Goal: Use online tool/utility: Utilize a website feature to perform a specific function

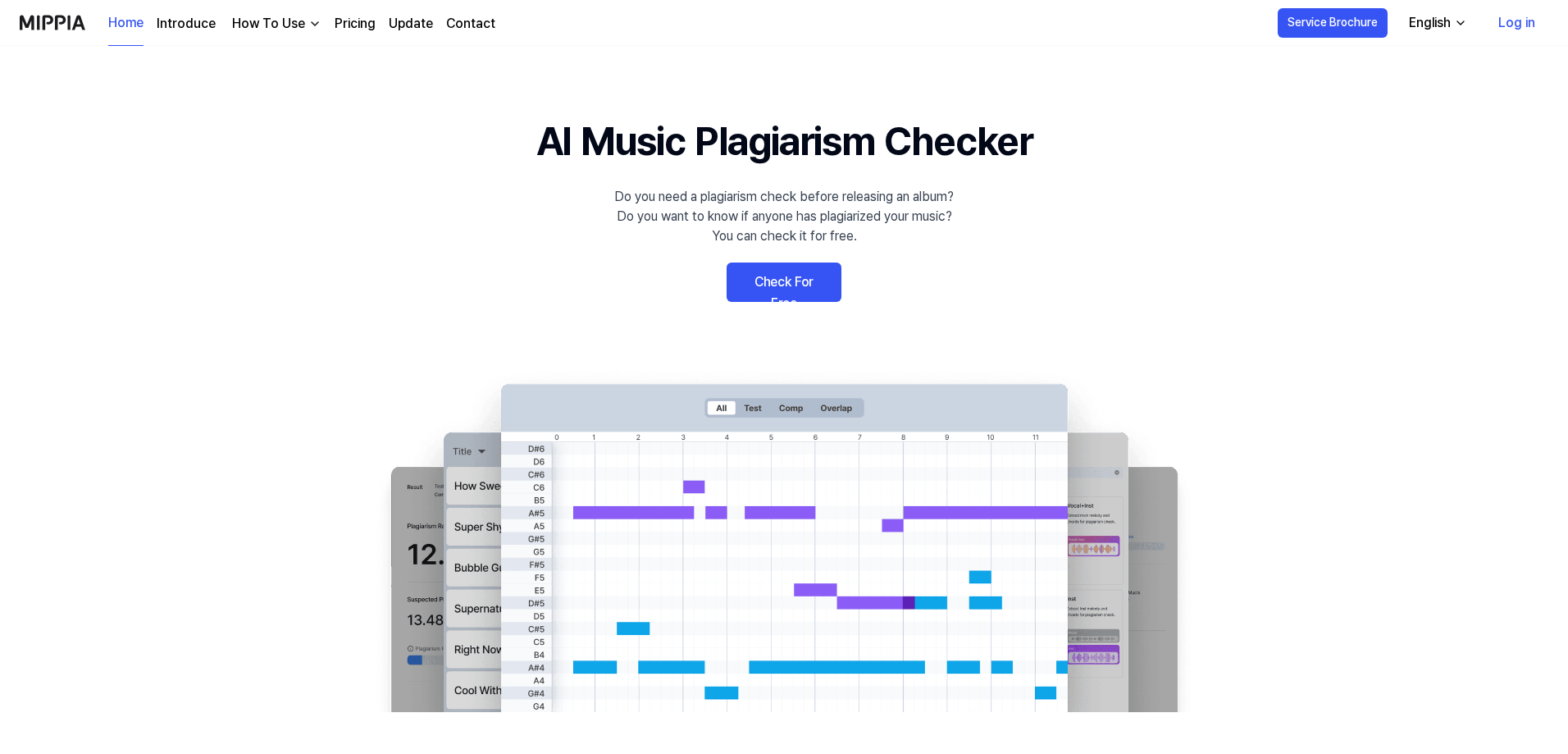
click at [1451, 21] on div "English" at bounding box center [1430, 23] width 48 height 19
click at [1520, 24] on link "Log in" at bounding box center [1516, 23] width 63 height 46
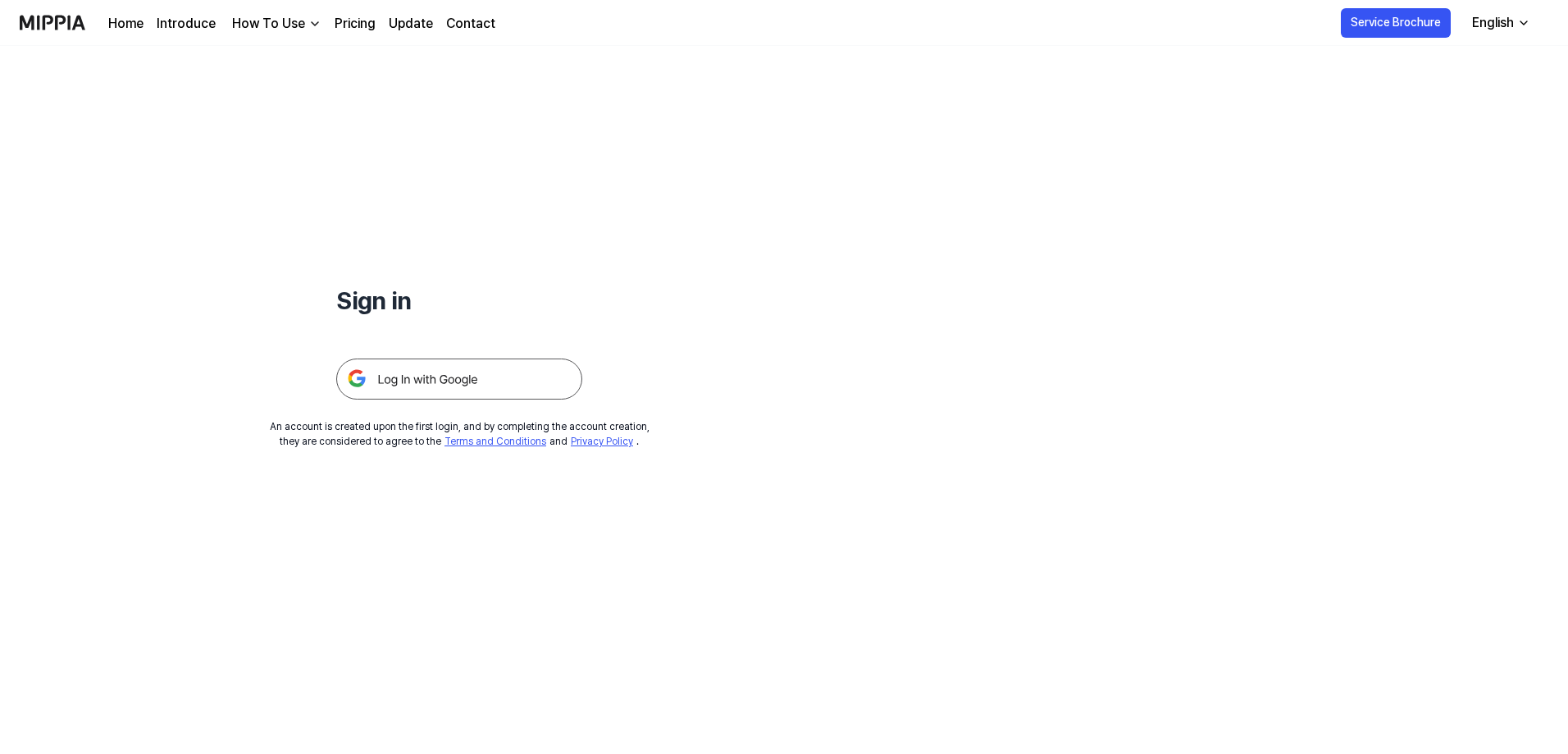
click at [443, 385] on img at bounding box center [458, 379] width 246 height 41
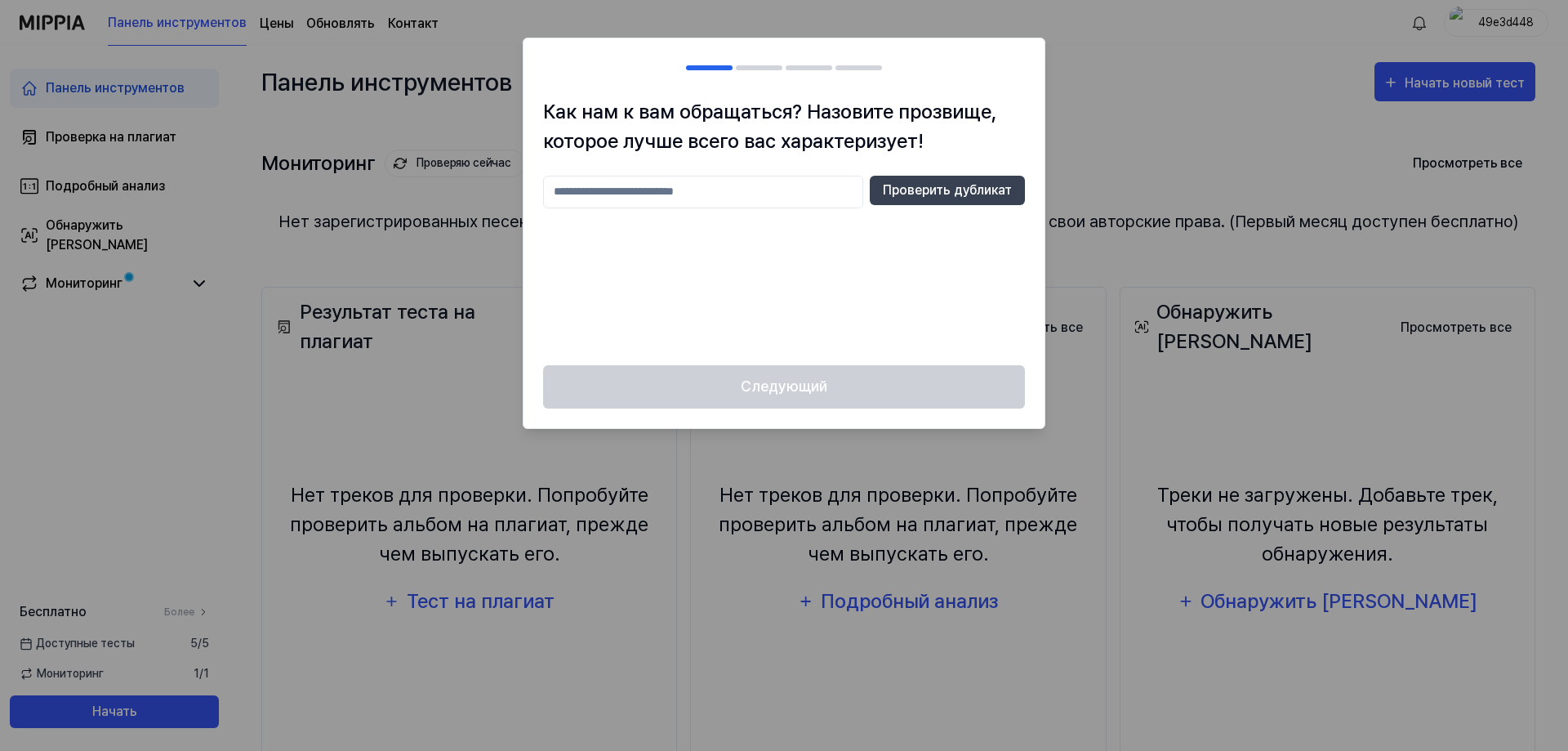
click at [754, 188] on input "text" at bounding box center [703, 192] width 320 height 33
type input "*"
type input "*******"
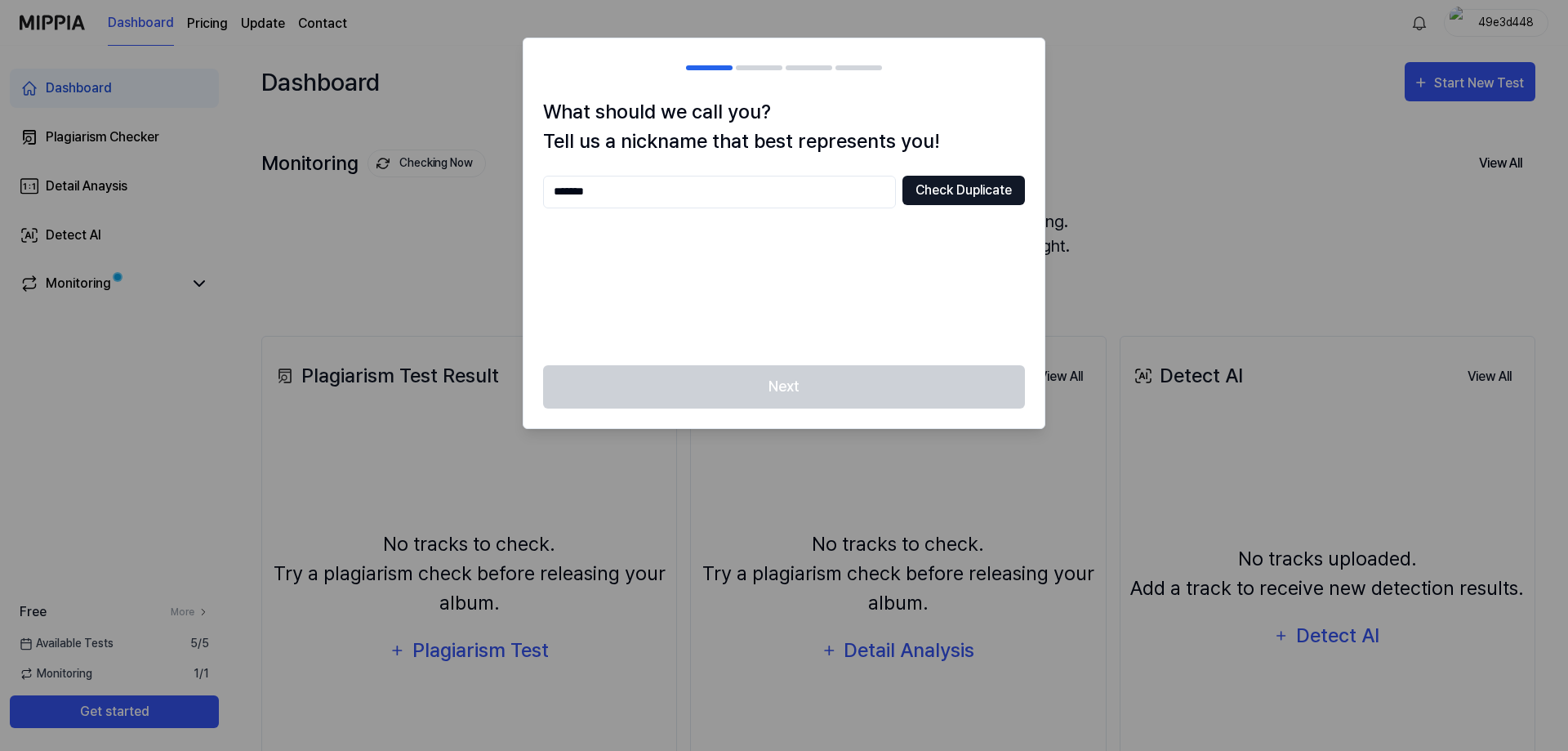
click at [956, 183] on button "Check Duplicate" at bounding box center [964, 190] width 123 height 29
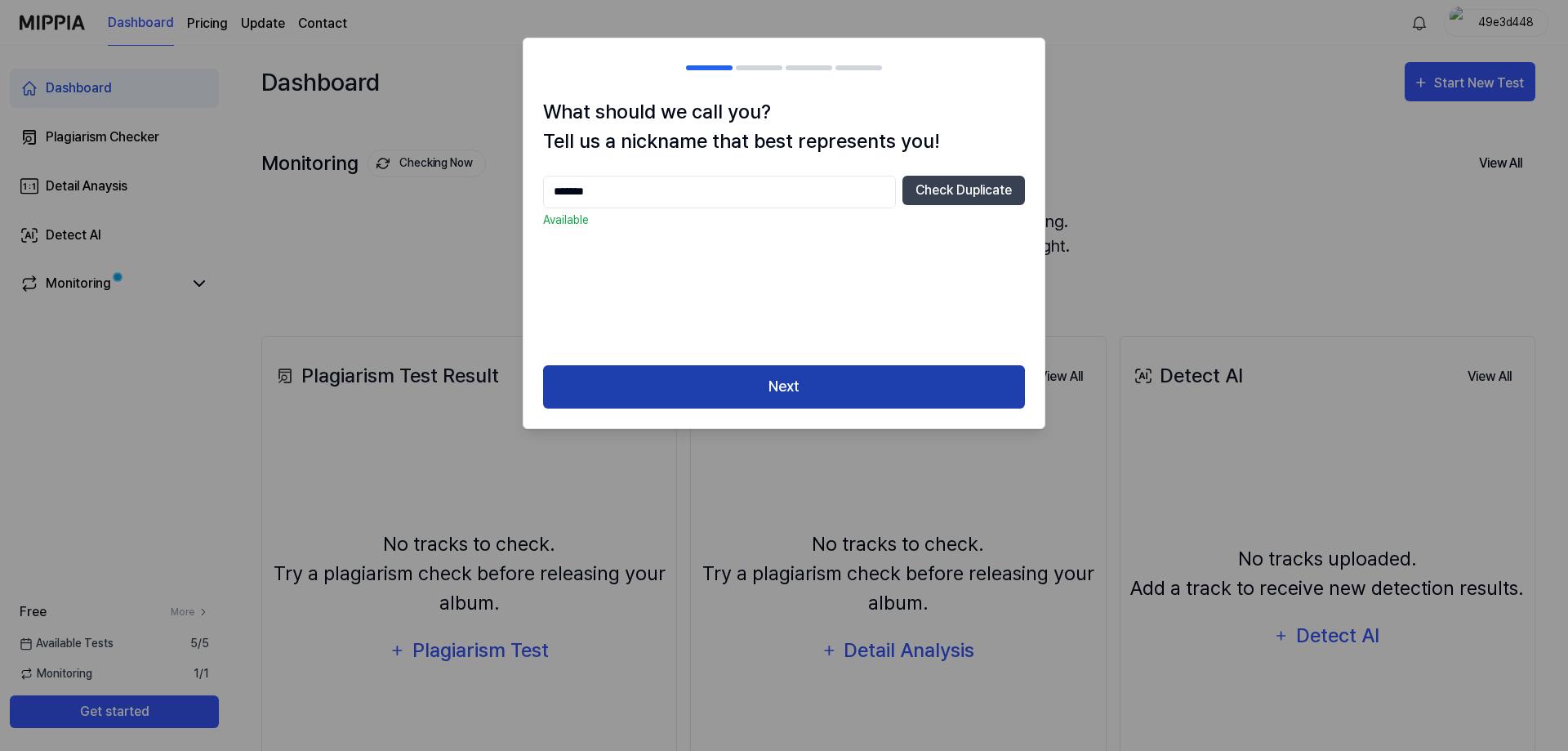
click at [795, 384] on button "Next" at bounding box center [784, 386] width 482 height 43
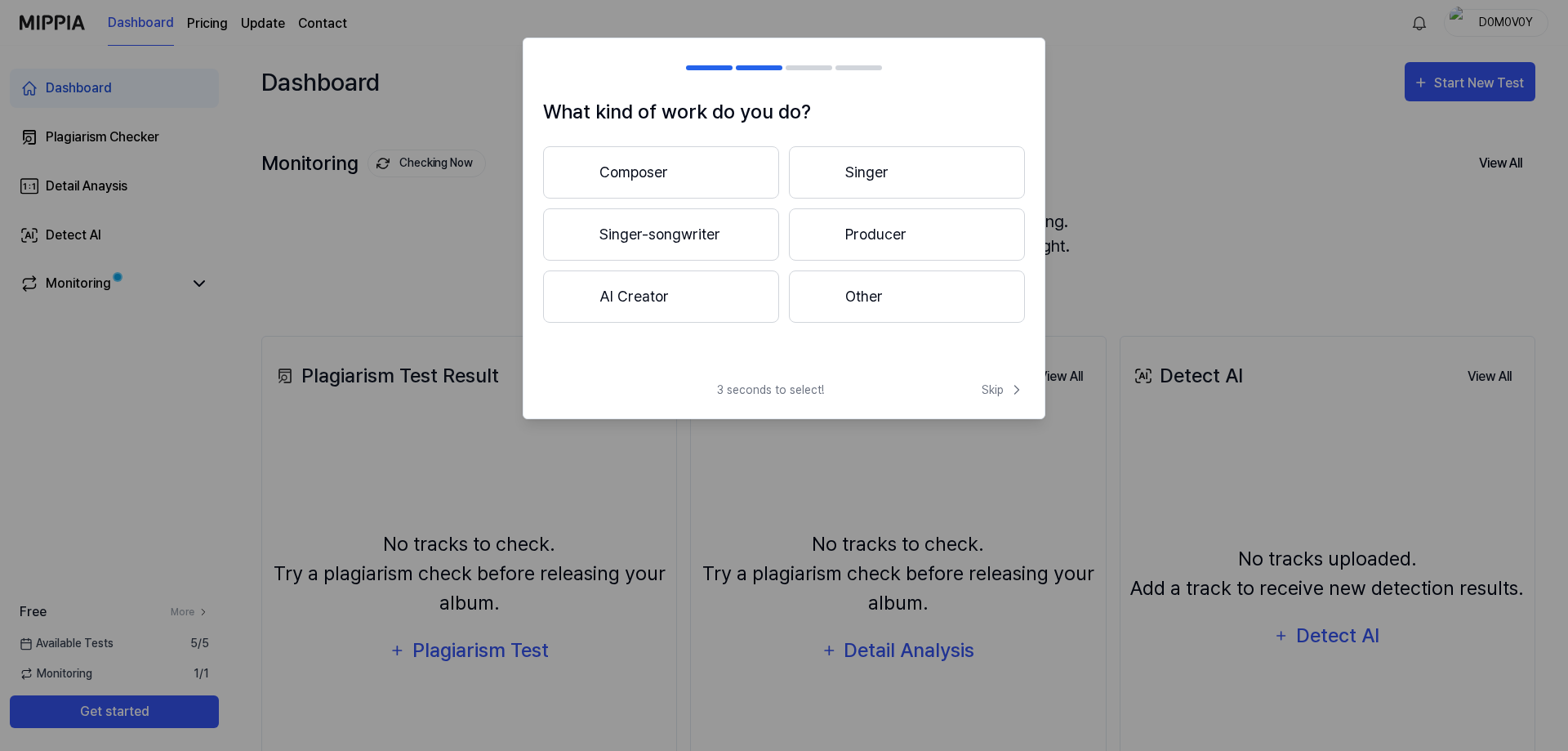
click at [917, 301] on button "Other" at bounding box center [906, 297] width 236 height 52
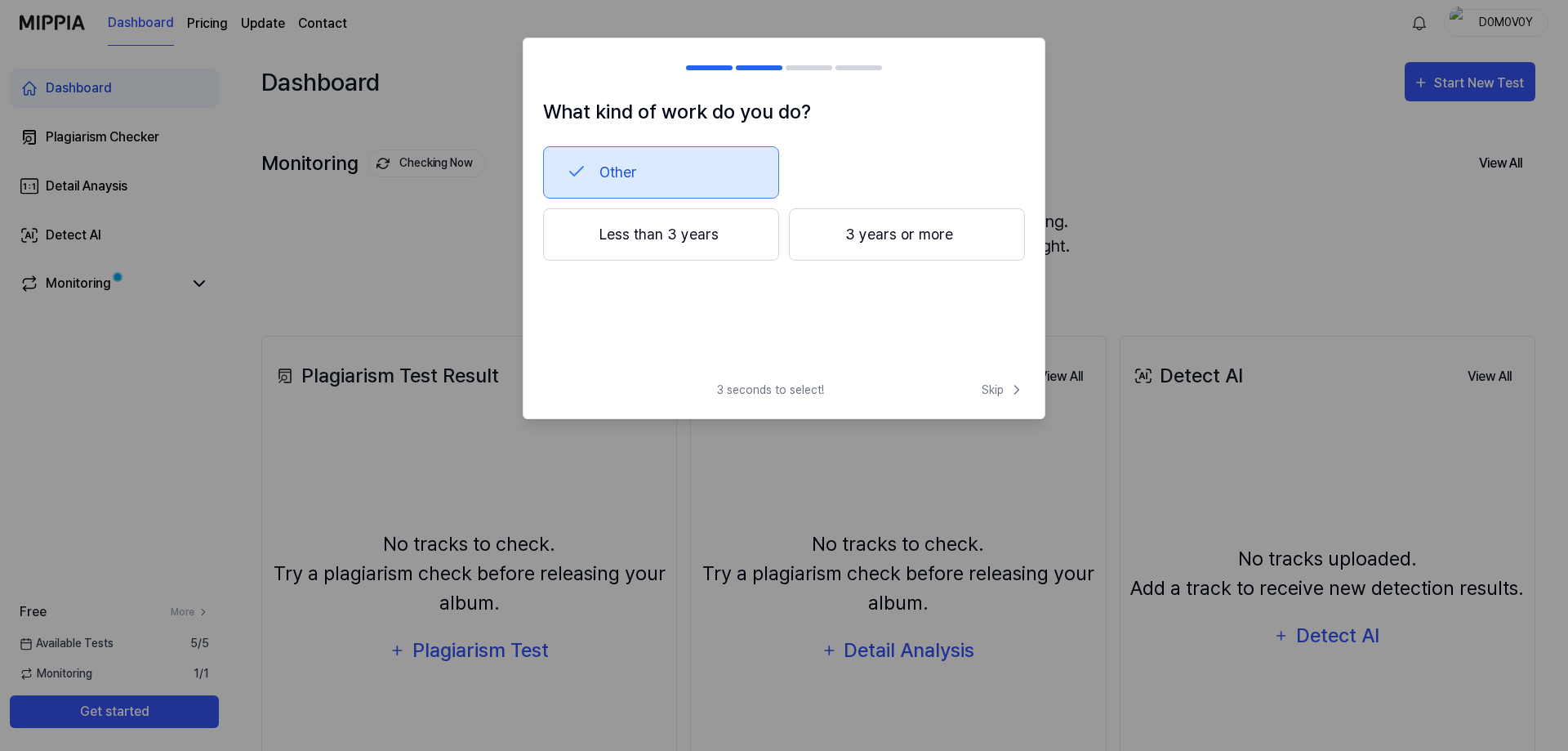
click at [647, 224] on button "Less than 3 years" at bounding box center [661, 235] width 236 height 52
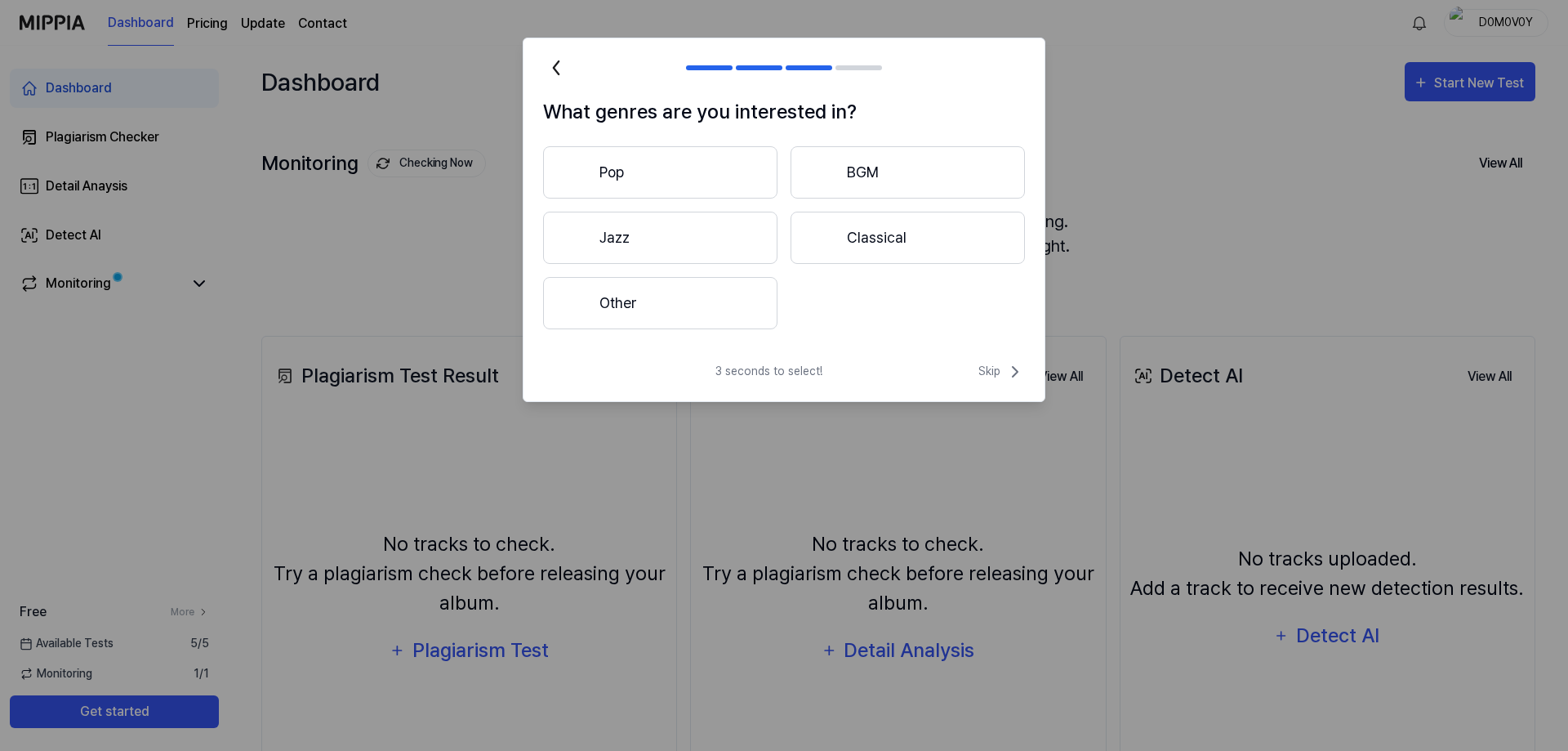
click at [620, 304] on button "Other" at bounding box center [660, 303] width 235 height 52
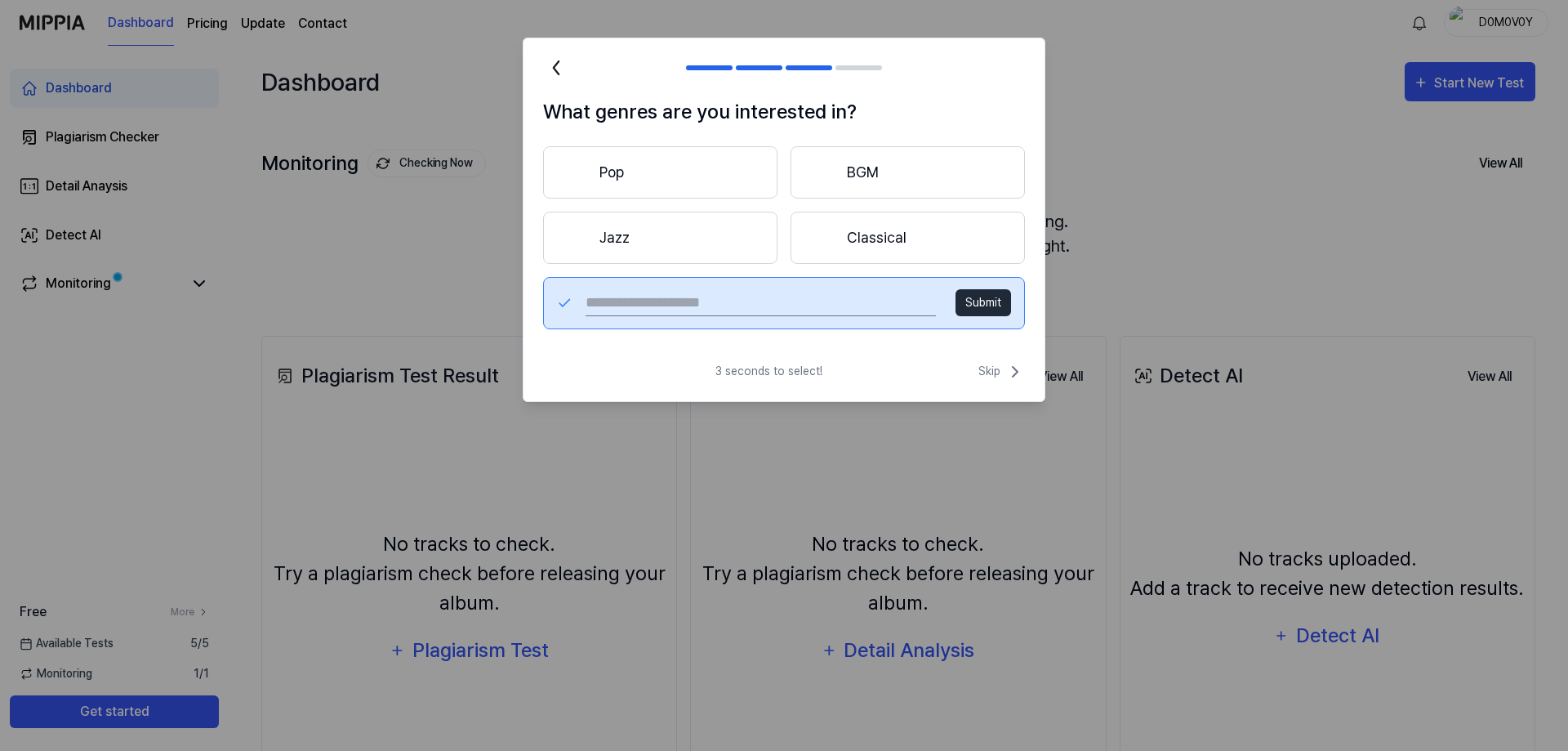
click at [643, 299] on input "text" at bounding box center [761, 303] width 351 height 26
type input "*********"
click at [980, 308] on button "Submit" at bounding box center [984, 303] width 55 height 27
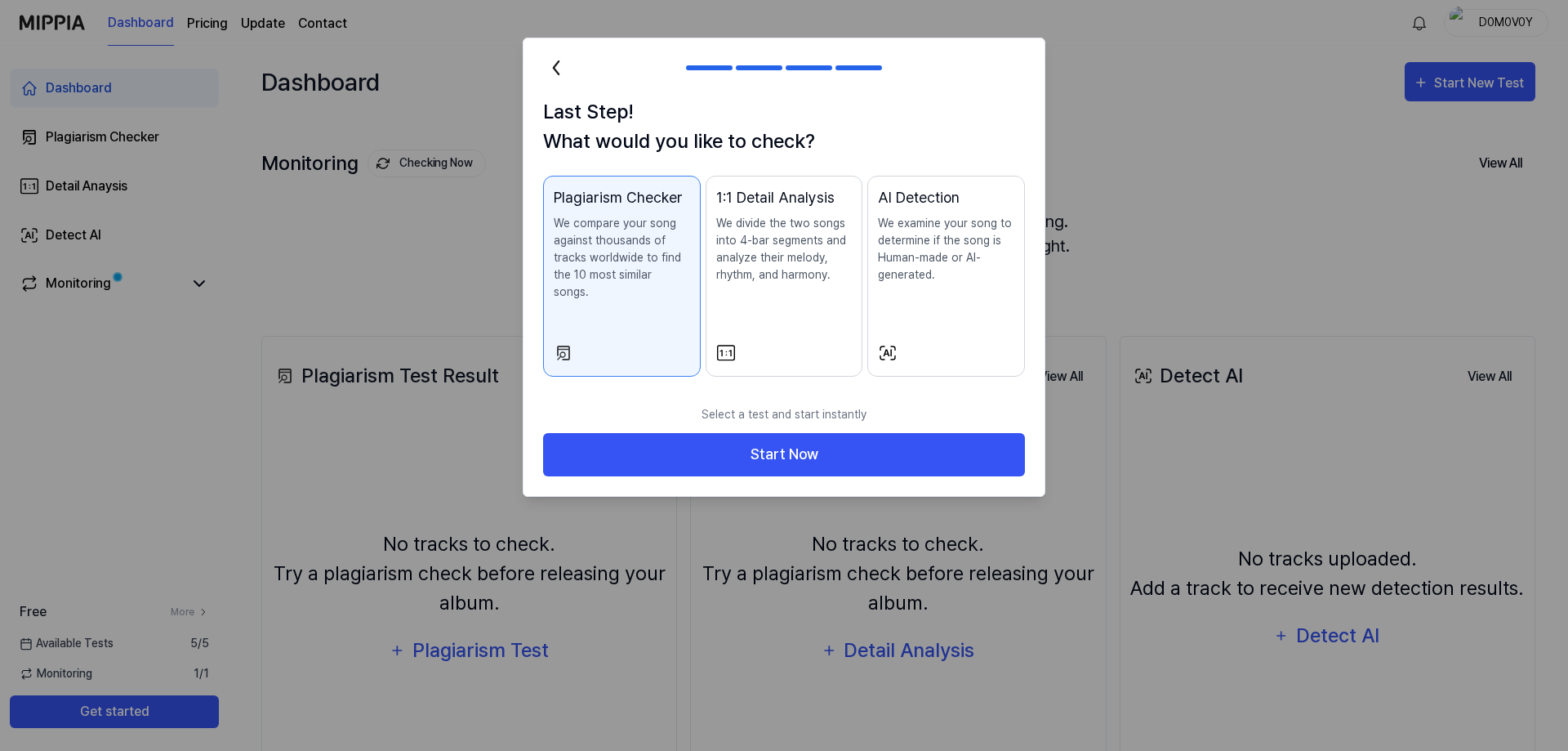
click at [608, 252] on p "We compare your song against thousands of tracks worldwide to find the 10 most …" at bounding box center [622, 257] width 136 height 86
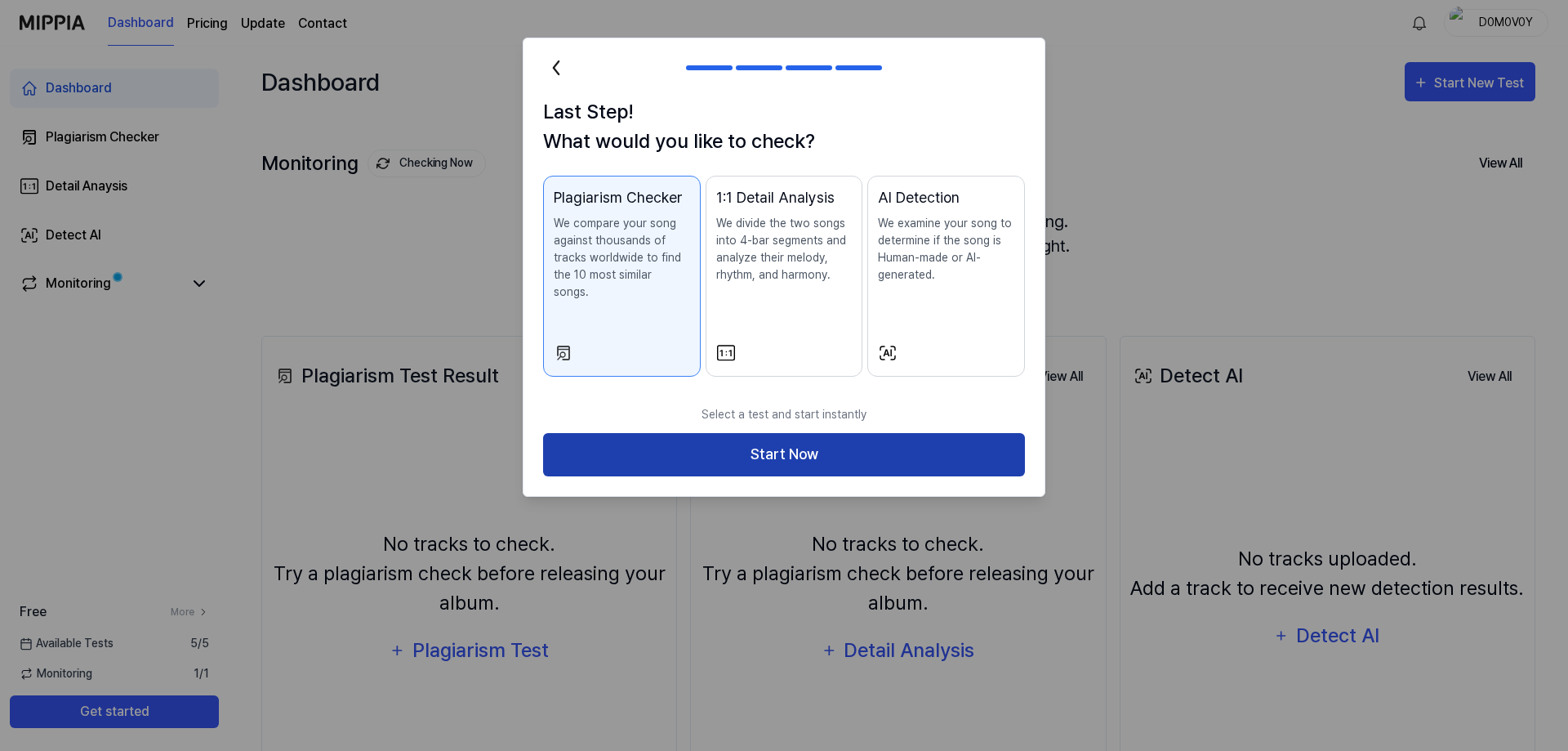
click at [768, 436] on button "Start Now" at bounding box center [784, 454] width 482 height 43
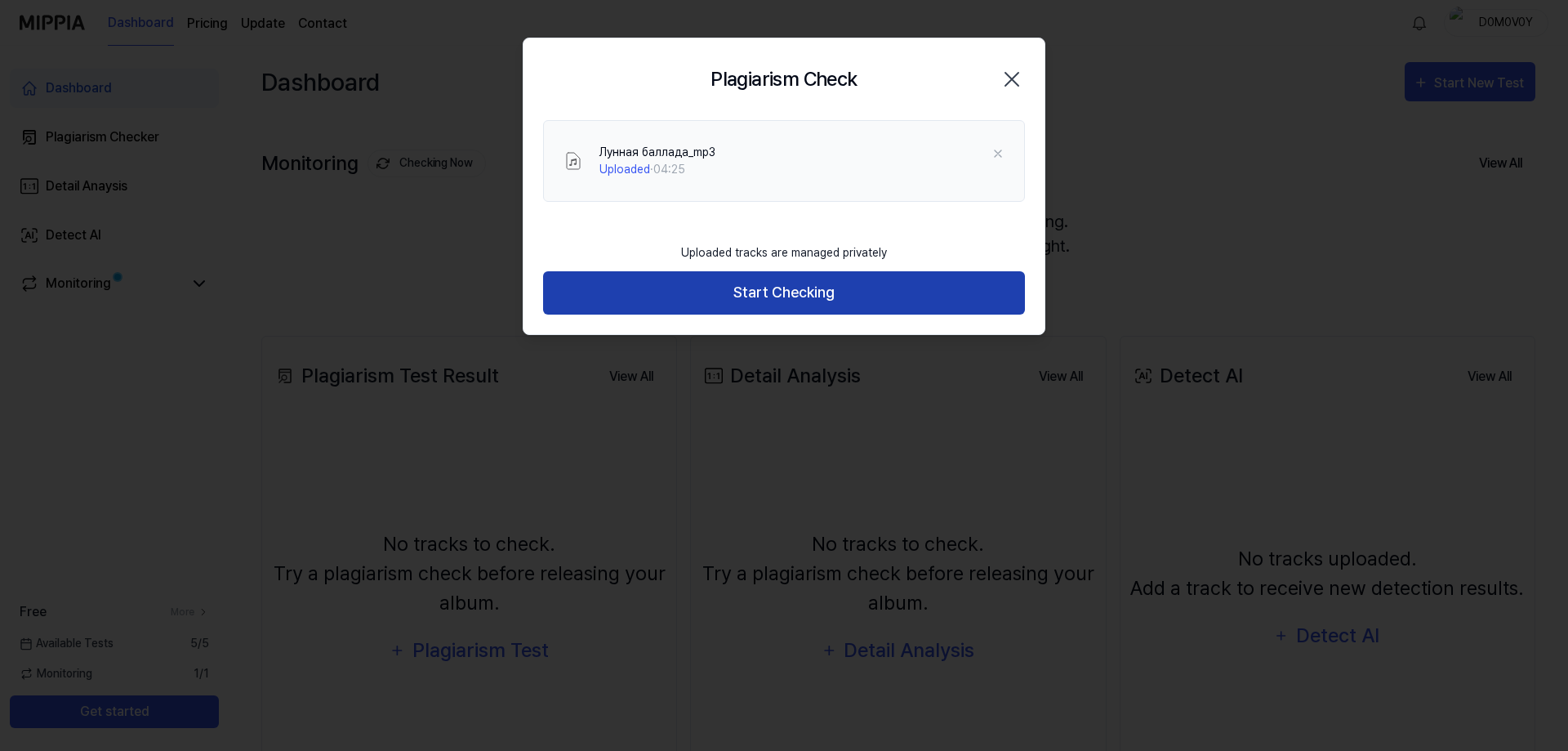
click at [781, 290] on button "Start Checking" at bounding box center [784, 293] width 482 height 43
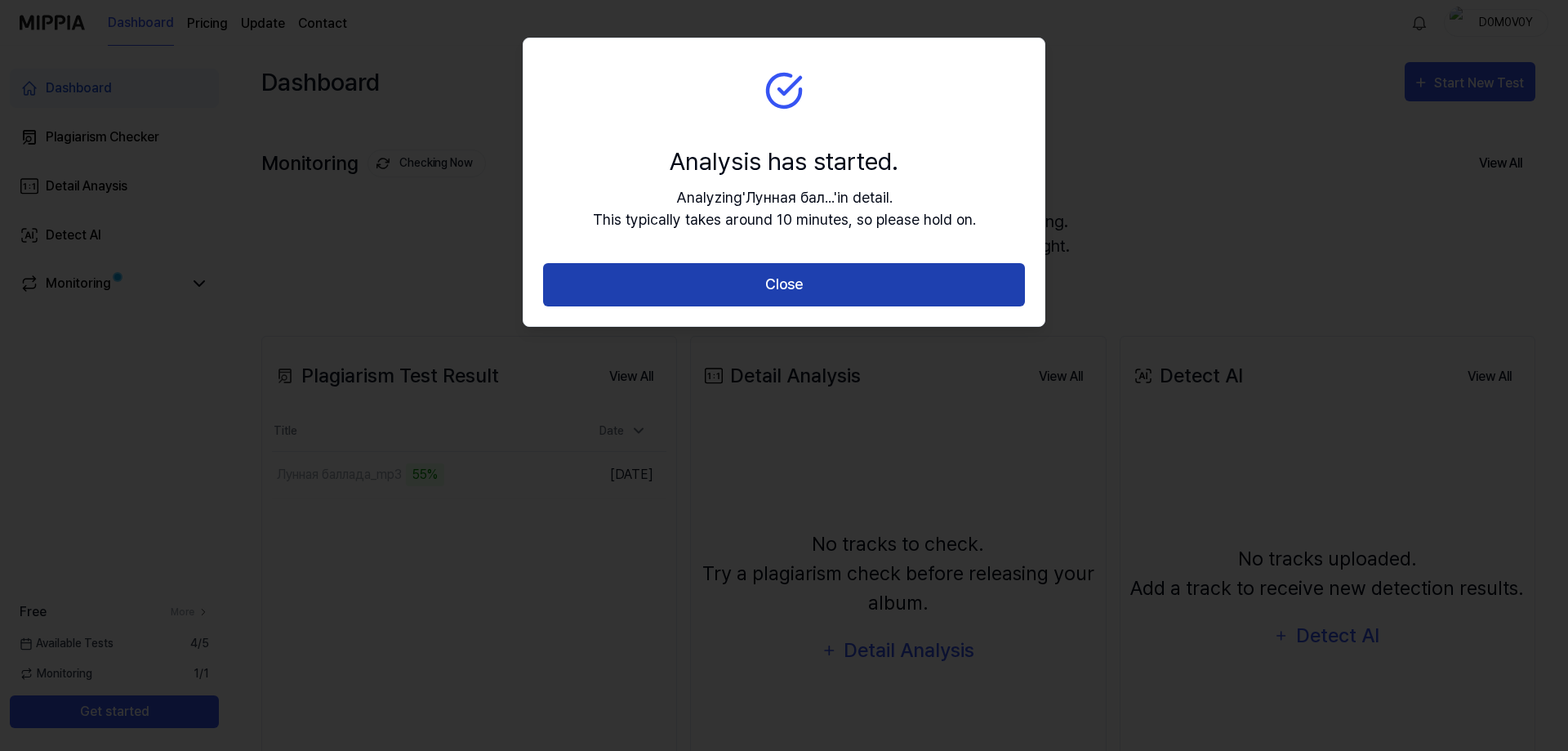
click at [847, 286] on button "Close" at bounding box center [784, 284] width 482 height 43
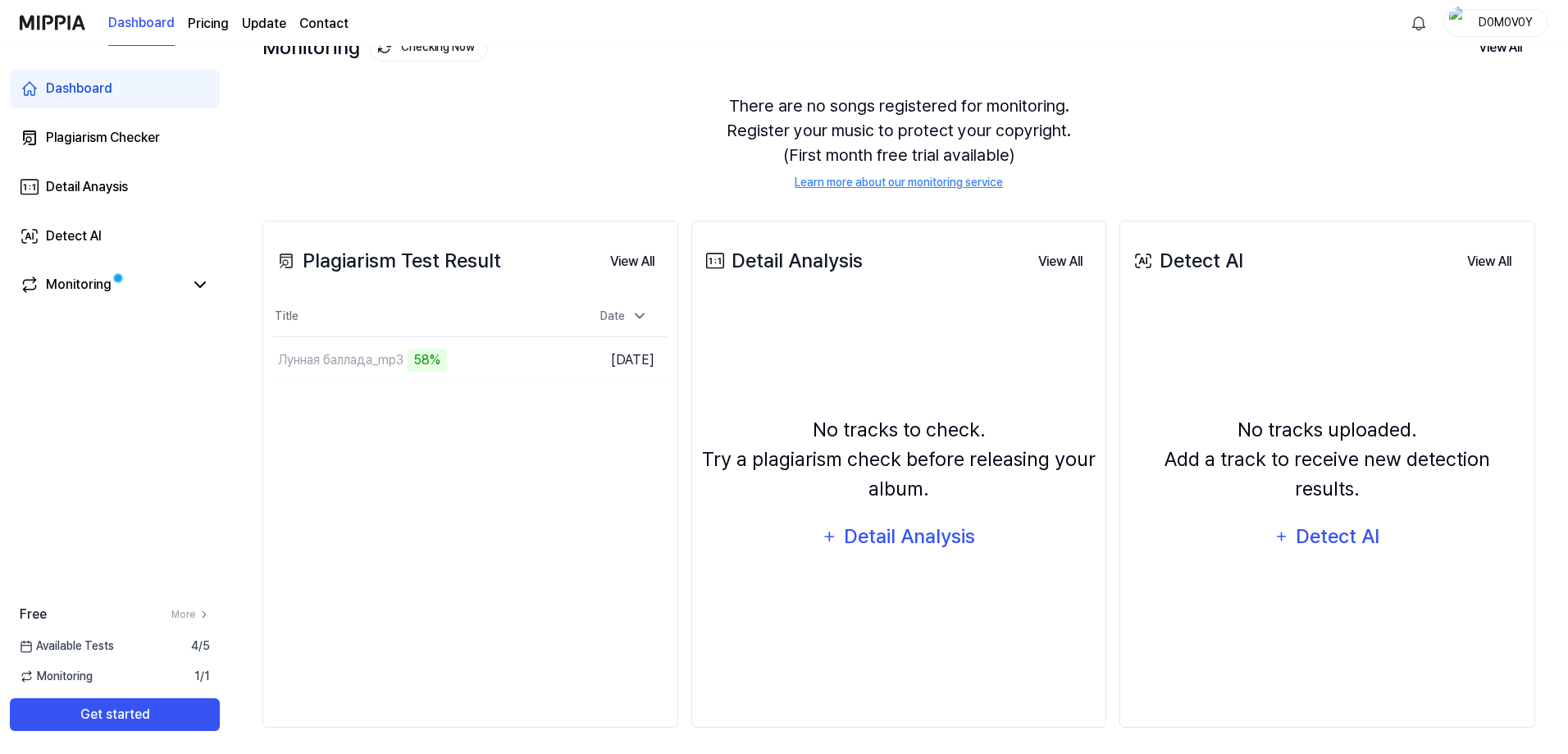
scroll to position [123, 0]
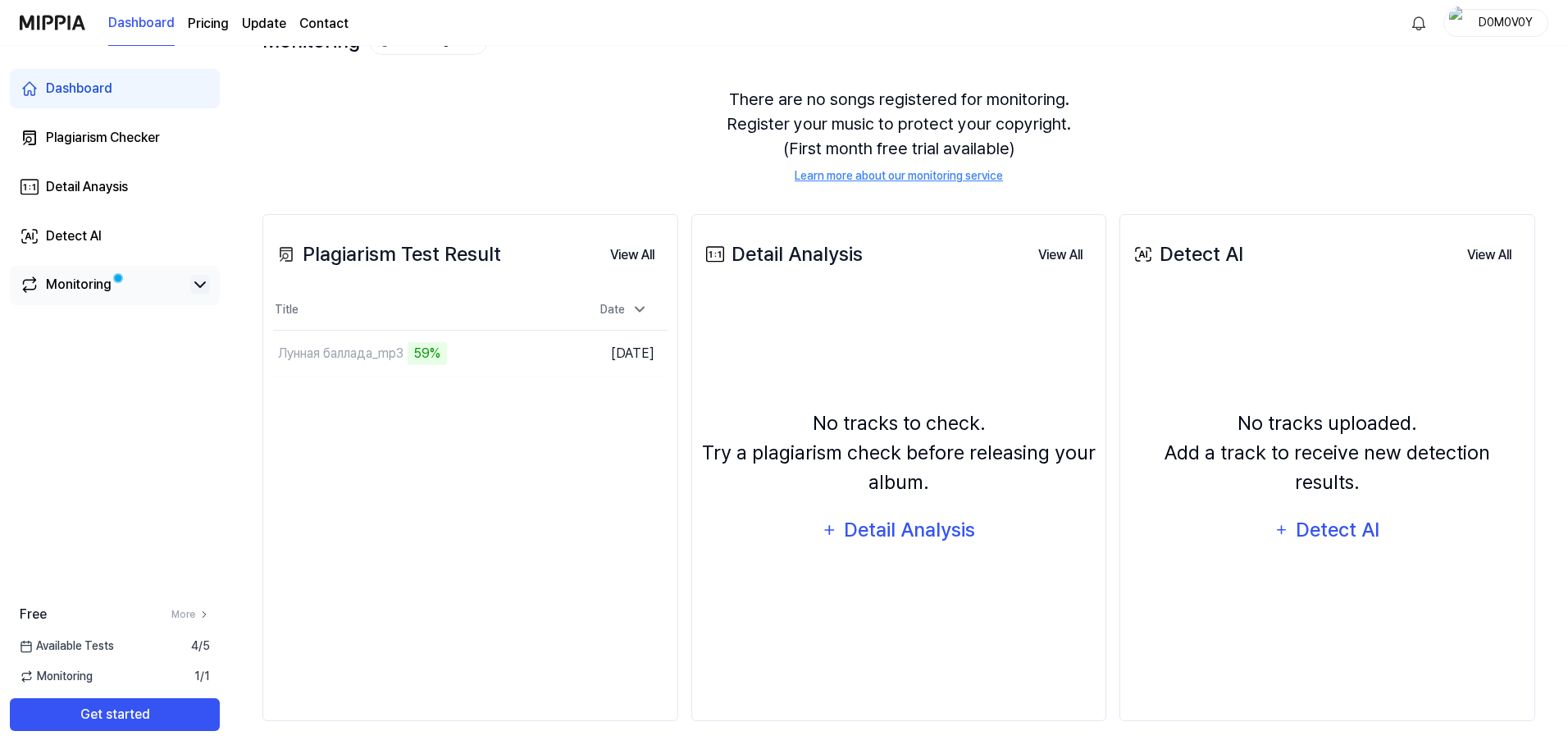
click at [200, 289] on icon at bounding box center [199, 284] width 19 height 19
click at [517, 352] on button "Go to Results" at bounding box center [525, 353] width 88 height 26
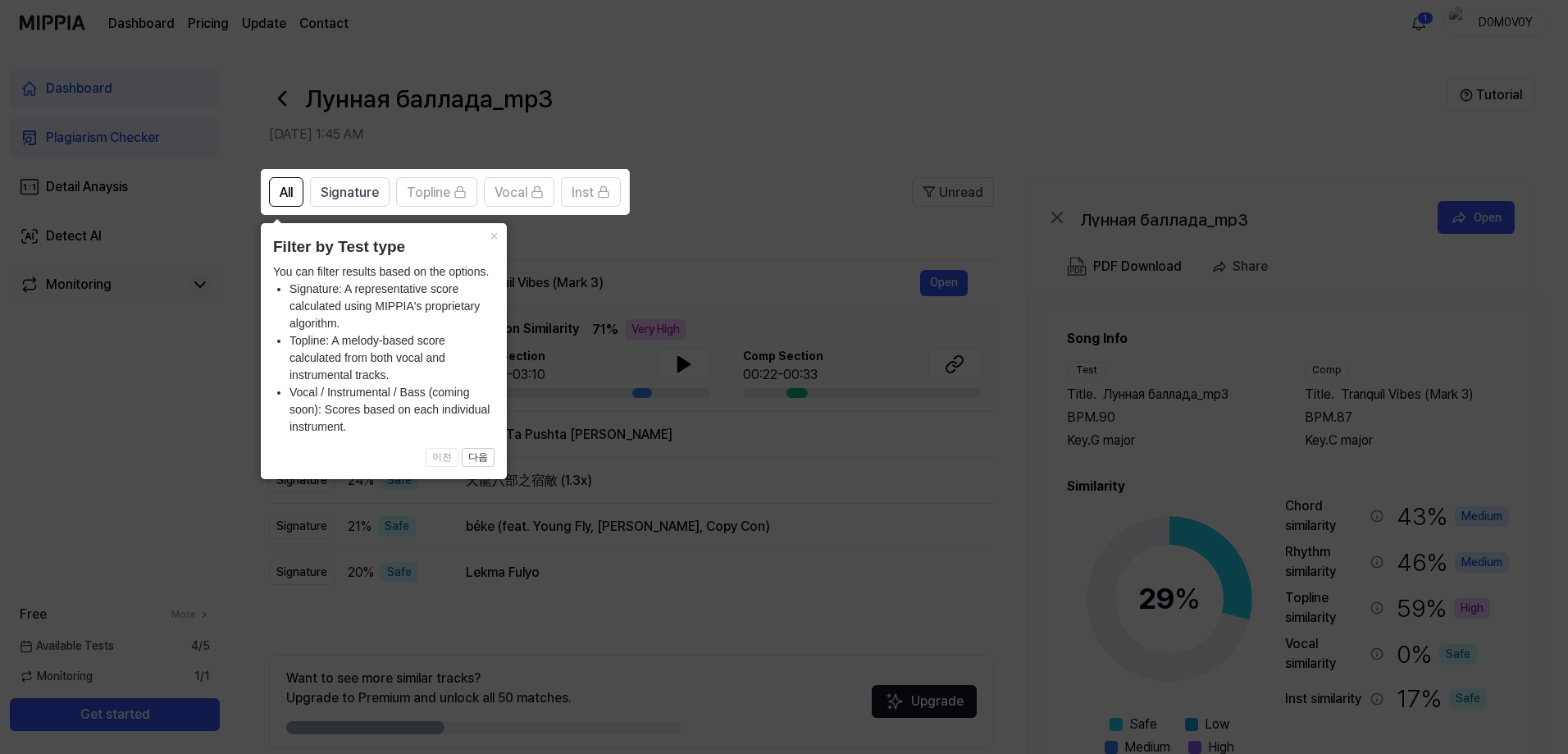
click at [865, 568] on icon at bounding box center [787, 377] width 1575 height 754
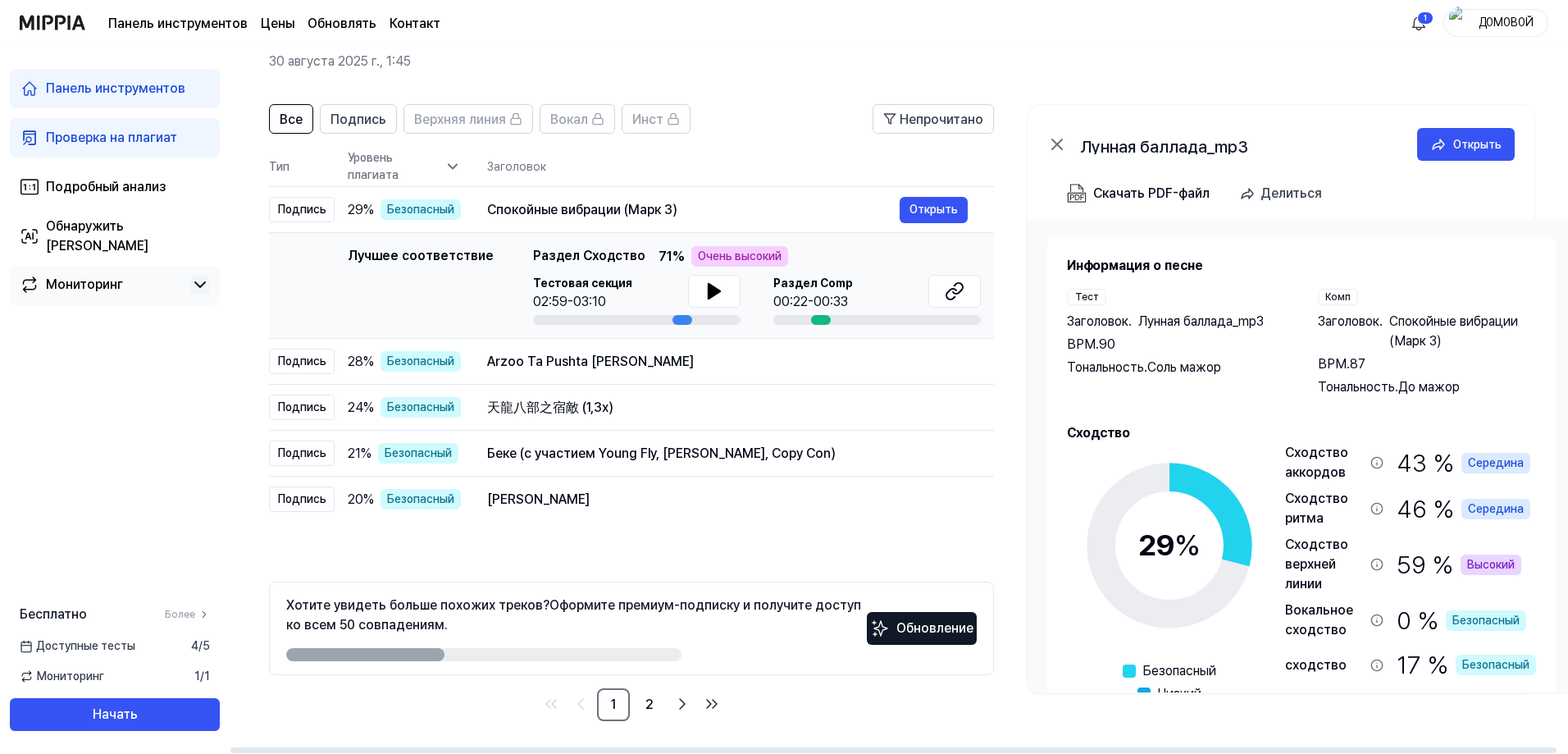
scroll to position [117, 0]
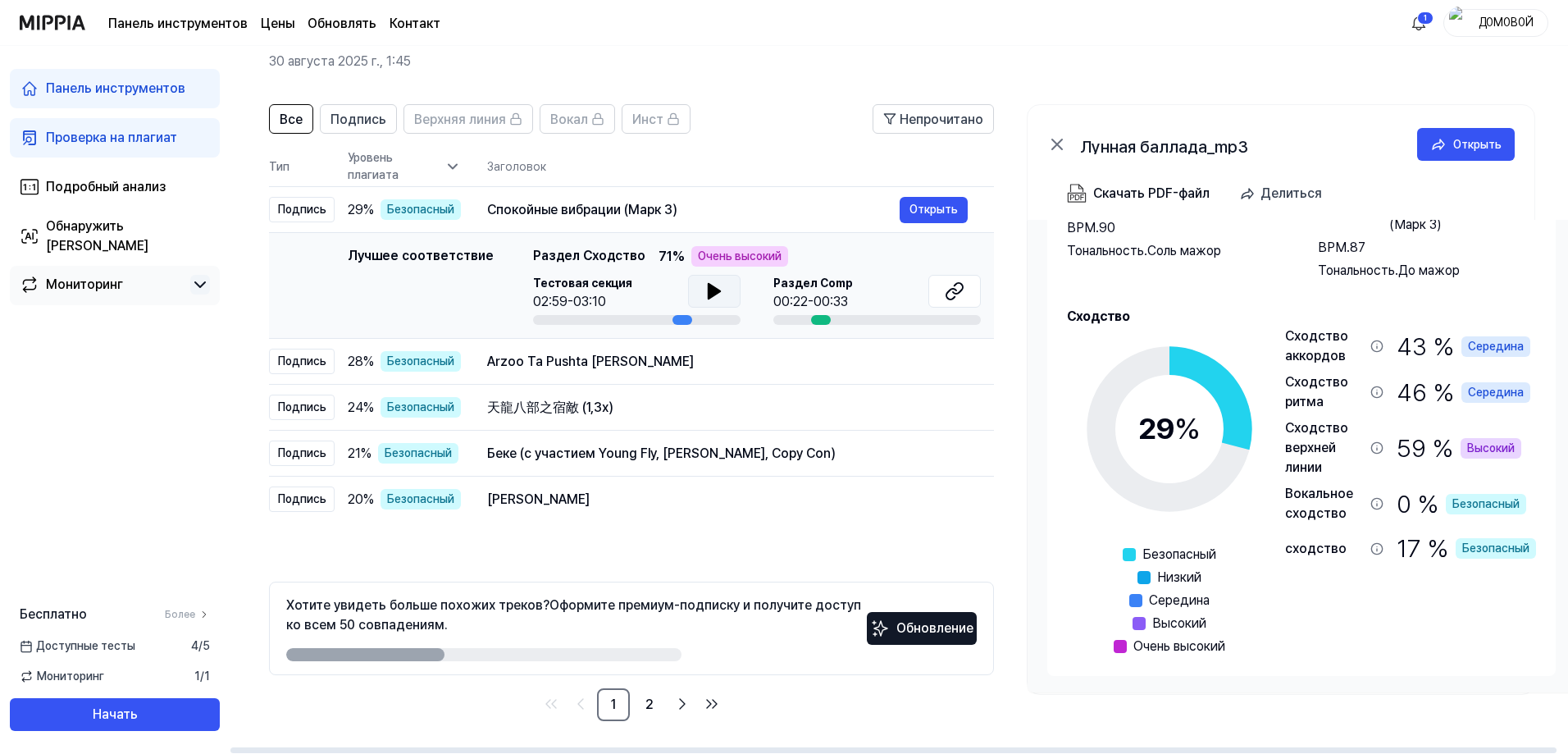
click at [714, 288] on icon at bounding box center [713, 290] width 19 height 19
click at [704, 294] on icon at bounding box center [713, 290] width 19 height 19
click at [920, 361] on font "Открыть" at bounding box center [933, 361] width 48 height 14
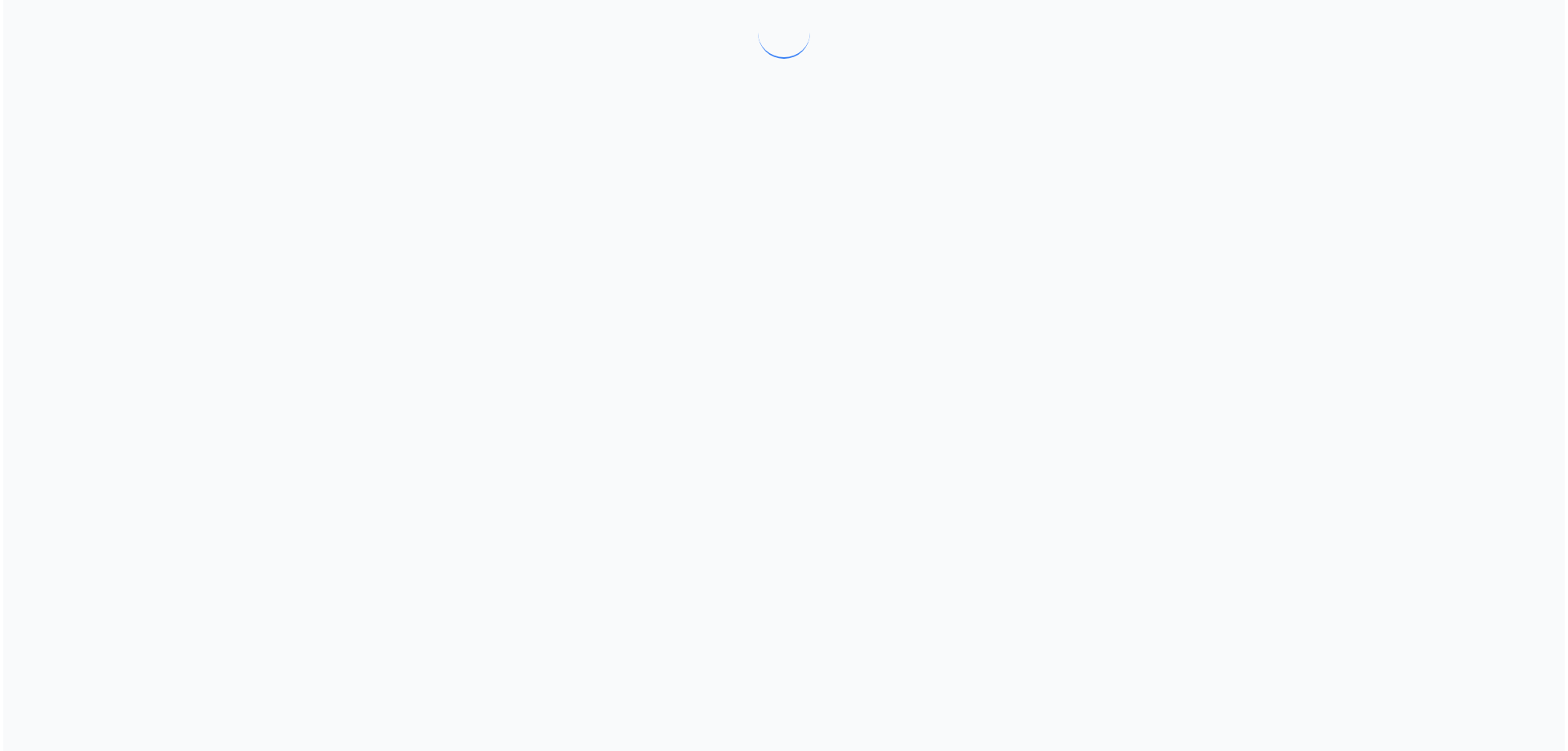
scroll to position [0, 0]
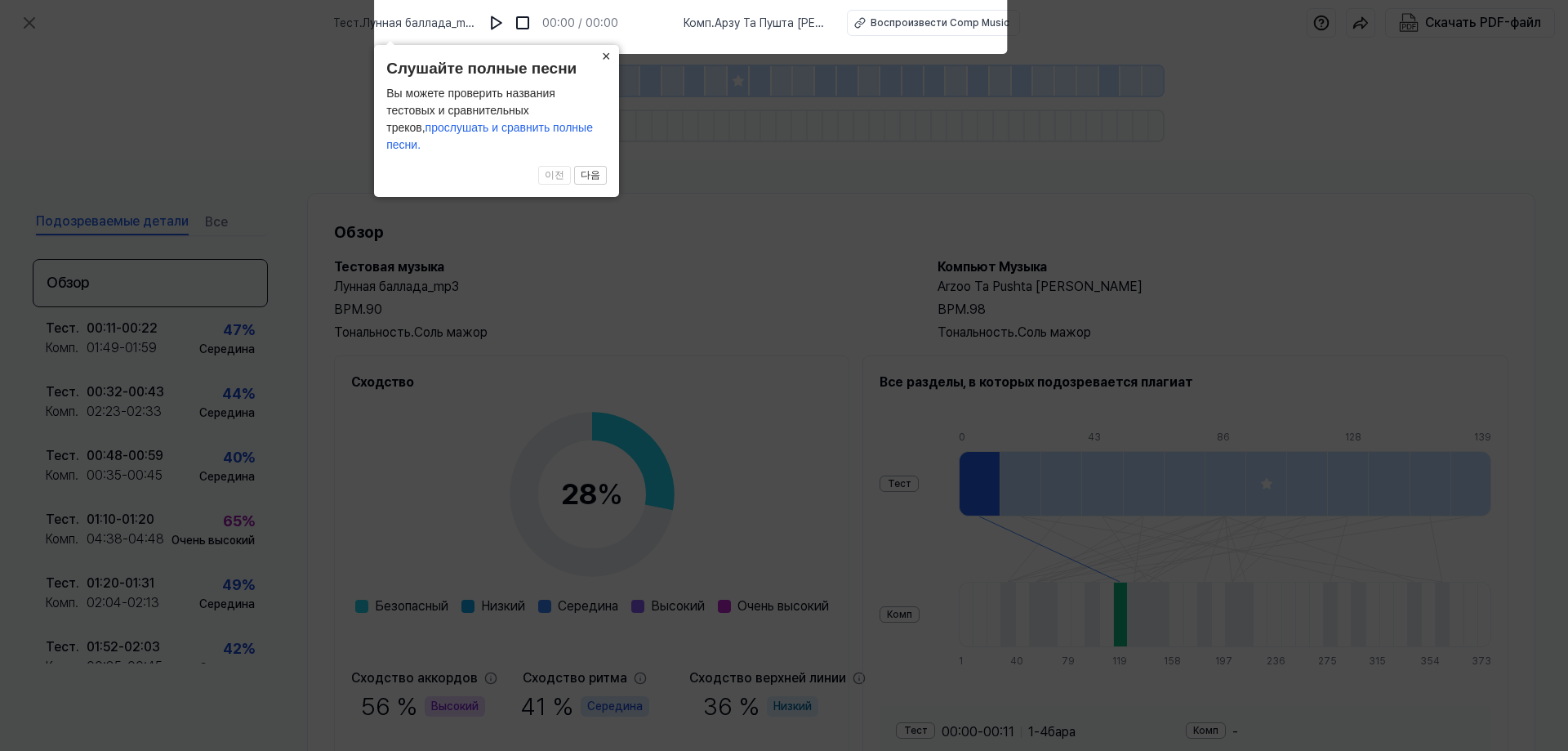
click at [605, 65] on font "×" at bounding box center [606, 56] width 9 height 16
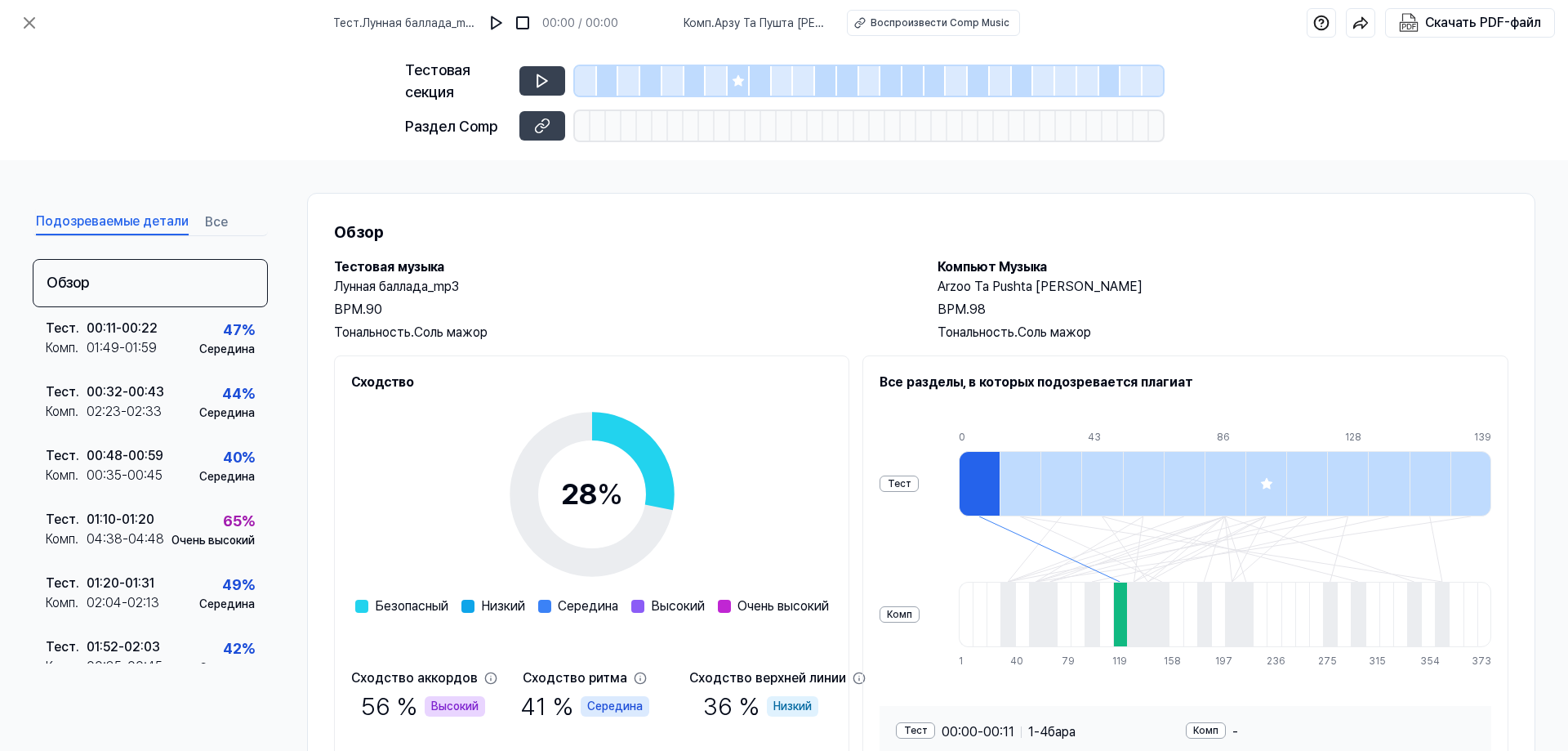
scroll to position [133, 0]
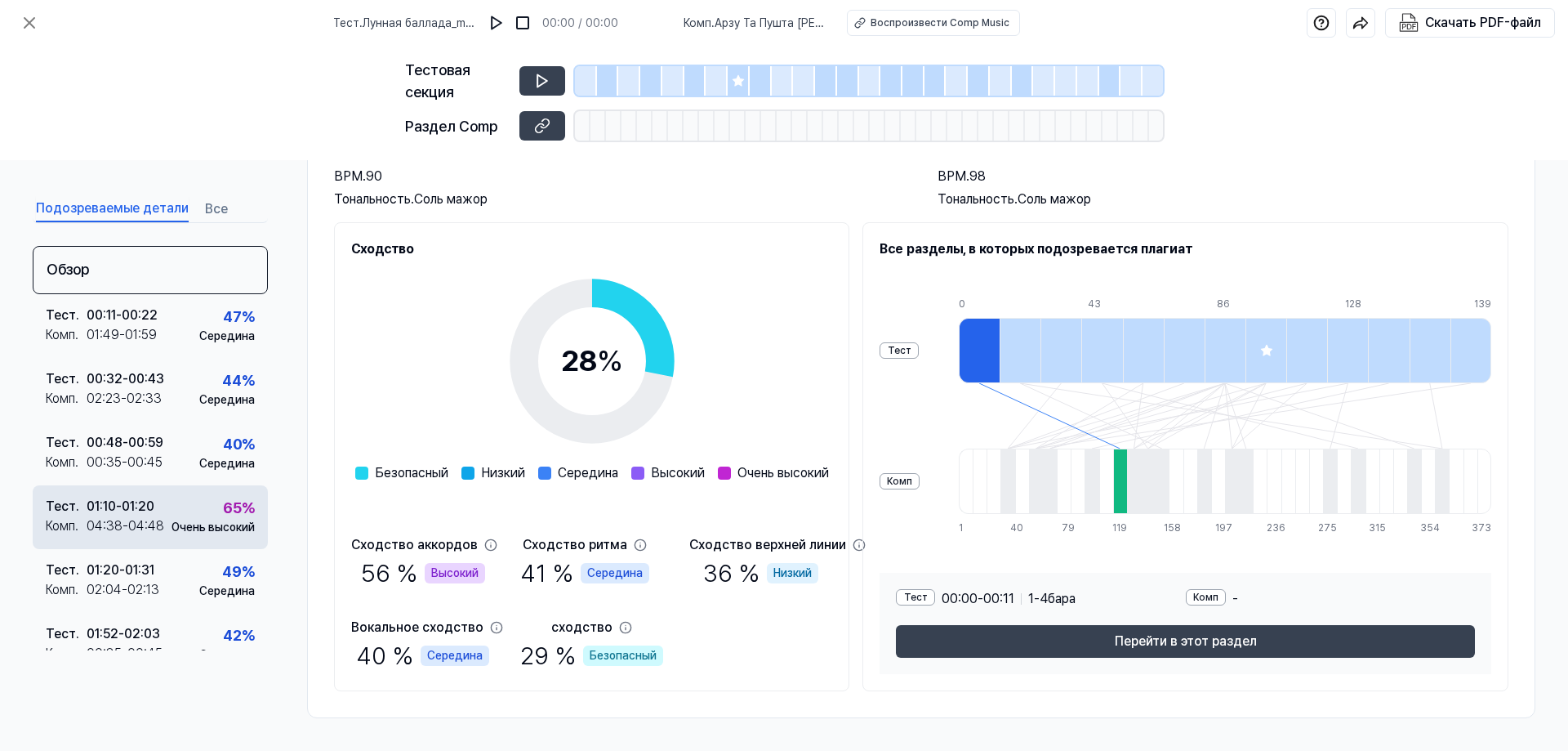
click at [131, 517] on div "04:38 - 04:48" at bounding box center [125, 526] width 77 height 19
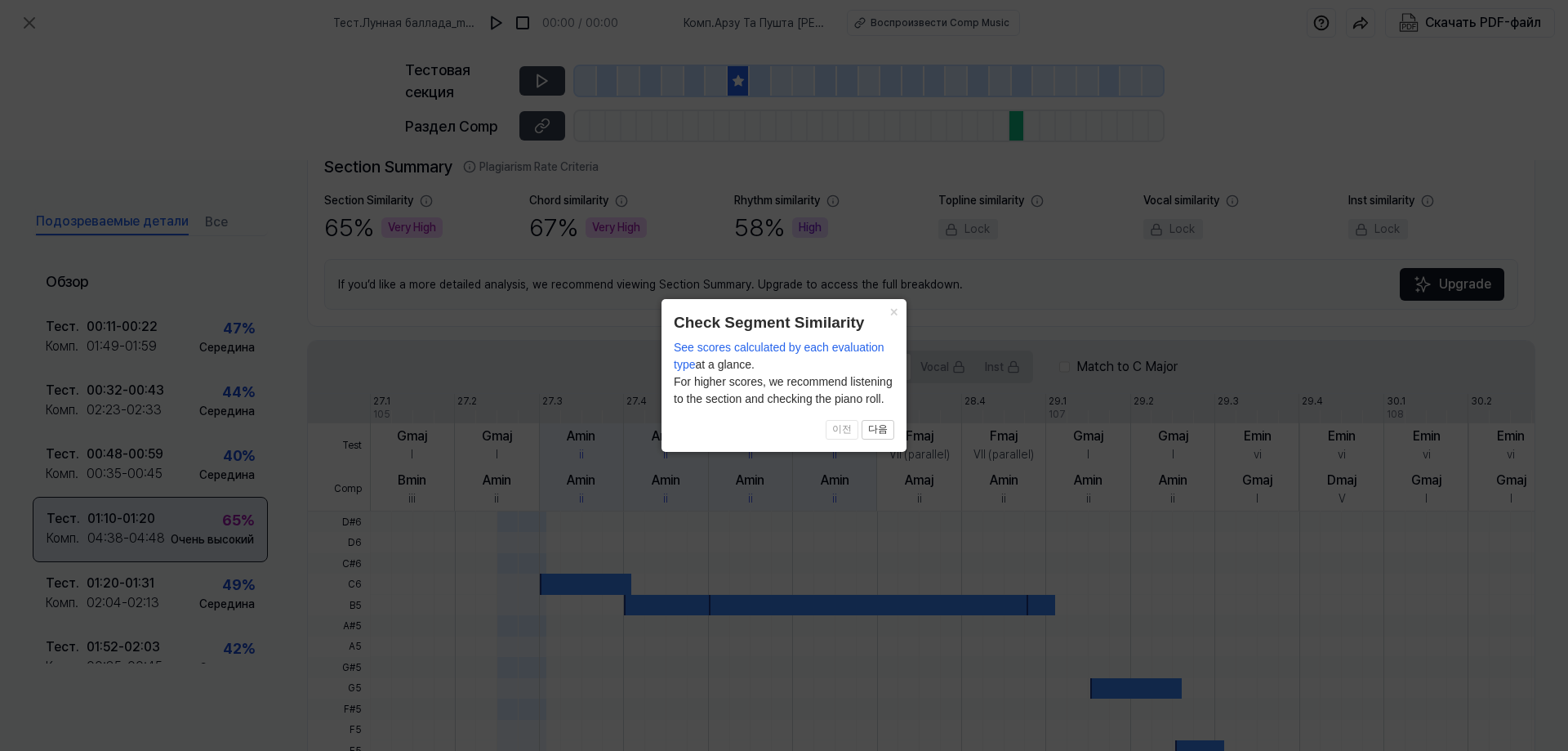
scroll to position [385, 0]
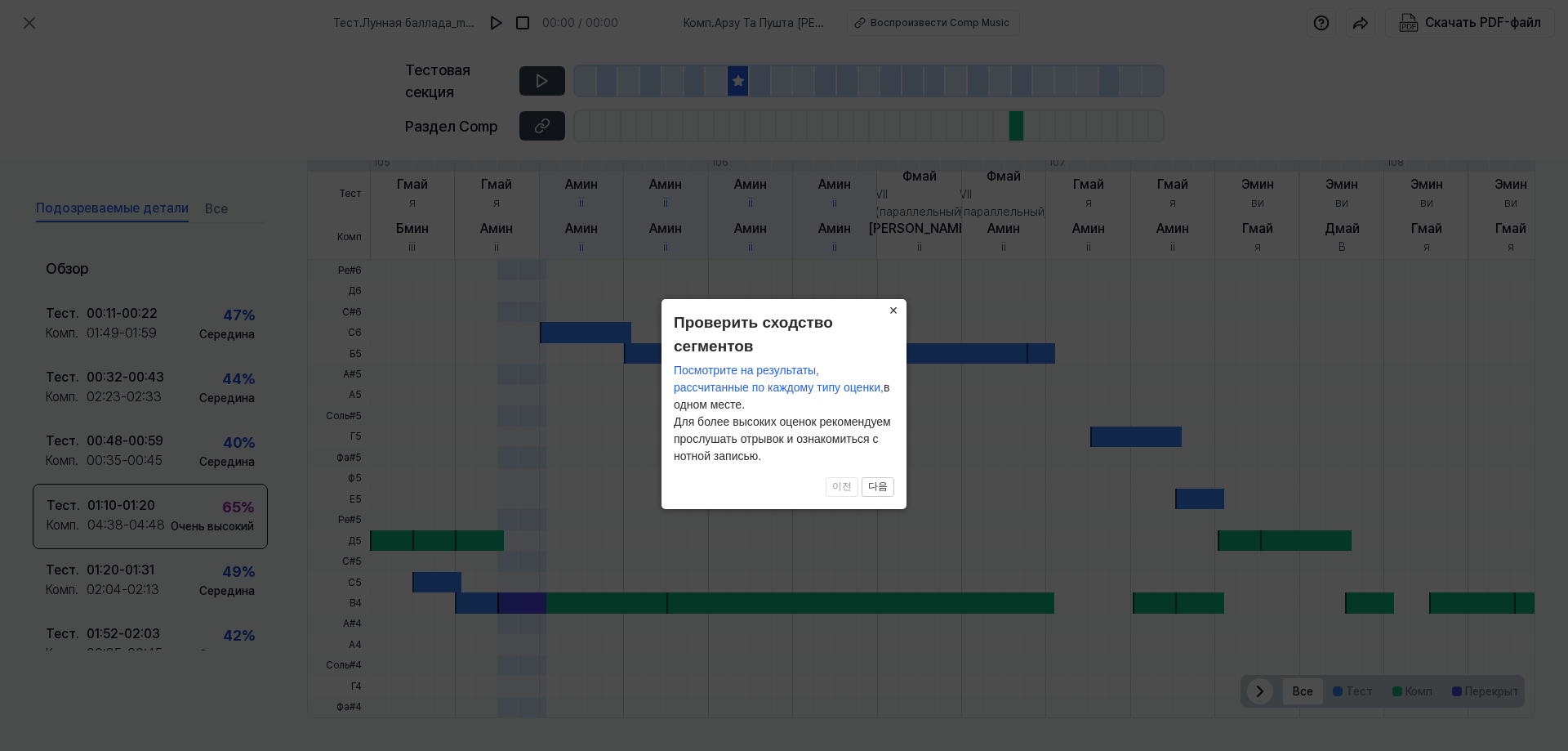
click at [894, 315] on font "×" at bounding box center [894, 309] width 9 height 16
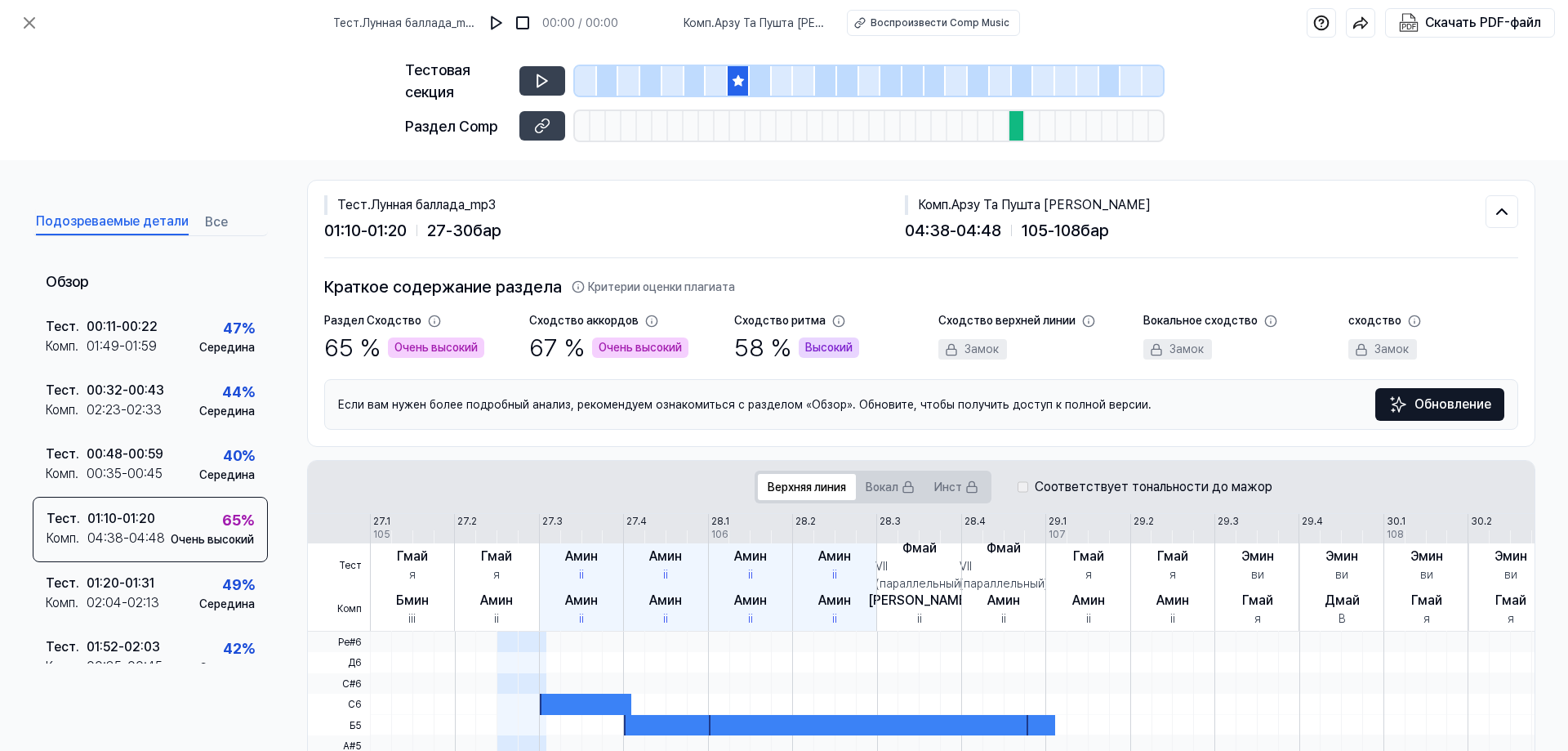
scroll to position [0, 0]
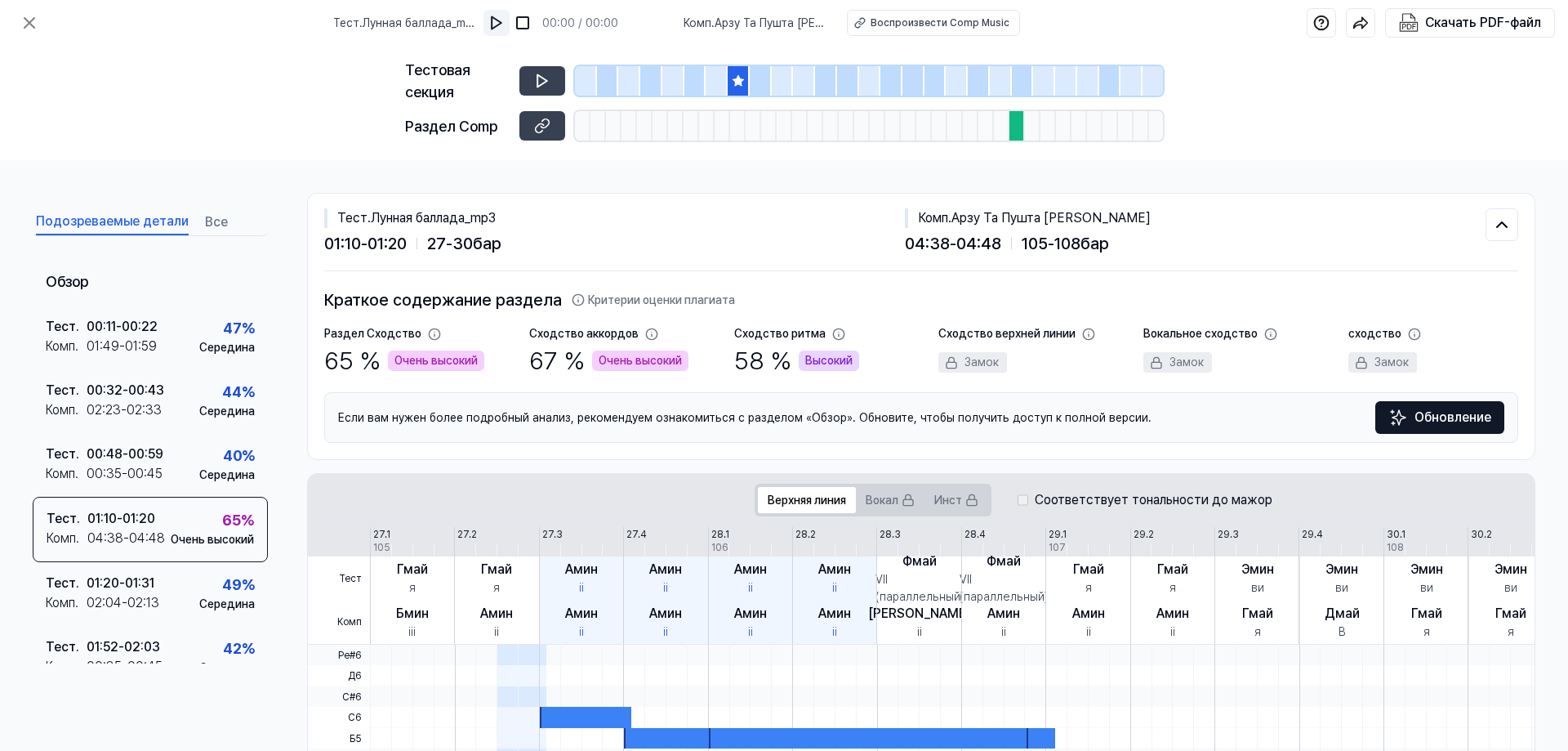
click at [504, 24] on img at bounding box center [496, 22] width 16 height 16
click at [99, 335] on div "00:11 - 00:22" at bounding box center [122, 326] width 71 height 19
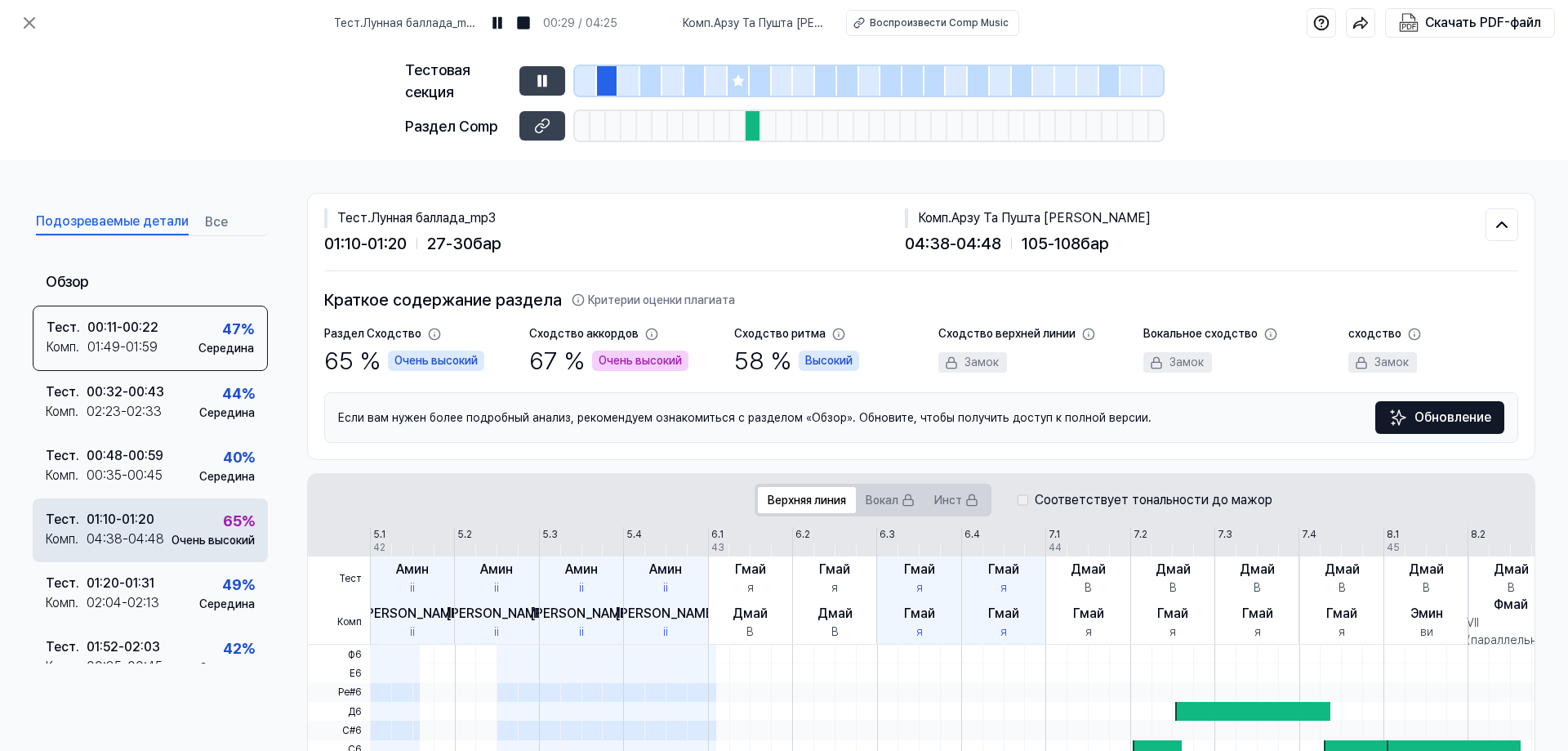
click at [139, 535] on div "04:38 - 04:48" at bounding box center [125, 538] width 77 height 19
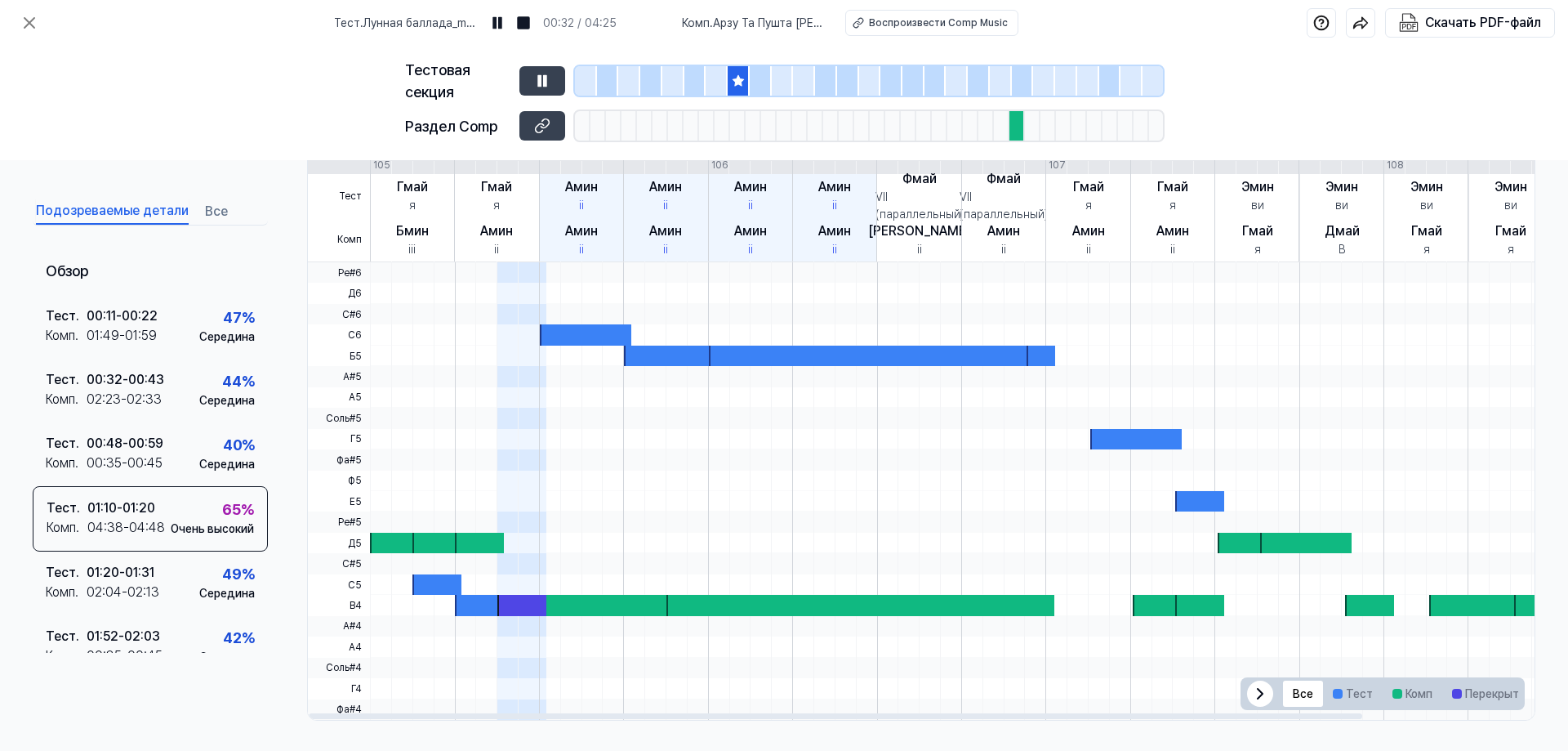
scroll to position [385, 0]
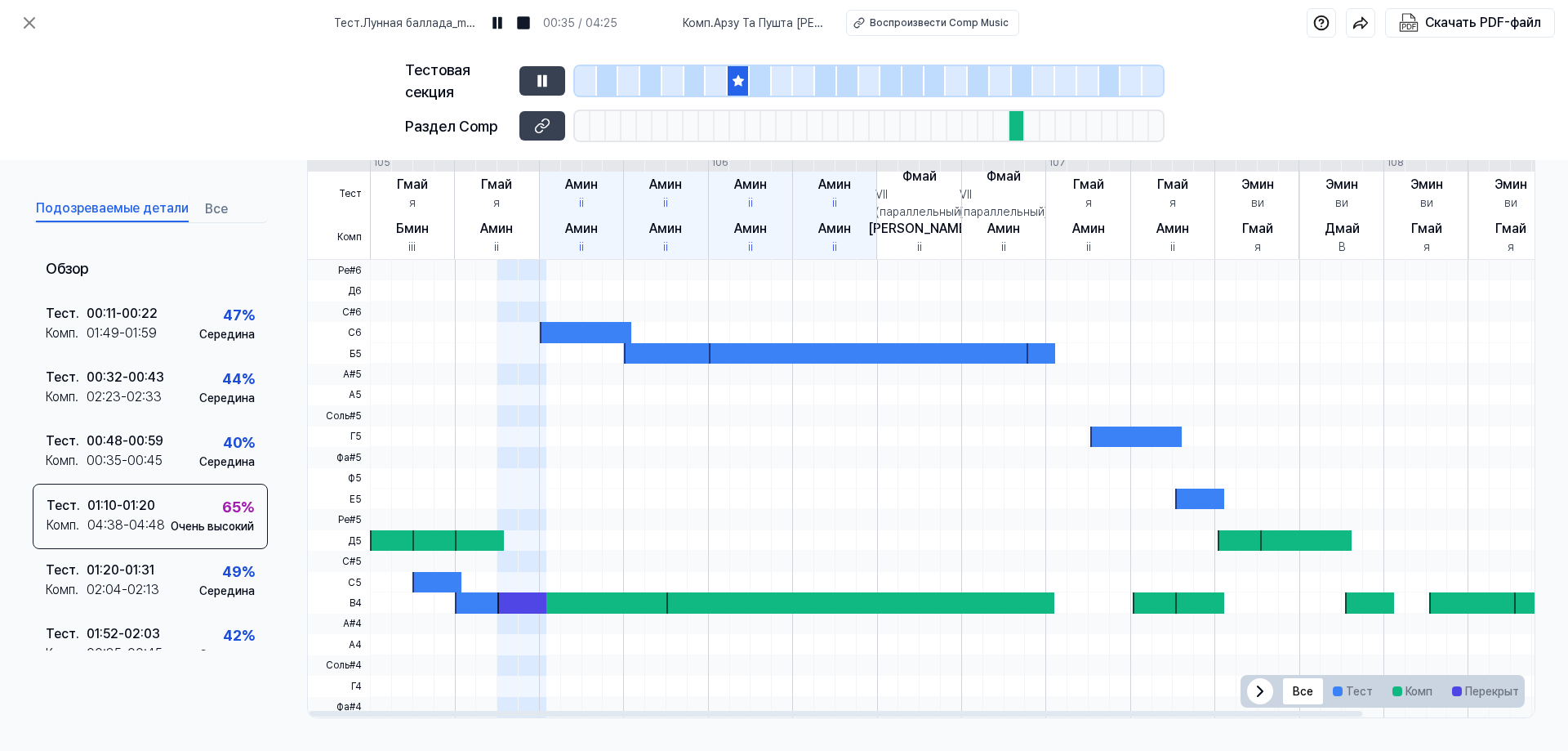
click at [680, 357] on div at bounding box center [669, 353] width 92 height 20
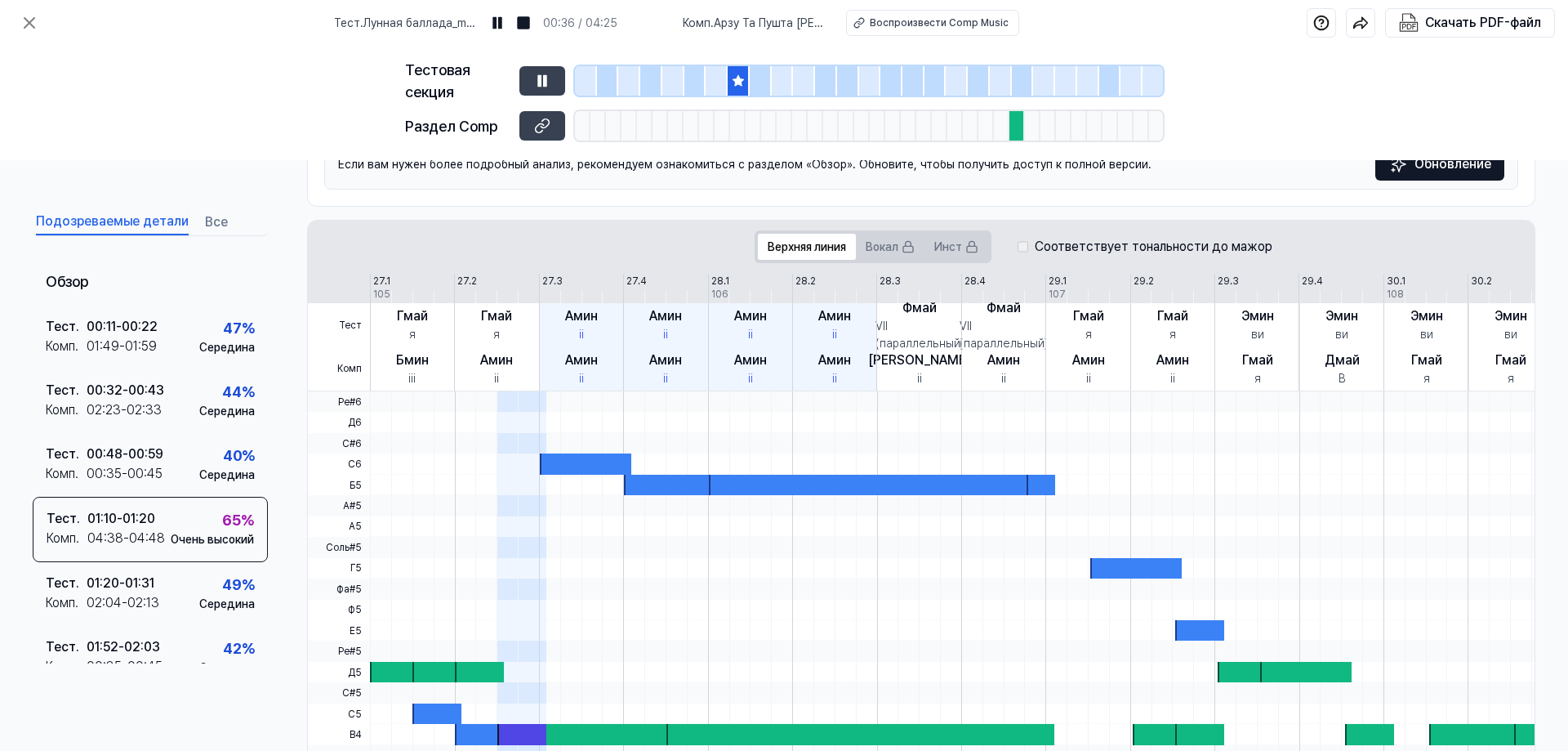
scroll to position [248, 0]
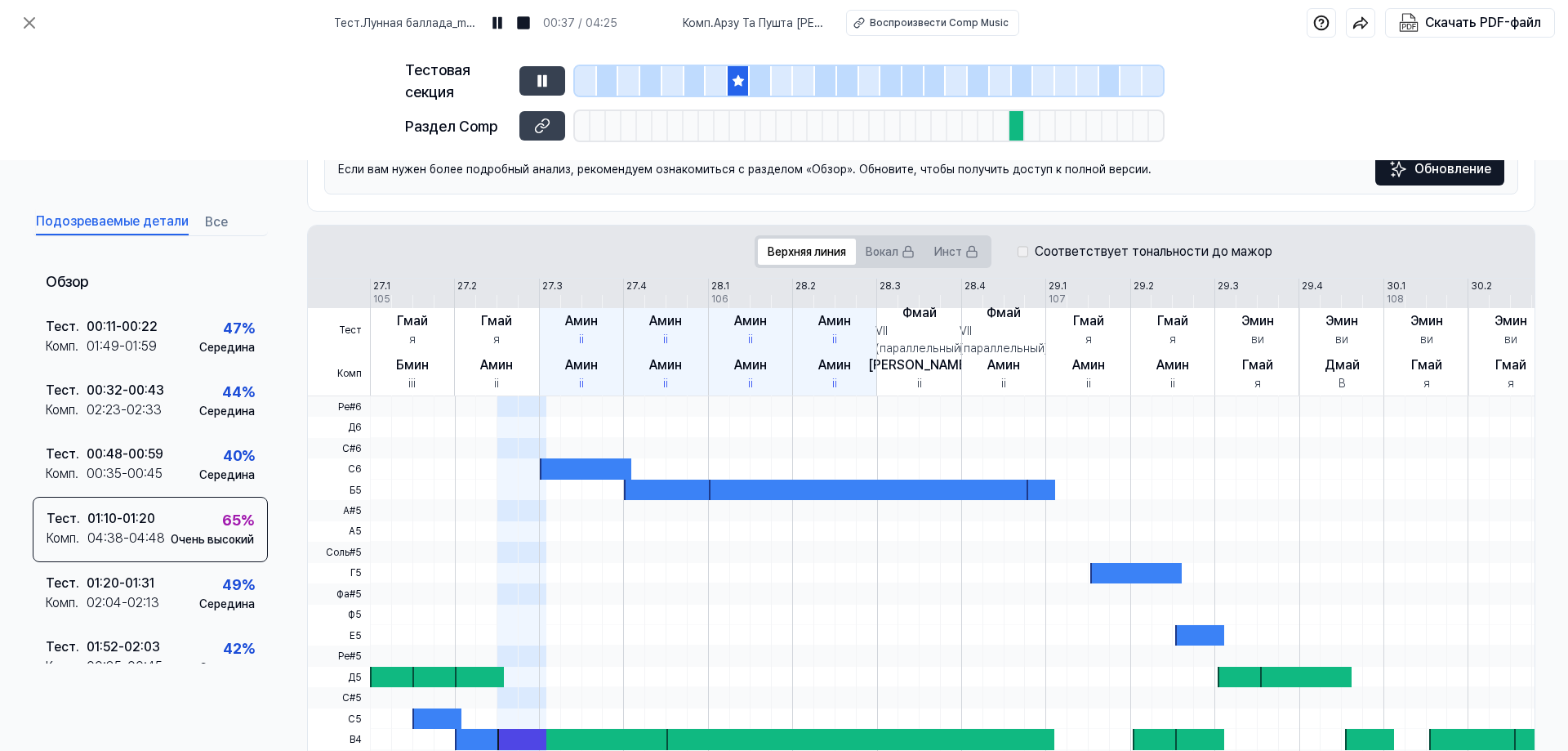
click at [740, 82] on icon at bounding box center [737, 80] width 11 height 11
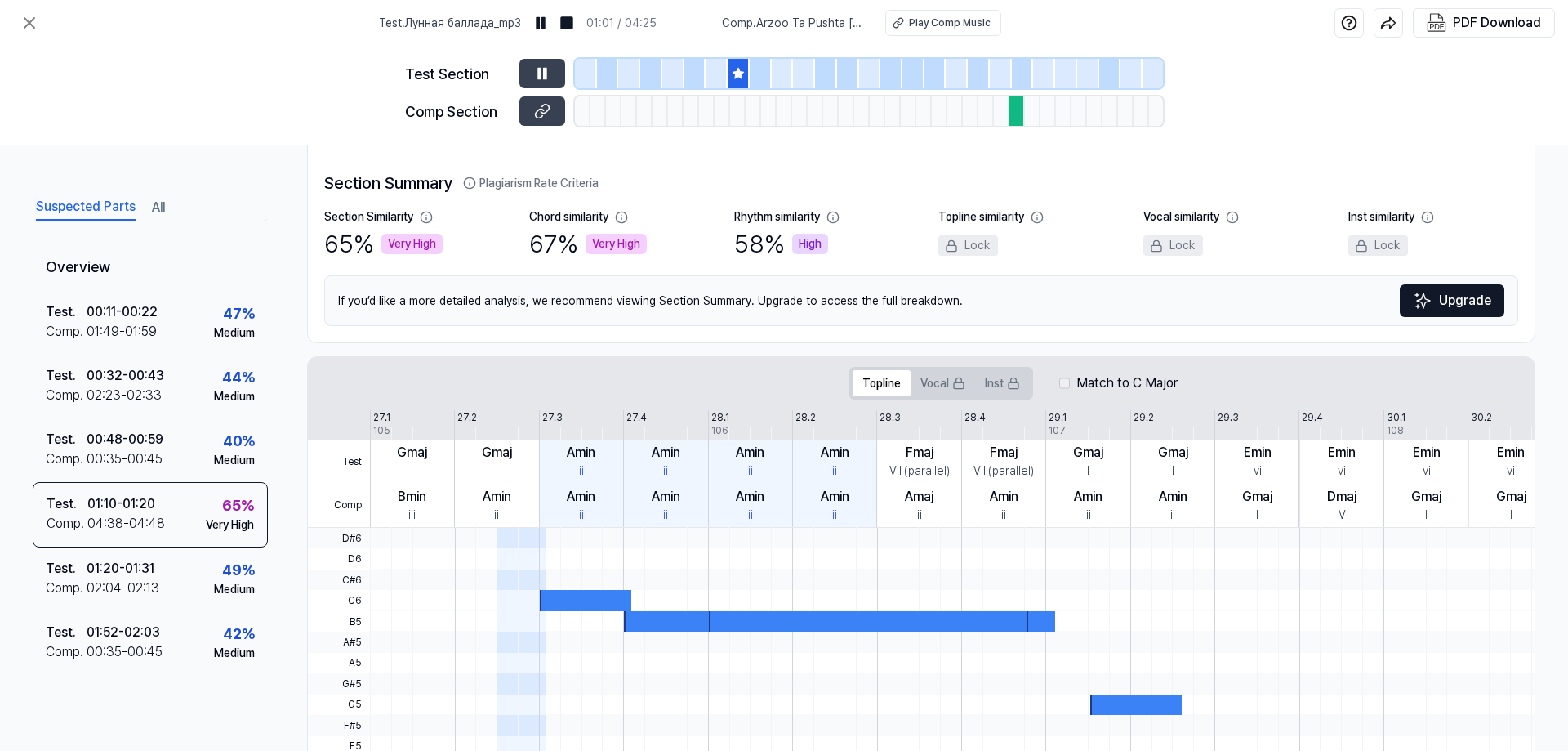
scroll to position [98, 0]
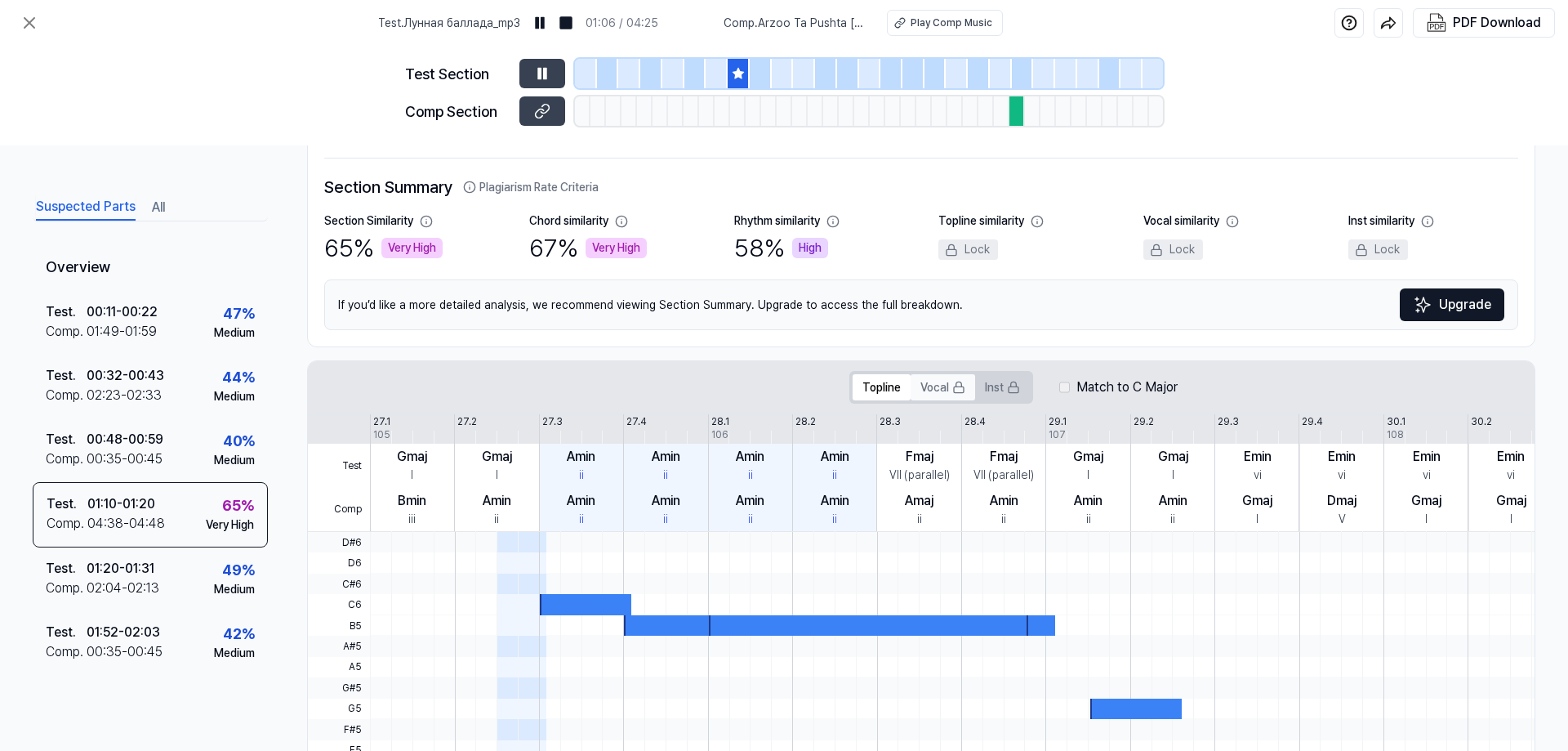
click at [940, 389] on button "Vocal" at bounding box center [942, 387] width 65 height 26
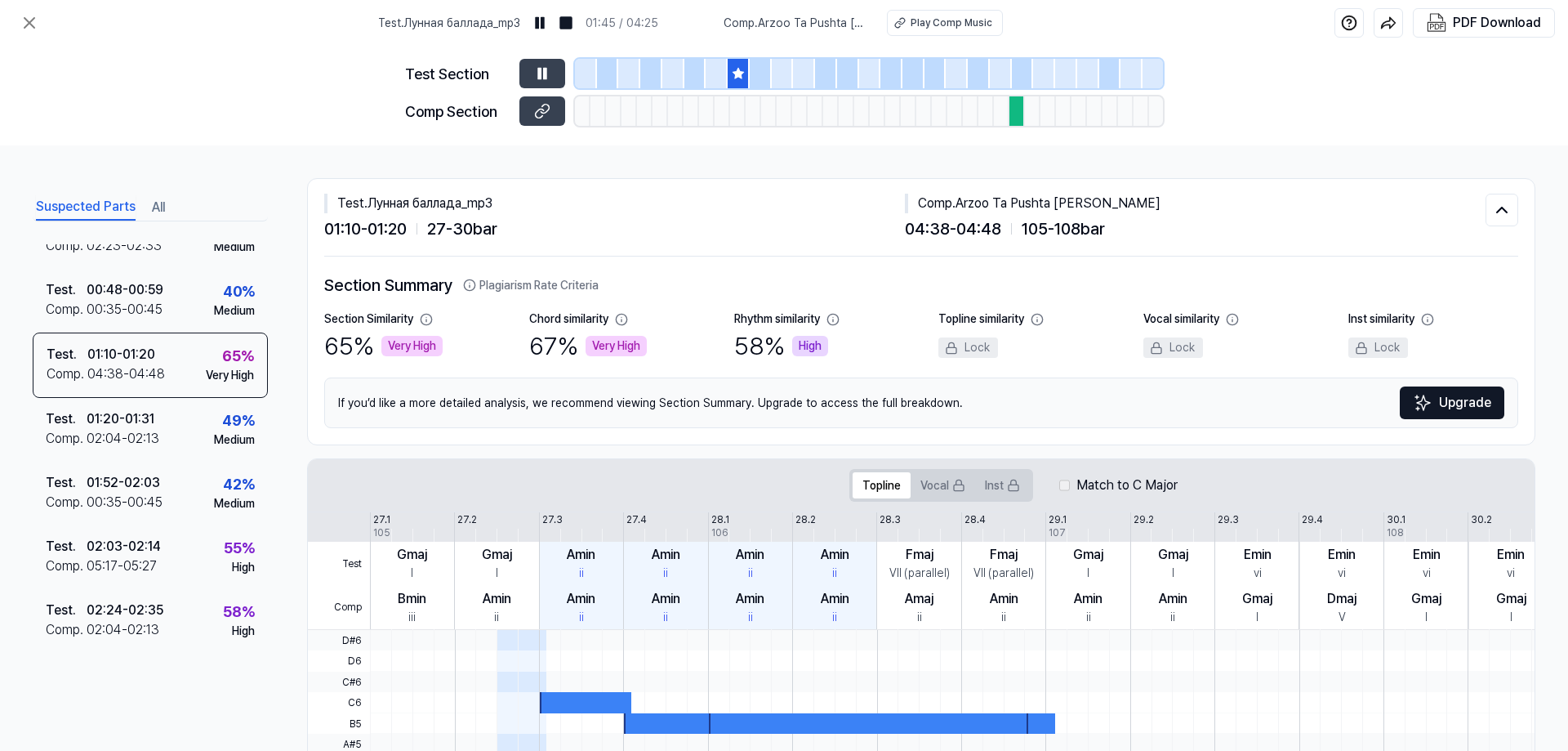
scroll to position [147, 0]
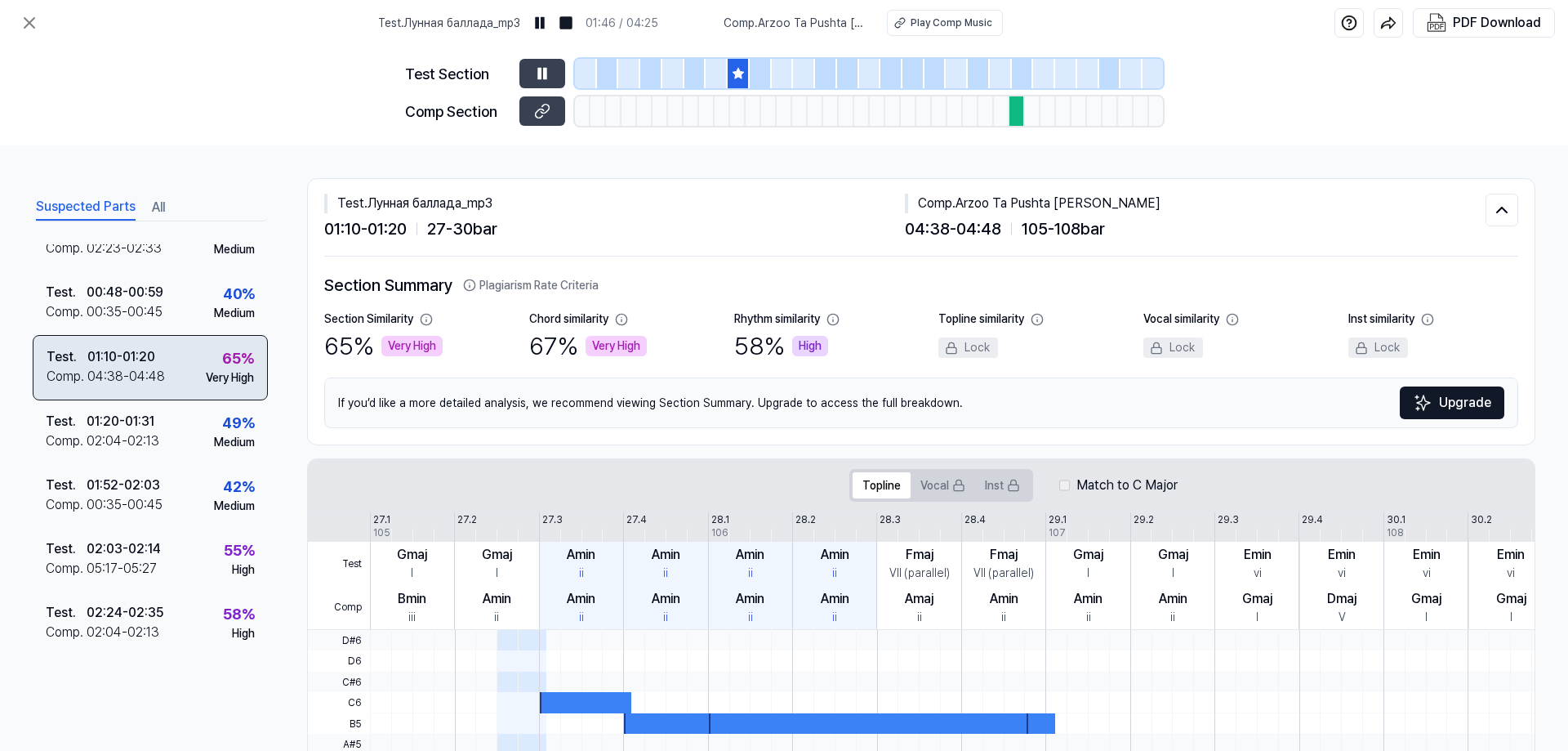
click at [130, 381] on div "04:38 - 04:48" at bounding box center [126, 376] width 77 height 19
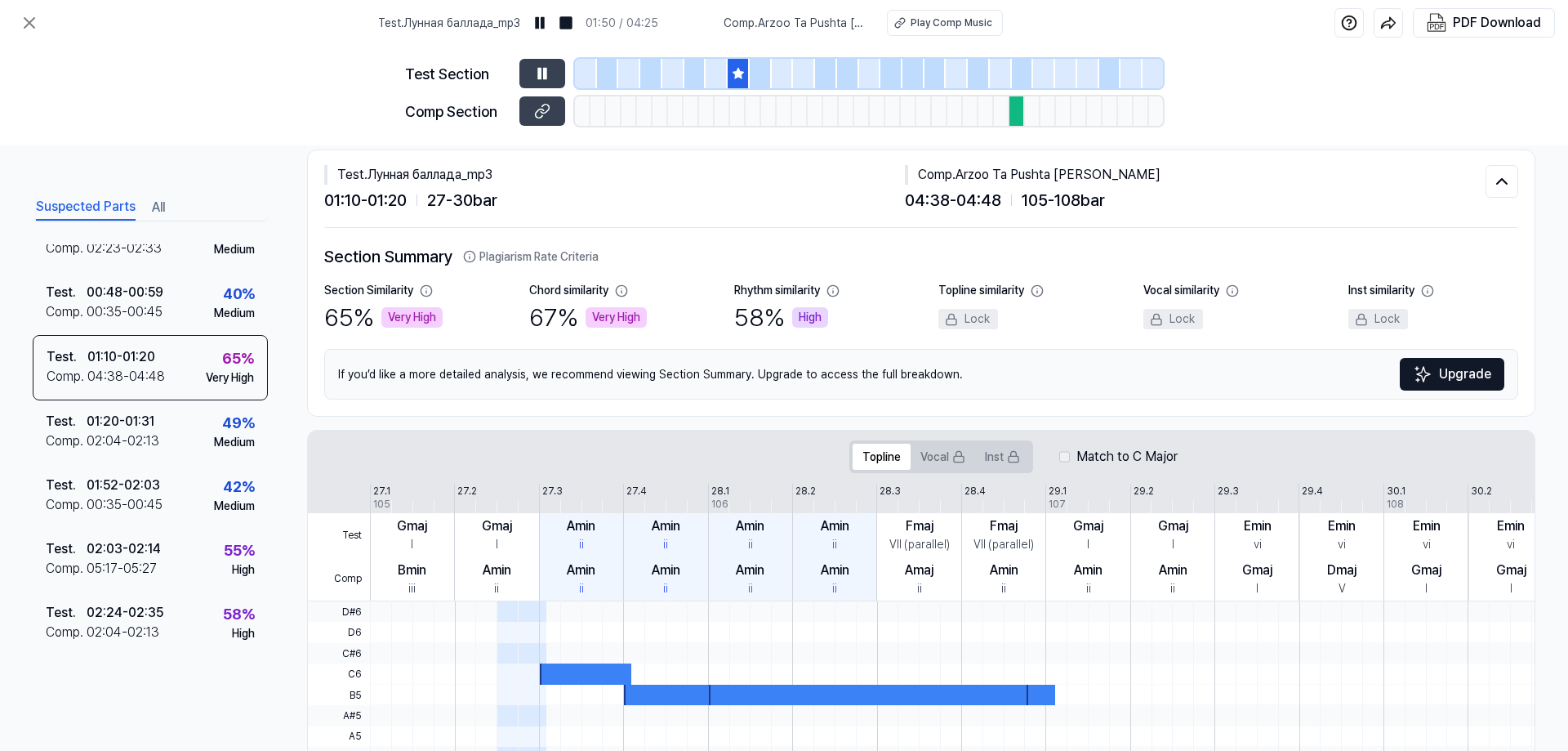
scroll to position [0, 0]
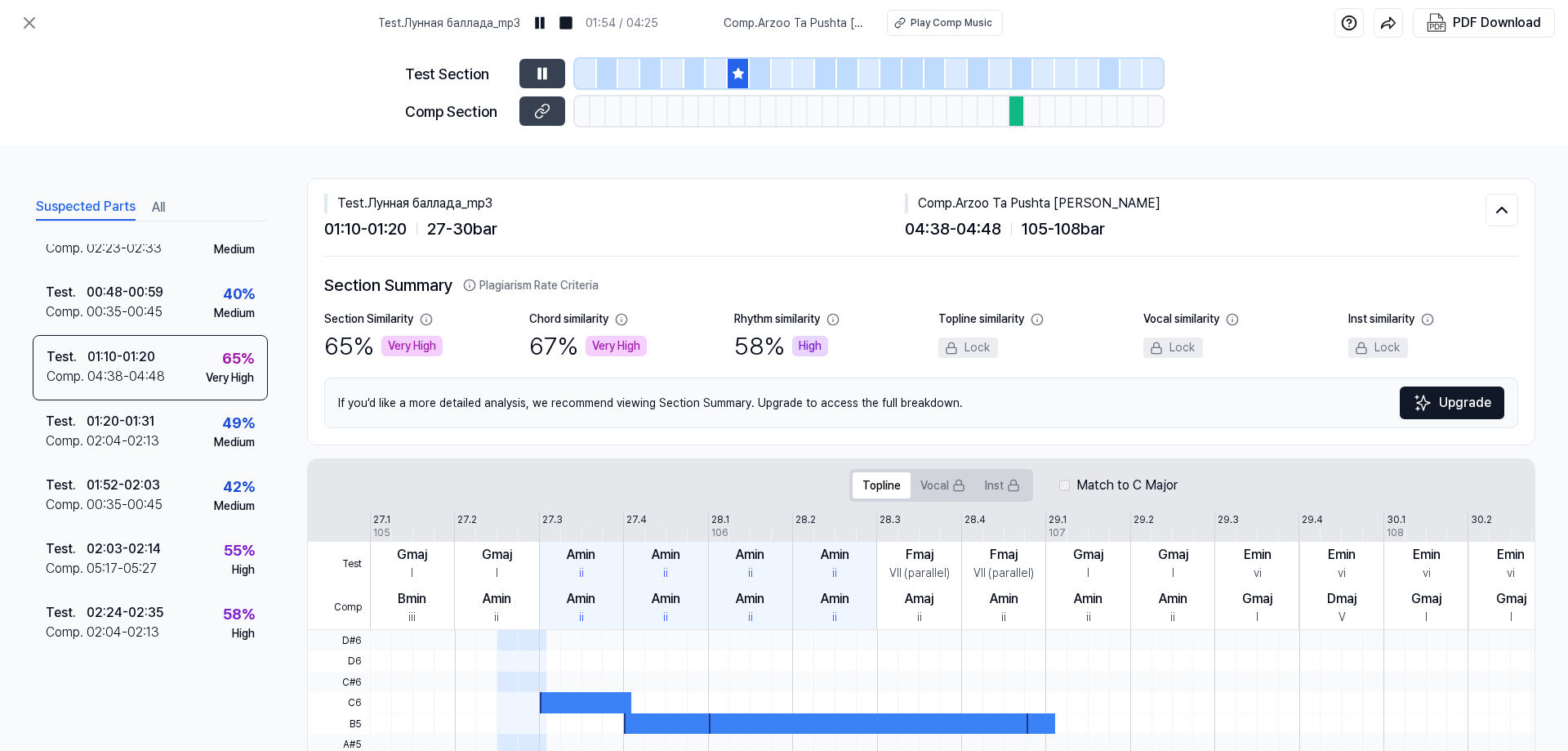
click at [1016, 114] on div at bounding box center [1017, 111] width 15 height 29
click at [542, 108] on icon at bounding box center [541, 110] width 16 height 16
drag, startPoint x: 958, startPoint y: 207, endPoint x: 1114, endPoint y: 211, distance: 156.1
click at [1114, 211] on div "Comp . Arzoo Ta Pushta Lai Keleru" at bounding box center [1195, 203] width 581 height 19
click at [874, 280] on h2 "Section Summary Plagiarism Rate Criteria" at bounding box center [921, 284] width 1194 height 24
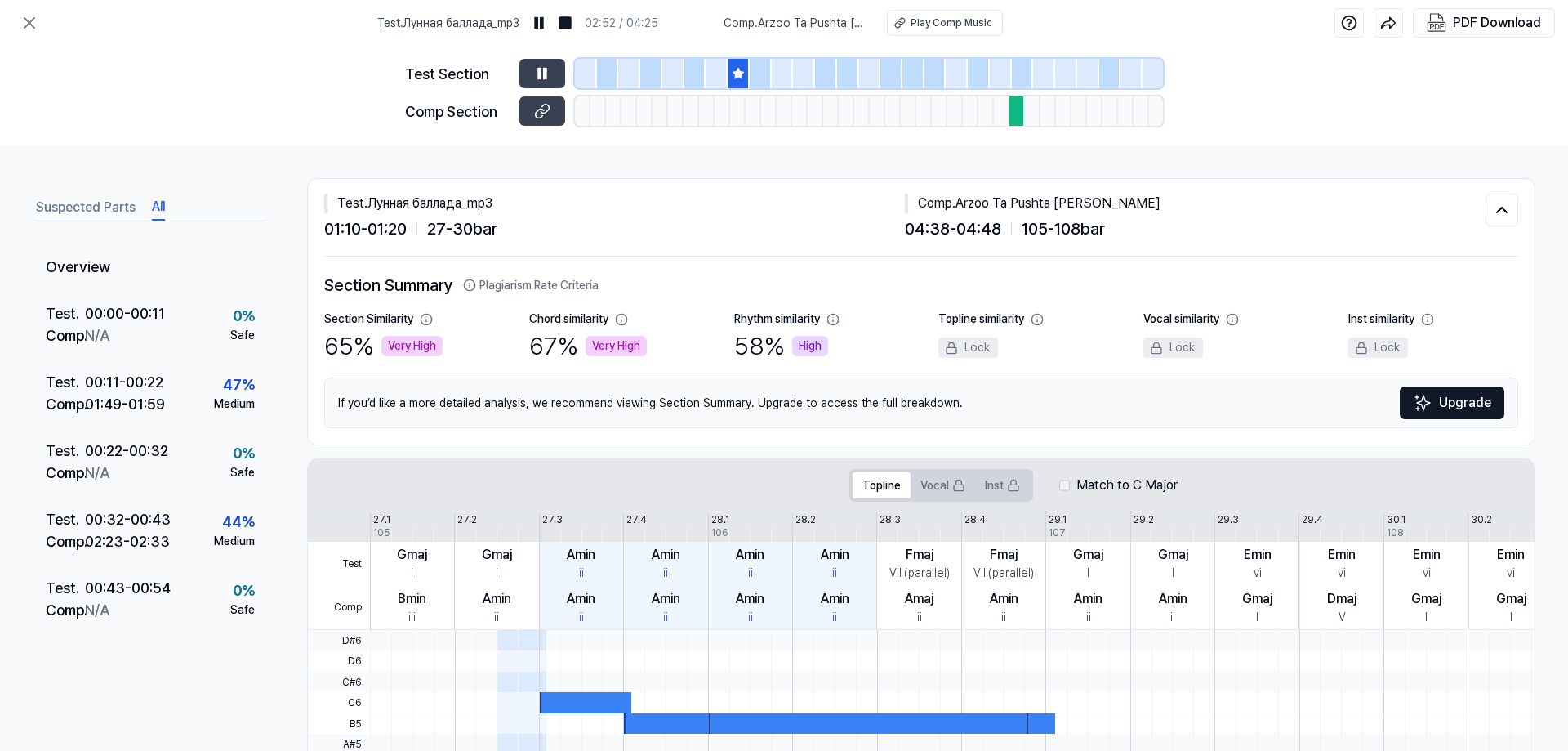
click at [162, 207] on button "All" at bounding box center [159, 207] width 13 height 26
click at [74, 209] on button "Suspected Parts" at bounding box center [86, 207] width 100 height 26
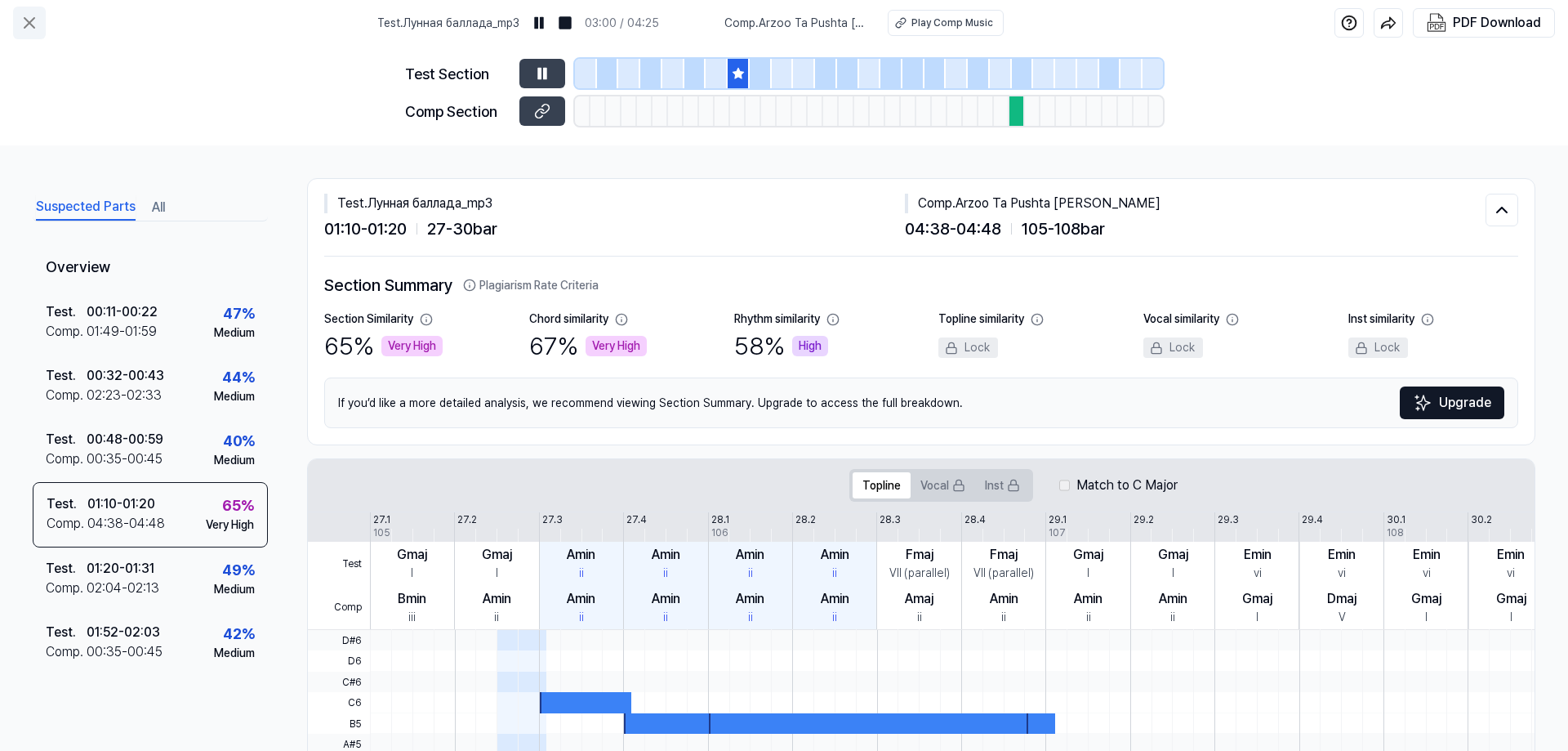
click at [32, 22] on icon at bounding box center [29, 23] width 19 height 19
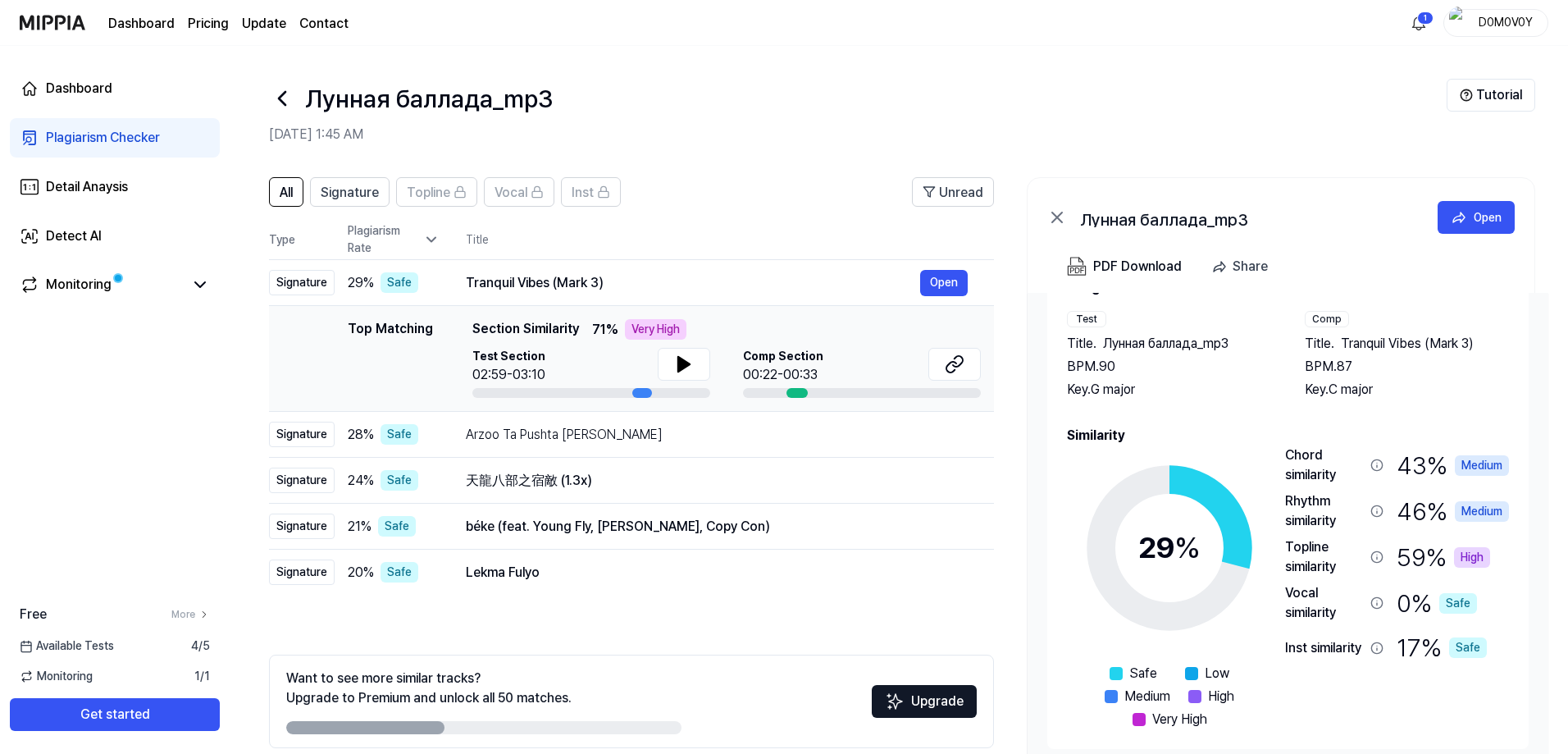
click at [245, 373] on div "All Signature Topline Vocal Inst Unread All Signature Topline Vocal Inst Type P…" at bounding box center [898, 493] width 1338 height 666
click at [1218, 512] on circle at bounding box center [1170, 548] width 137 height 137
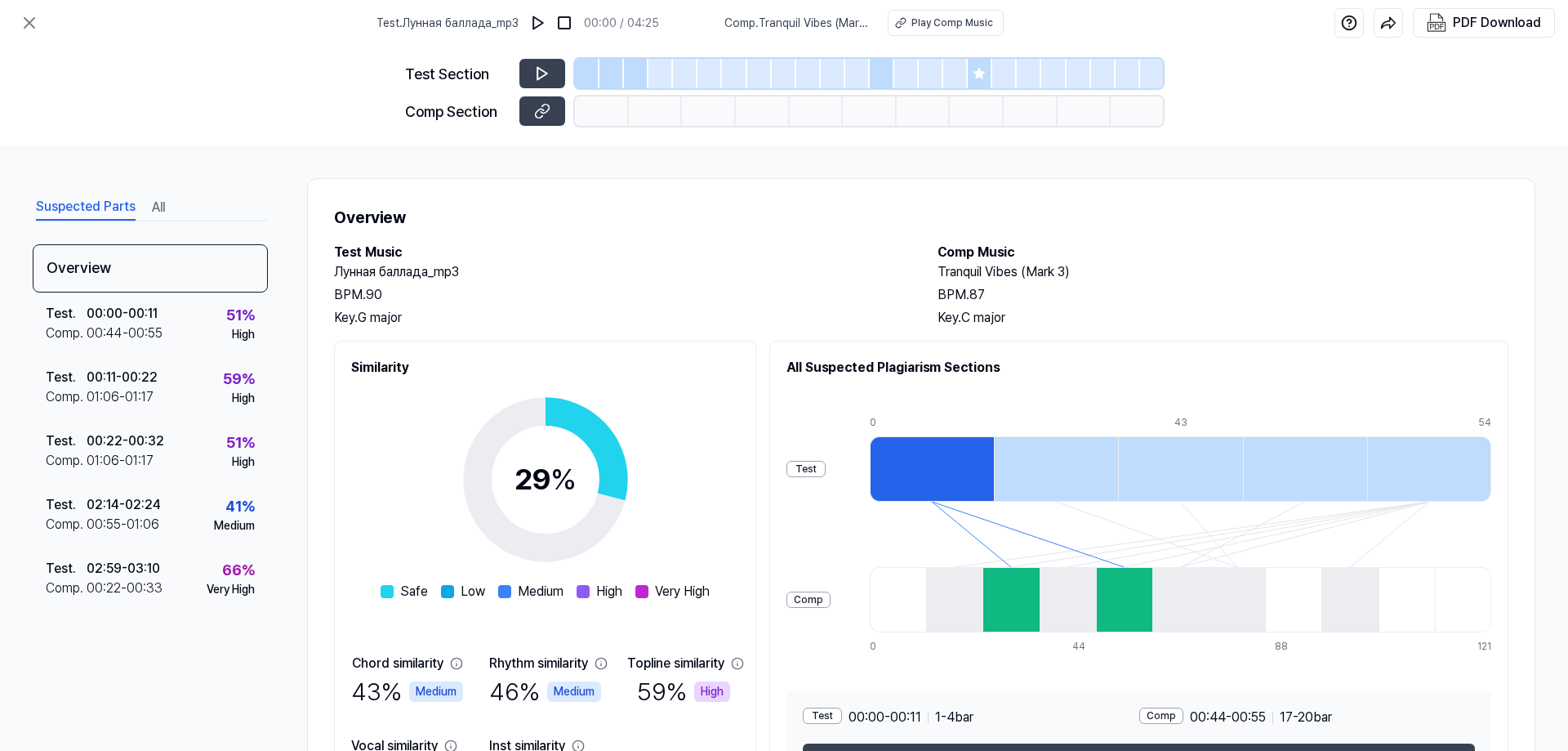
click at [978, 71] on icon at bounding box center [979, 73] width 11 height 11
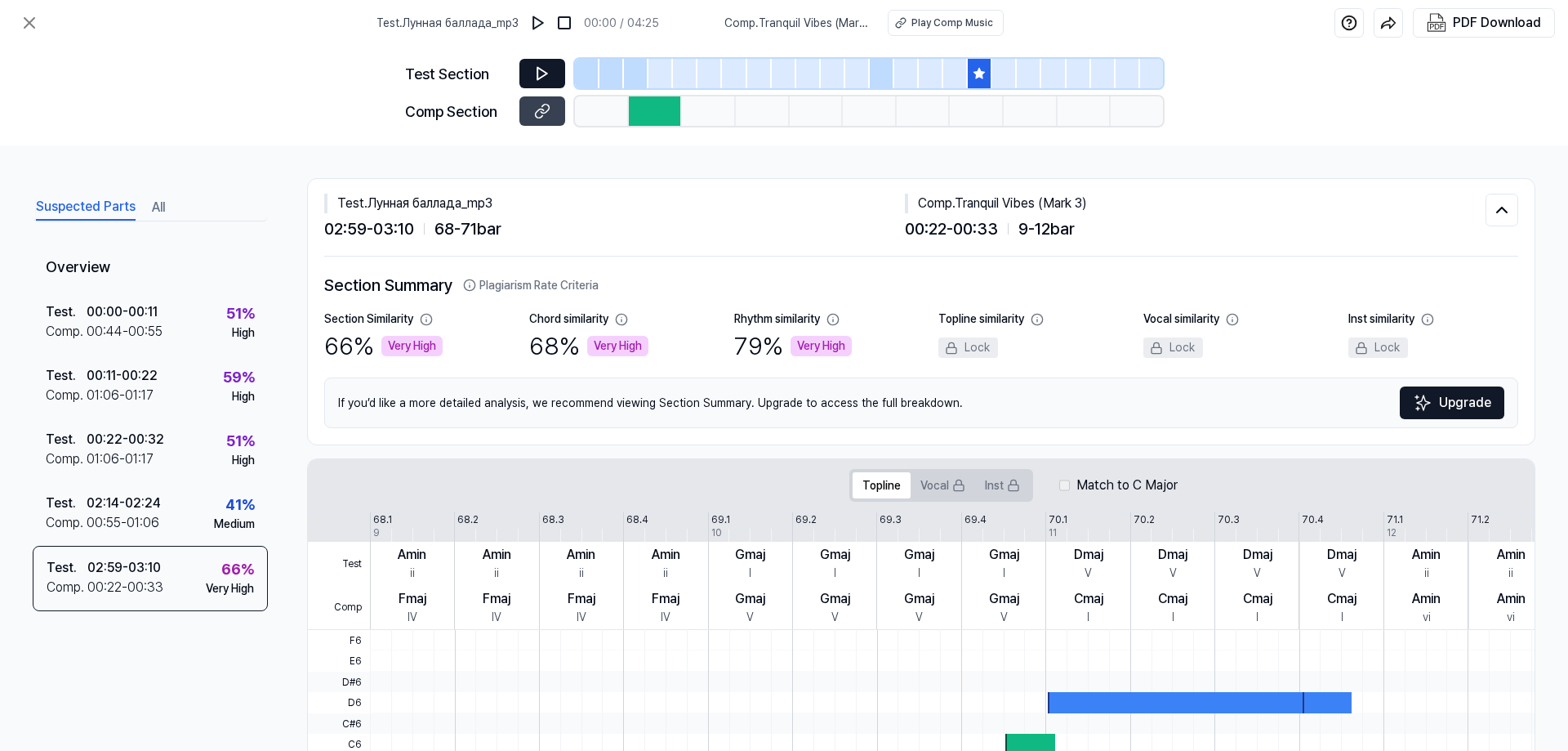
click at [547, 77] on icon at bounding box center [541, 73] width 16 height 16
click at [133, 391] on div "01:06 - 01:17" at bounding box center [120, 395] width 67 height 19
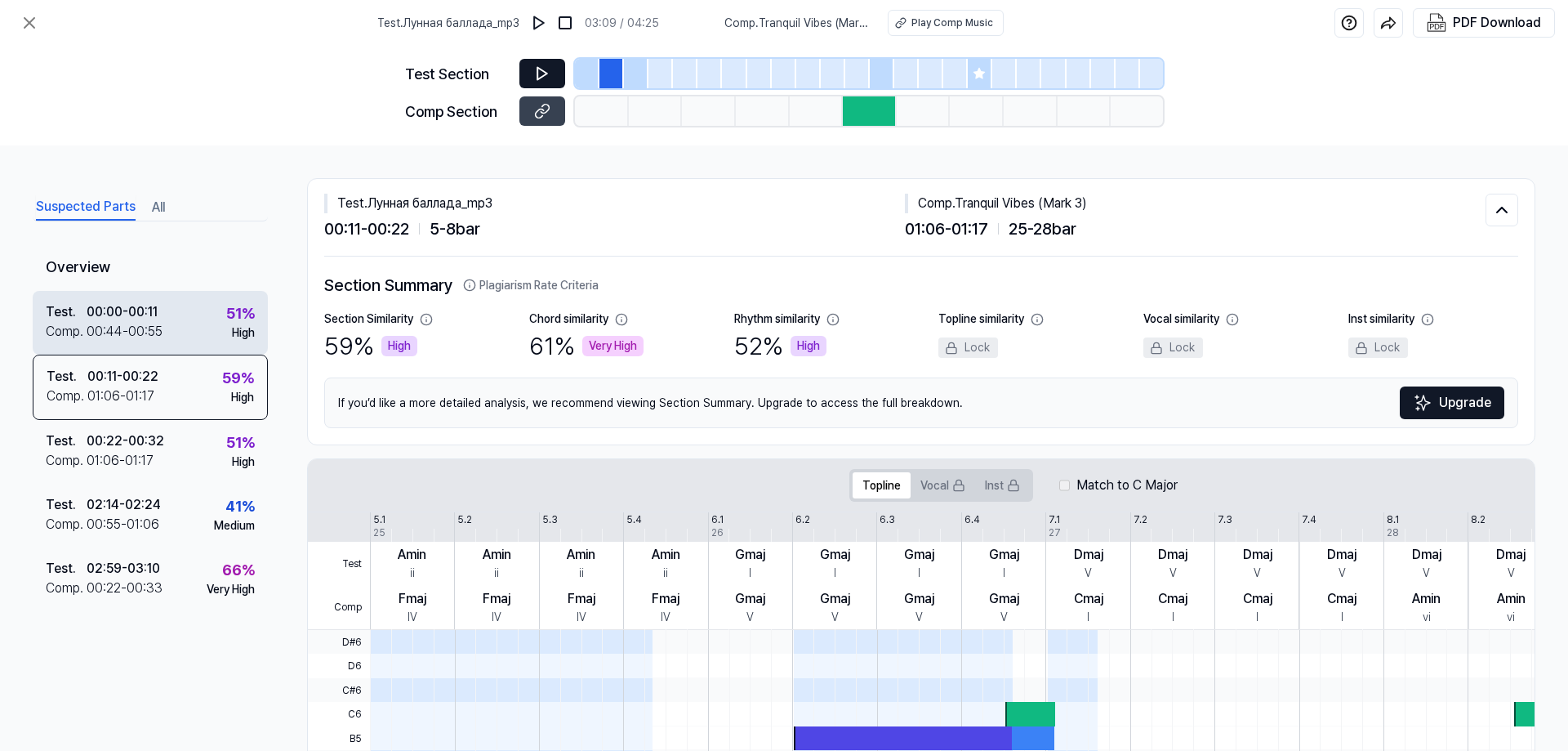
click at [203, 332] on div "Test . 00:00 - 00:11 Comp . 00:44 - 00:55 51 % High" at bounding box center [150, 323] width 235 height 64
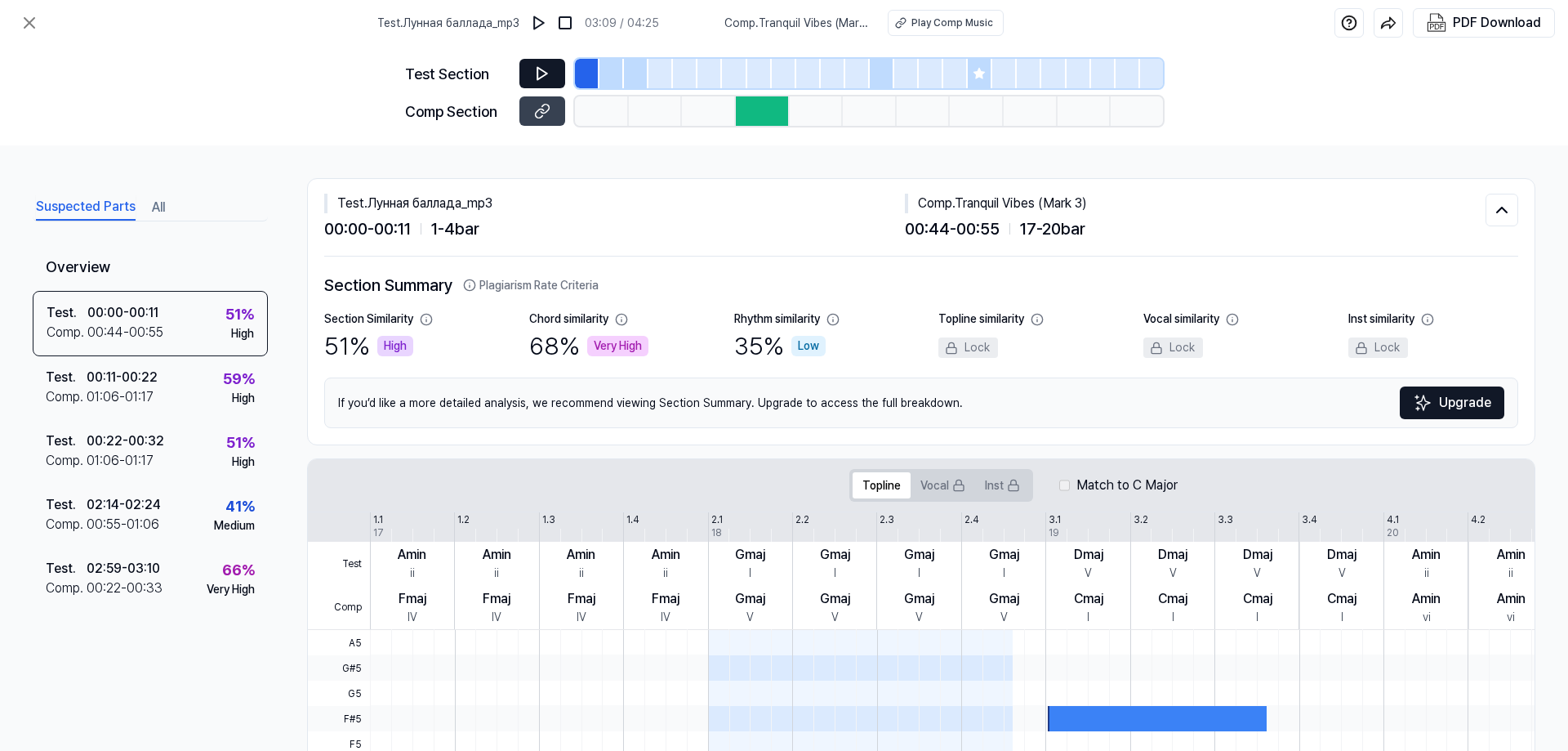
click at [537, 78] on icon at bounding box center [542, 74] width 10 height 13
click at [193, 389] on div "Test . 00:11 - 00:22 Comp . 01:06 - 01:17 59 % High" at bounding box center [150, 389] width 235 height 64
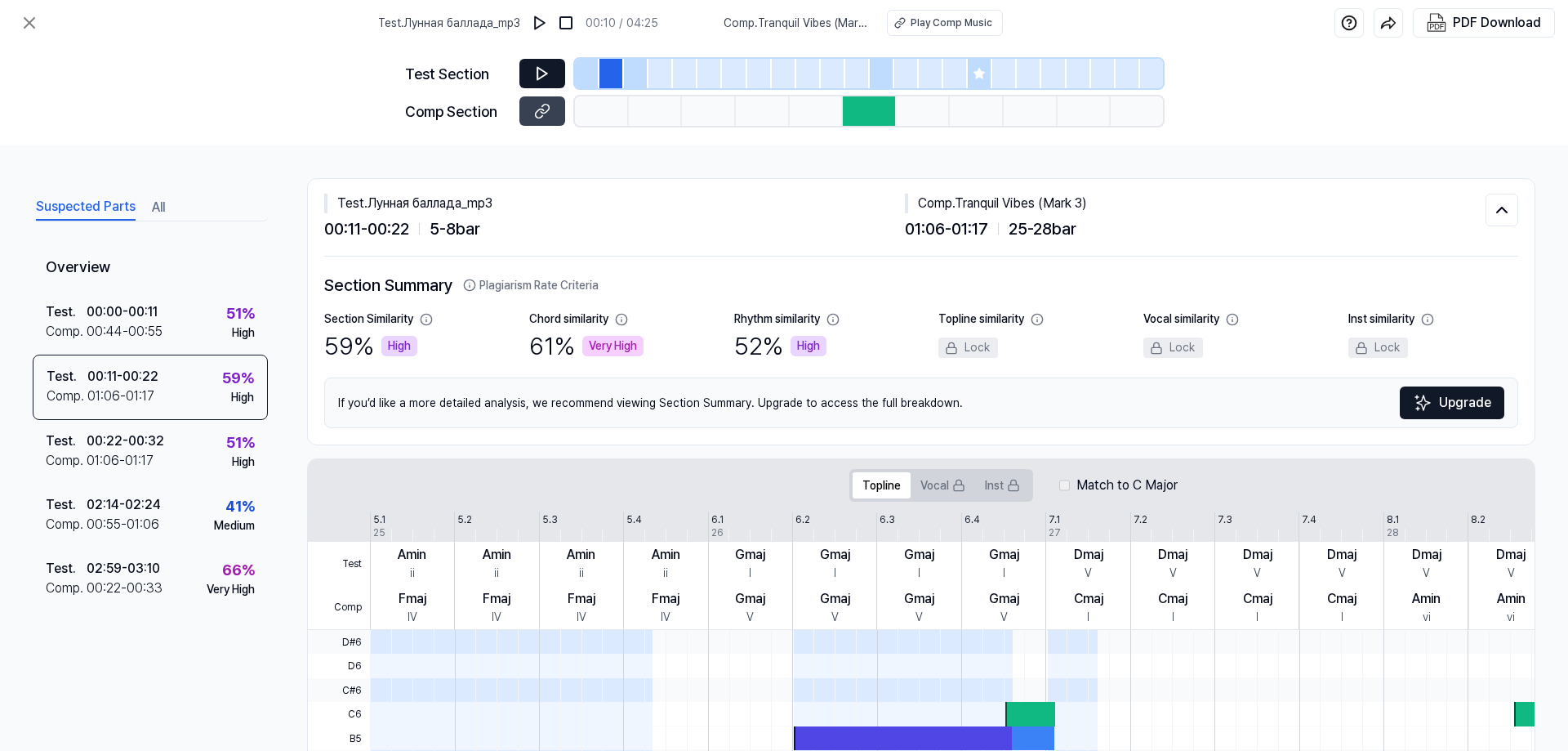
click at [553, 73] on button at bounding box center [542, 73] width 45 height 29
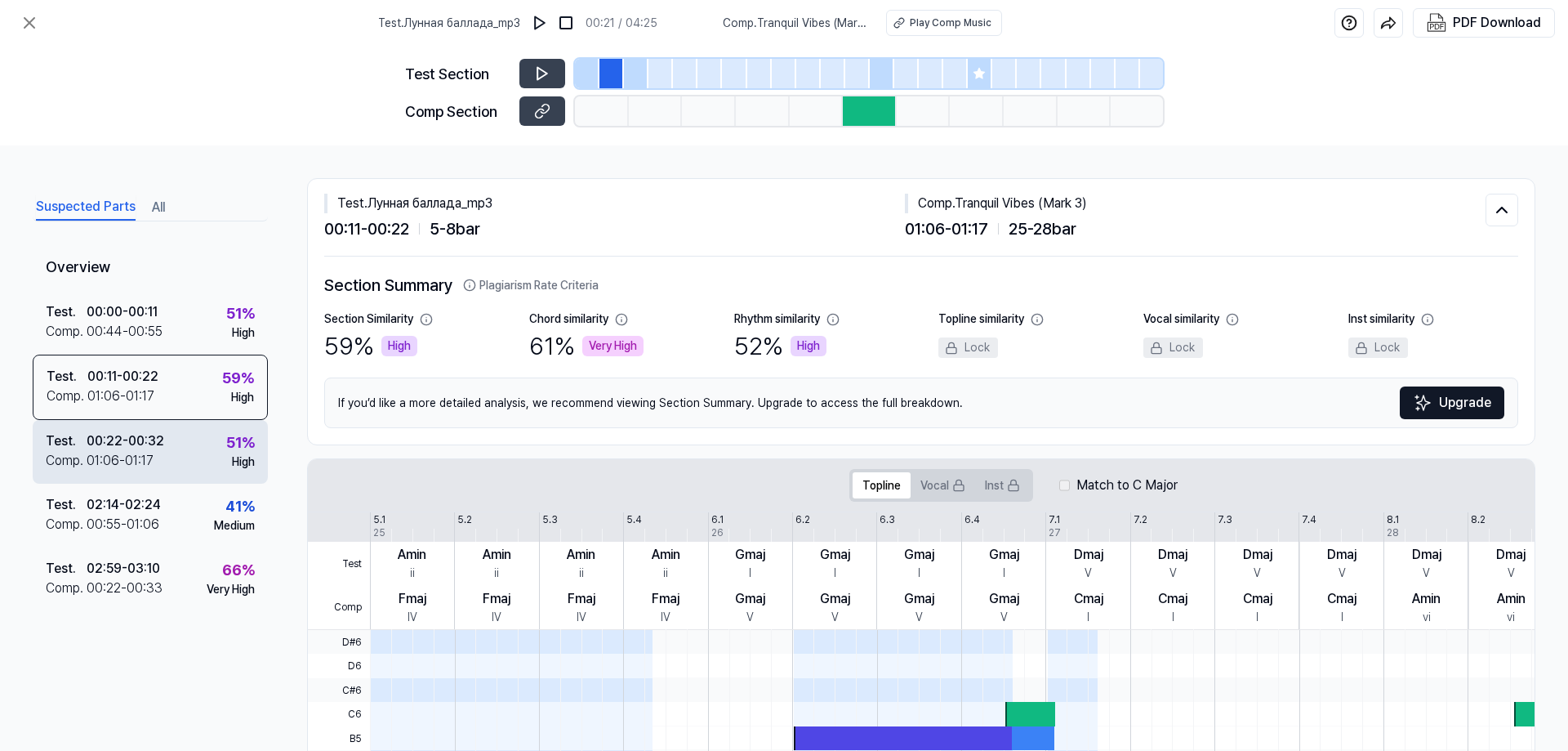
click at [154, 448] on div "00:22 - 00:32" at bounding box center [125, 441] width 77 height 19
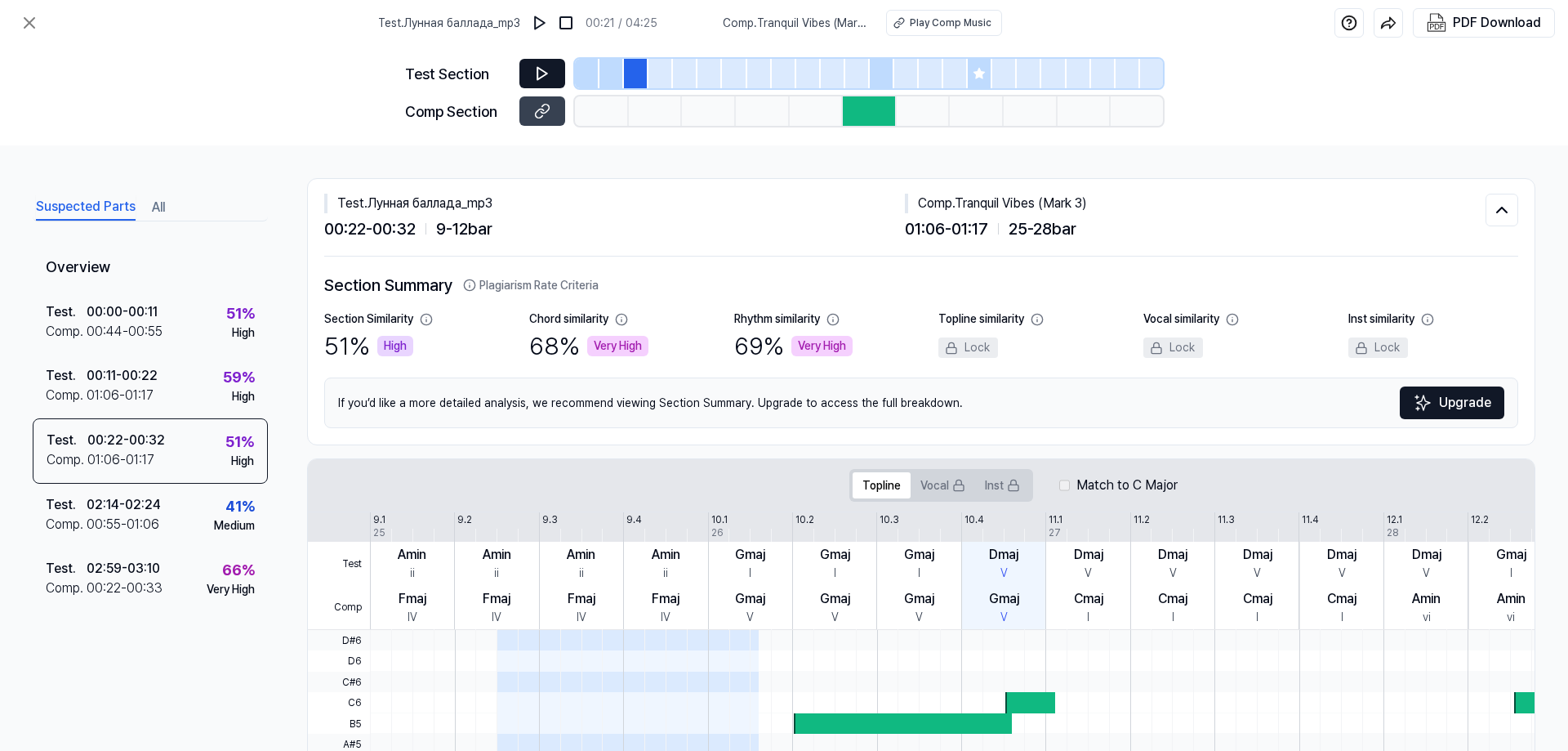
click at [549, 80] on icon at bounding box center [541, 73] width 16 height 16
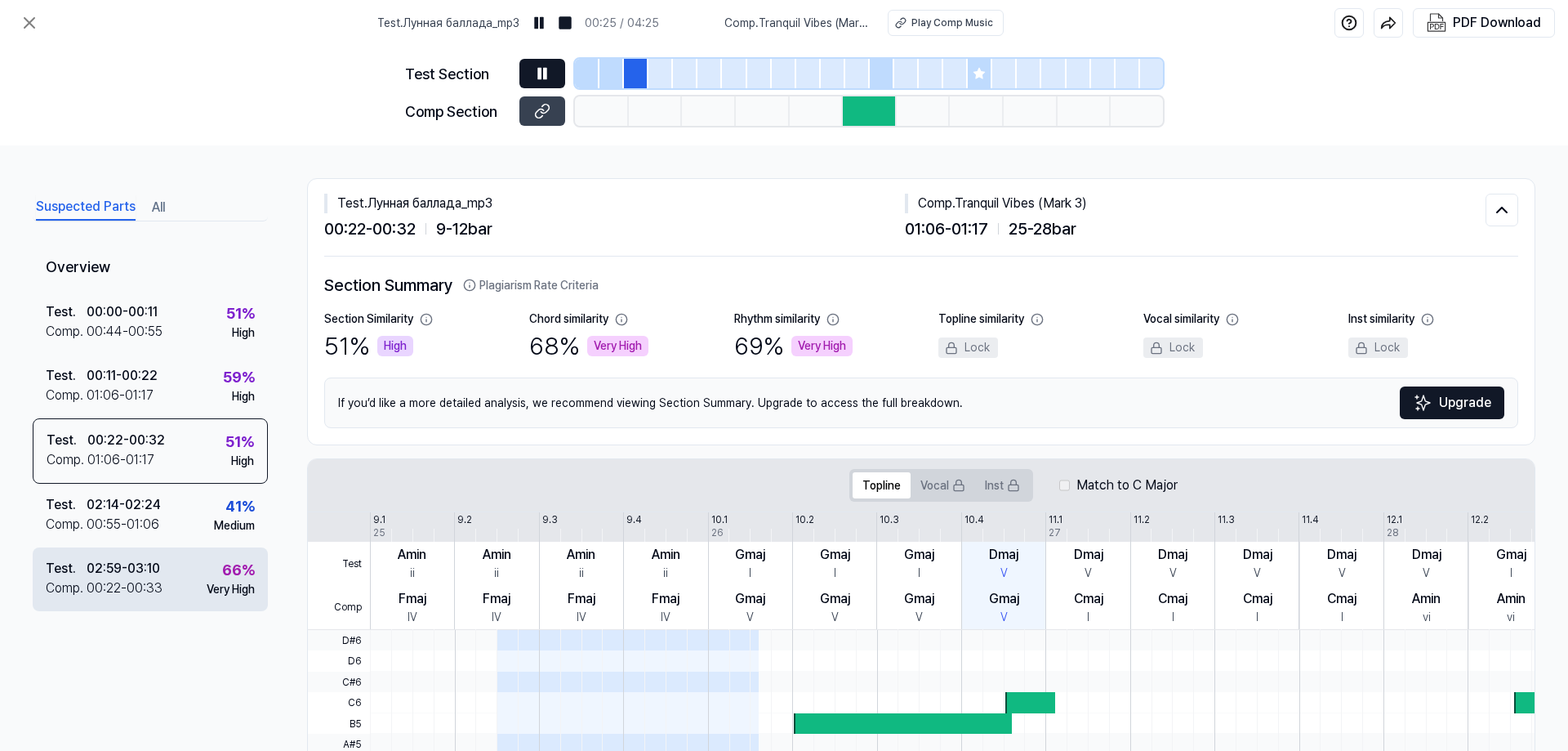
click at [176, 571] on div "Test . 02:59 - 03:10 Comp . 00:22 - 00:33 66 % Very High" at bounding box center [150, 579] width 235 height 64
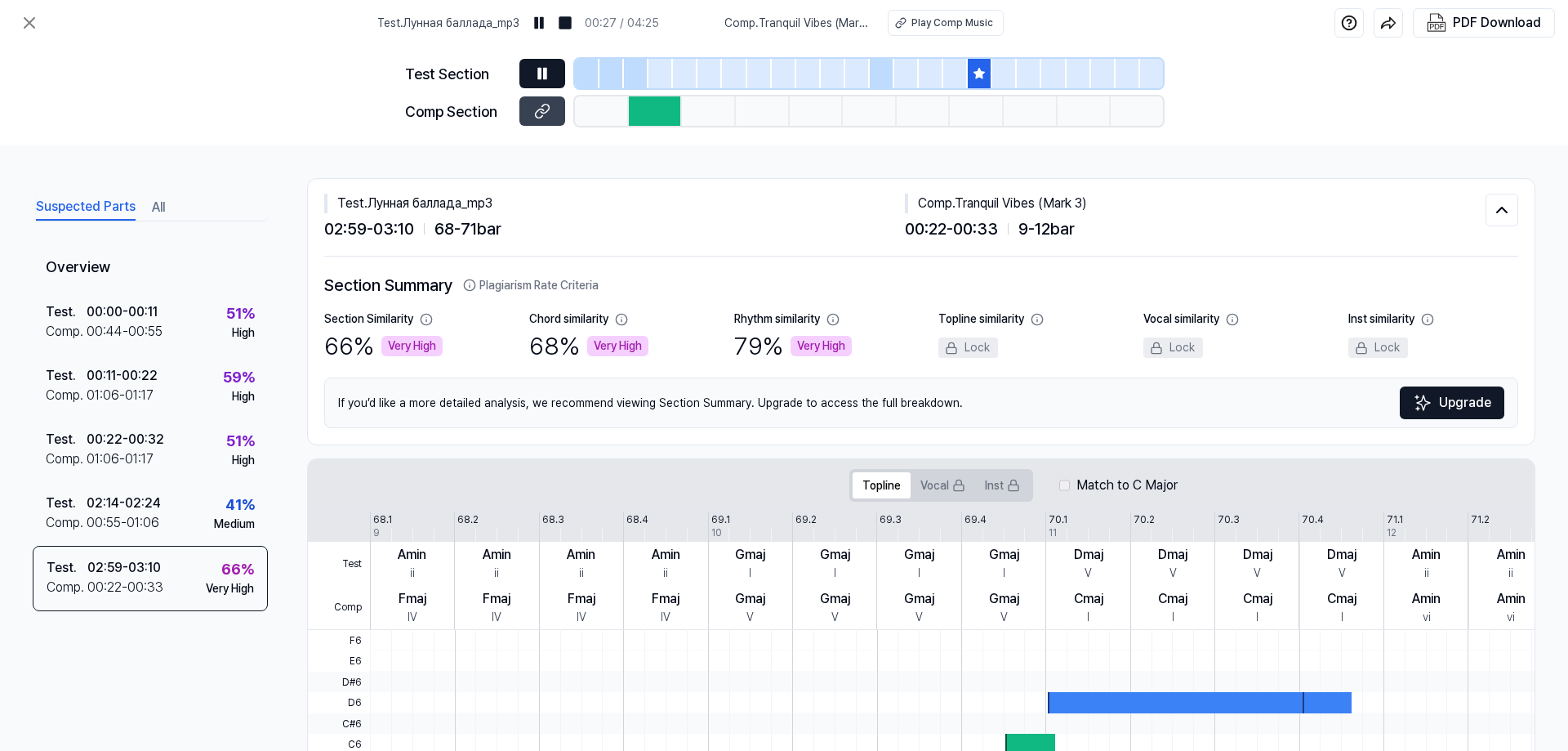
click at [979, 68] on icon at bounding box center [979, 74] width 13 height 13
click at [975, 73] on icon at bounding box center [979, 73] width 11 height 11
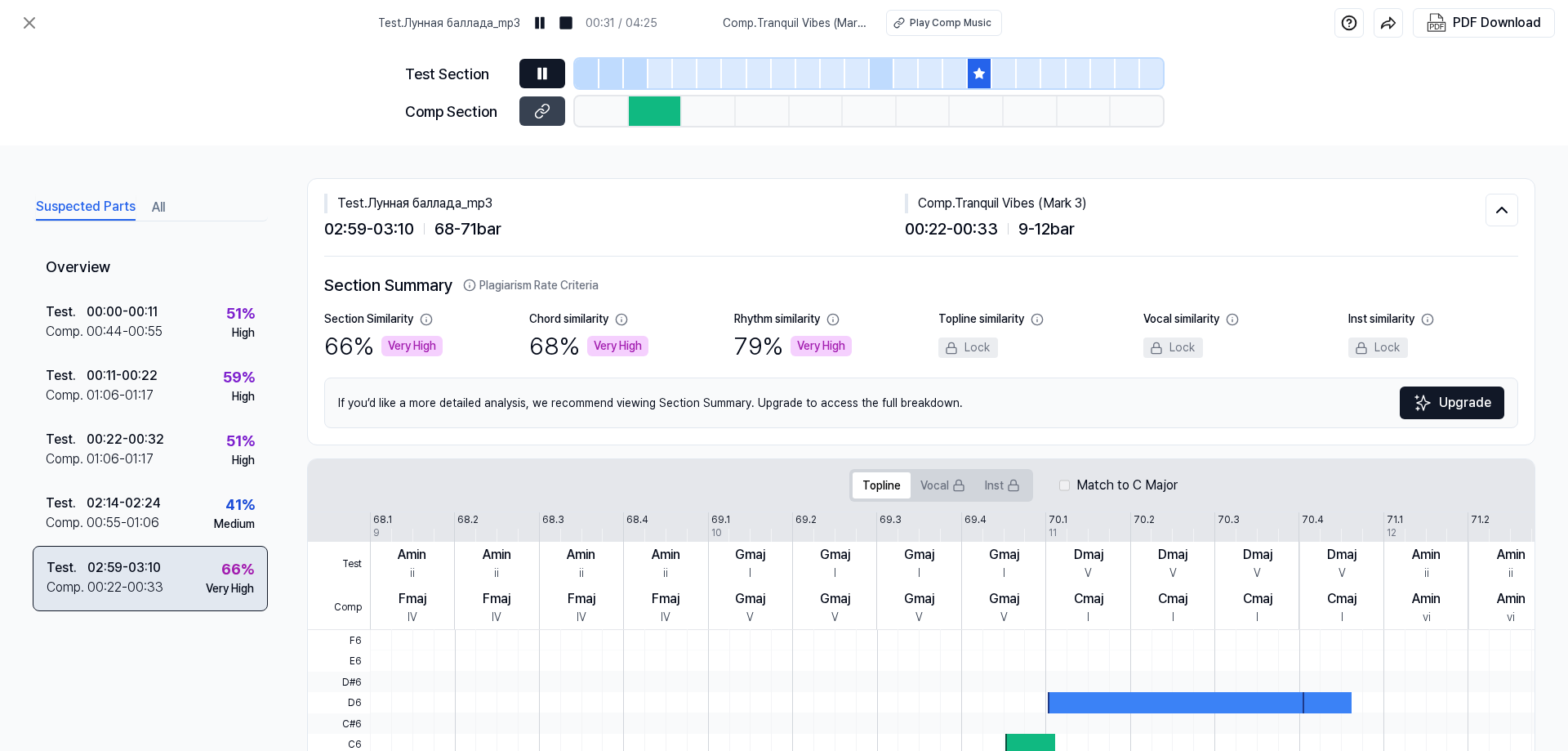
click at [191, 567] on div "Test . 02:59 - 03:10 Comp . 00:22 - 00:33 66 % Very High" at bounding box center [150, 579] width 235 height 66
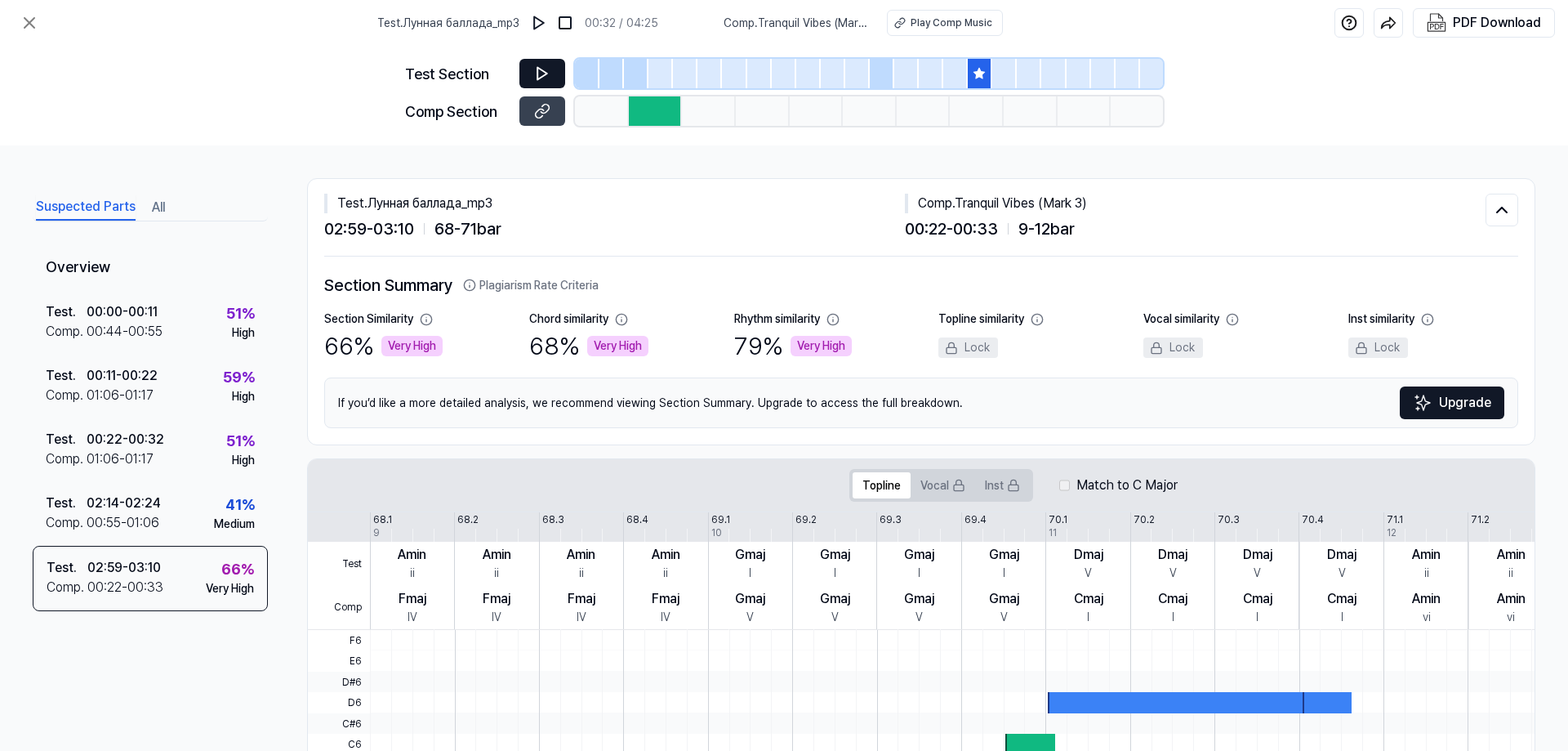
click at [544, 71] on icon at bounding box center [542, 74] width 10 height 13
click at [34, 21] on icon at bounding box center [29, 23] width 19 height 19
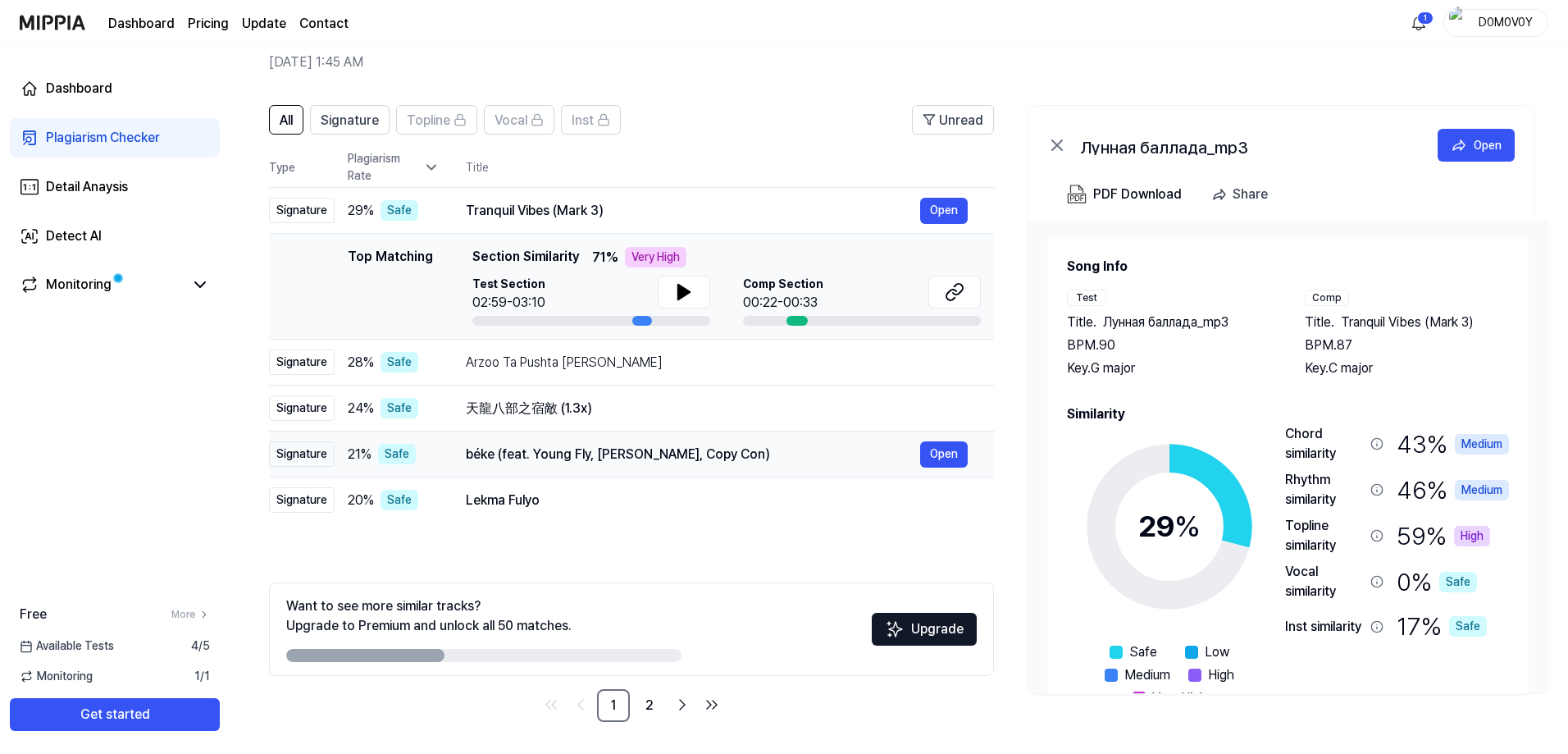
scroll to position [73, 0]
click at [679, 290] on icon at bounding box center [684, 290] width 12 height 14
click at [679, 290] on icon at bounding box center [681, 291] width 3 height 14
click at [741, 358] on div "Arzoo Ta Pushta Lai Keleru" at bounding box center [693, 361] width 454 height 19
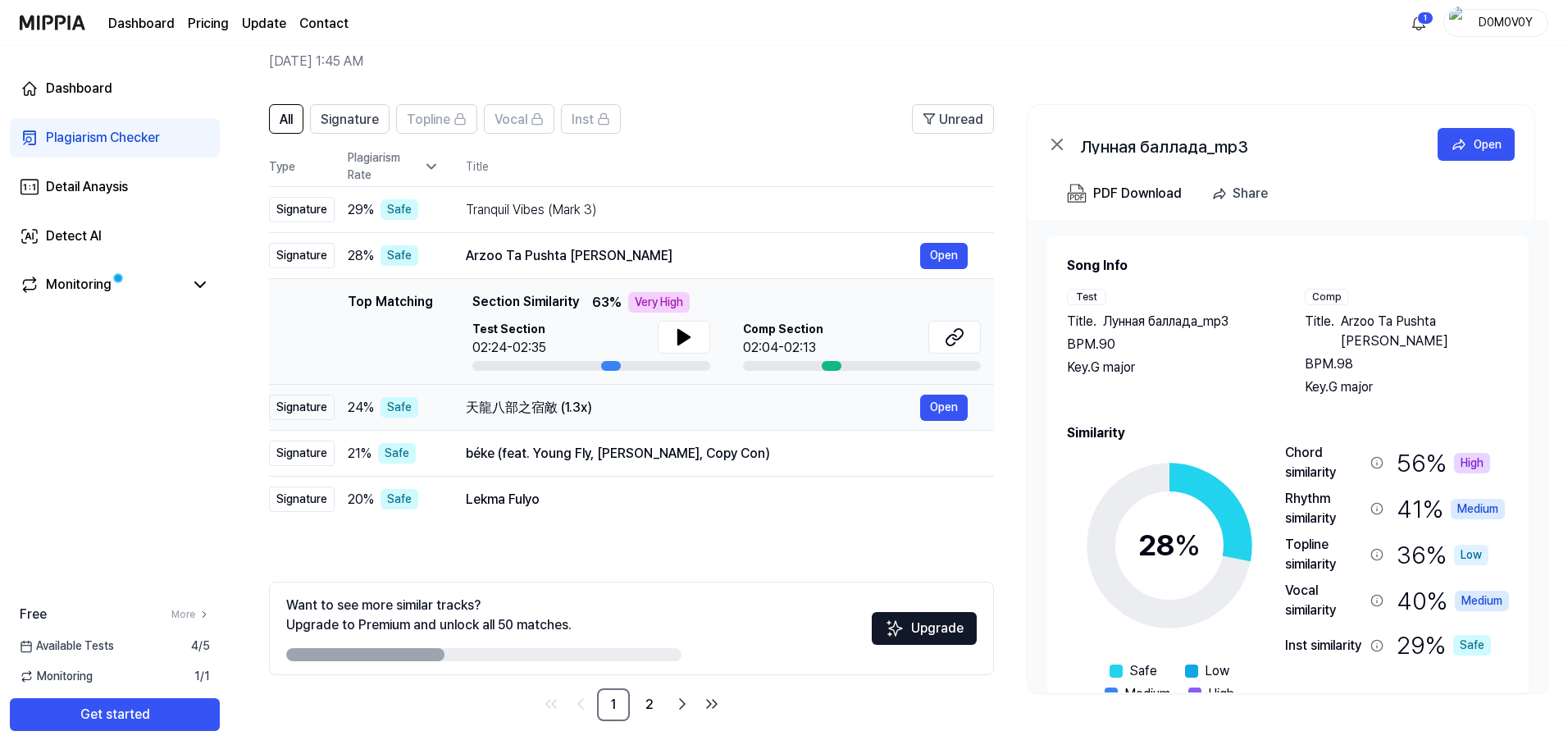
click at [659, 404] on div "天龍八部之宿敵 (1.3x)" at bounding box center [693, 407] width 454 height 19
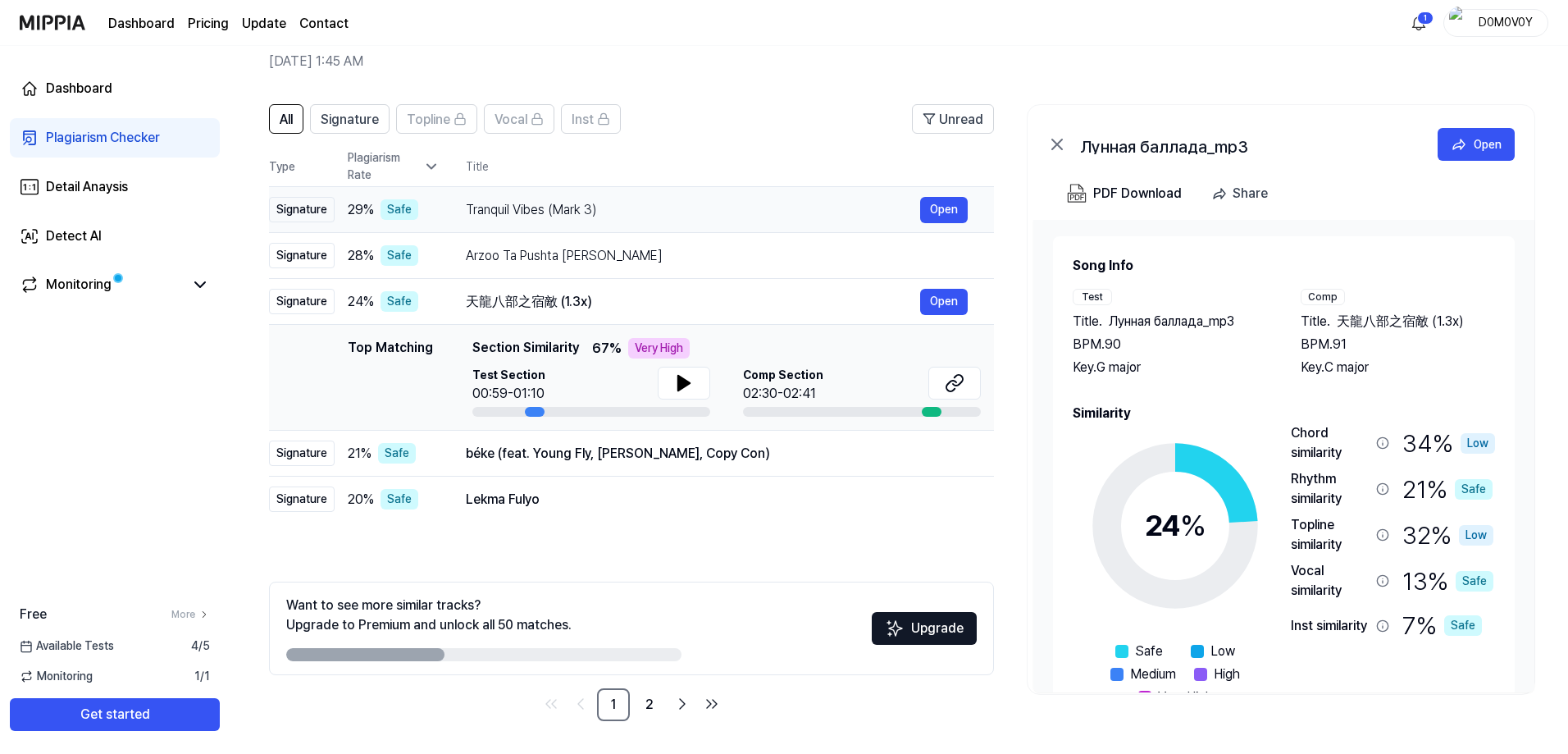
click at [669, 214] on div "Tranquil Vibes (Mark 3)" at bounding box center [693, 209] width 454 height 19
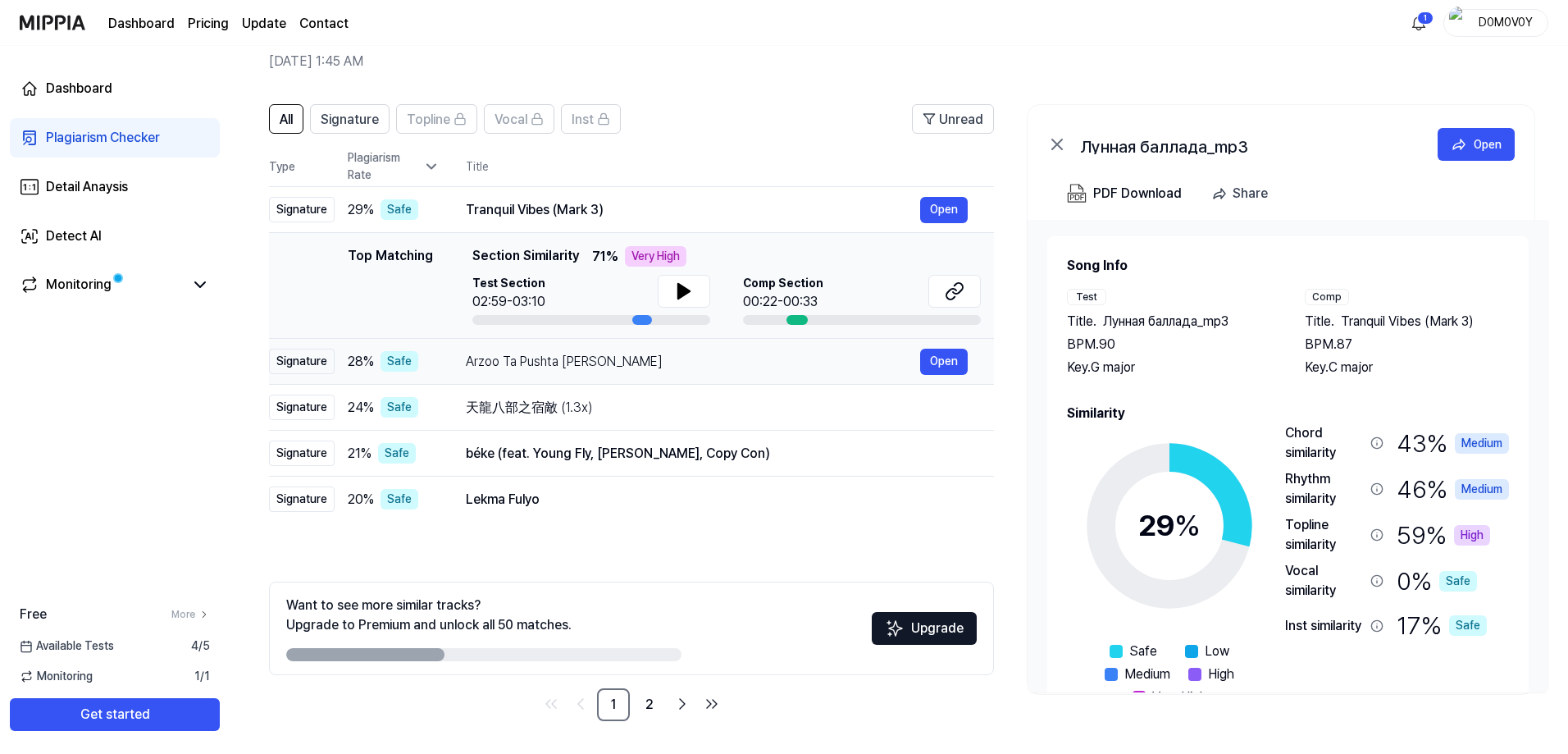
click at [700, 366] on div "Arzoo Ta Pushta Lai Keleru" at bounding box center [693, 361] width 454 height 19
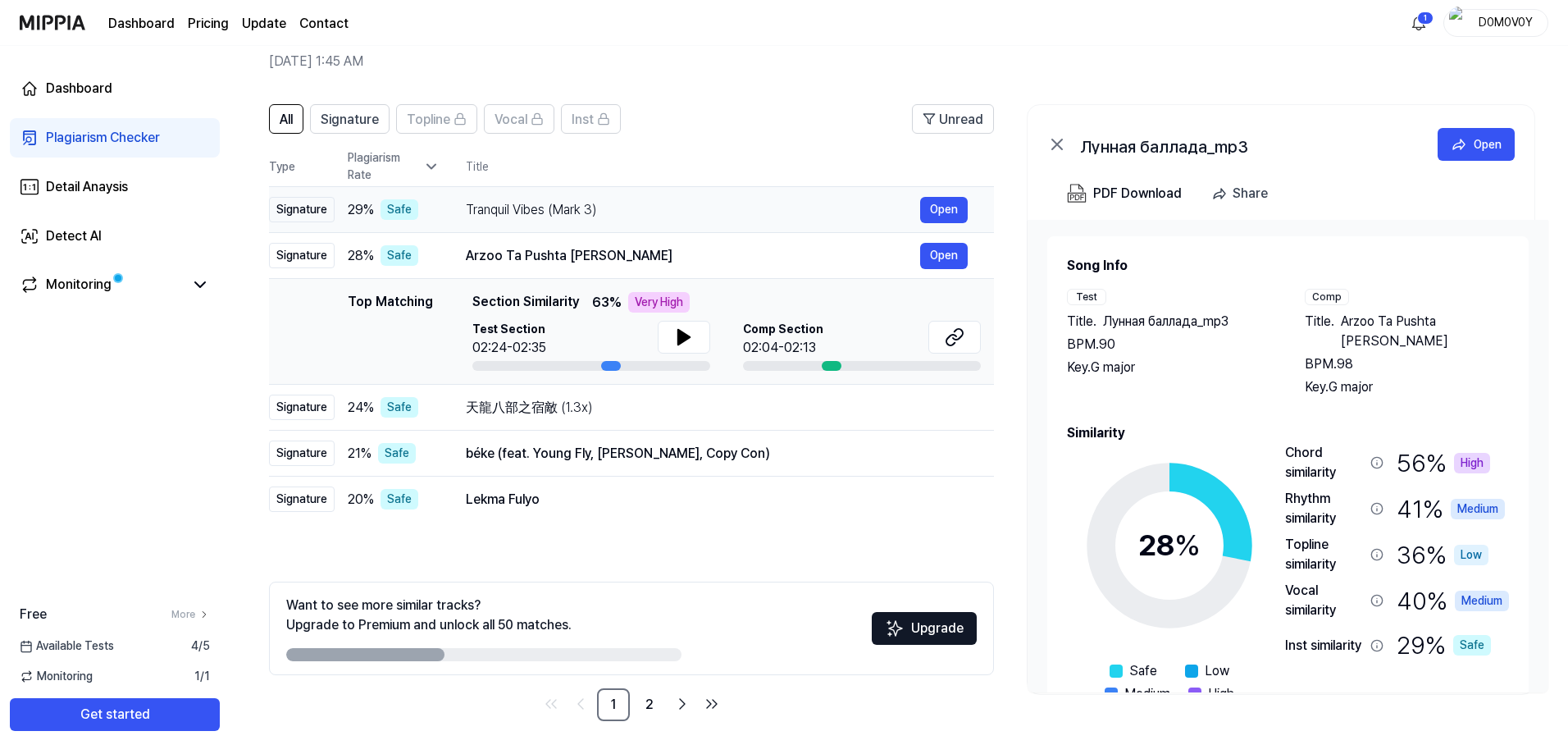
click at [683, 202] on div "Tranquil Vibes (Mark 3)" at bounding box center [693, 209] width 454 height 19
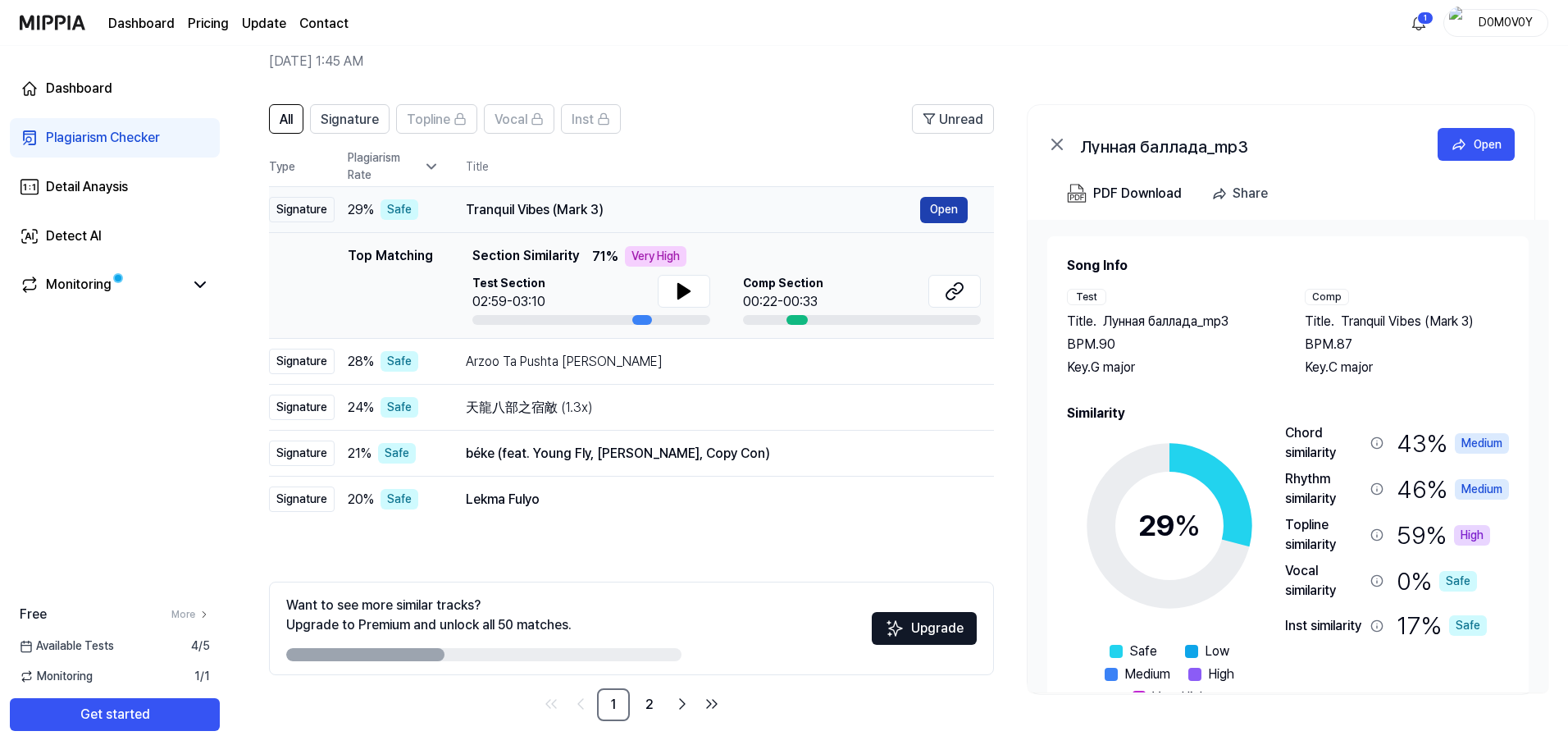
click at [933, 209] on button "Open" at bounding box center [944, 209] width 47 height 26
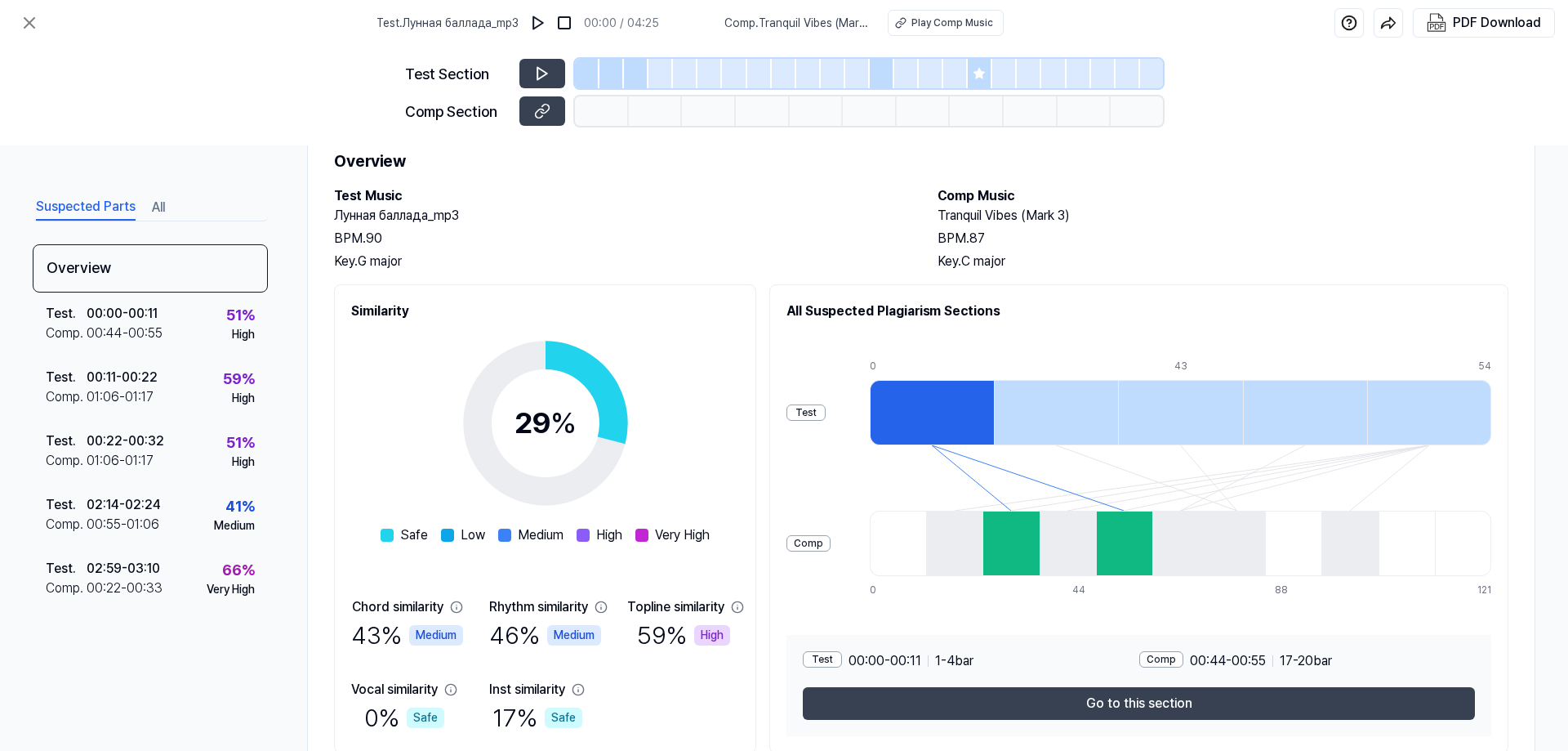
scroll to position [119, 0]
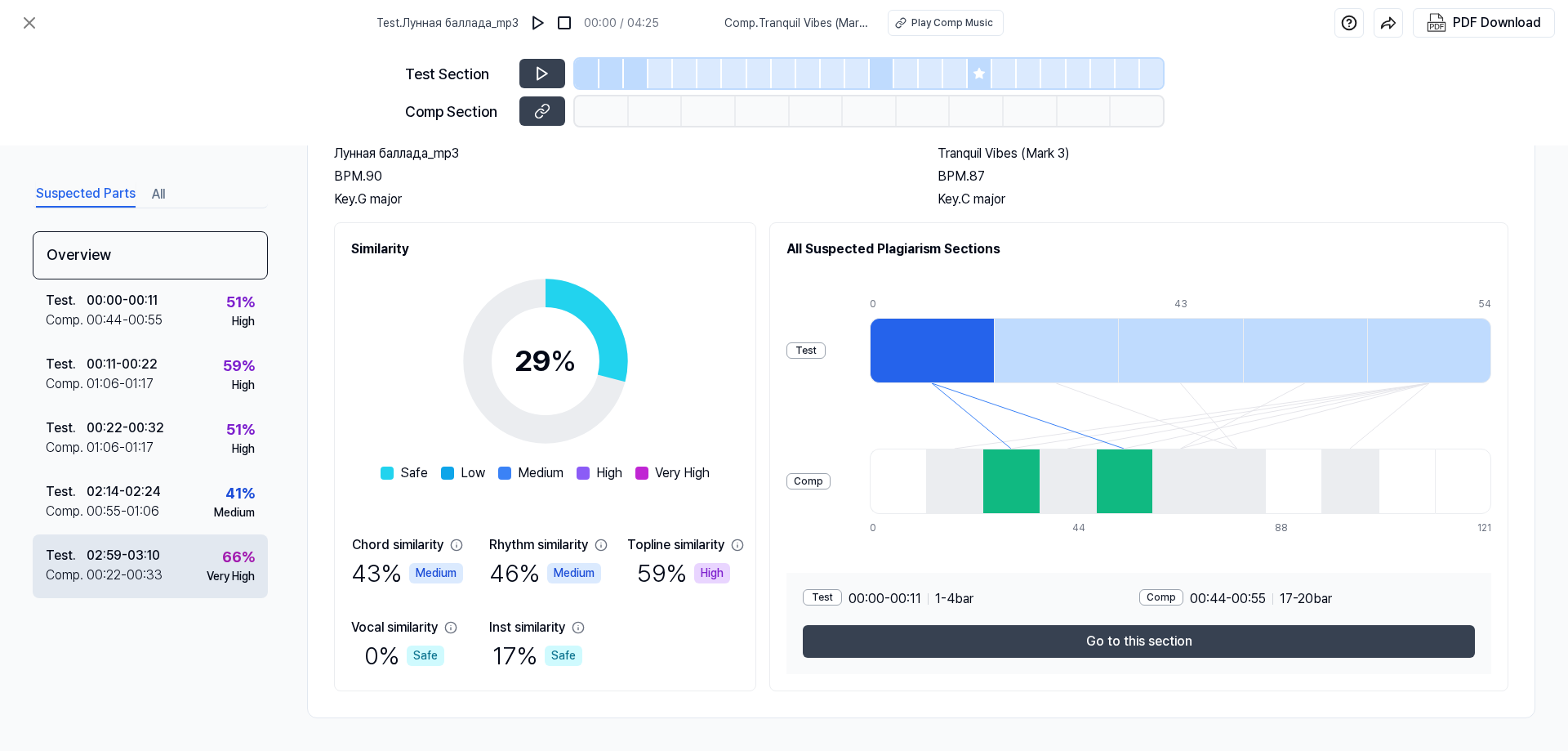
click at [143, 556] on div "02:59 - 03:10" at bounding box center [123, 555] width 73 height 19
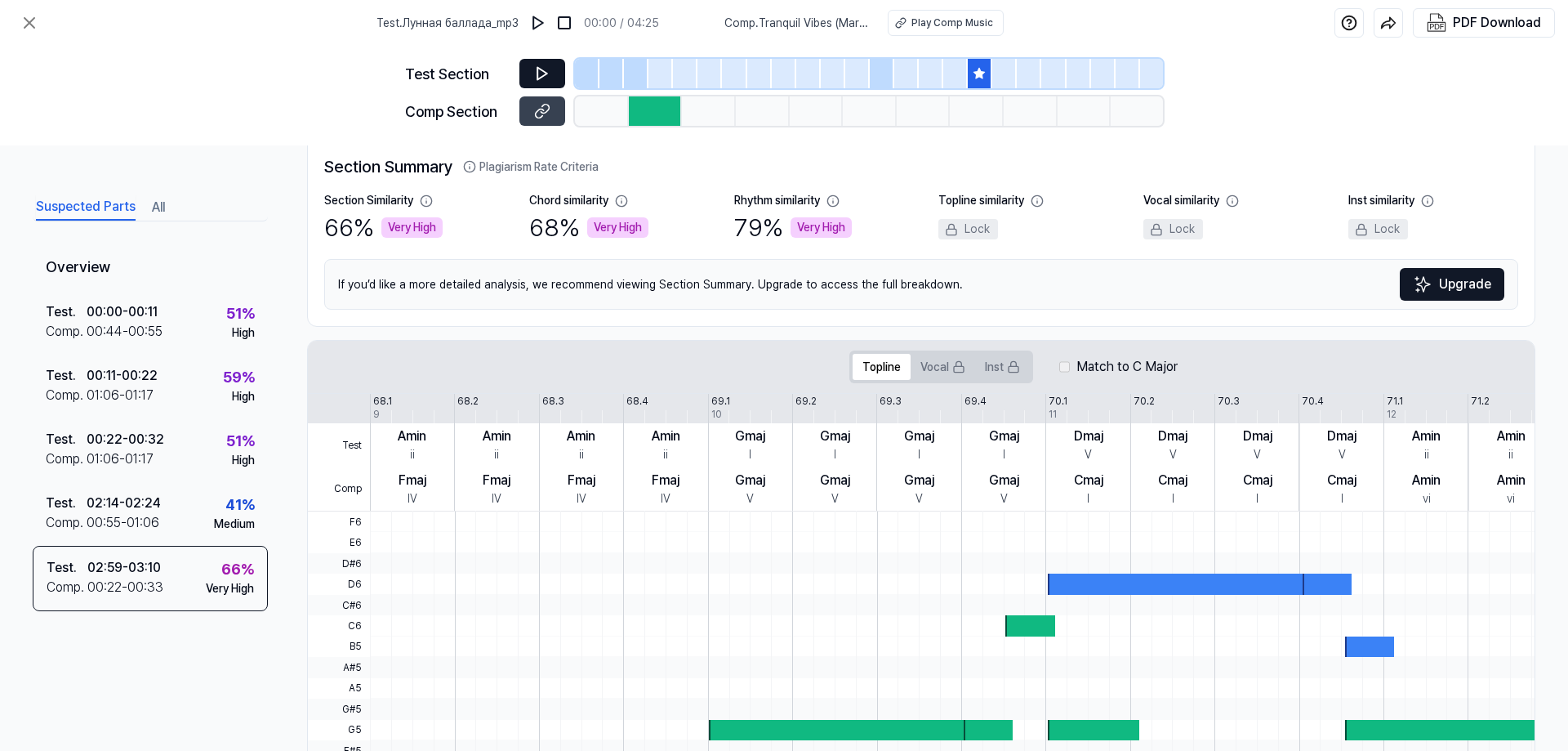
click at [556, 65] on button at bounding box center [542, 73] width 45 height 29
click at [547, 109] on icon at bounding box center [541, 110] width 16 height 16
click at [546, 109] on icon at bounding box center [541, 110] width 16 height 16
click at [538, 70] on icon at bounding box center [542, 74] width 10 height 13
click at [33, 22] on icon at bounding box center [29, 23] width 19 height 19
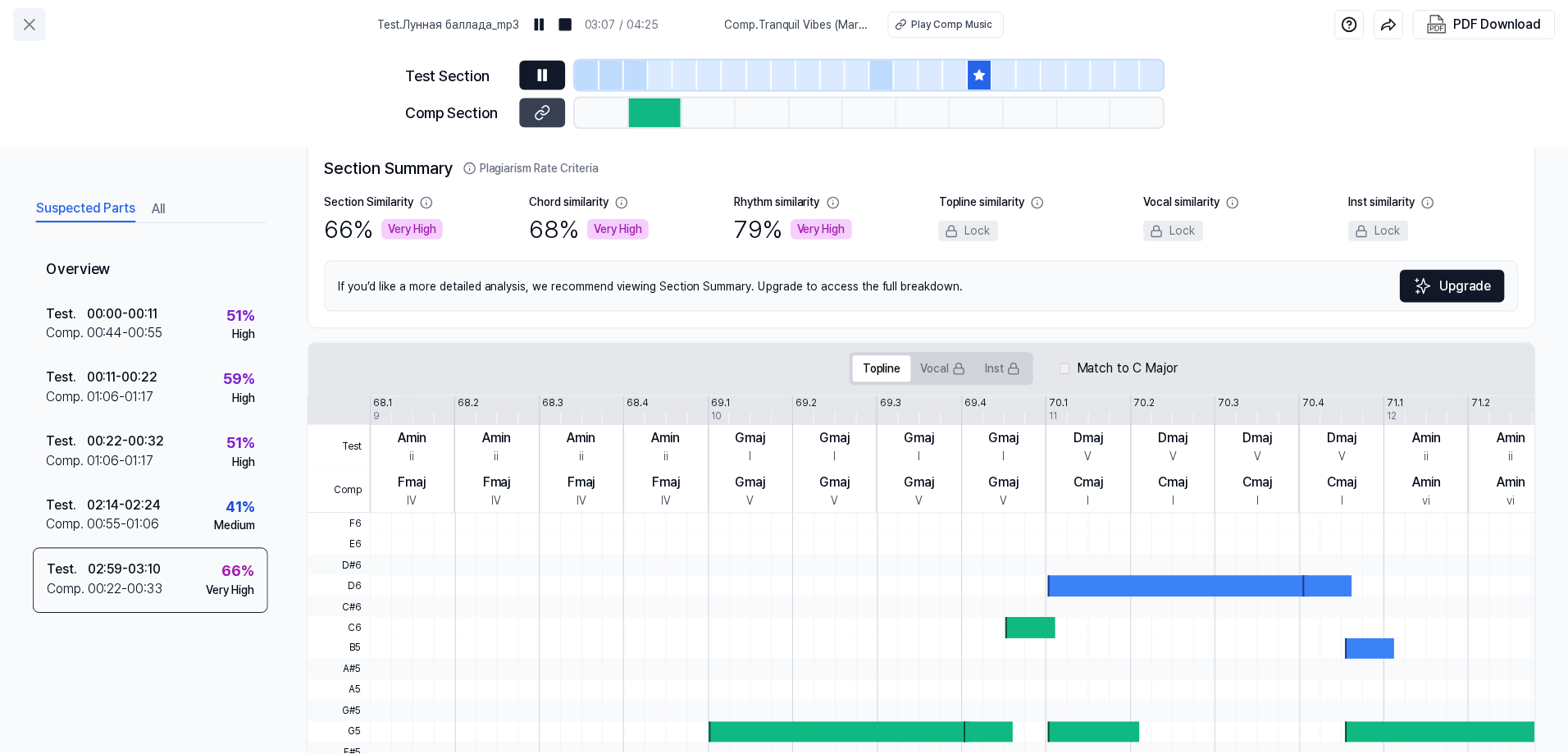
scroll to position [73, 0]
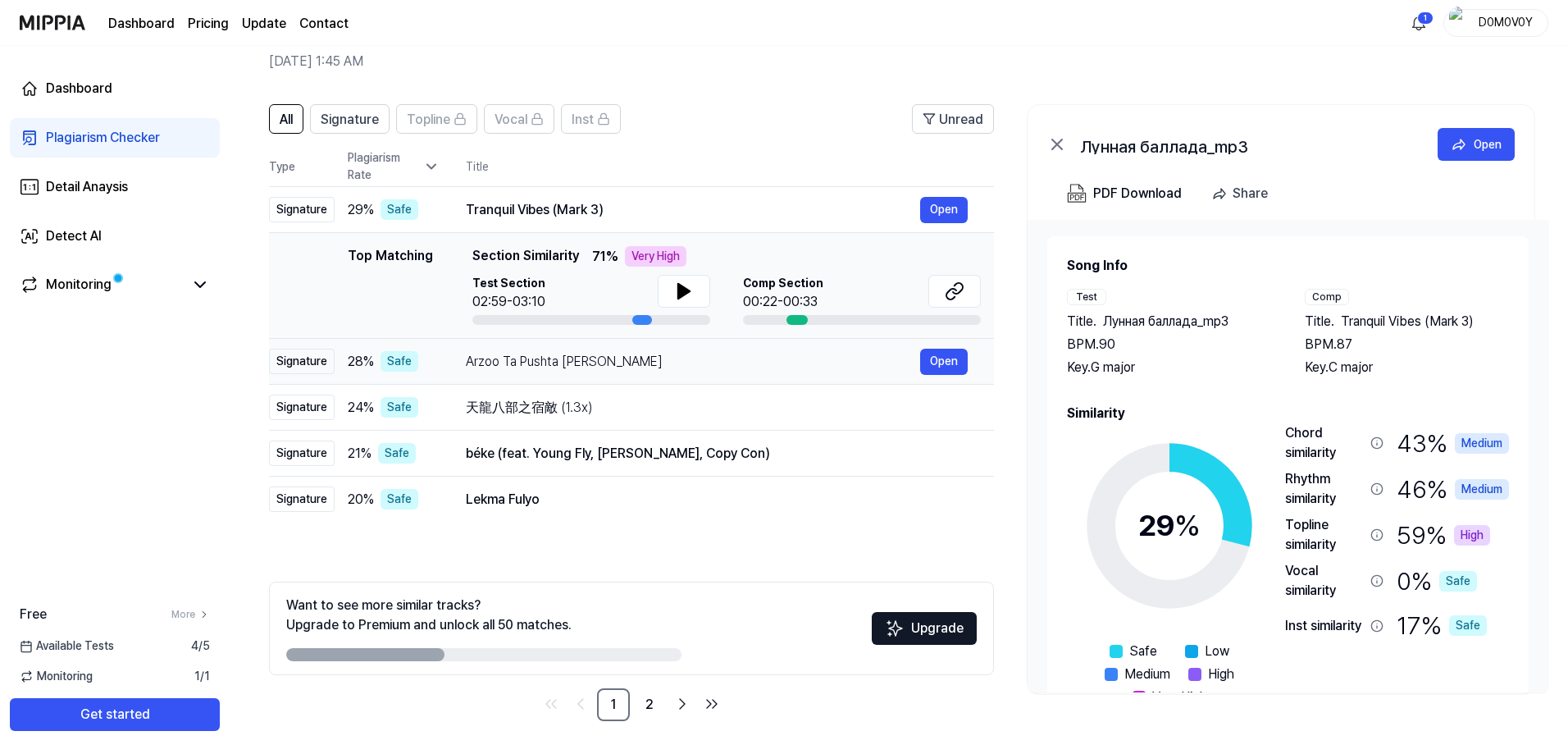
click at [747, 353] on div "Arzoo Ta Pushta Lai Keleru" at bounding box center [693, 361] width 454 height 19
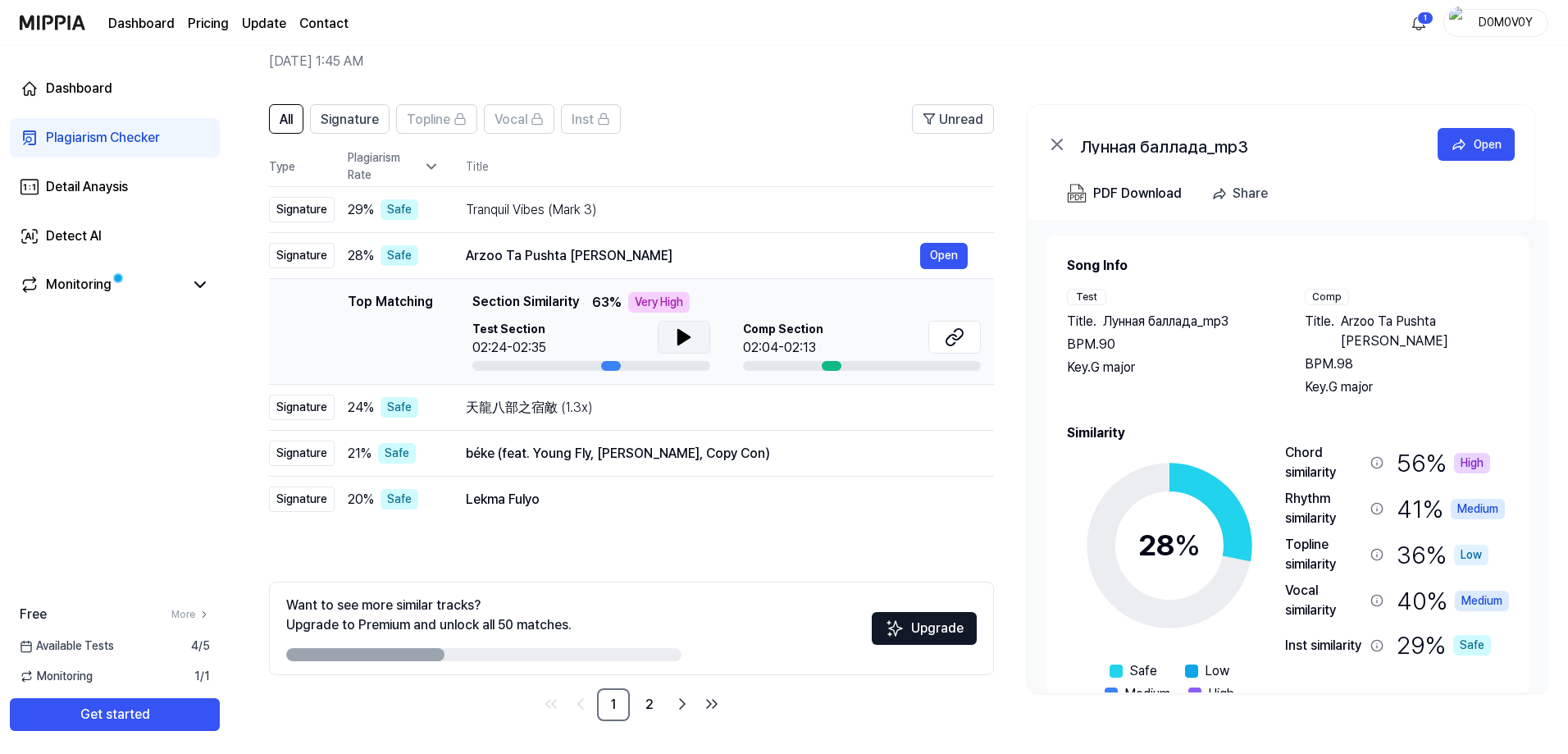
click at [684, 337] on icon at bounding box center [684, 337] width 12 height 14
click at [952, 256] on button "Open" at bounding box center [944, 256] width 47 height 26
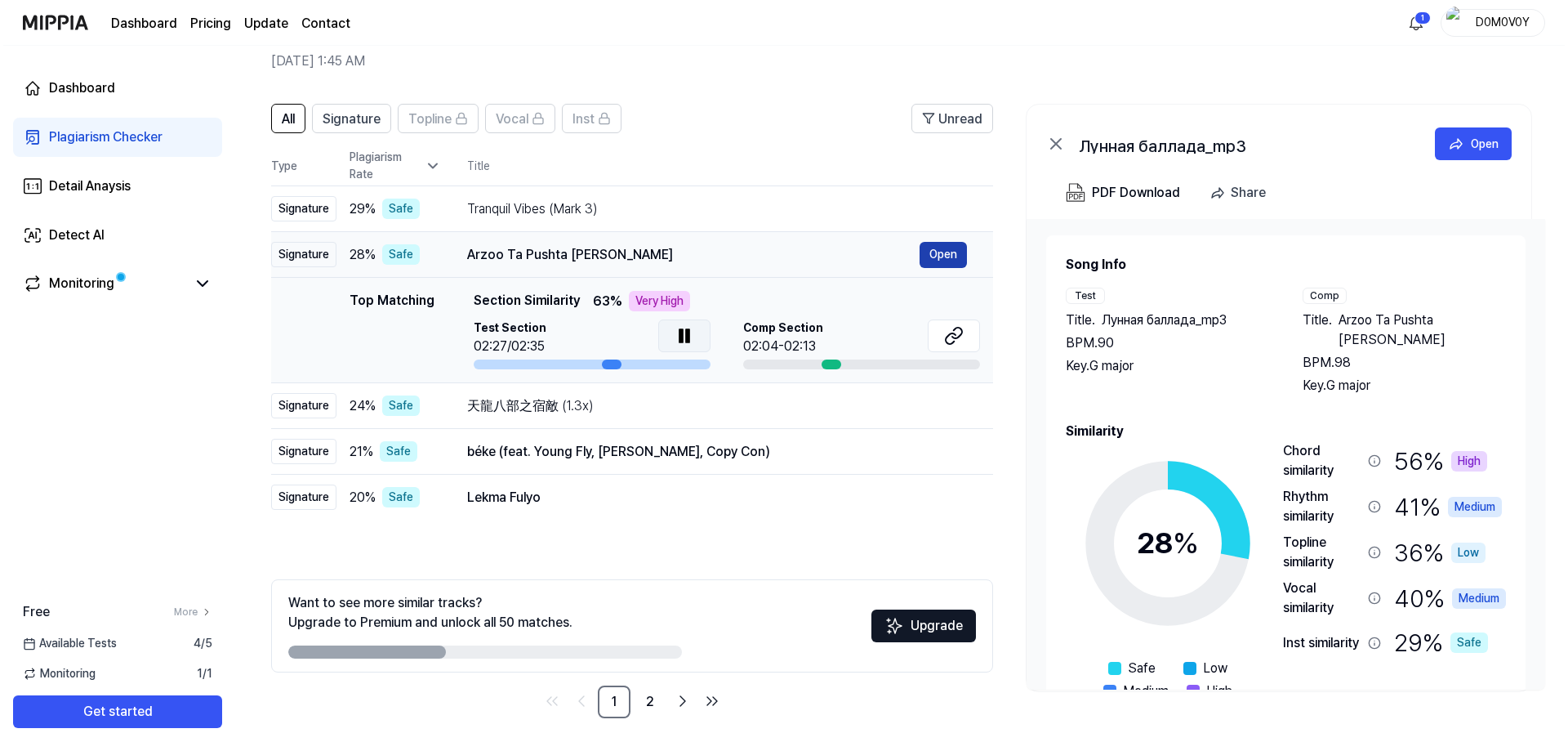
scroll to position [0, 0]
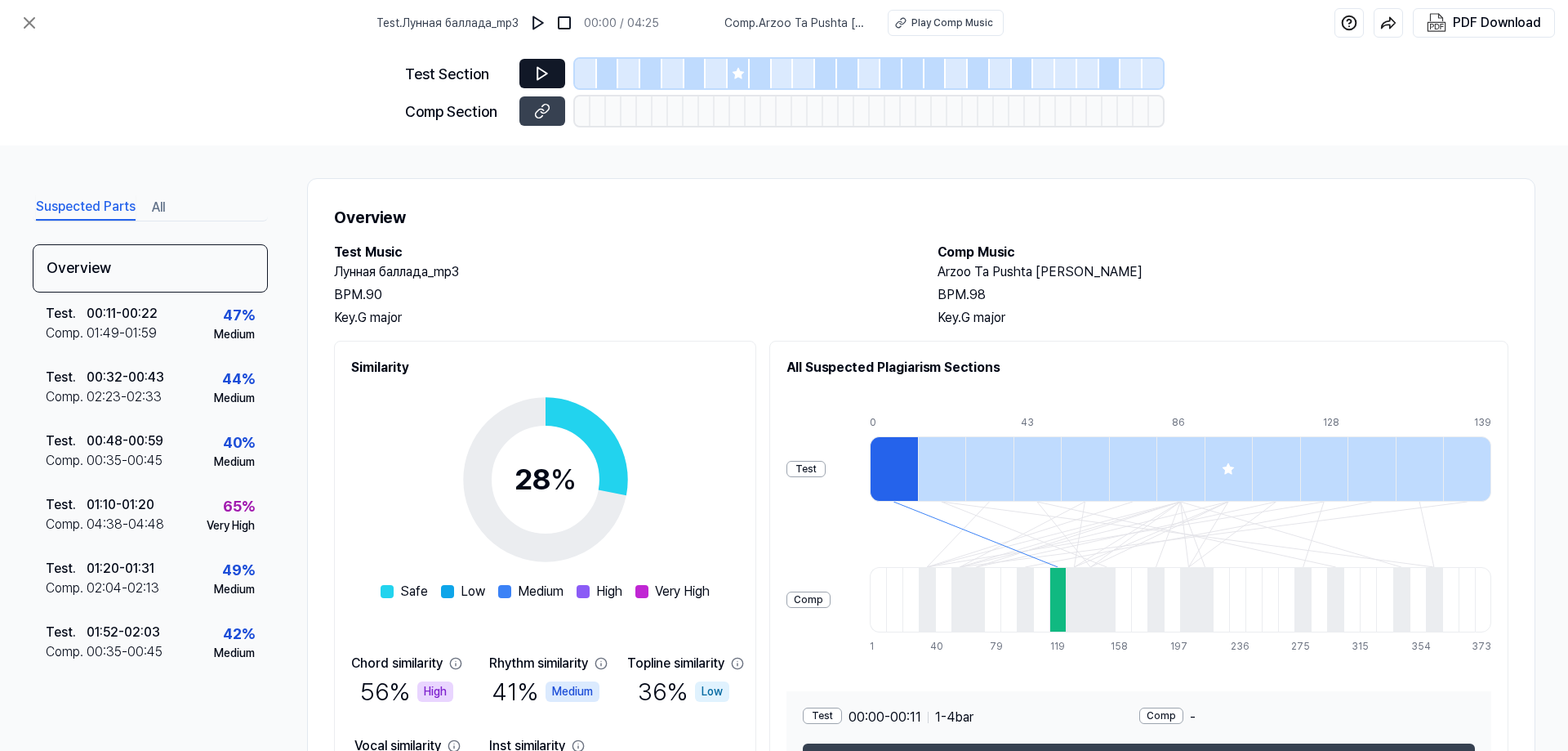
click at [536, 66] on icon at bounding box center [541, 73] width 16 height 16
click at [546, 74] on icon at bounding box center [542, 74] width 10 height 13
click at [738, 78] on icon at bounding box center [738, 74] width 13 height 13
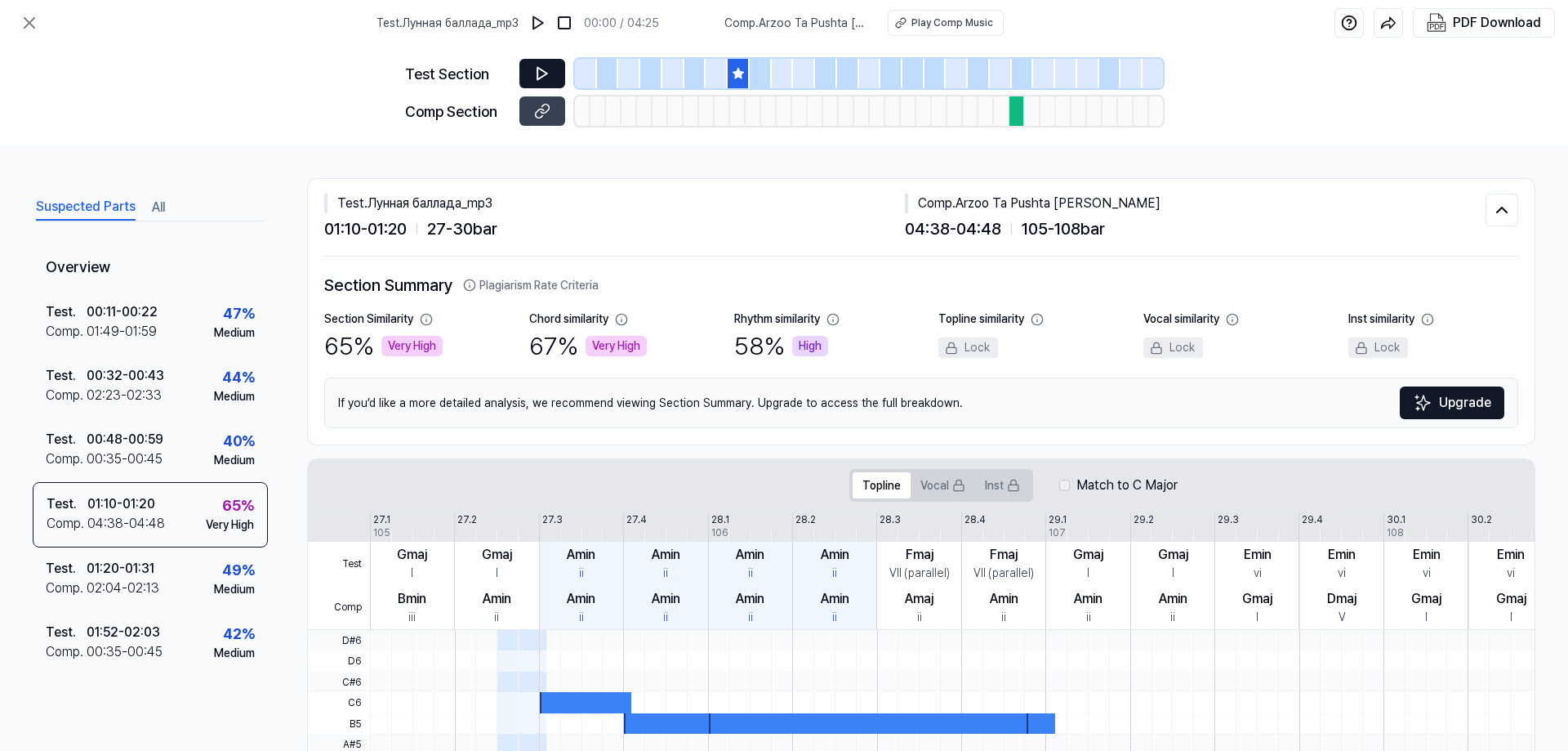
click at [547, 72] on icon at bounding box center [542, 74] width 10 height 13
click at [545, 108] on icon at bounding box center [541, 110] width 16 height 16
click at [26, 19] on icon at bounding box center [29, 23] width 10 height 10
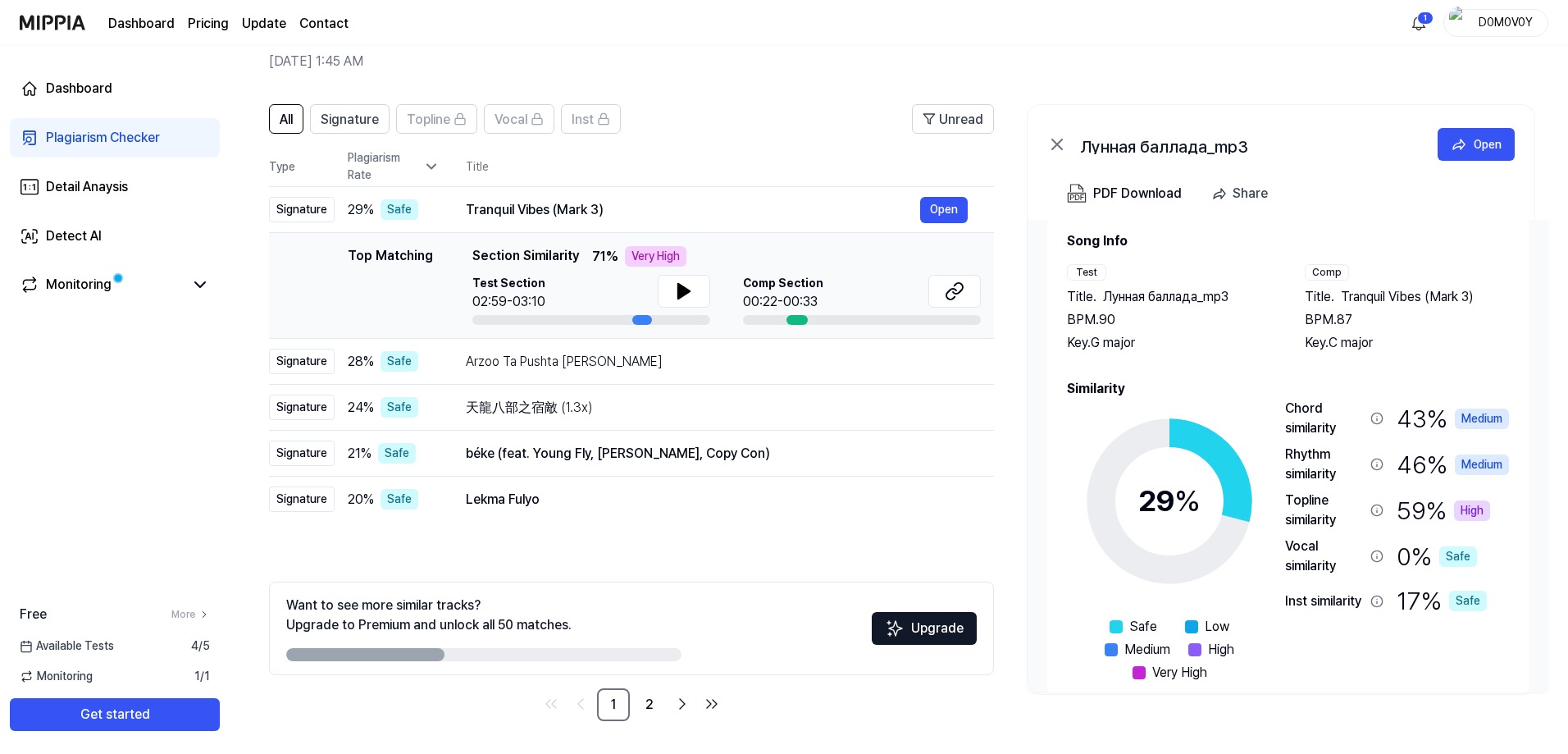
scroll to position [51, 0]
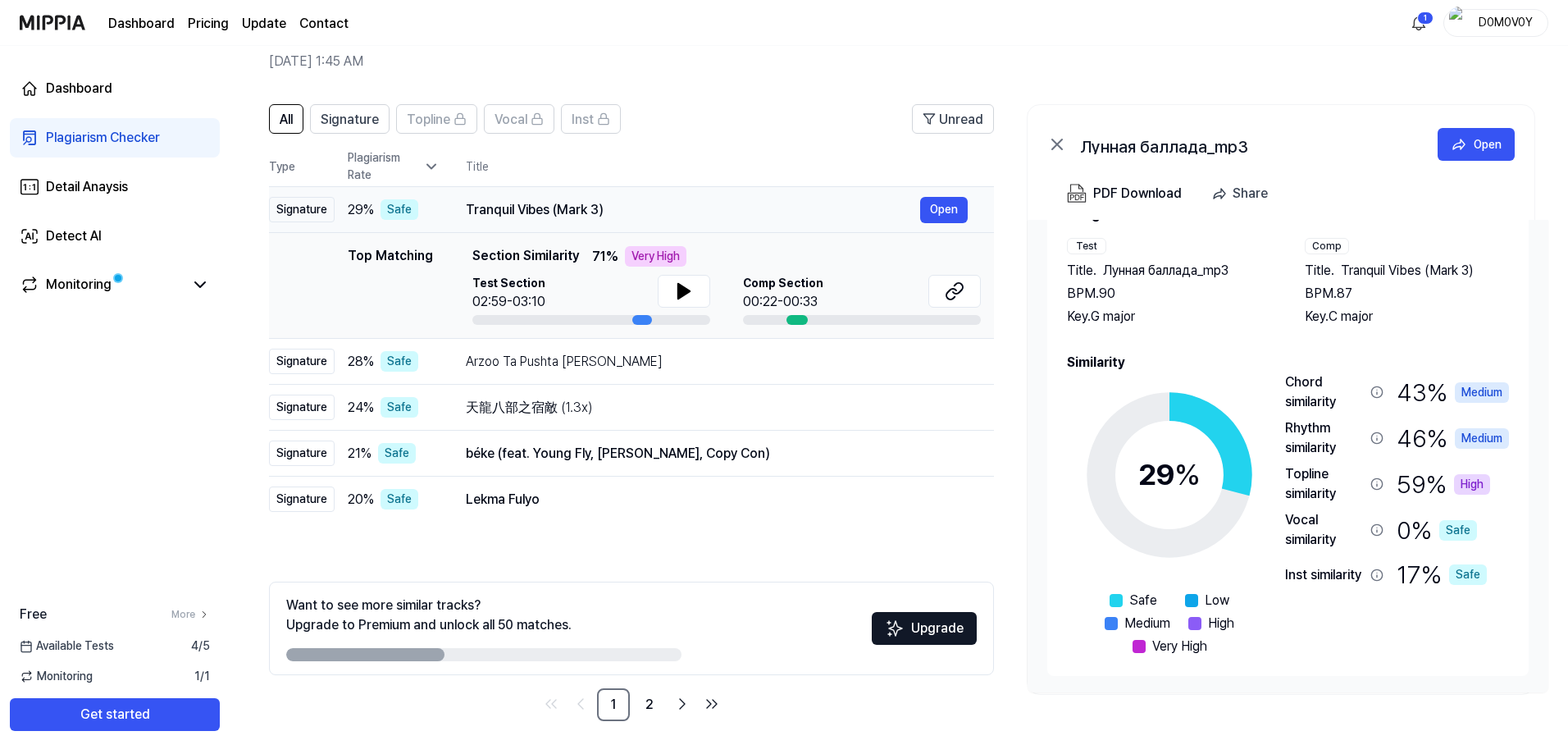
click at [693, 215] on div "Tranquil Vibes (Mark 3)" at bounding box center [693, 209] width 454 height 19
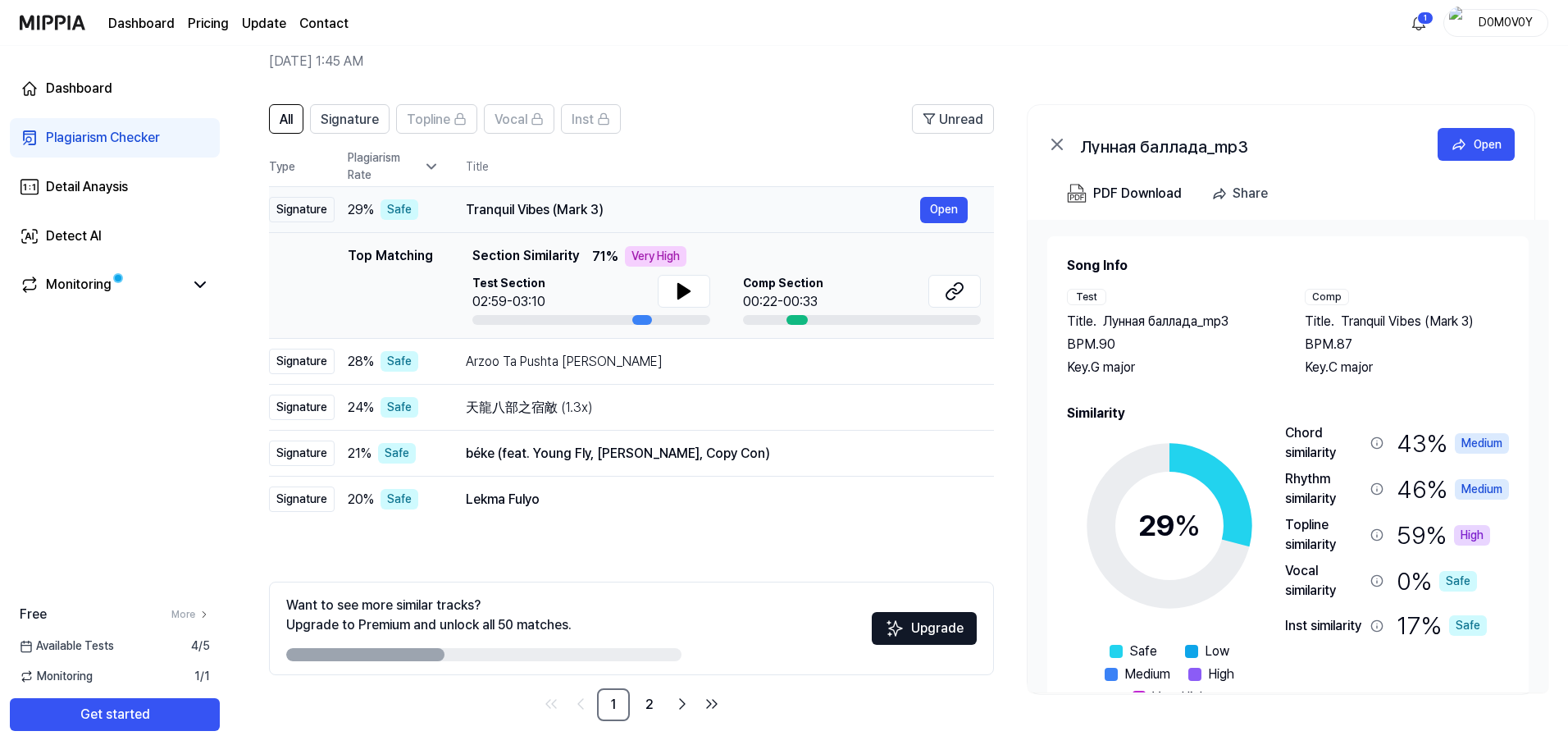
click at [670, 202] on div "Tranquil Vibes (Mark 3)" at bounding box center [693, 209] width 454 height 19
click at [674, 362] on div "Arzoo Ta Pushta Lai Keleru" at bounding box center [693, 361] width 454 height 19
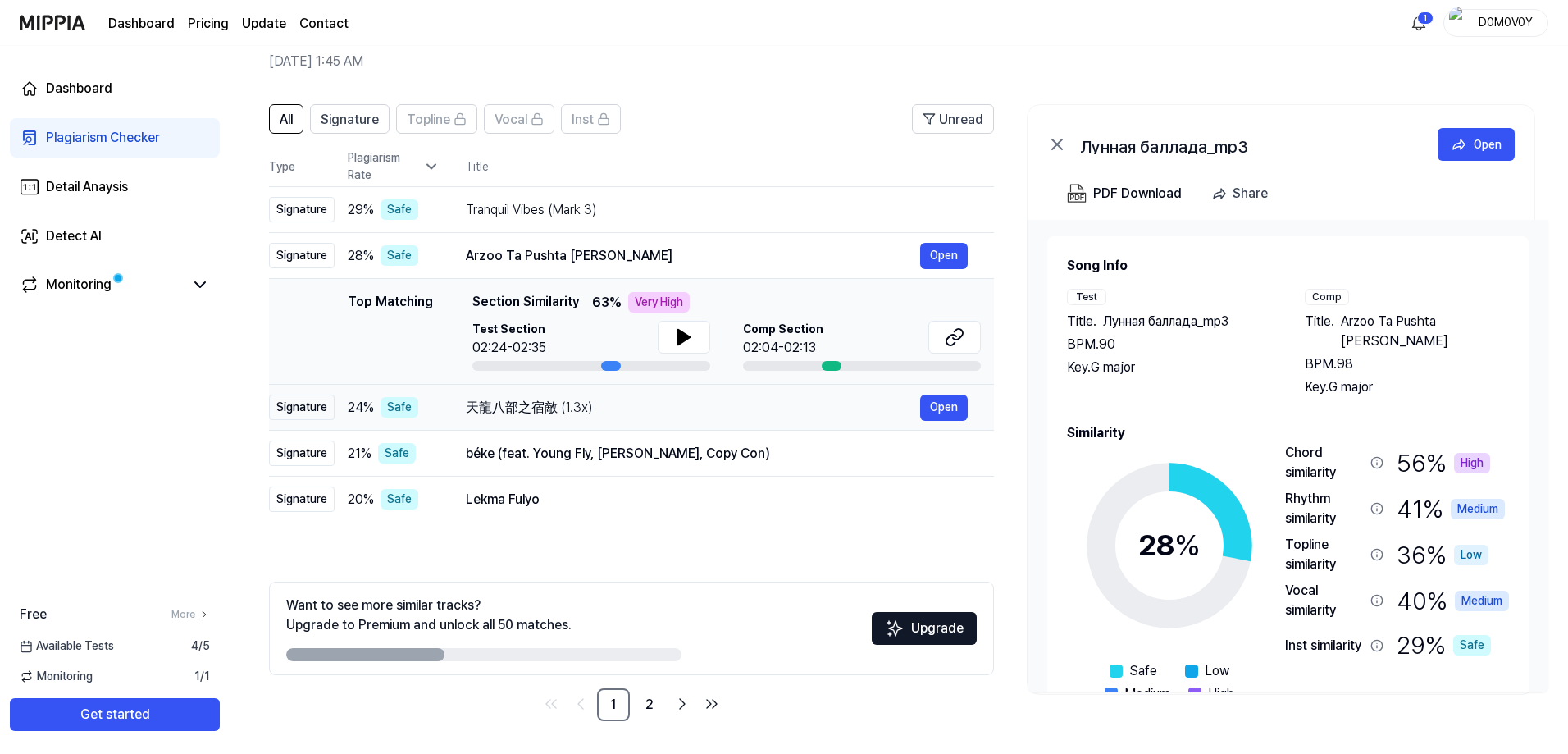
click at [683, 413] on div "天龍八部之宿敵 (1.3x)" at bounding box center [693, 407] width 454 height 19
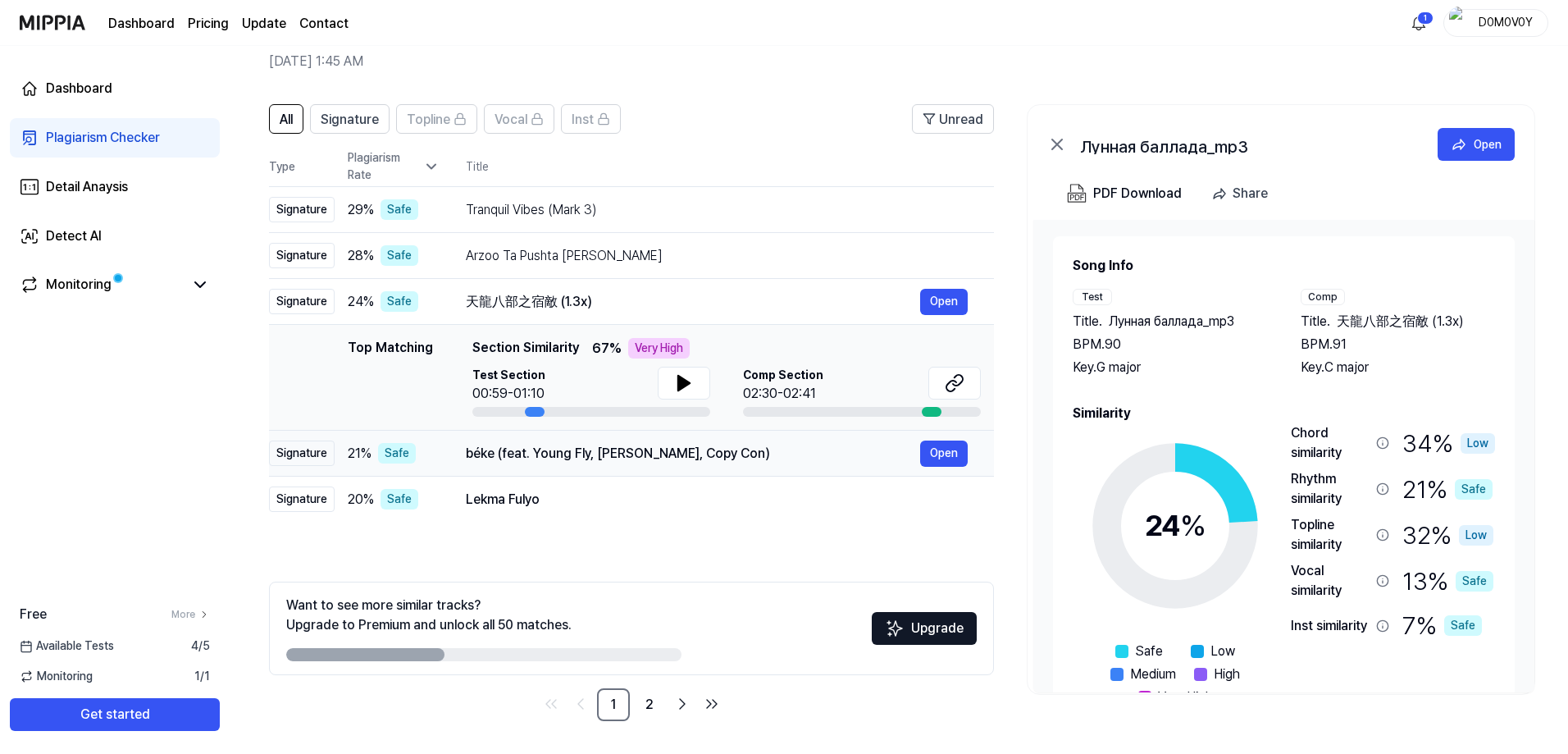
click at [779, 451] on div "béke (feat. Young Fly, Lord Panamo, Copy Con)" at bounding box center [693, 453] width 454 height 19
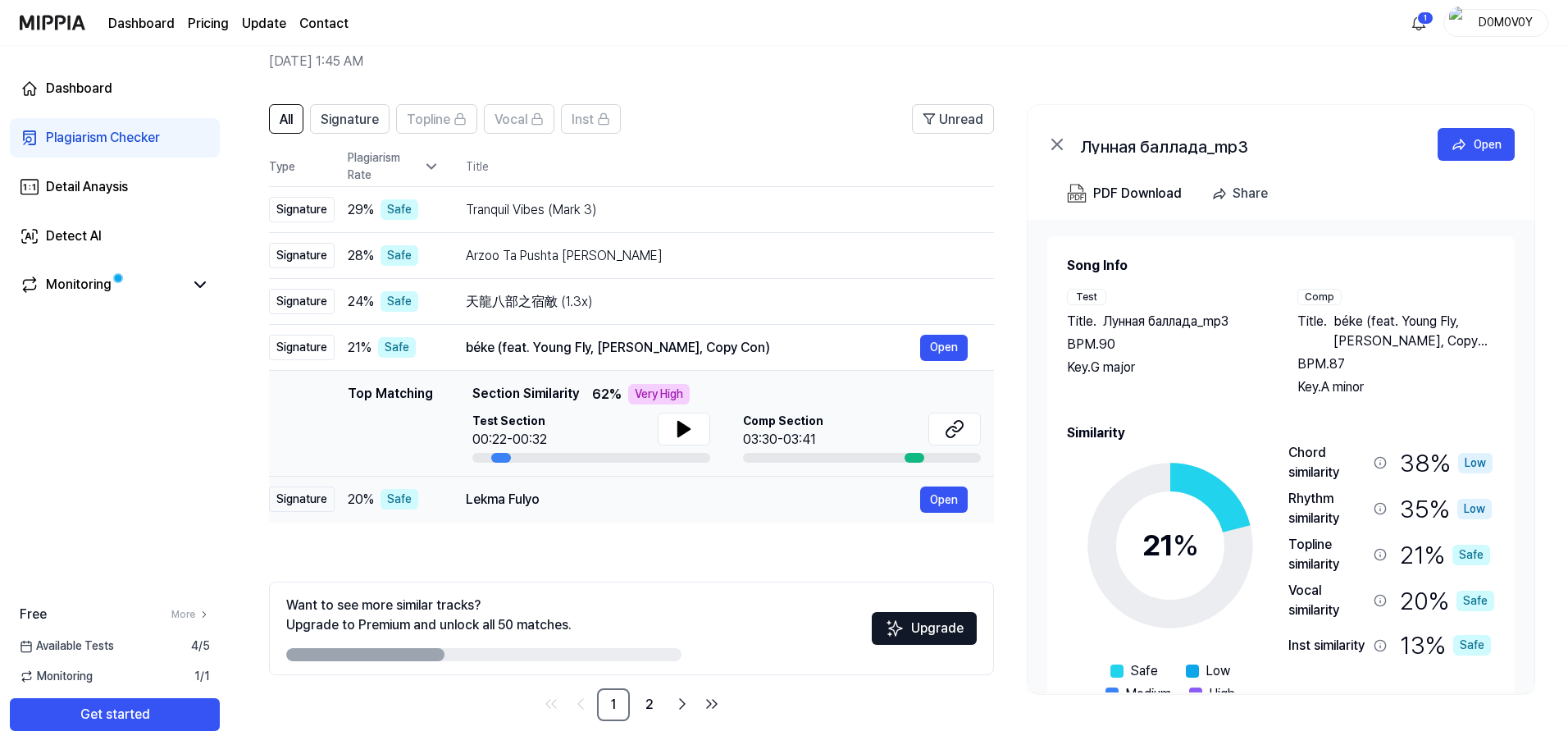
click at [723, 502] on div "Lekma Fulyo" at bounding box center [693, 499] width 454 height 19
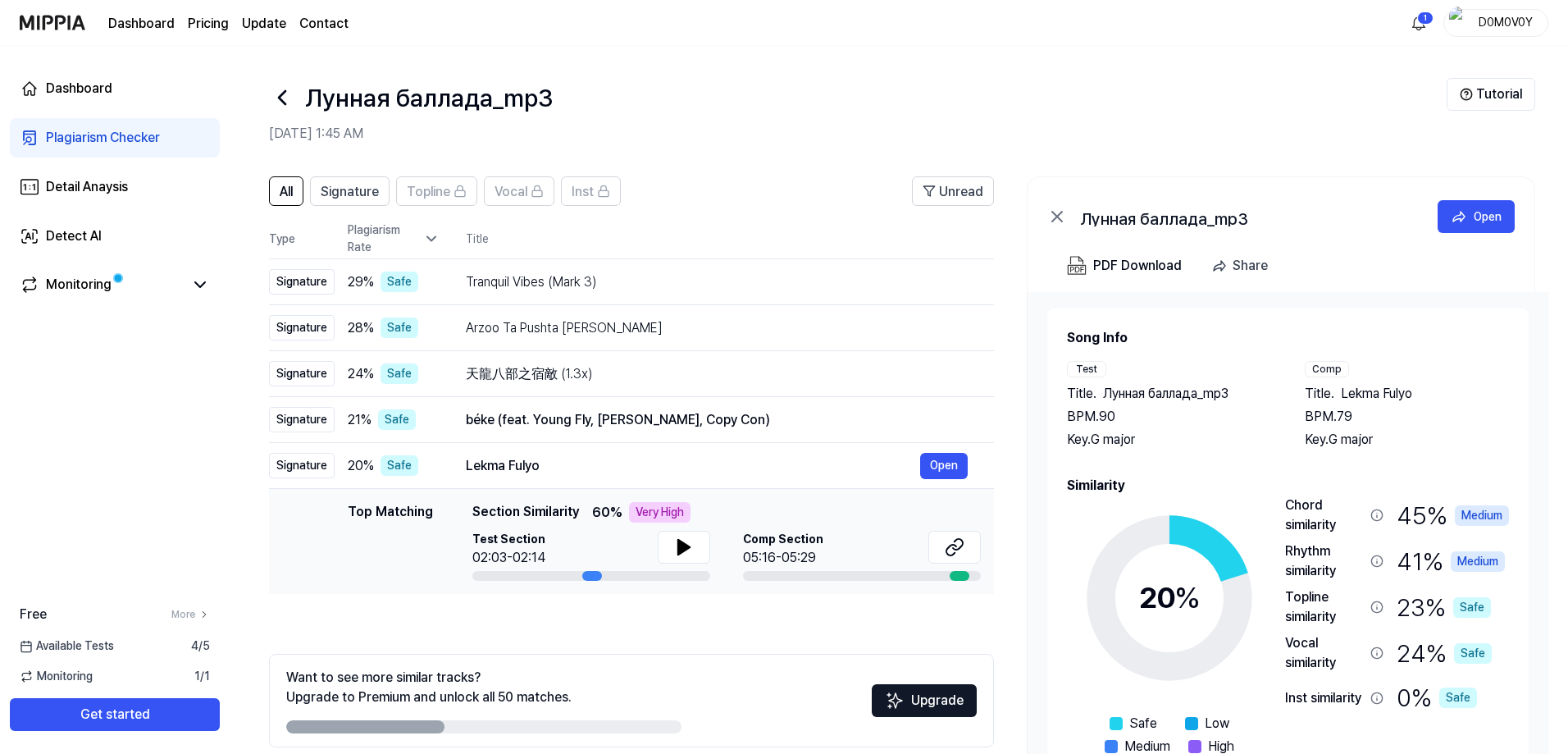
scroll to position [0, 0]
click at [703, 284] on div "Tranquil Vibes (Mark 3)" at bounding box center [693, 282] width 454 height 19
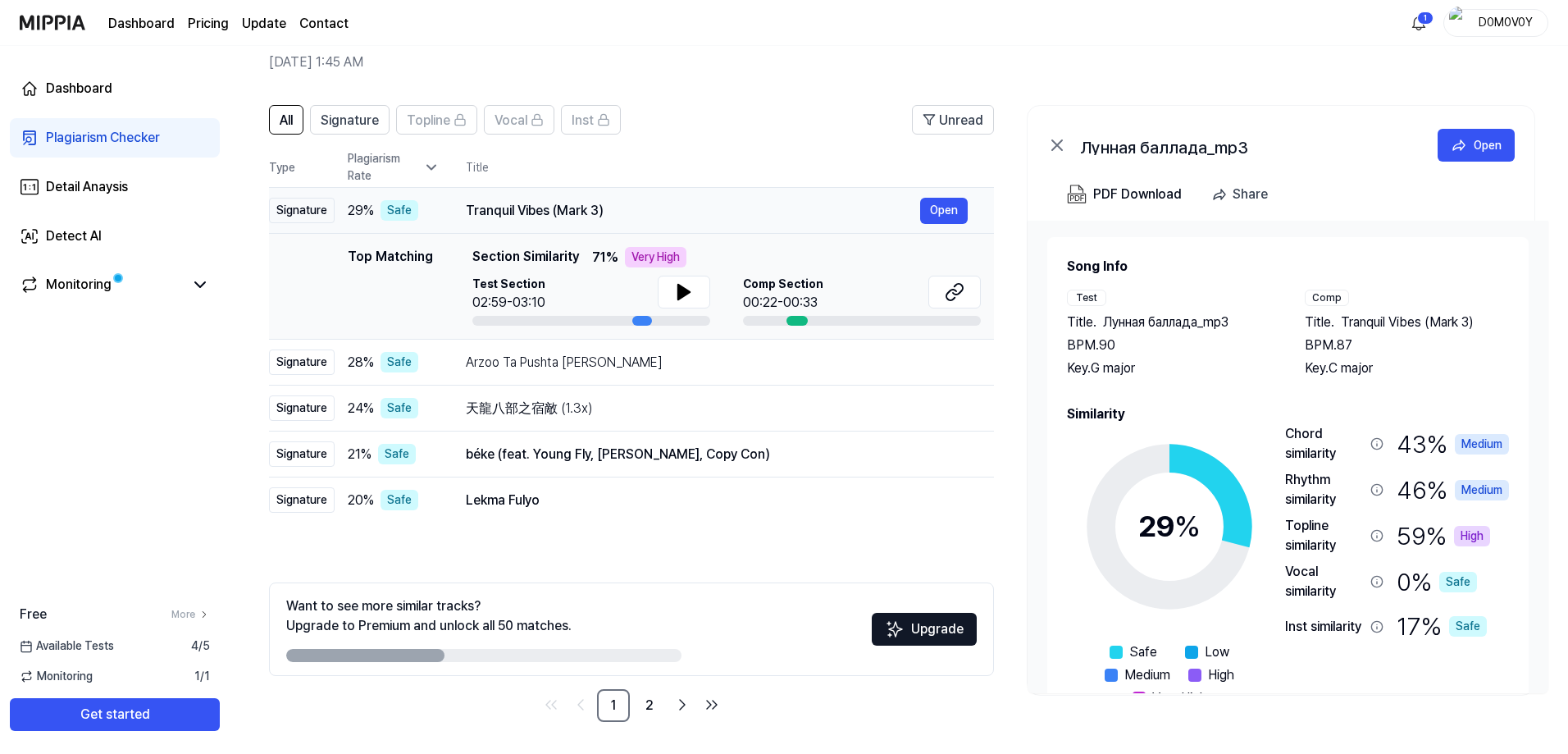
scroll to position [73, 0]
click at [698, 357] on div "Arzoo Ta Pushta Lai Keleru" at bounding box center [693, 361] width 454 height 19
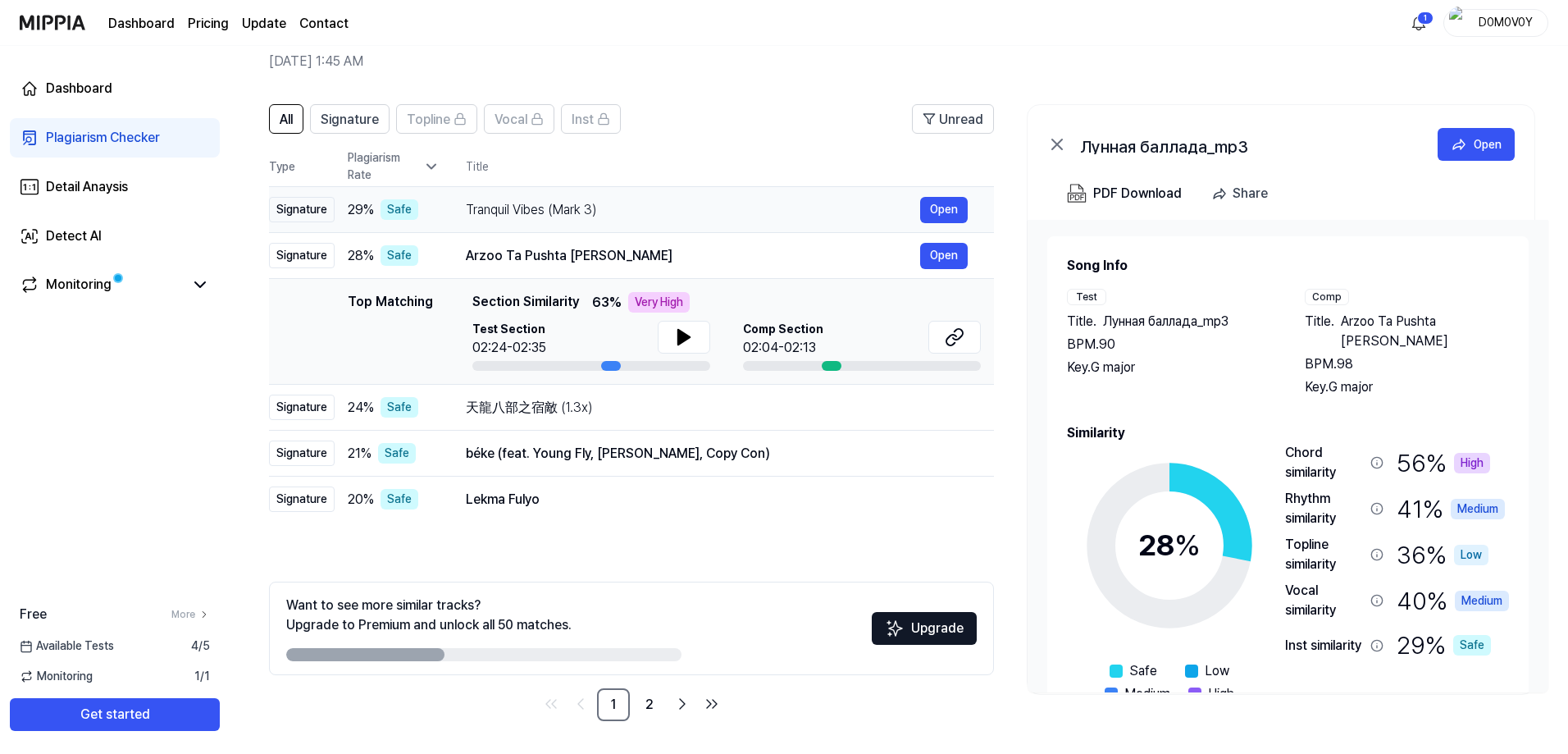
click at [701, 203] on div "Tranquil Vibes (Mark 3)" at bounding box center [693, 209] width 454 height 19
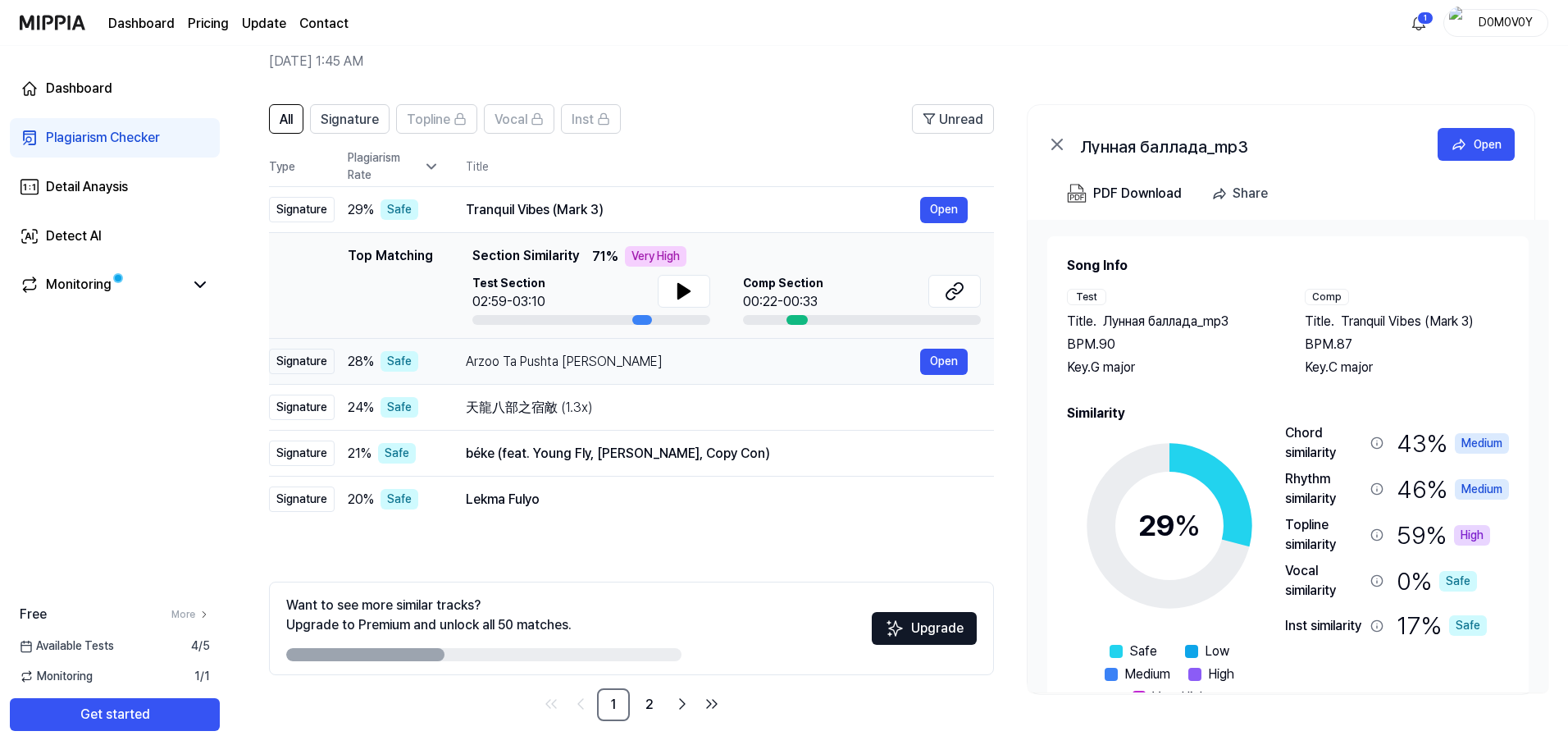
click at [678, 355] on div "Arzoo Ta Pushta Lai Keleru" at bounding box center [693, 361] width 454 height 19
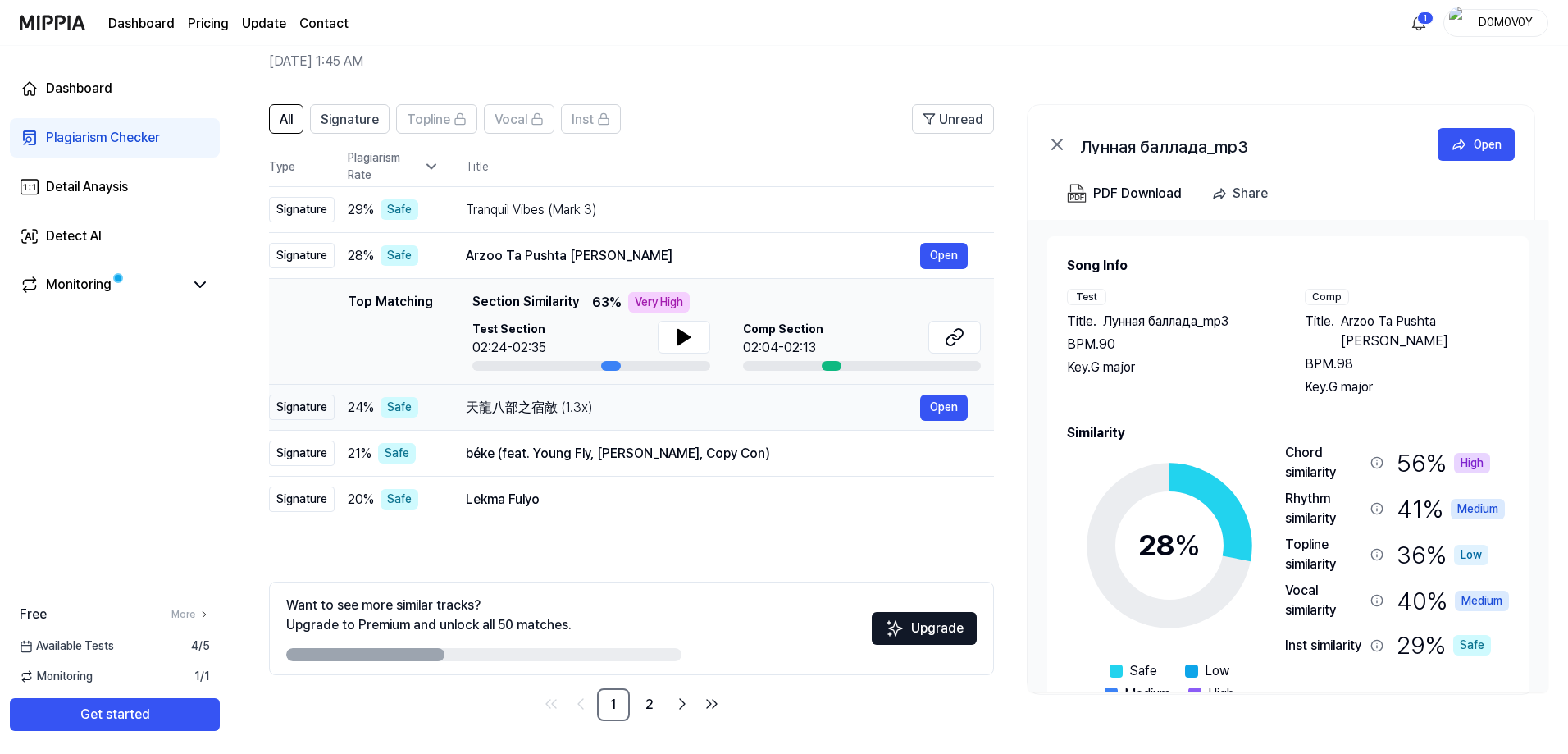
click at [709, 405] on div "天龍八部之宿敵 (1.3x)" at bounding box center [693, 407] width 454 height 19
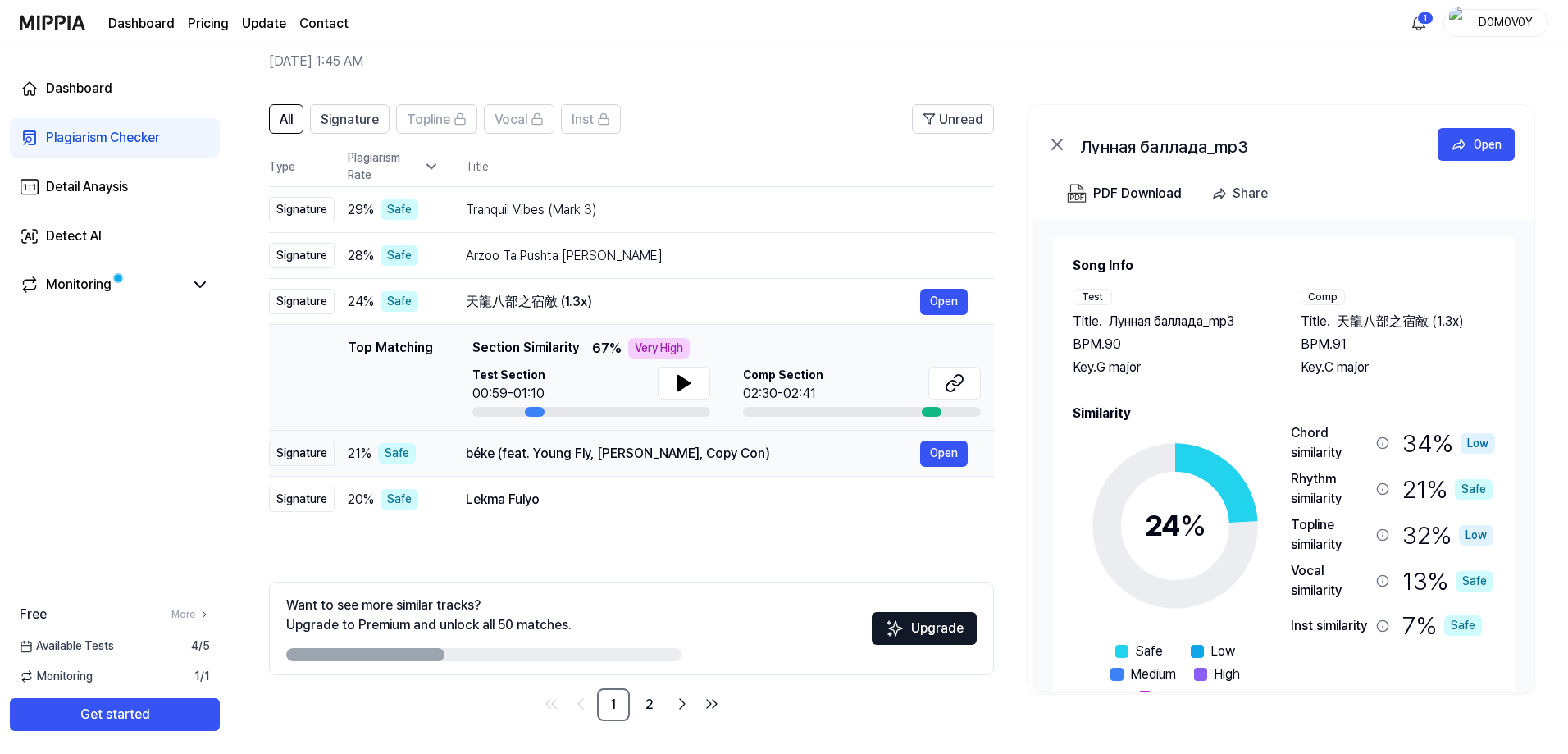
click at [787, 453] on div "béke (feat. Young Fly, Lord Panamo, Copy Con)" at bounding box center [693, 453] width 454 height 19
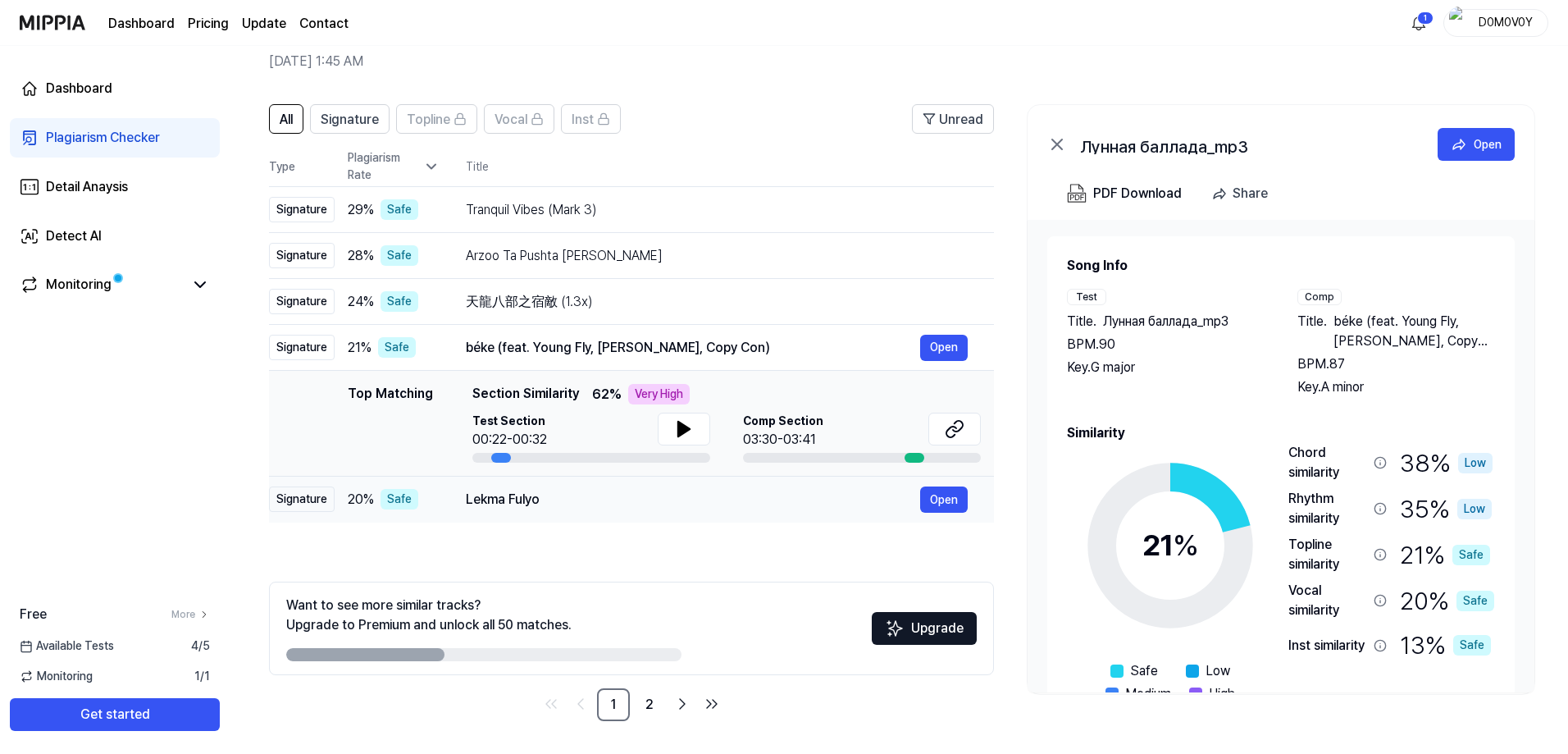
click at [747, 505] on div "Lekma Fulyo" at bounding box center [693, 499] width 454 height 19
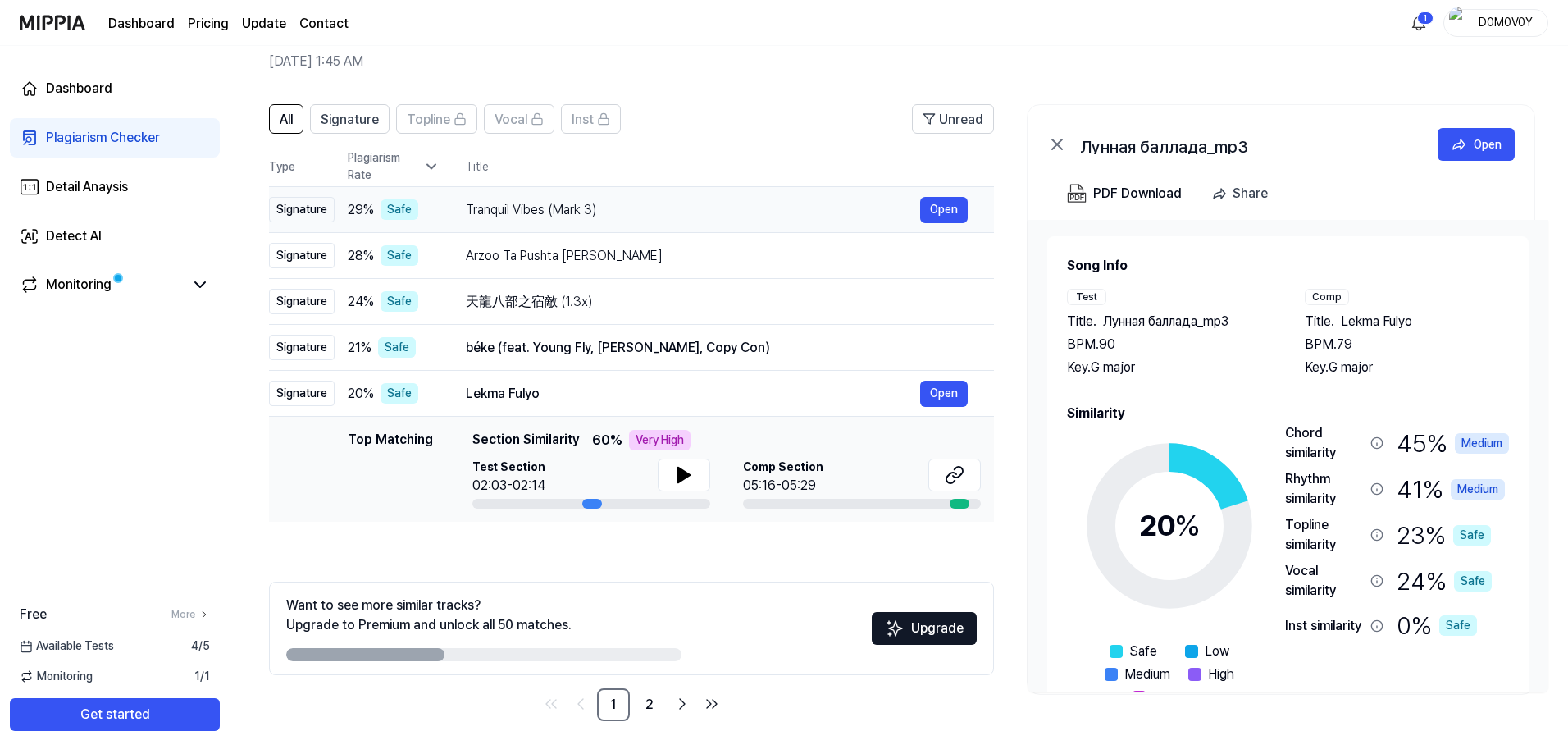
click at [705, 210] on div "Tranquil Vibes (Mark 3)" at bounding box center [693, 209] width 454 height 19
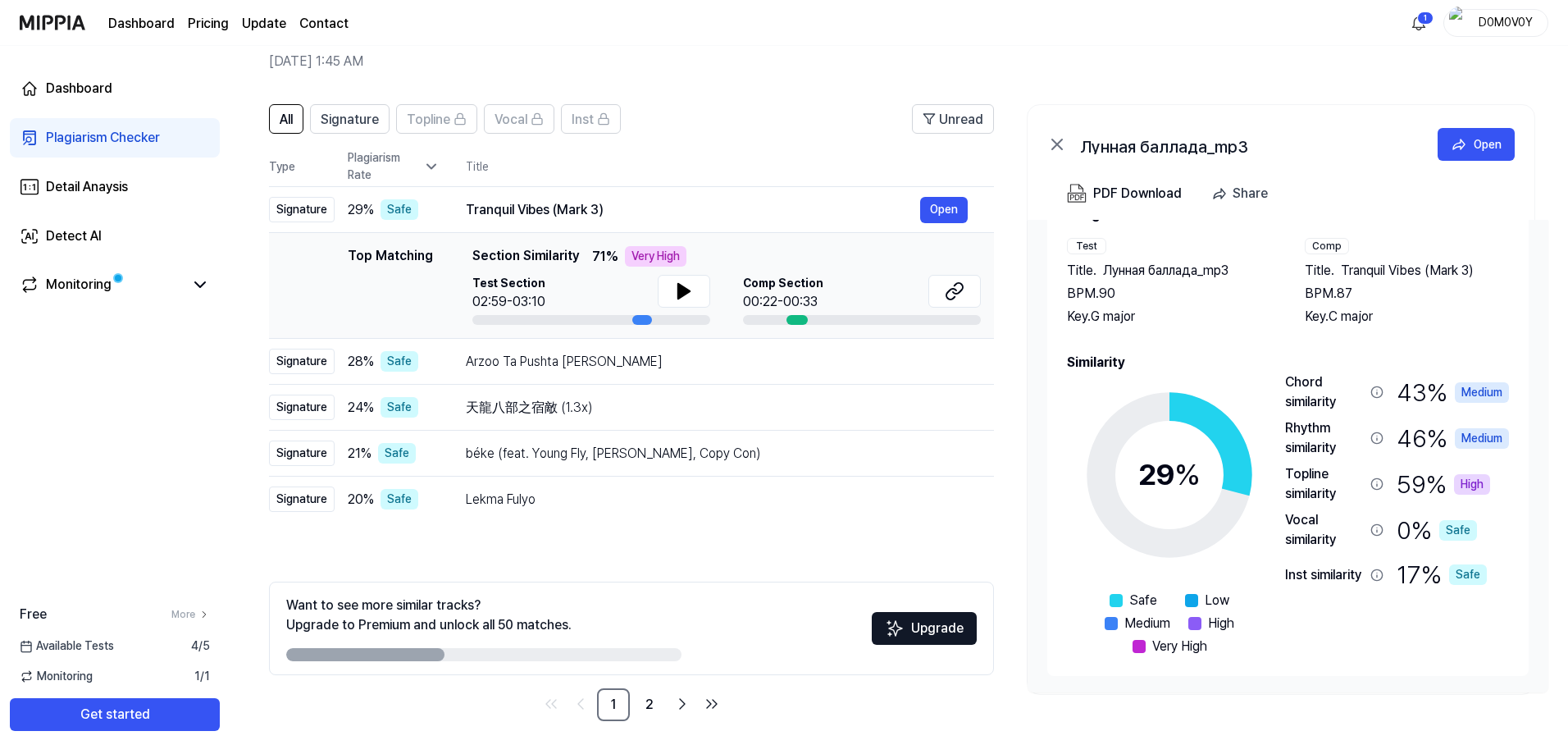
scroll to position [0, 0]
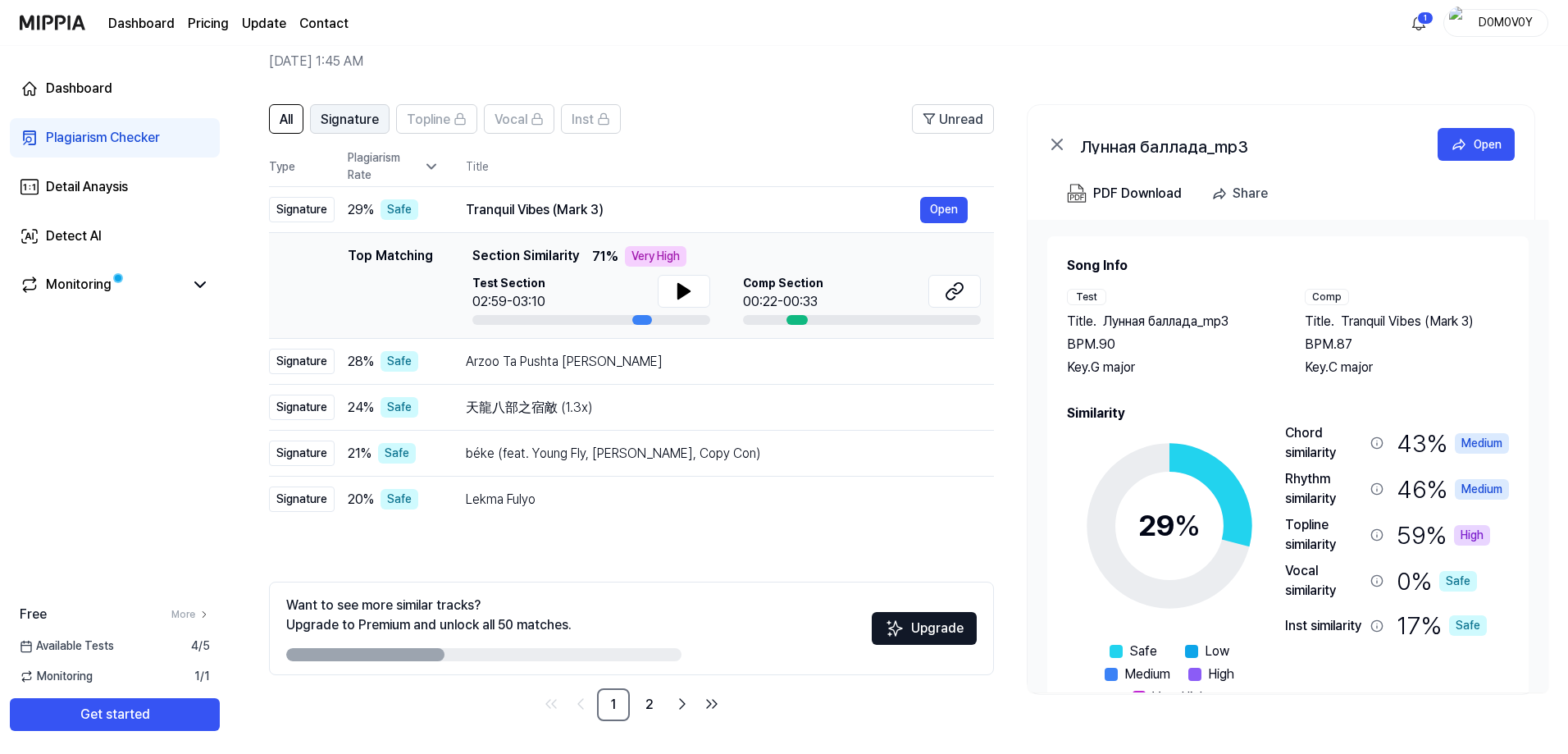
click at [350, 123] on span "Signature" at bounding box center [350, 119] width 58 height 19
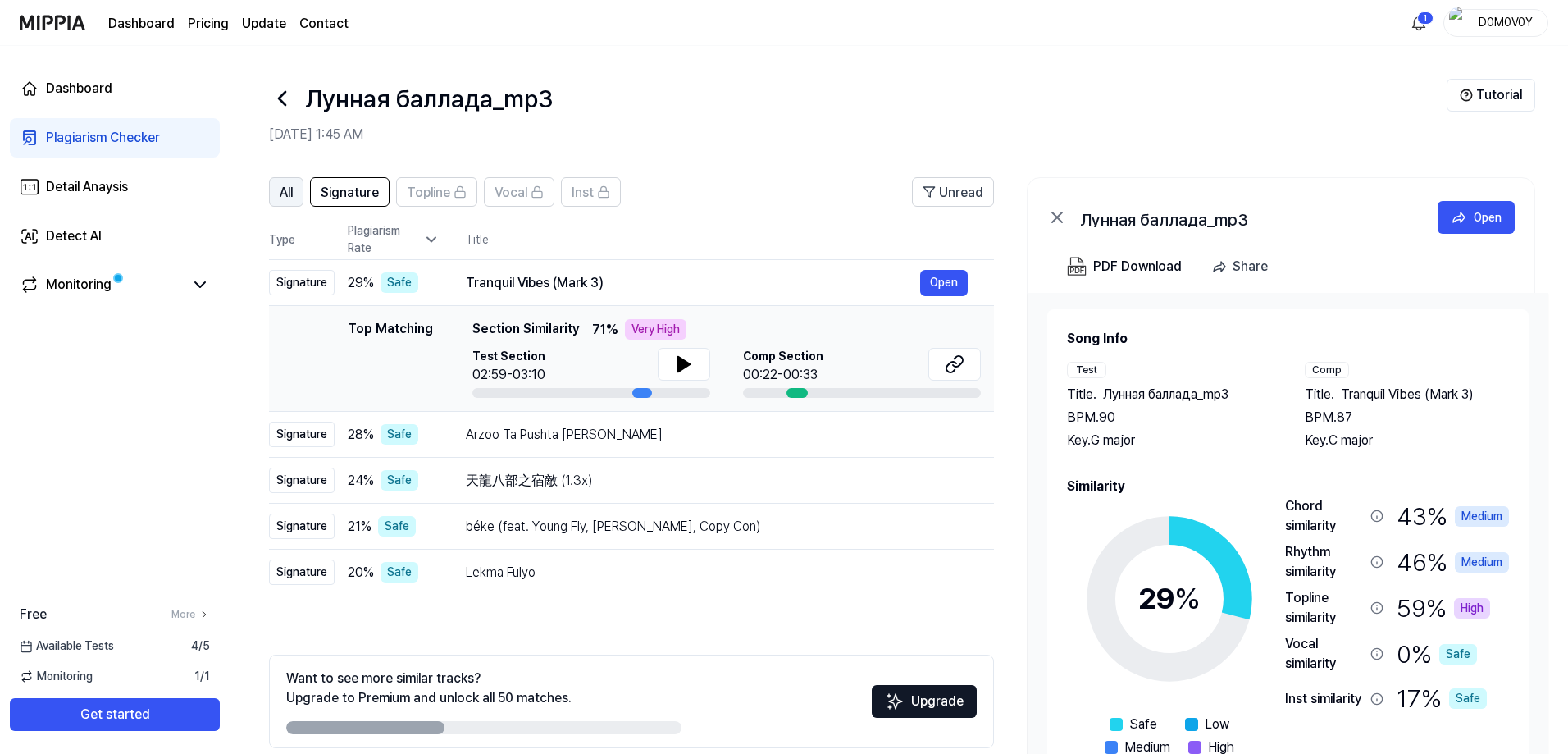
click at [285, 188] on span "All" at bounding box center [286, 193] width 14 height 19
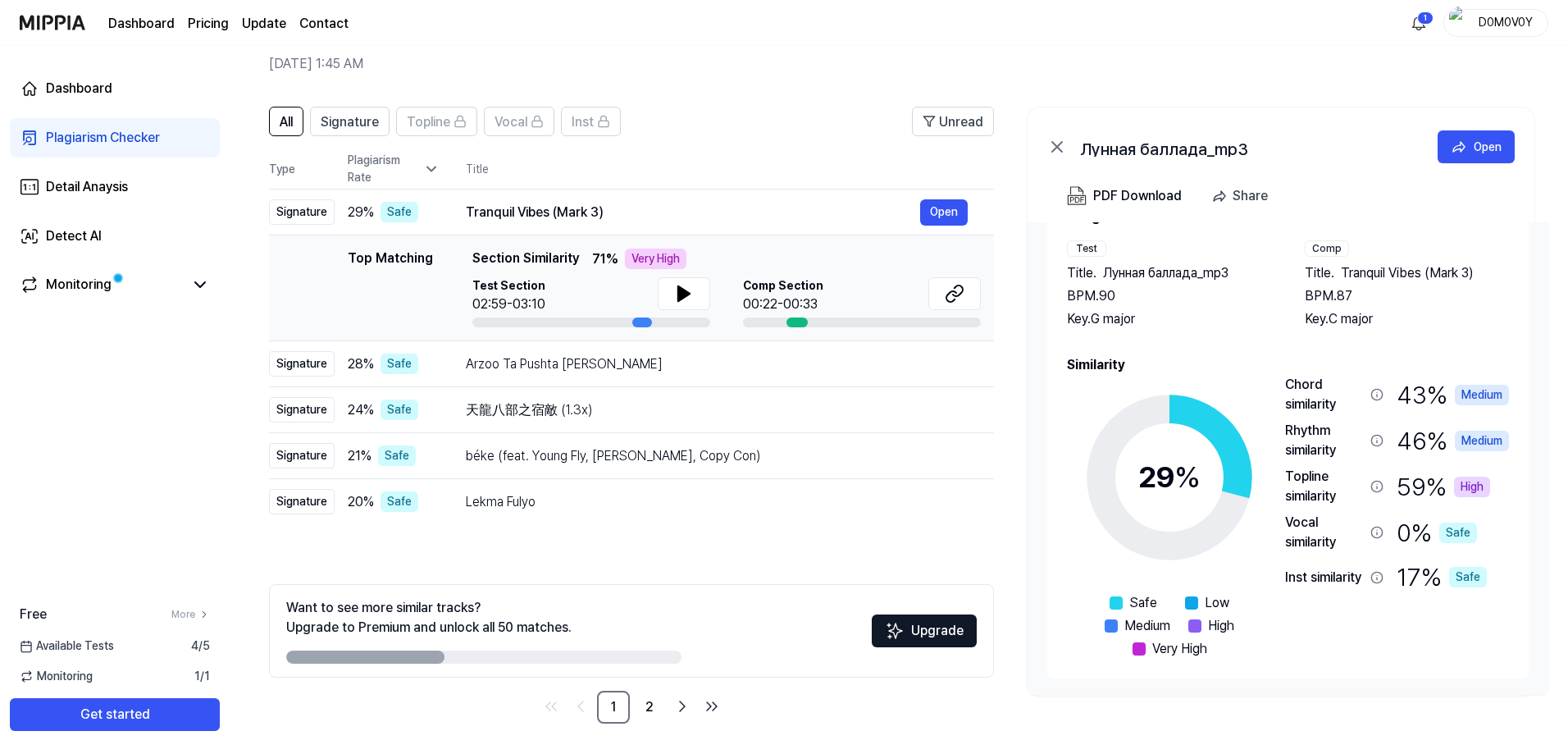
scroll to position [73, 0]
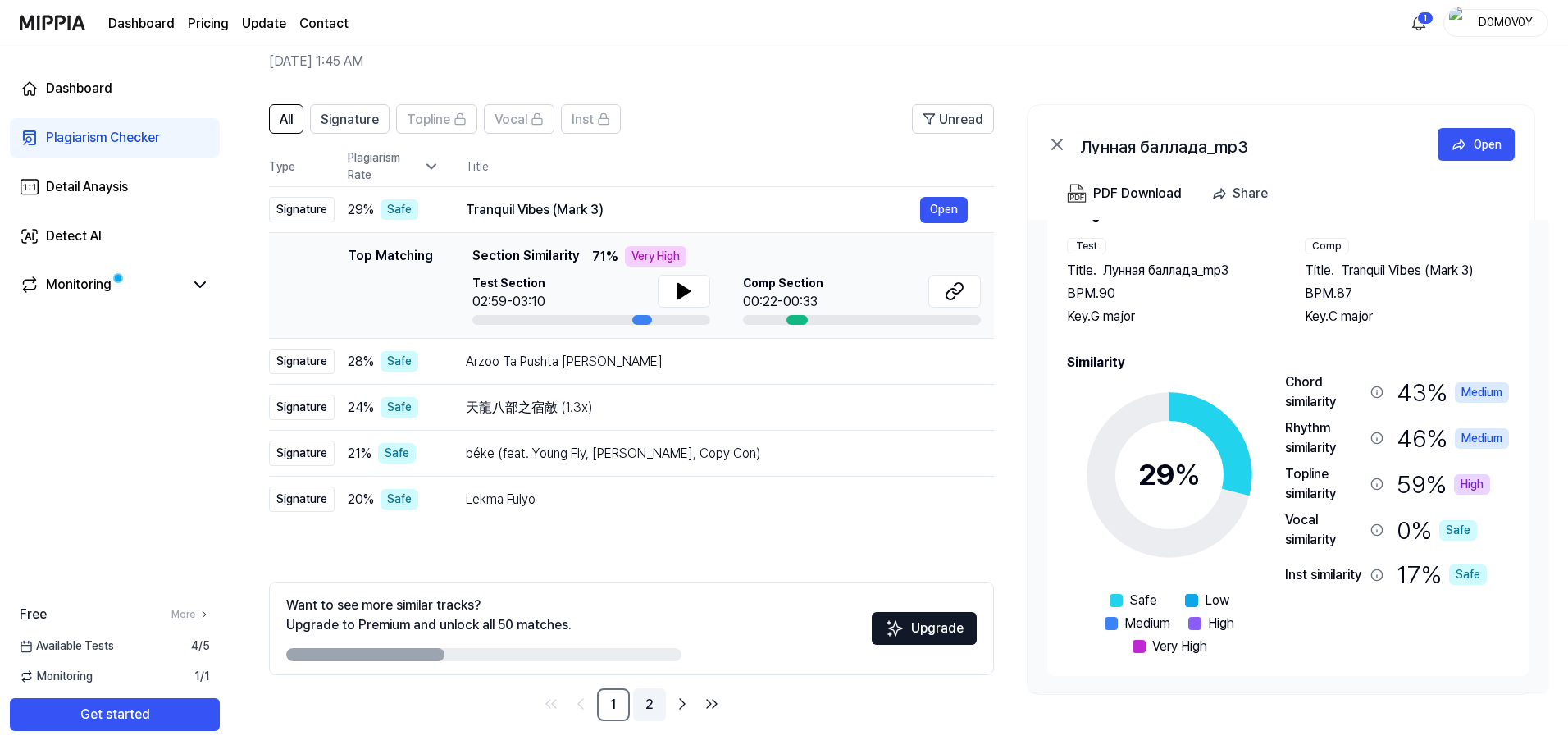
click at [646, 708] on link "2" at bounding box center [649, 704] width 33 height 33
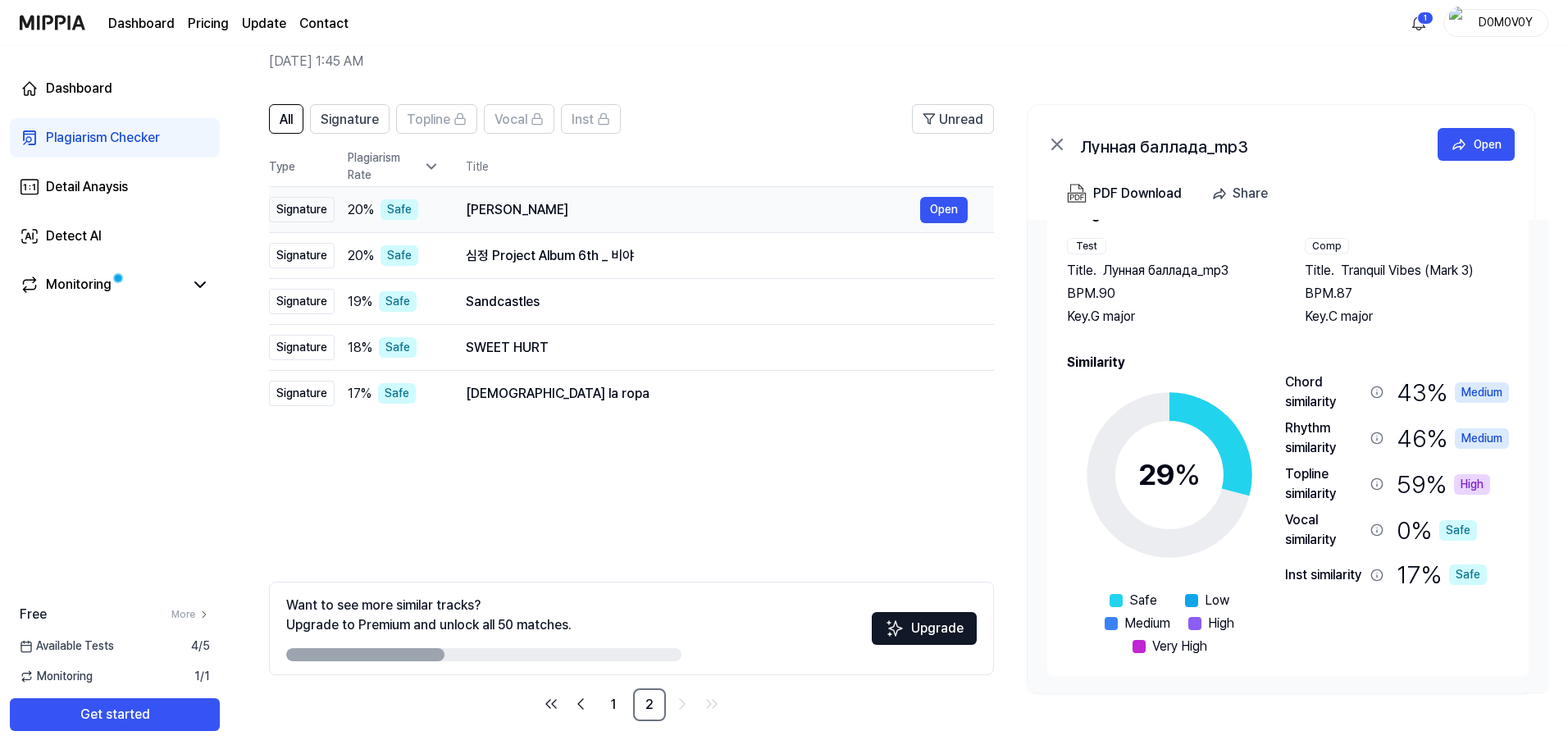
click at [693, 214] on div "Juliet" at bounding box center [693, 209] width 454 height 19
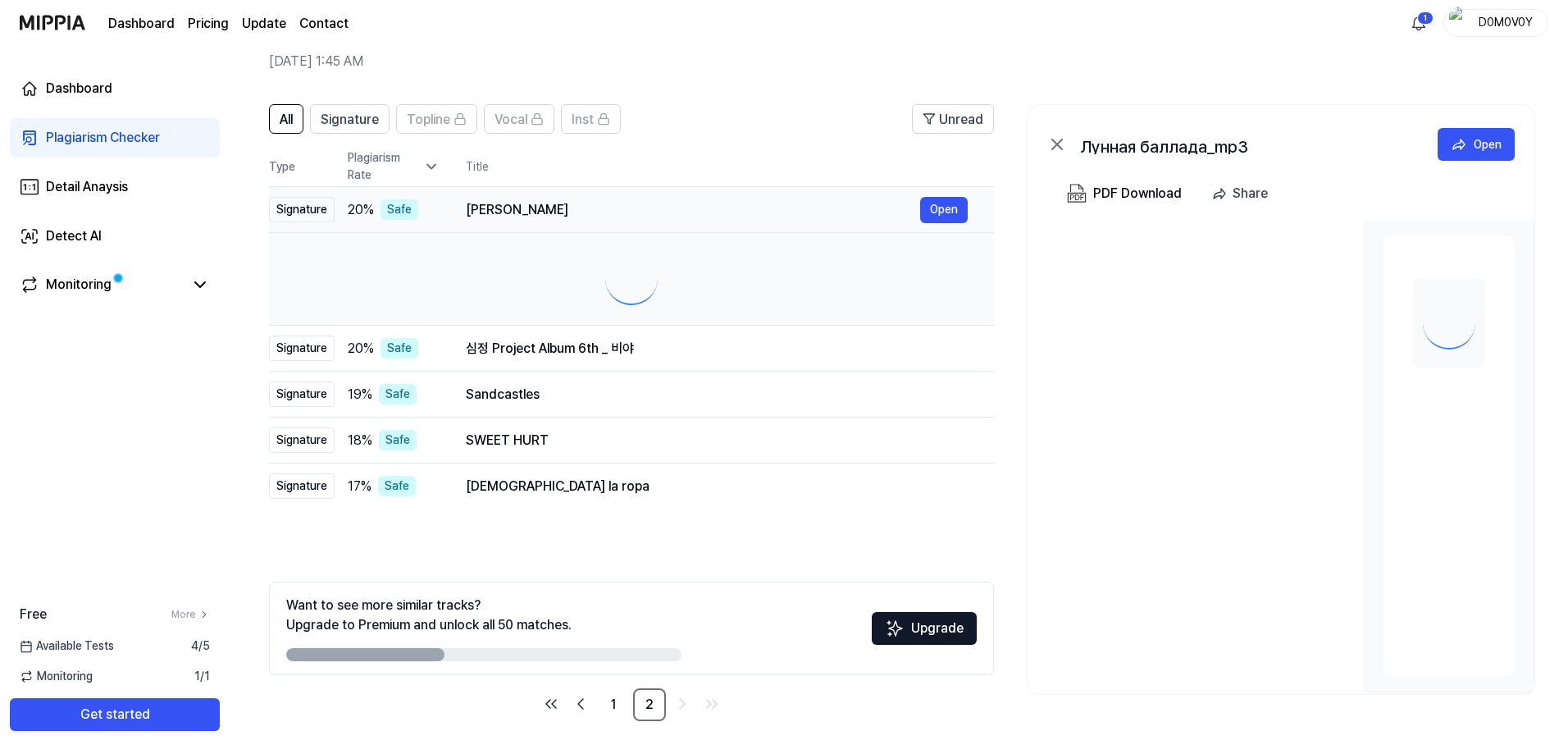
scroll to position [0, 0]
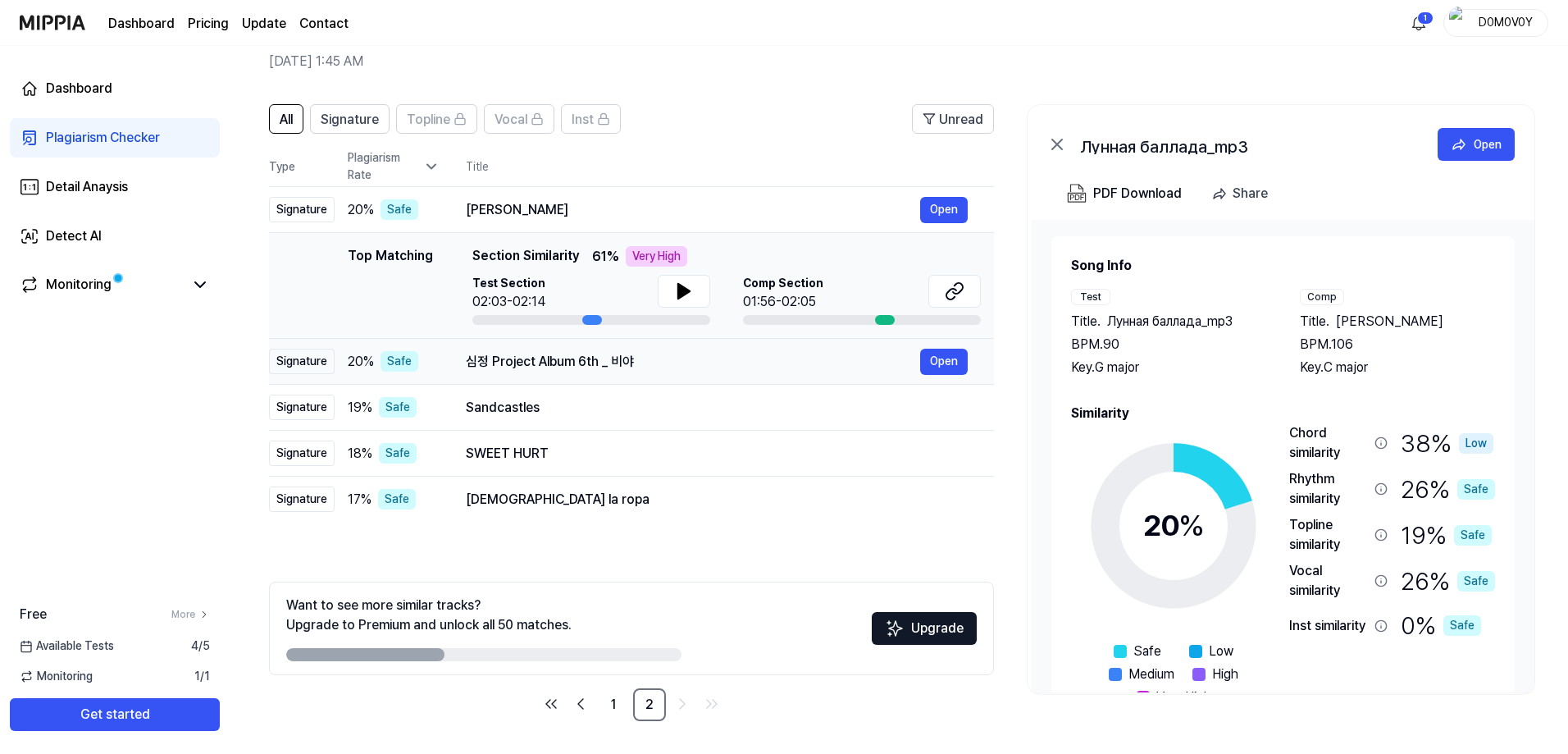
click at [686, 361] on div "심정 Project Album 6th _ 비야" at bounding box center [693, 361] width 454 height 19
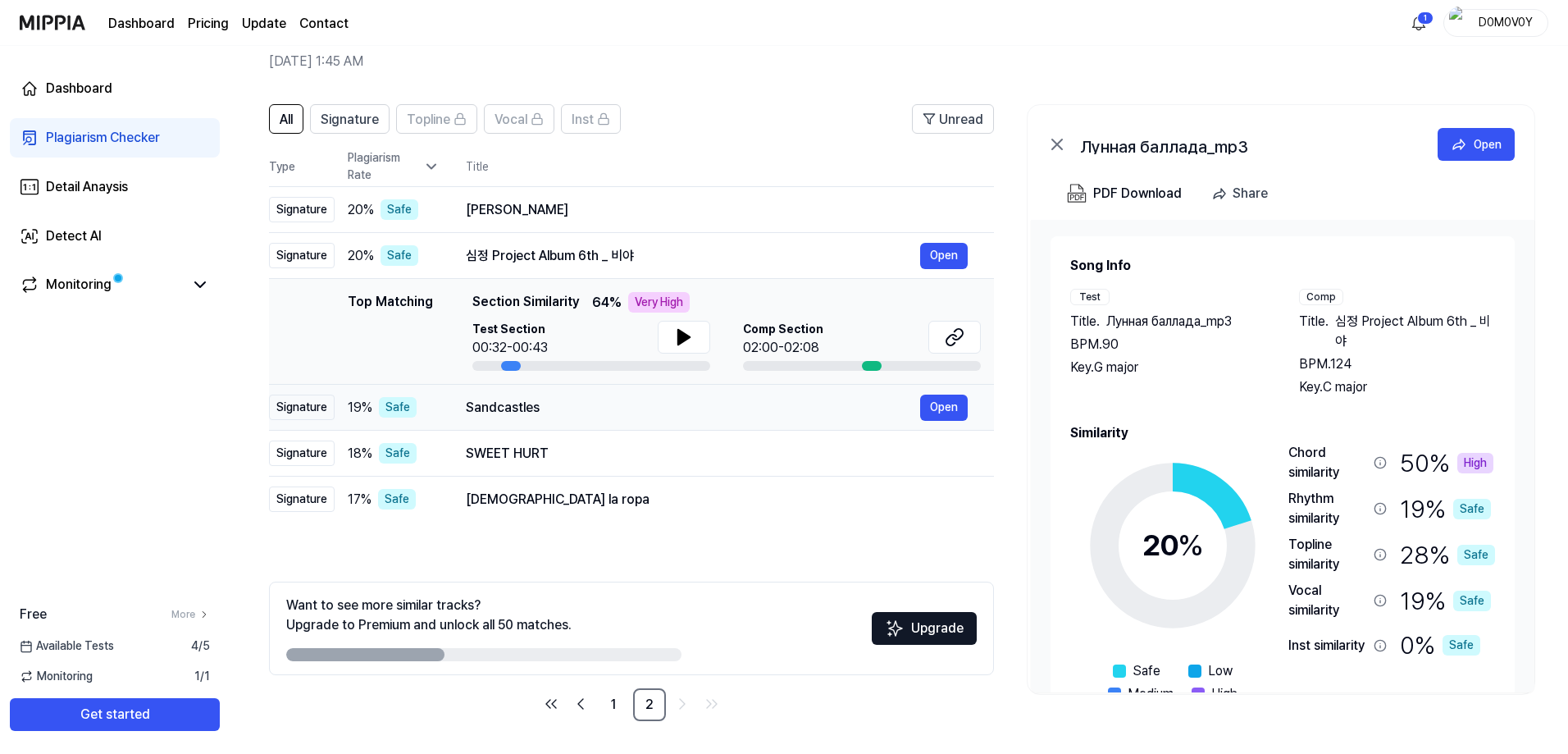
click at [652, 404] on div "Sandcastles" at bounding box center [693, 407] width 454 height 19
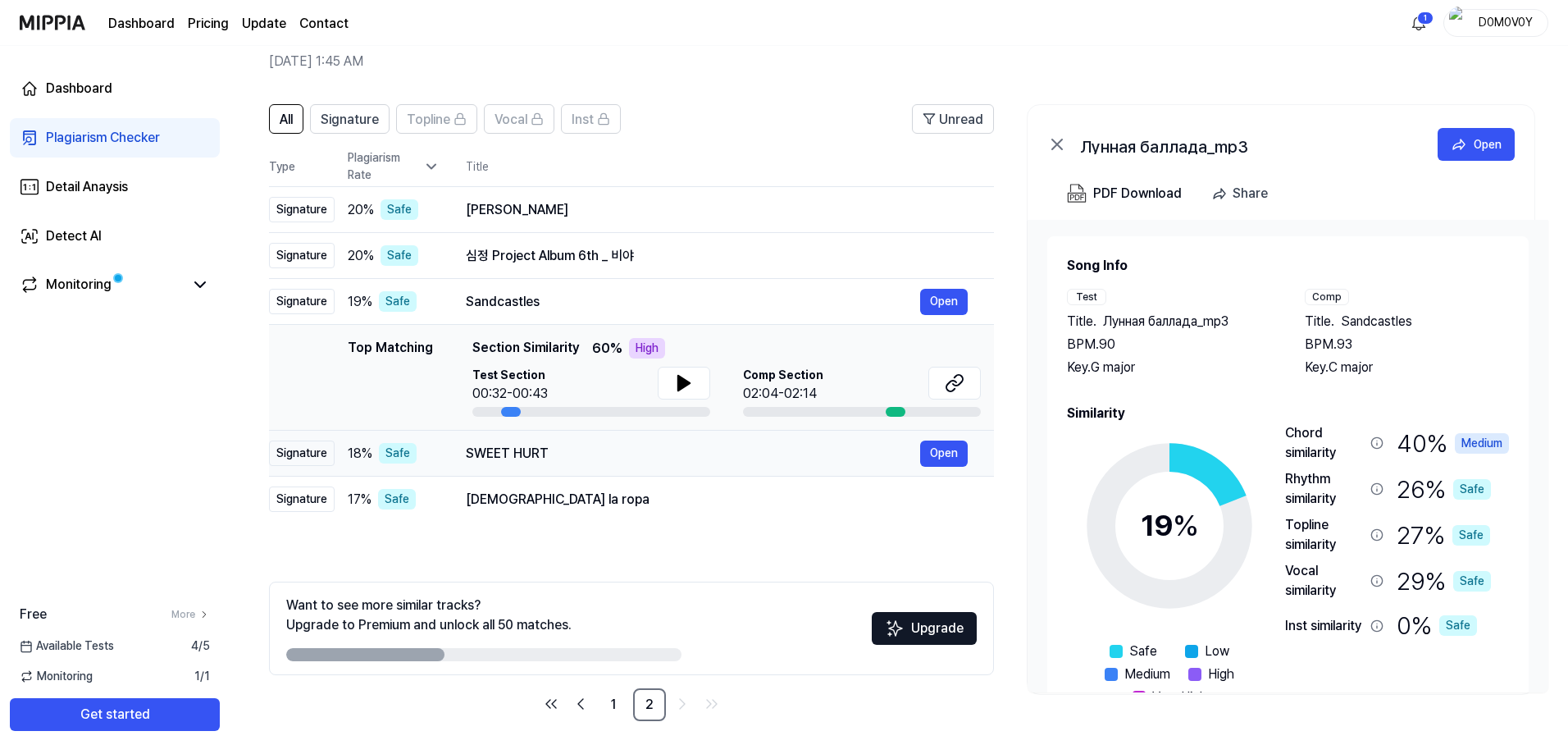
click at [648, 452] on div "SWEET HURT" at bounding box center [693, 453] width 454 height 19
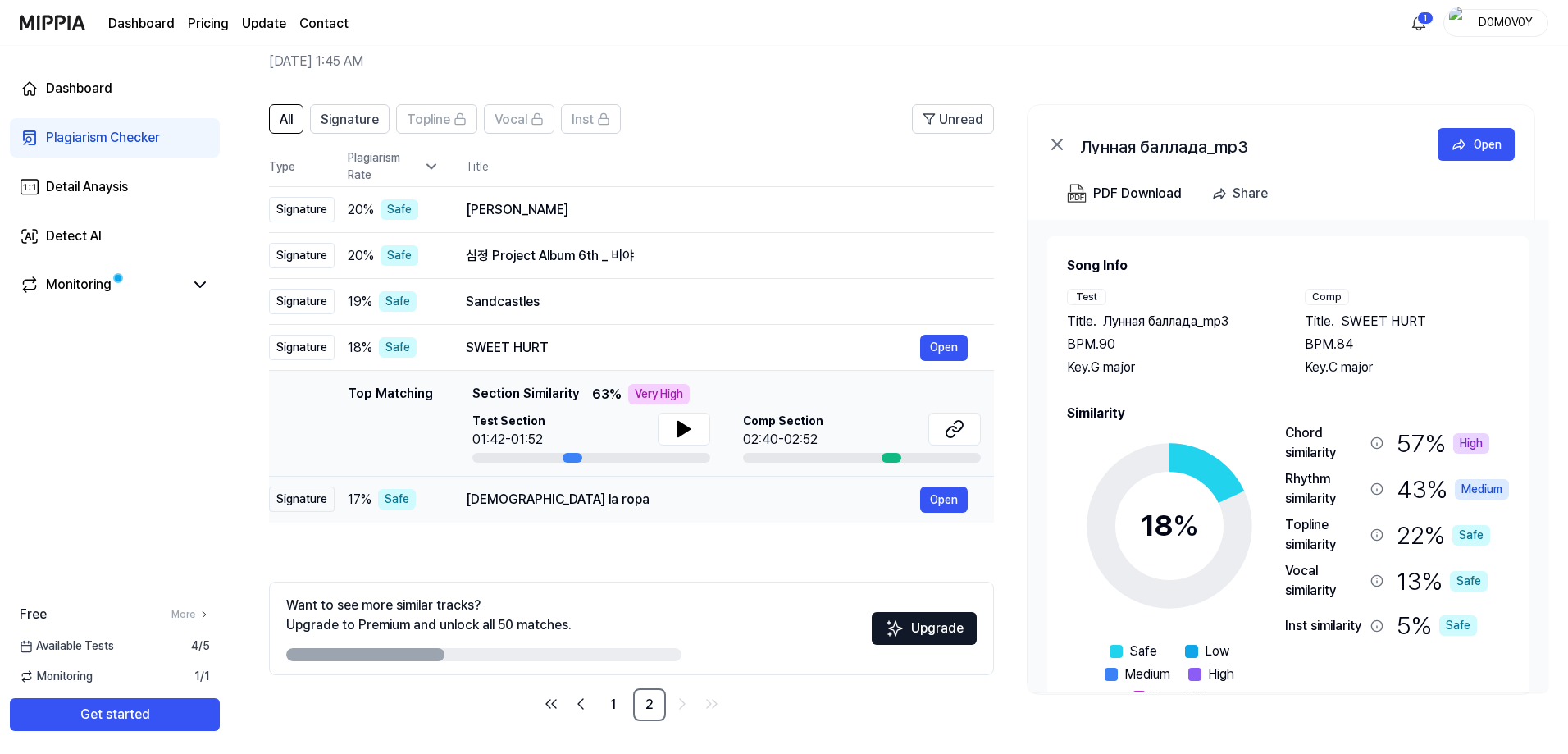
click at [650, 496] on div "Quítame la ropa" at bounding box center [693, 499] width 454 height 19
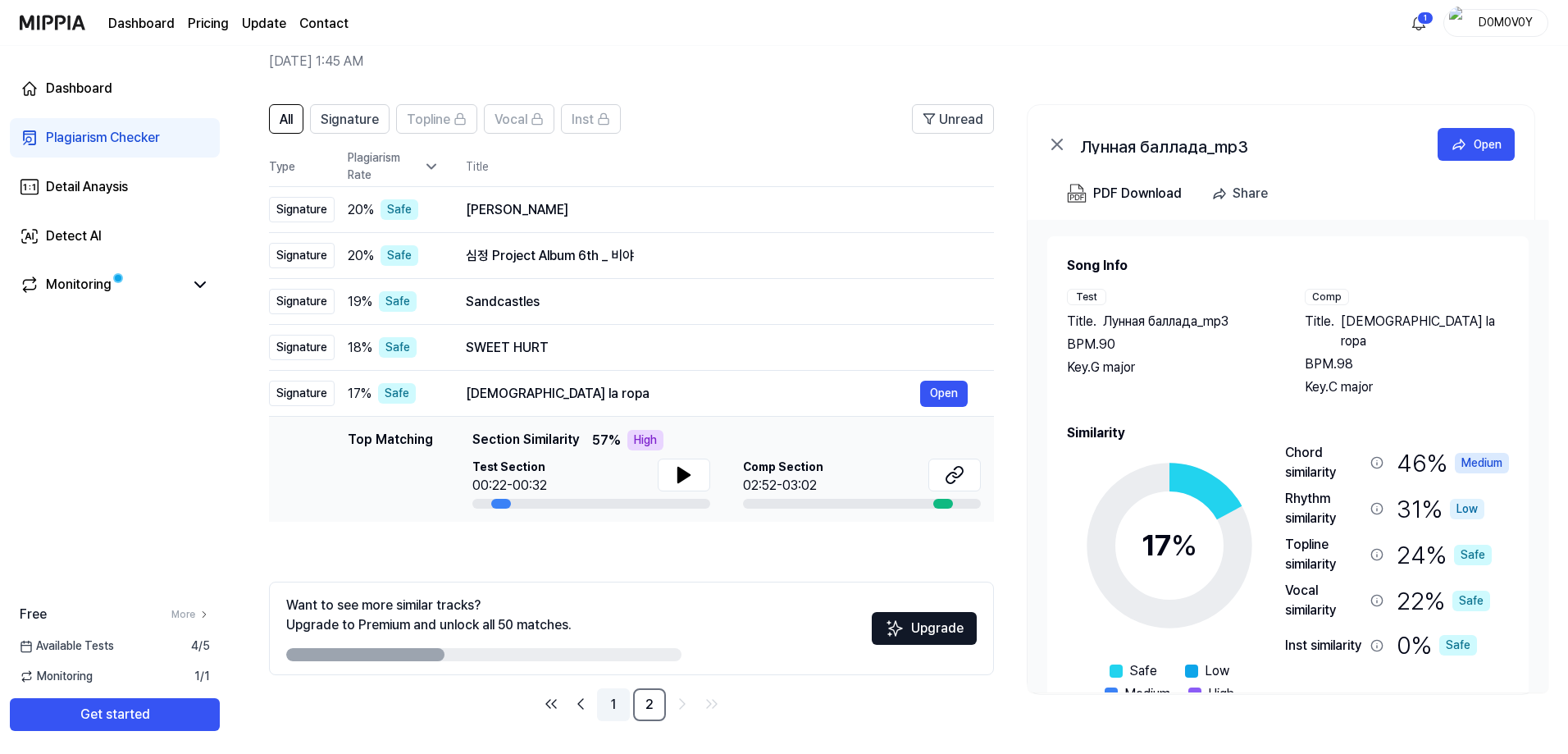
click at [616, 703] on link "1" at bounding box center [613, 704] width 33 height 33
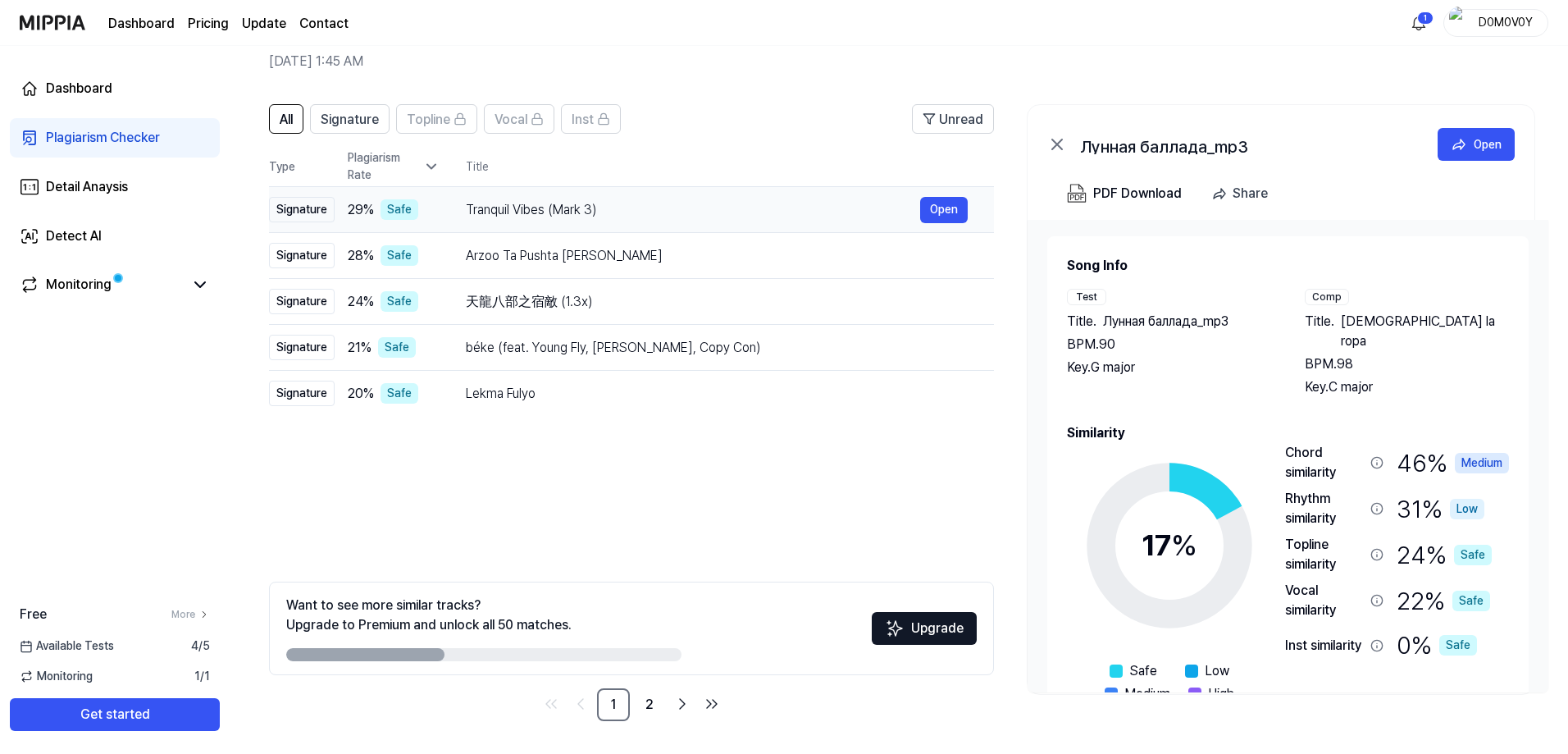
click at [701, 207] on div "Tranquil Vibes (Mark 3)" at bounding box center [693, 209] width 454 height 19
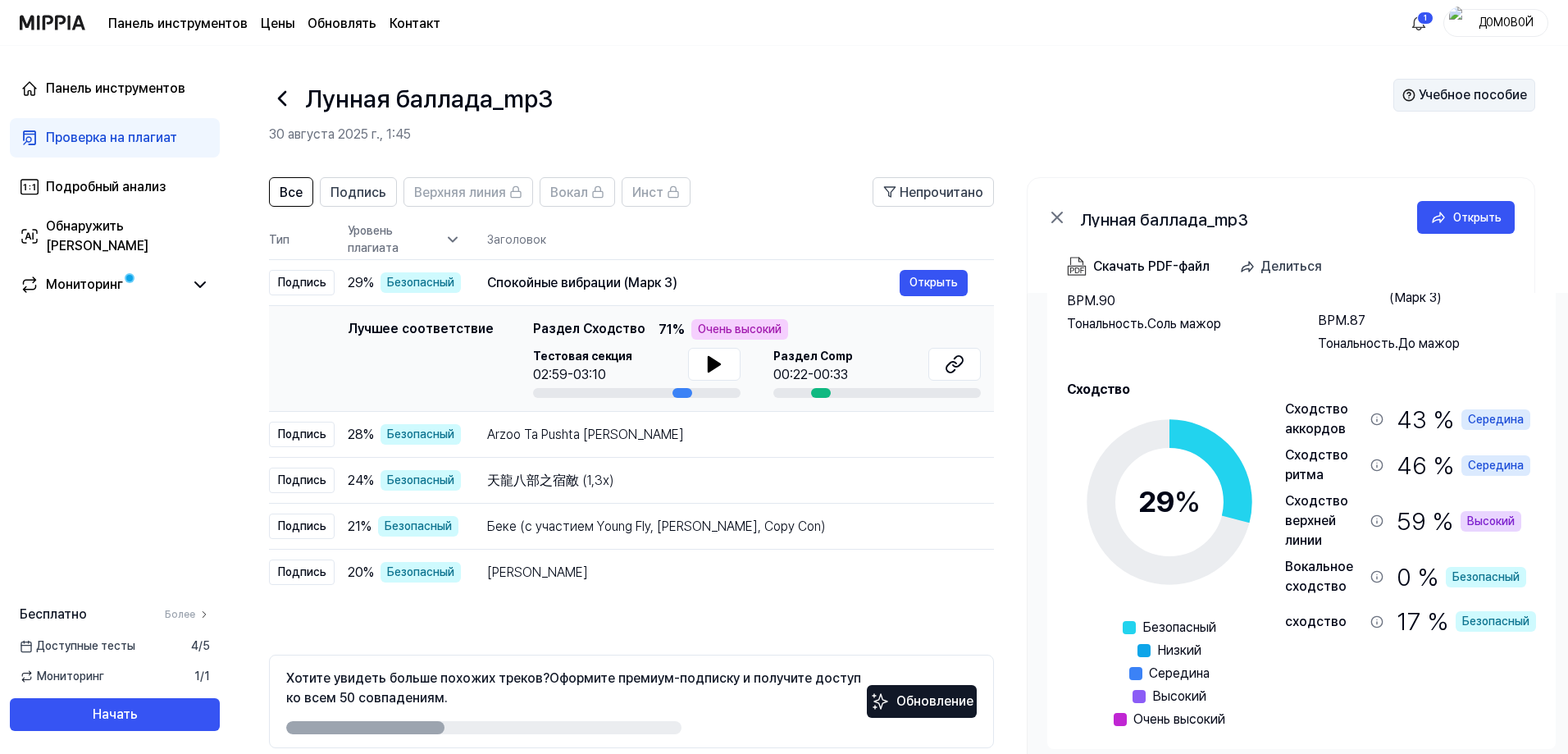
click at [1449, 95] on font "Учебное пособие" at bounding box center [1473, 95] width 108 height 15
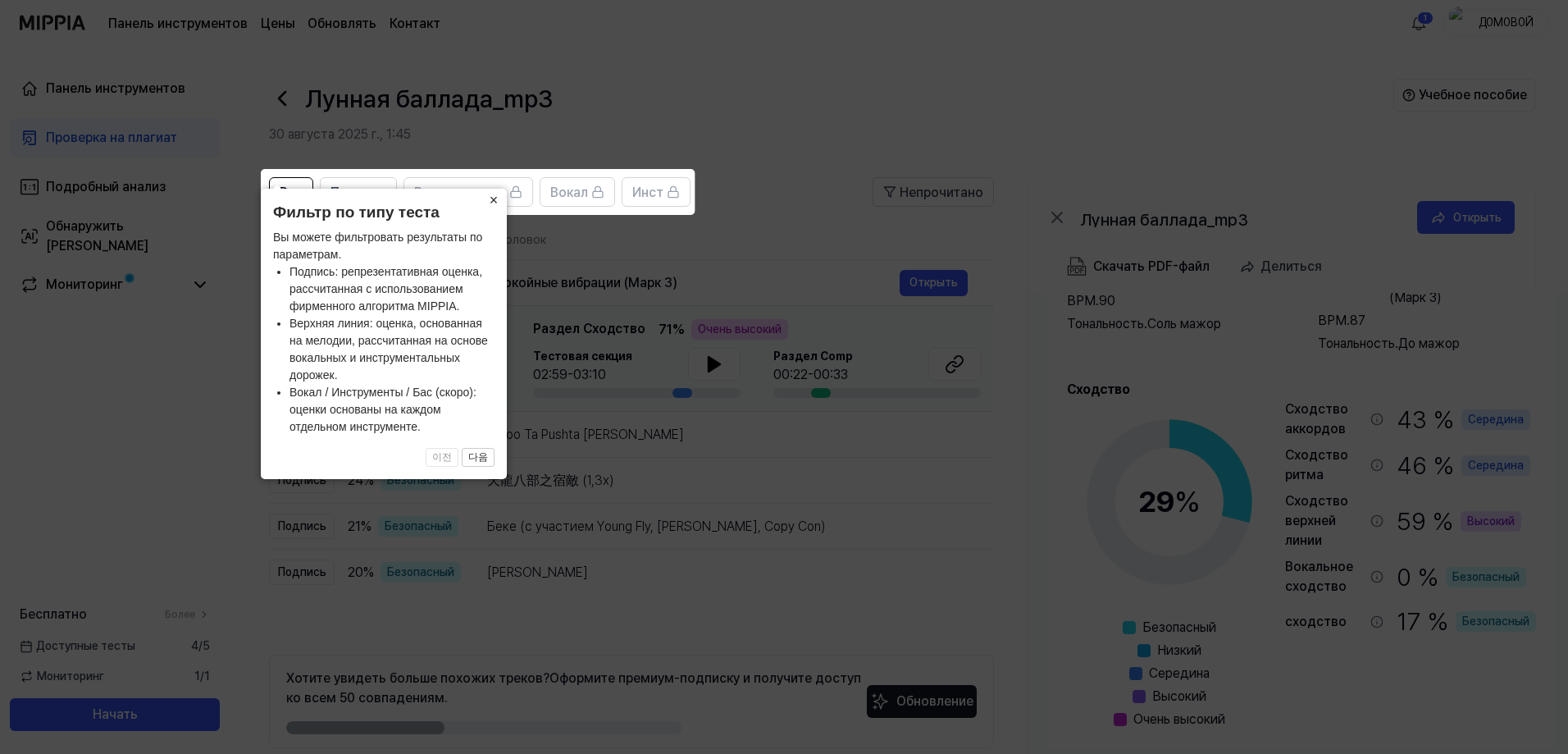
click at [493, 198] on font "×" at bounding box center [494, 199] width 9 height 16
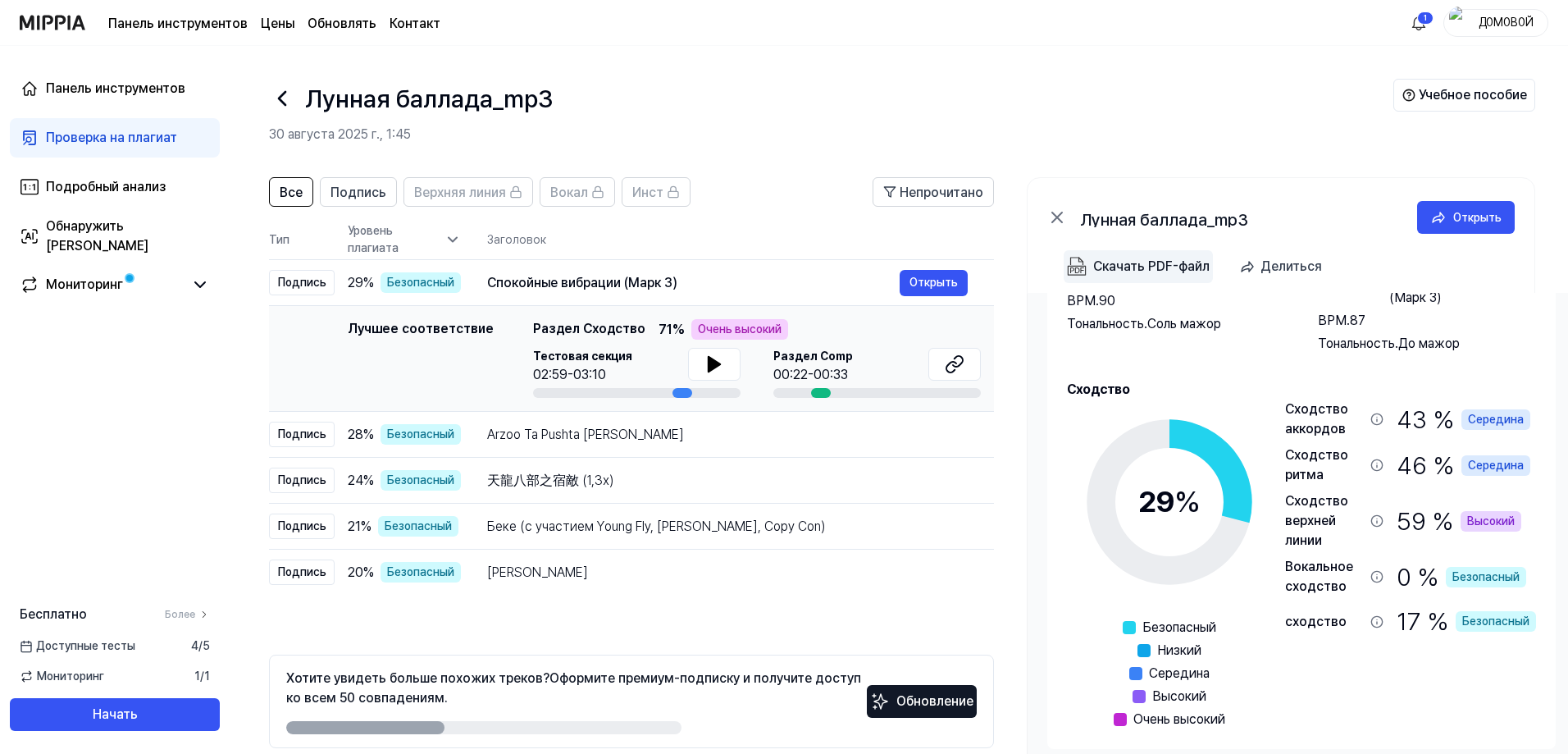
click at [1128, 264] on font "Скачать PDF-файл" at bounding box center [1152, 266] width 117 height 15
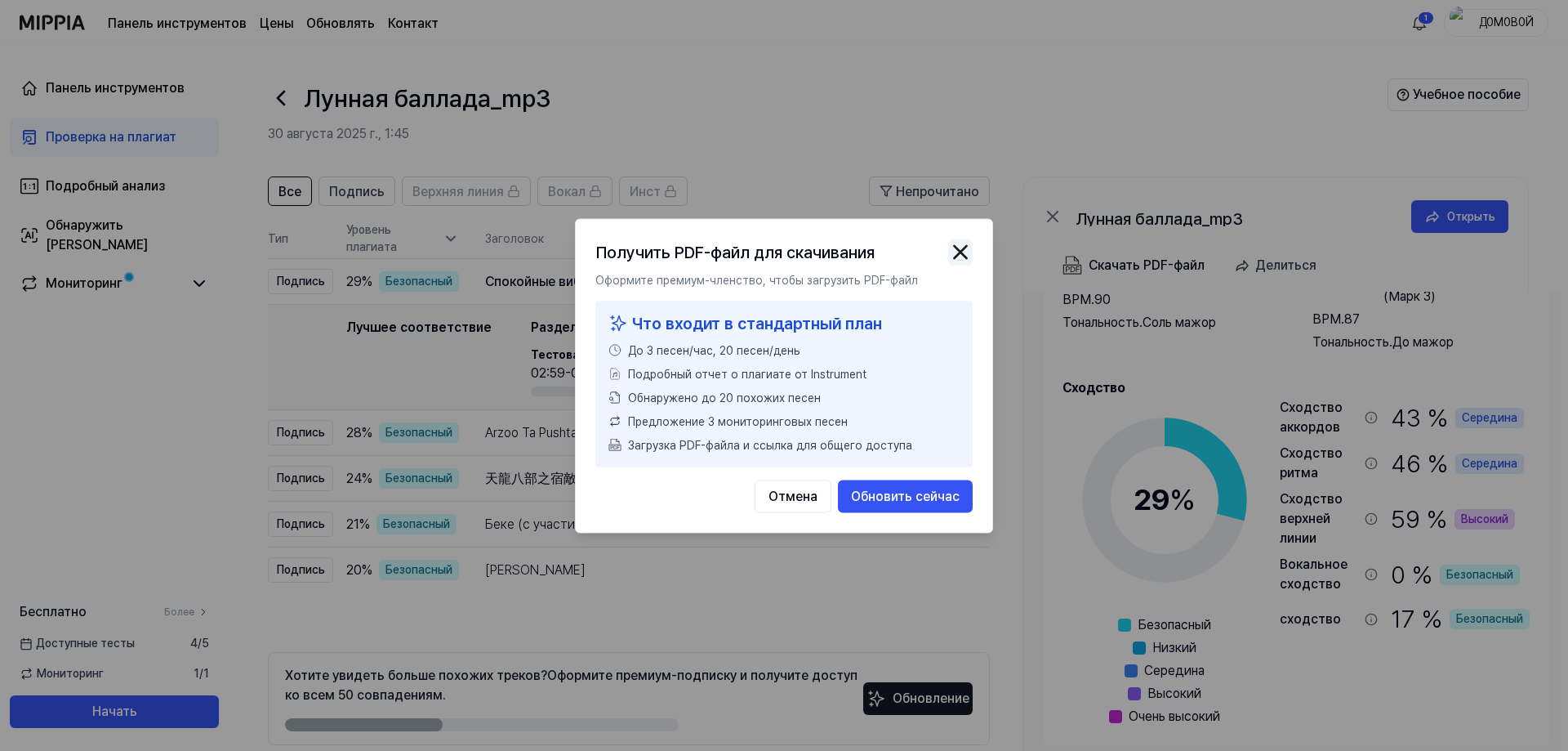
click at [958, 254] on img "button" at bounding box center [960, 251] width 24 height 24
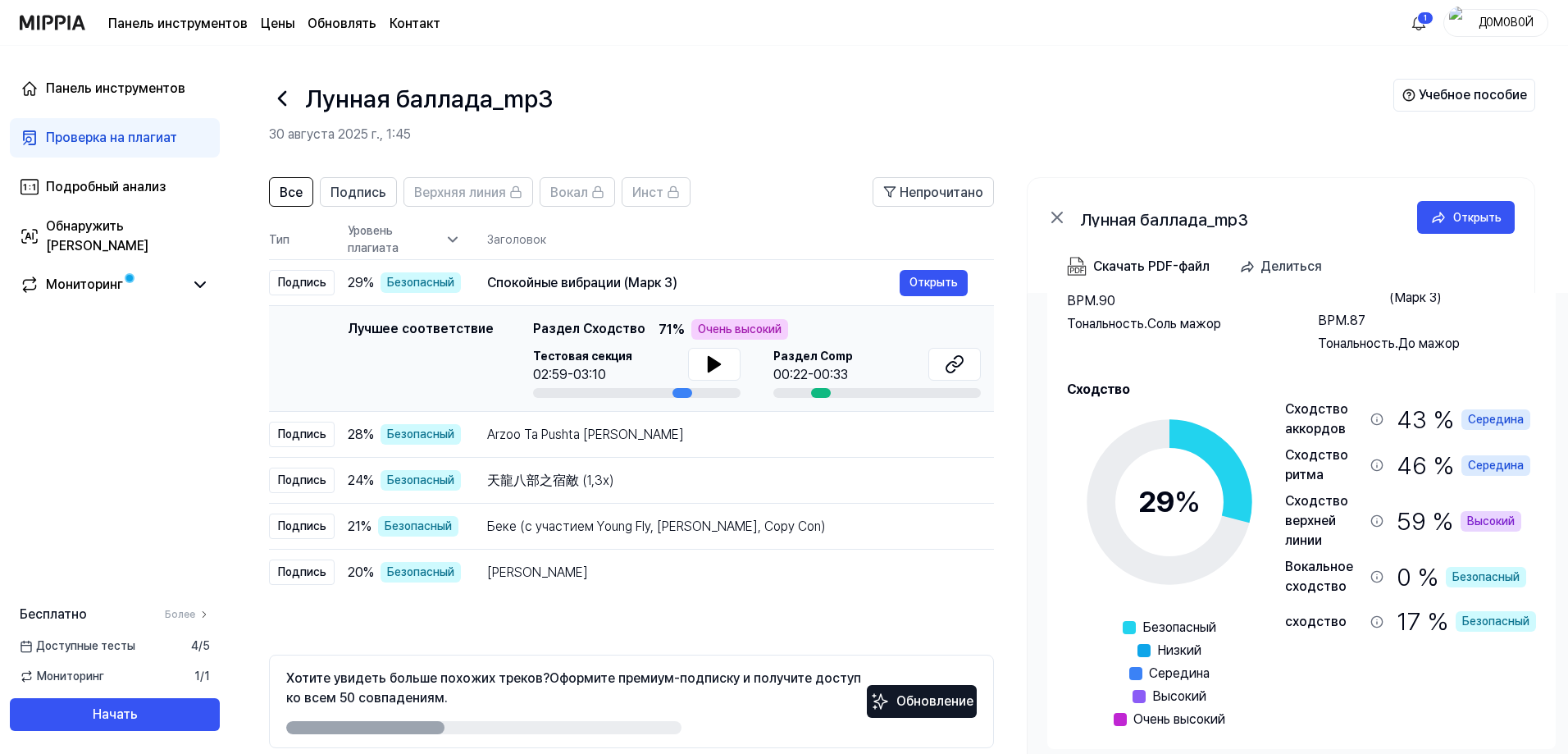
scroll to position [73, 0]
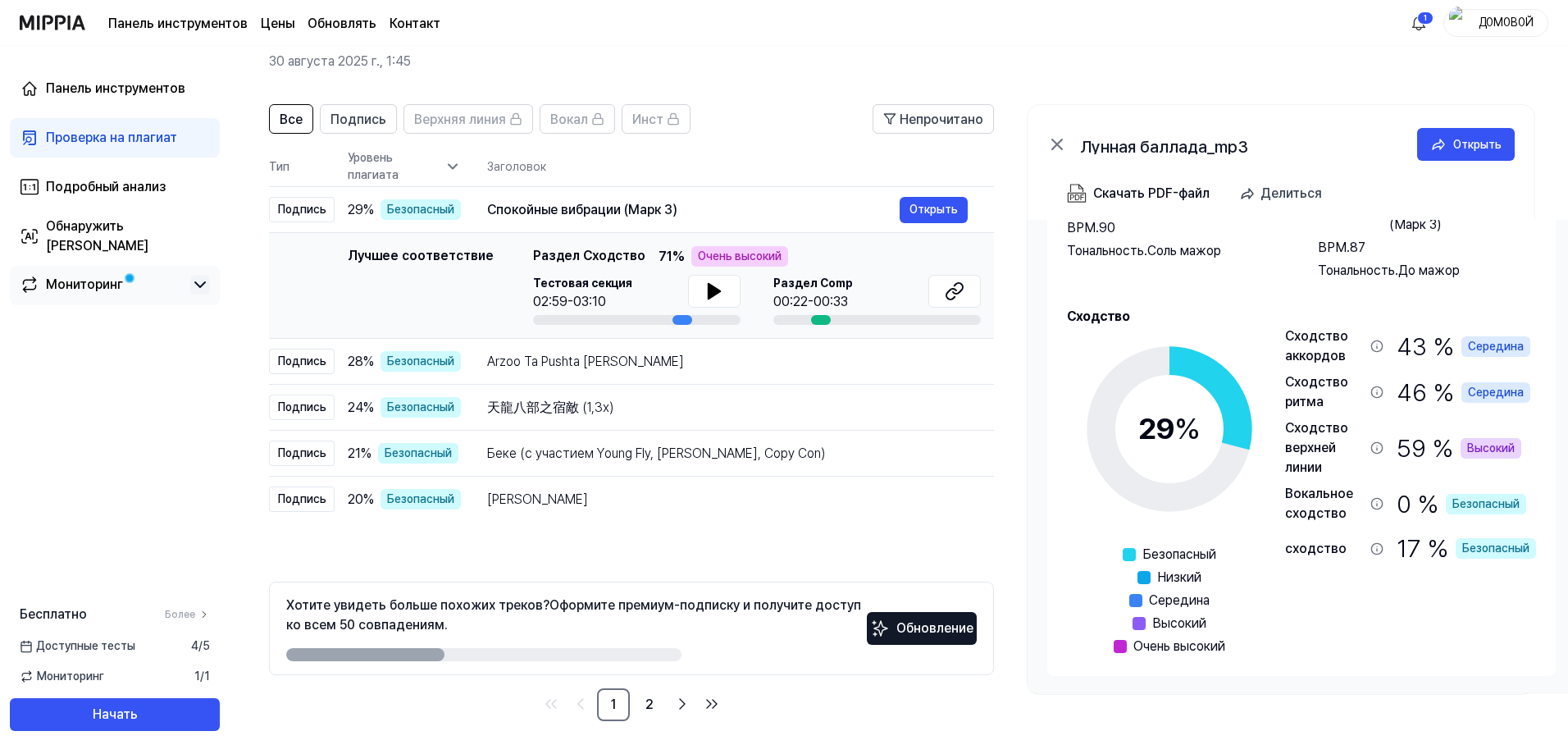
click at [206, 282] on icon at bounding box center [199, 284] width 19 height 19
drag, startPoint x: 361, startPoint y: 654, endPoint x: 502, endPoint y: 653, distance: 141.0
click at [502, 653] on div at bounding box center [484, 654] width 395 height 14
click at [641, 656] on div at bounding box center [484, 654] width 395 height 14
click at [653, 712] on font "2" at bounding box center [650, 704] width 8 height 19
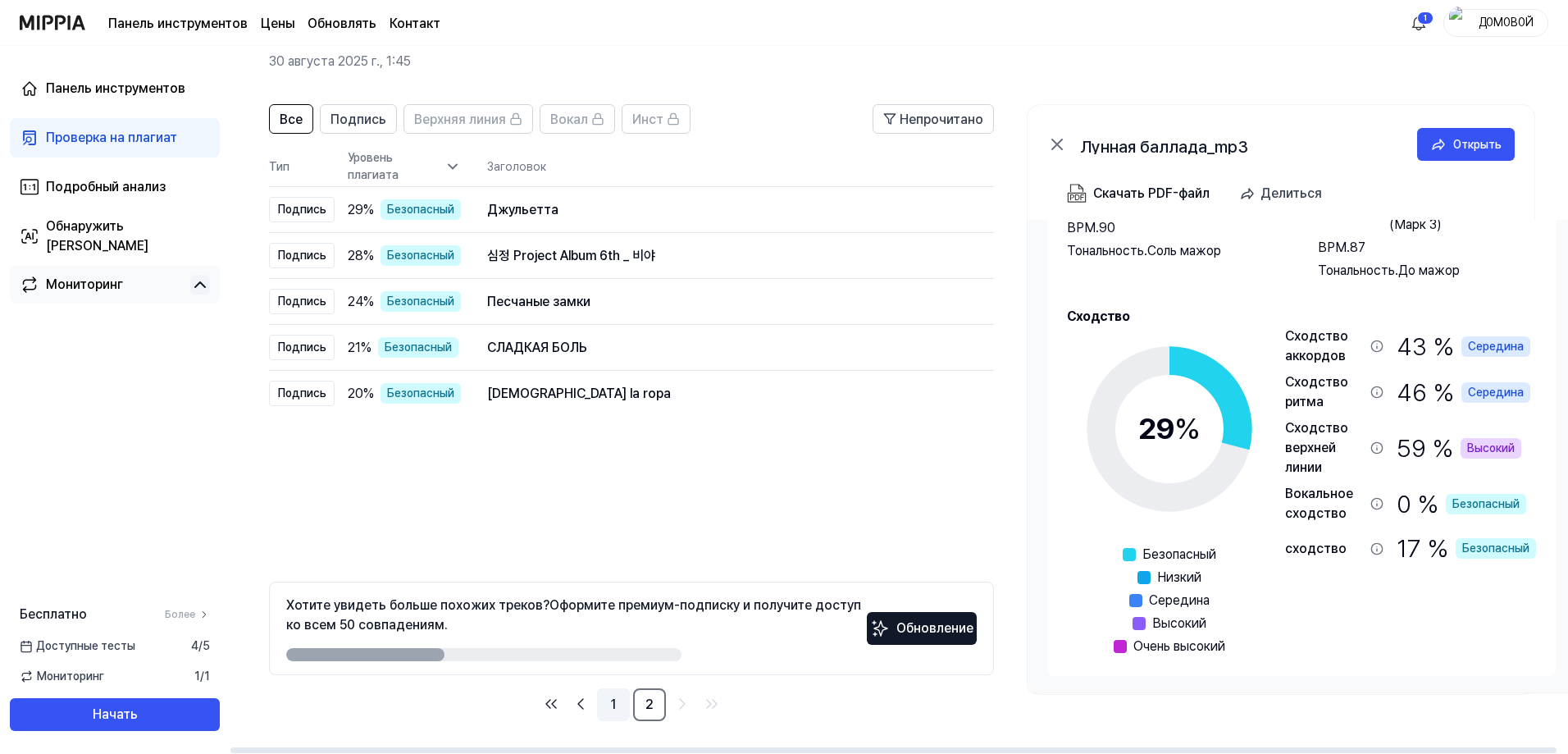
click at [611, 707] on font "1" at bounding box center [614, 704] width 5 height 15
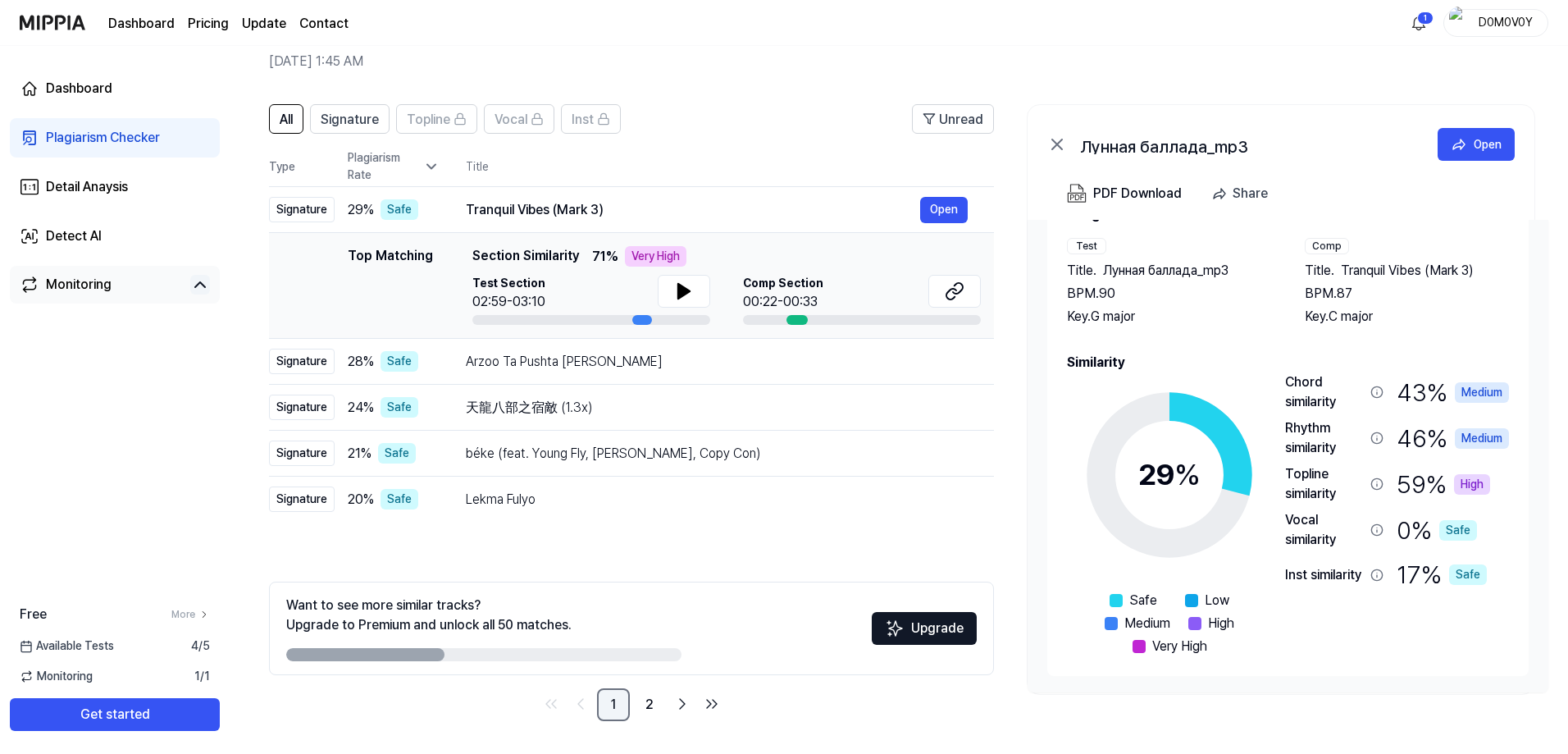
scroll to position [51, 0]
click at [669, 360] on div "Arzoo Ta Pushta Lai Keleru" at bounding box center [693, 361] width 454 height 19
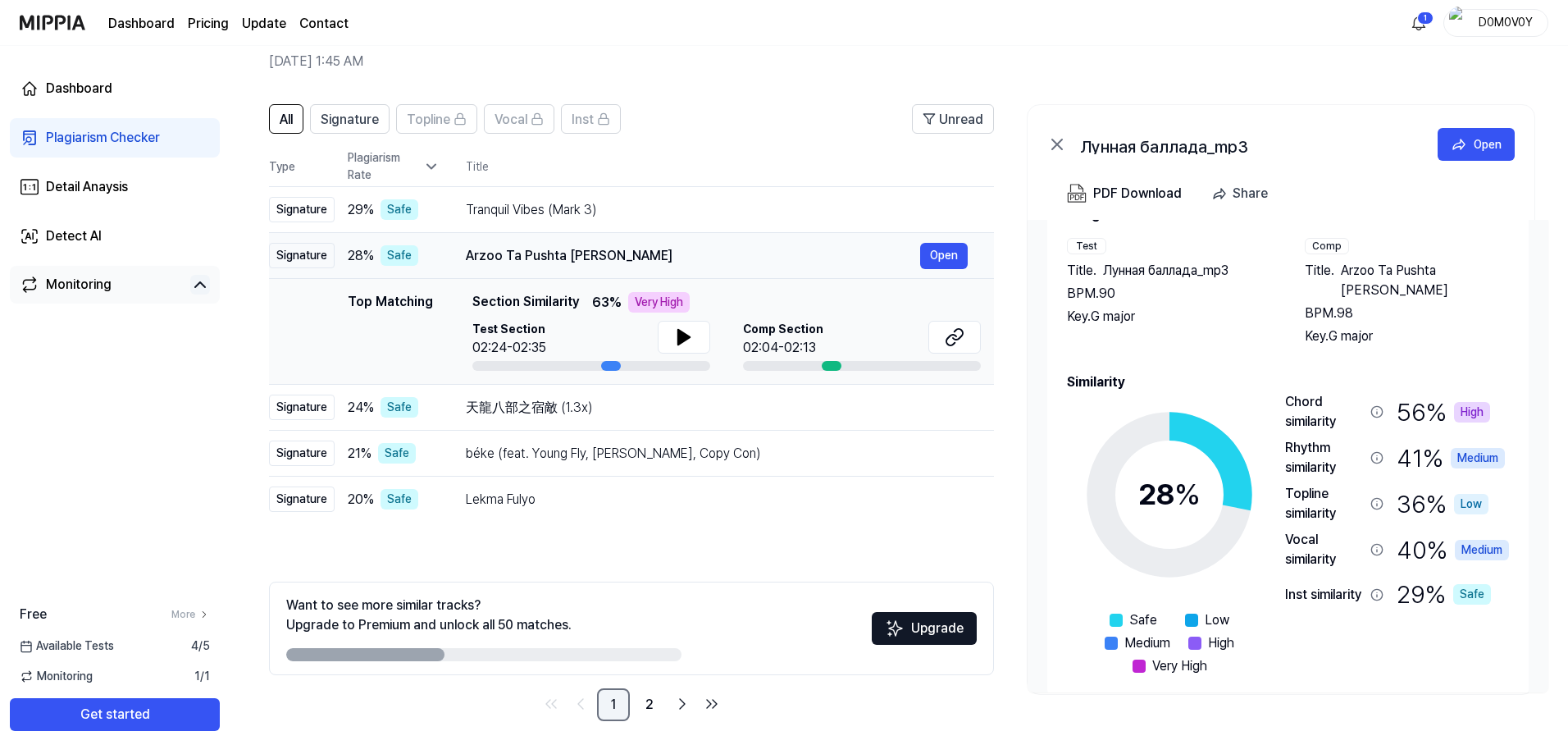
click at [681, 249] on div "Arzoo Ta Pushta Lai Keleru" at bounding box center [693, 255] width 454 height 19
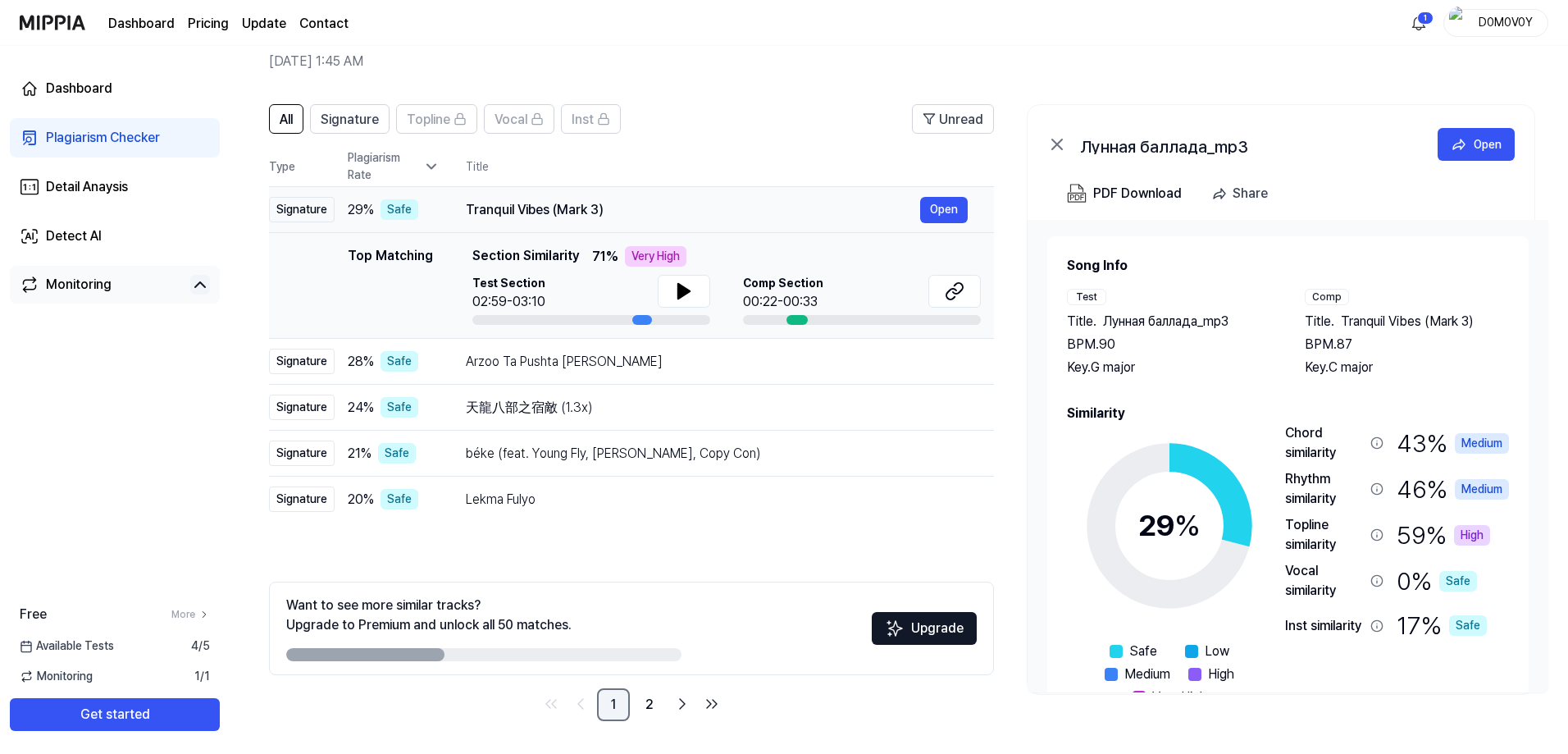
click at [673, 198] on div "Tranquil Vibes (Mark 3) Open" at bounding box center [717, 209] width 502 height 26
click at [670, 158] on th "Title" at bounding box center [730, 166] width 529 height 40
click at [337, 118] on span "Signature" at bounding box center [350, 119] width 58 height 19
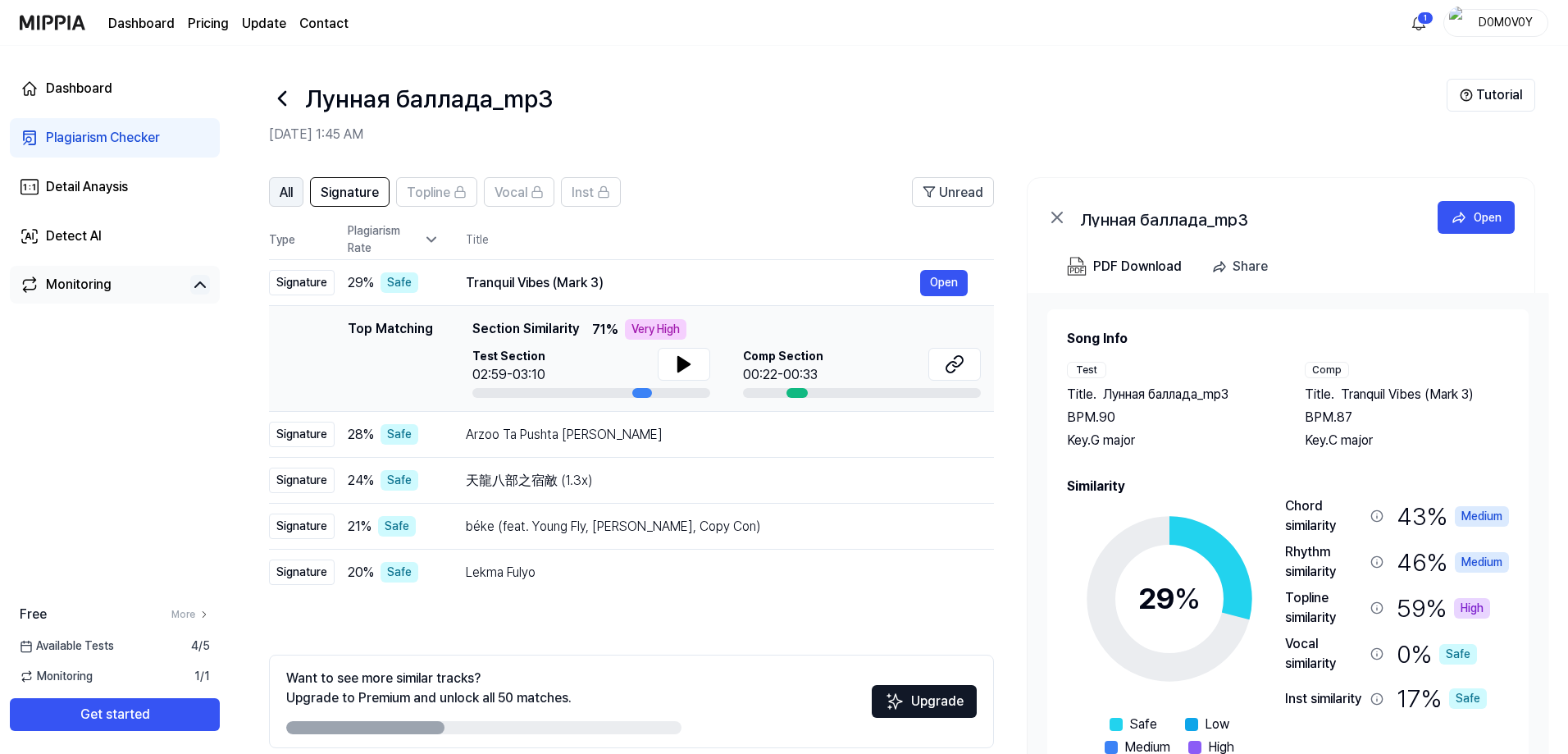
click at [282, 190] on span "All" at bounding box center [286, 193] width 14 height 19
click at [287, 195] on span "All" at bounding box center [286, 193] width 14 height 19
click at [339, 193] on span "Signature" at bounding box center [350, 193] width 58 height 19
click at [286, 187] on span "All" at bounding box center [286, 193] width 14 height 19
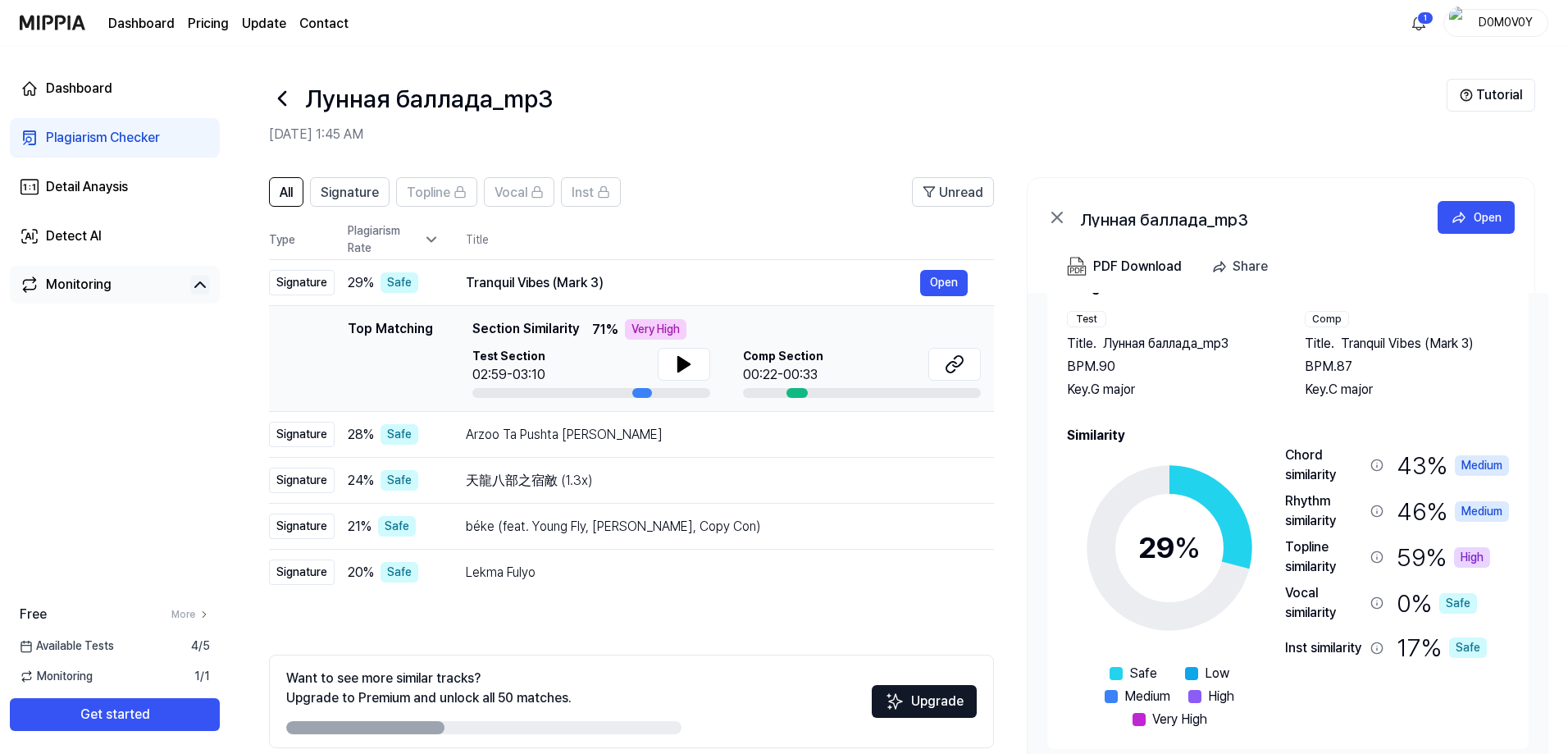
click at [1419, 552] on div "59 % High" at bounding box center [1443, 556] width 94 height 40
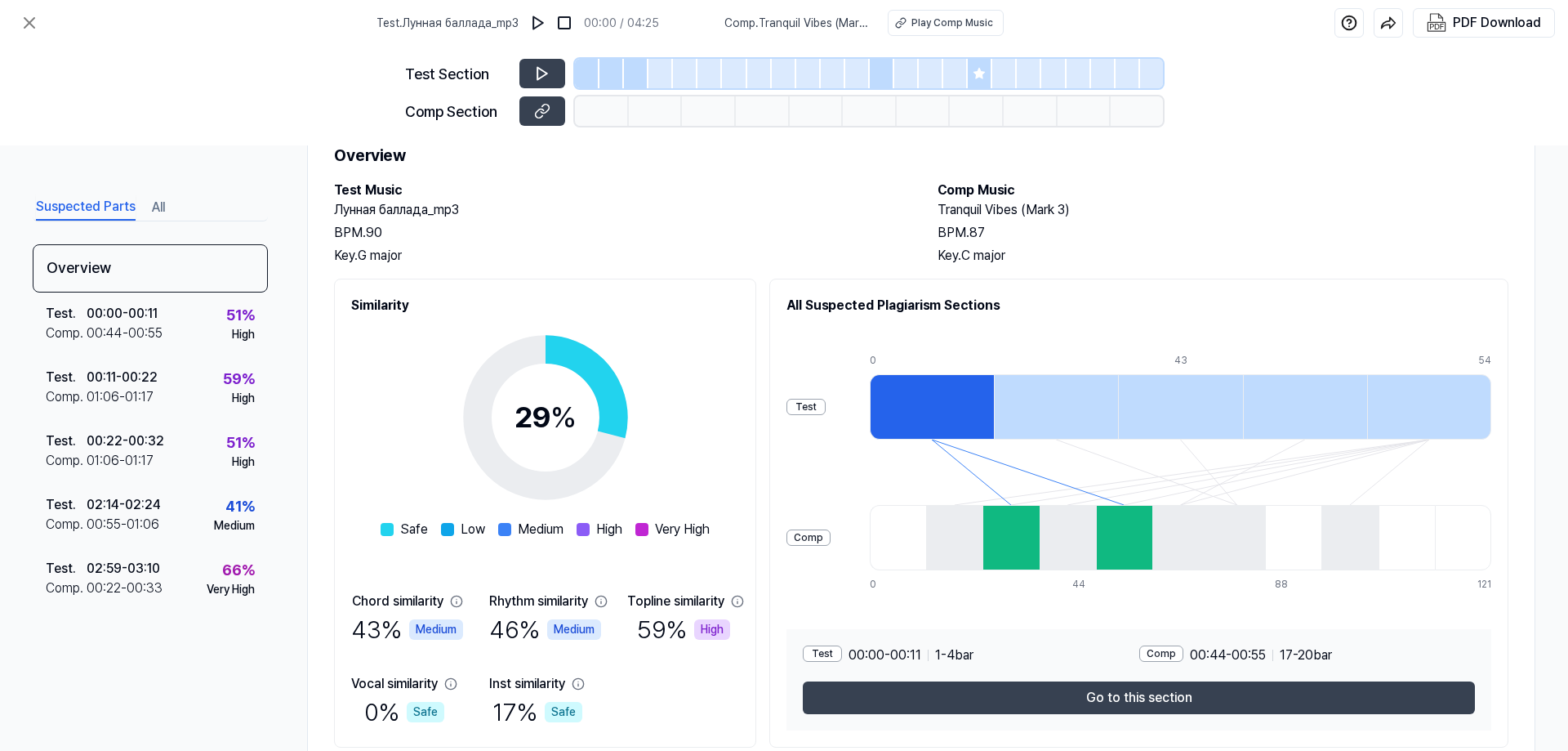
scroll to position [0, 0]
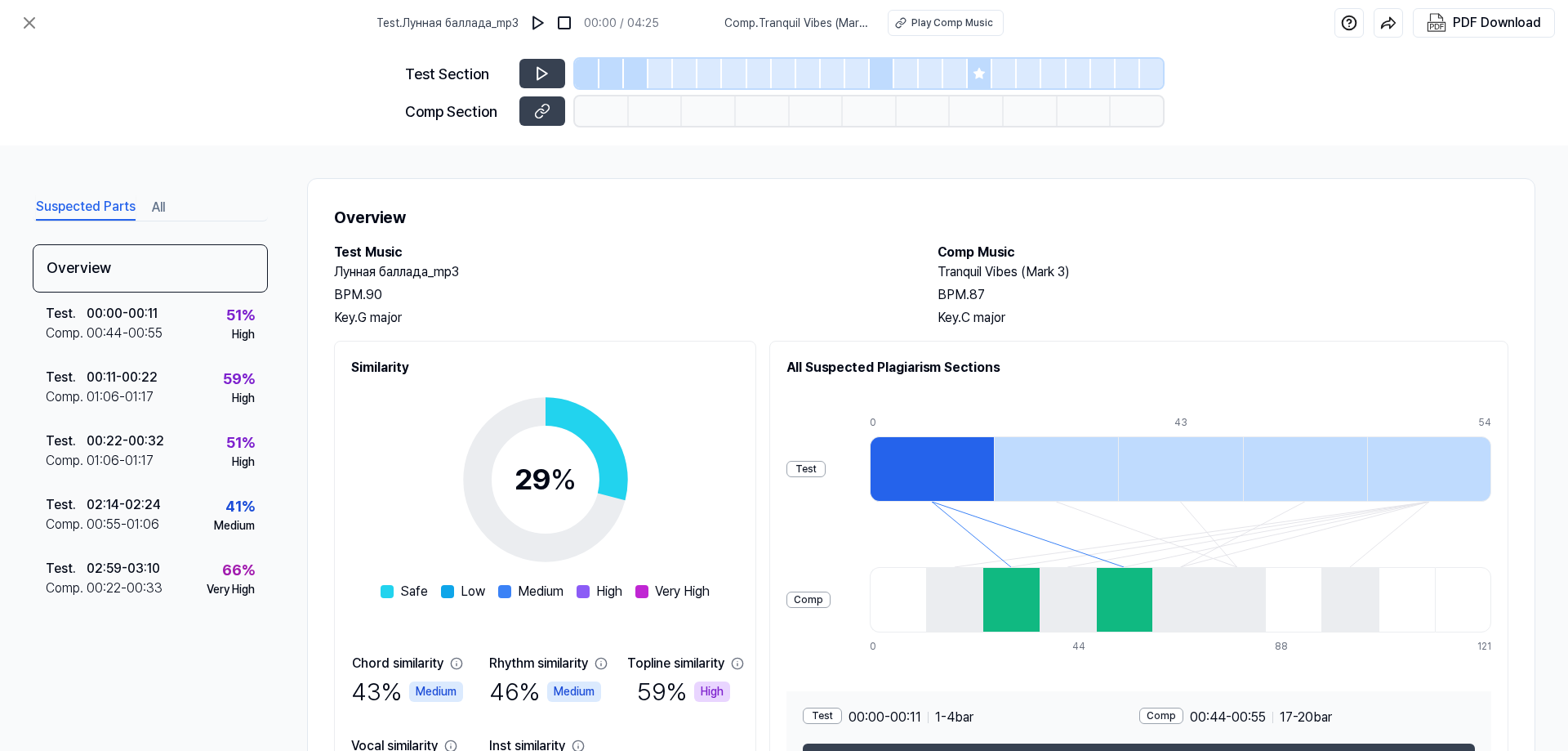
click at [580, 74] on div at bounding box center [587, 73] width 24 height 29
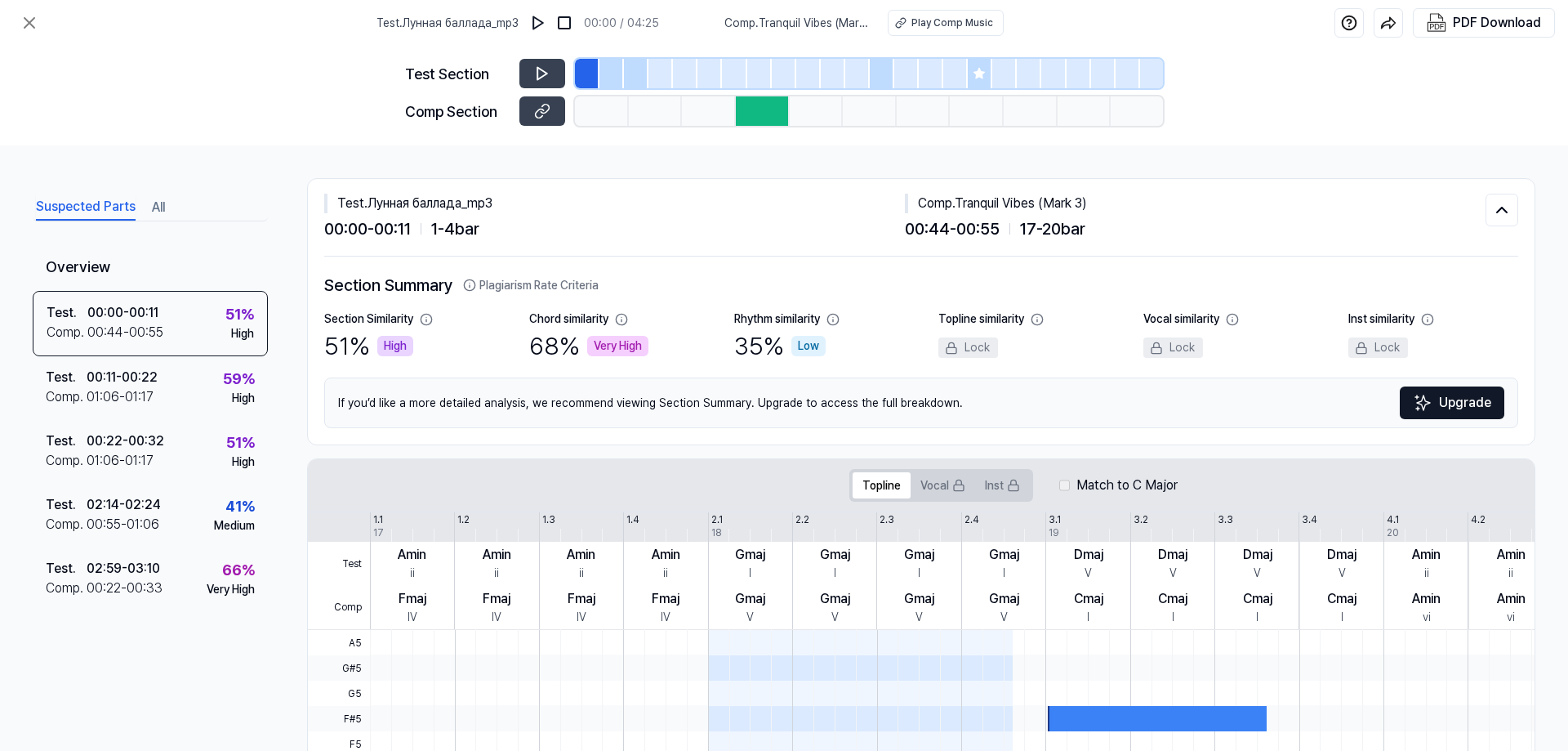
click at [610, 74] on div at bounding box center [611, 73] width 24 height 29
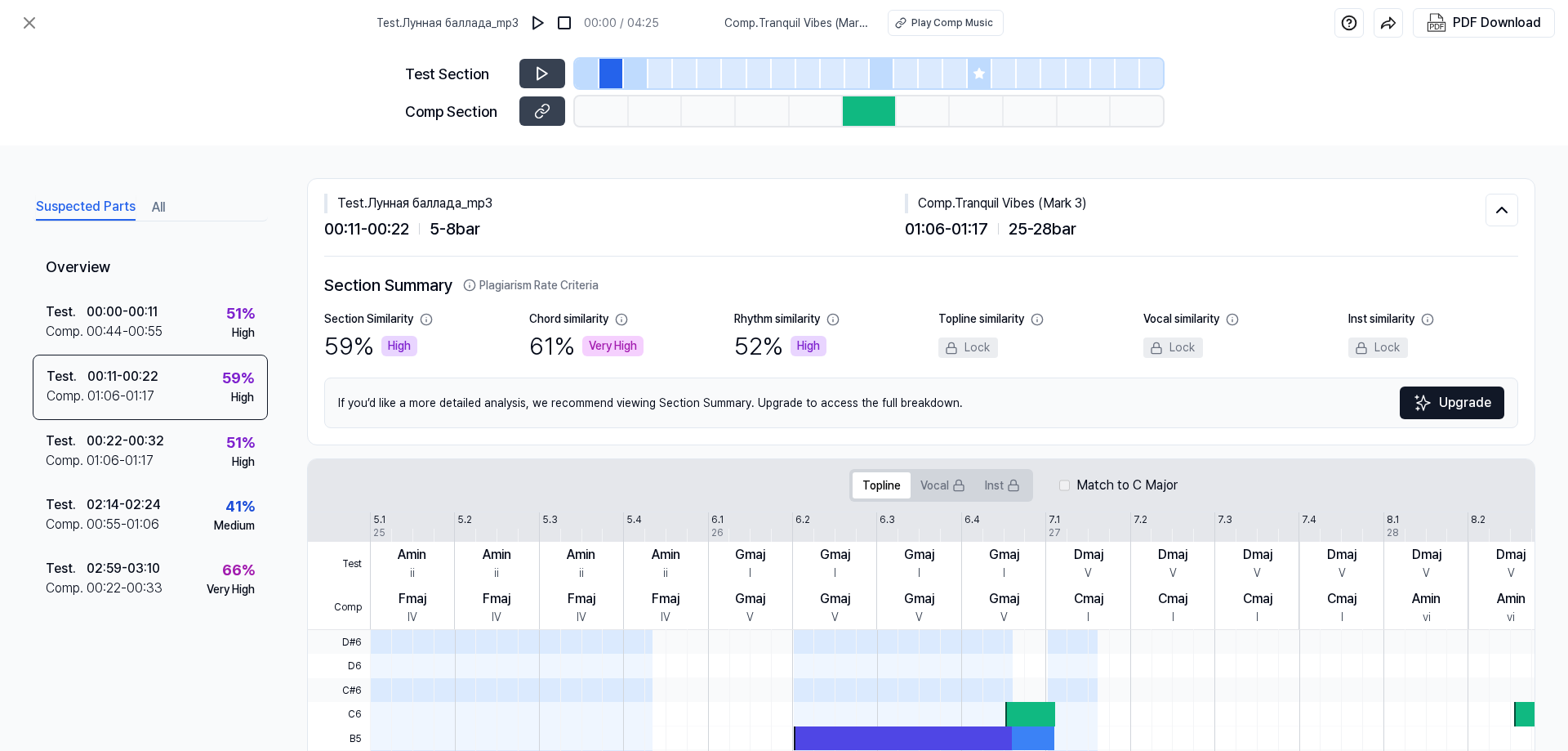
click at [588, 71] on div at bounding box center [587, 73] width 24 height 29
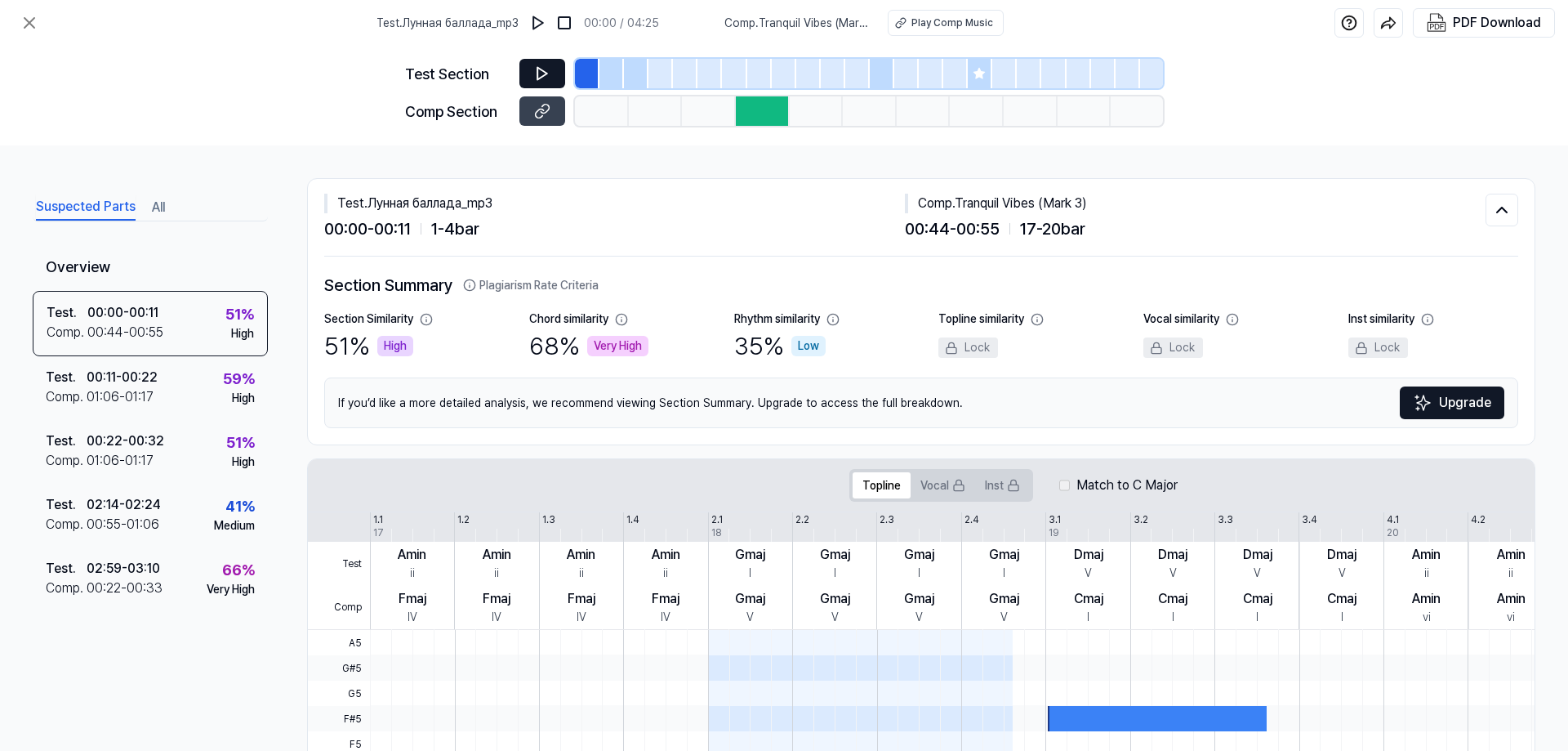
click at [542, 72] on icon at bounding box center [541, 73] width 16 height 16
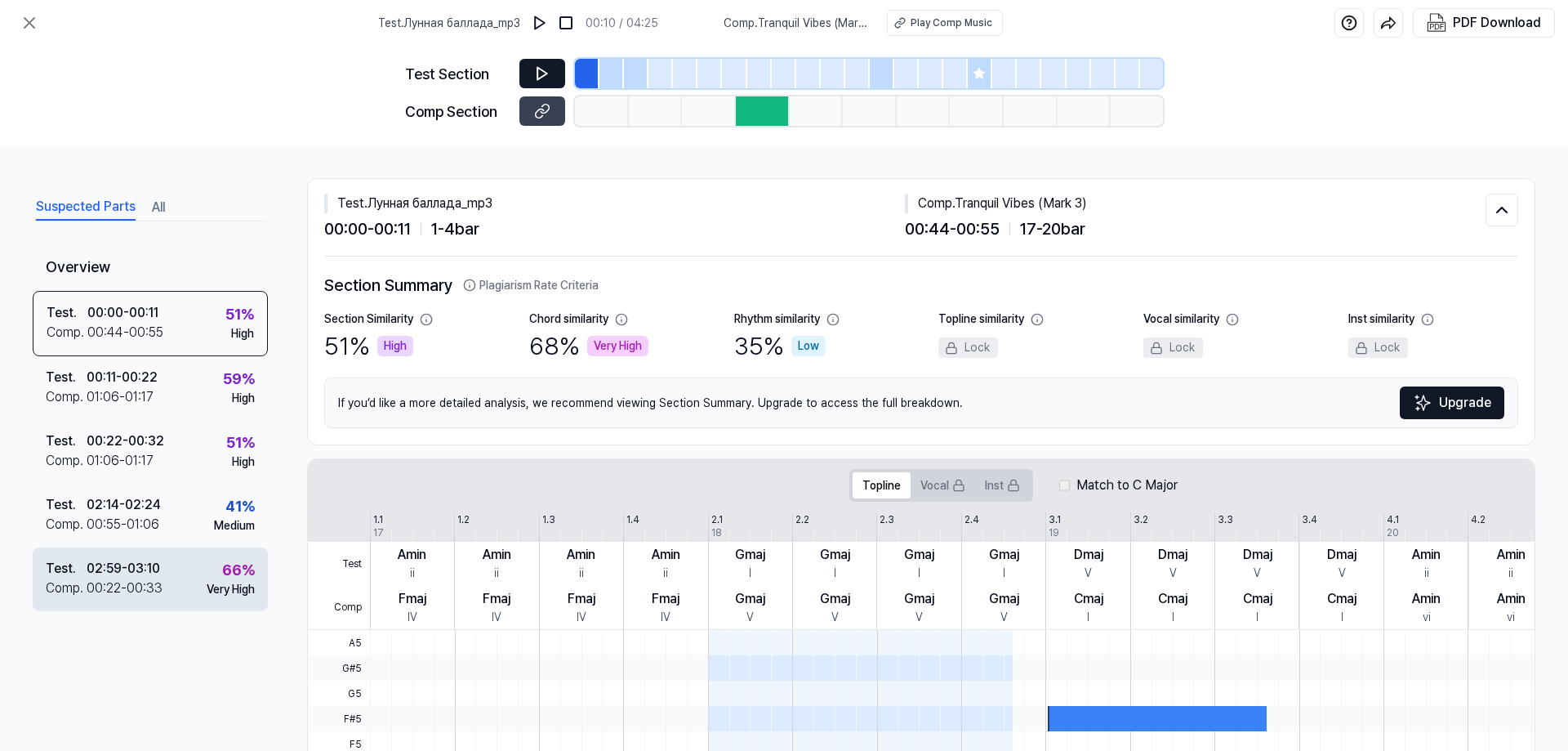
click at [155, 582] on div "00:22 - 00:33" at bounding box center [124, 588] width 76 height 19
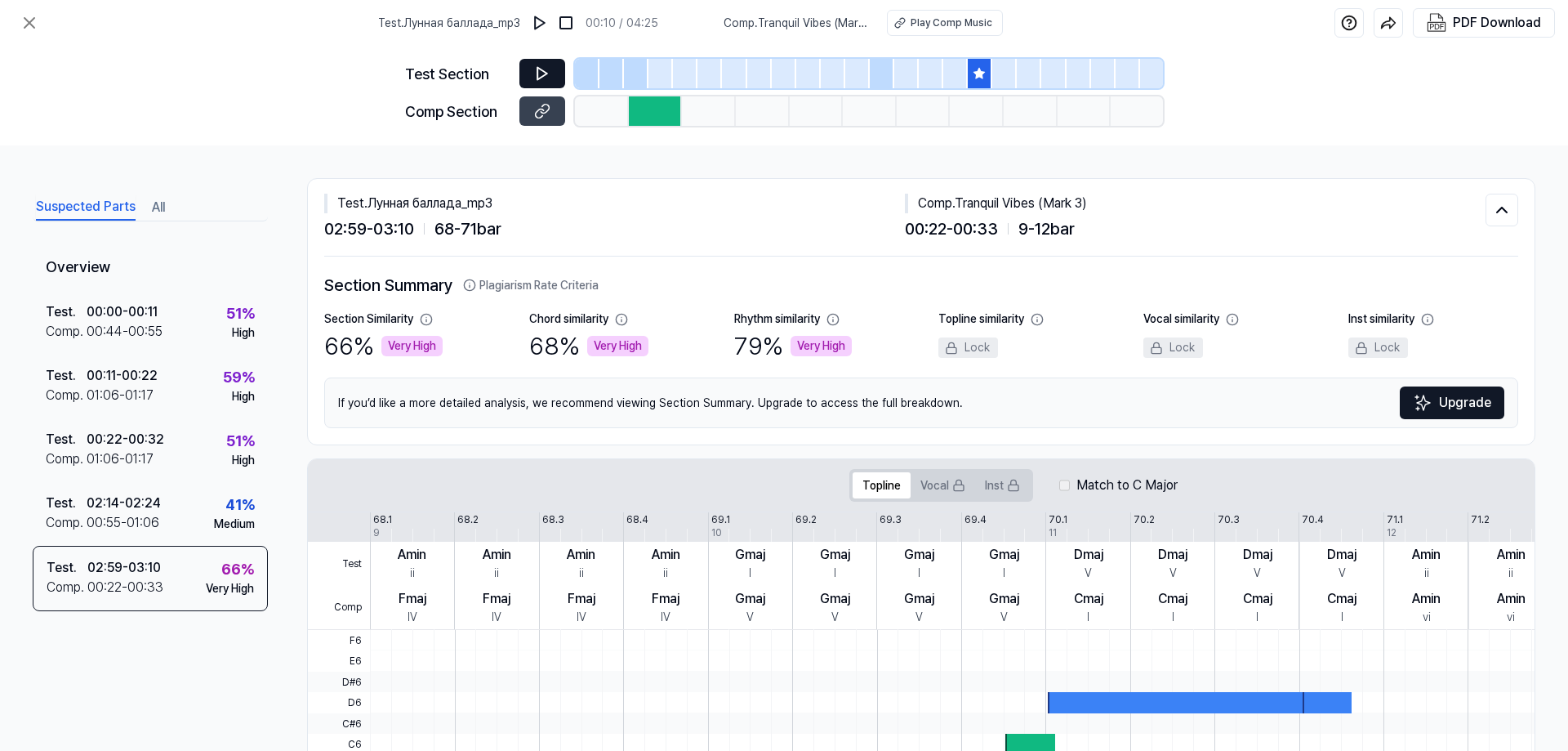
click at [542, 67] on icon at bounding box center [541, 73] width 16 height 16
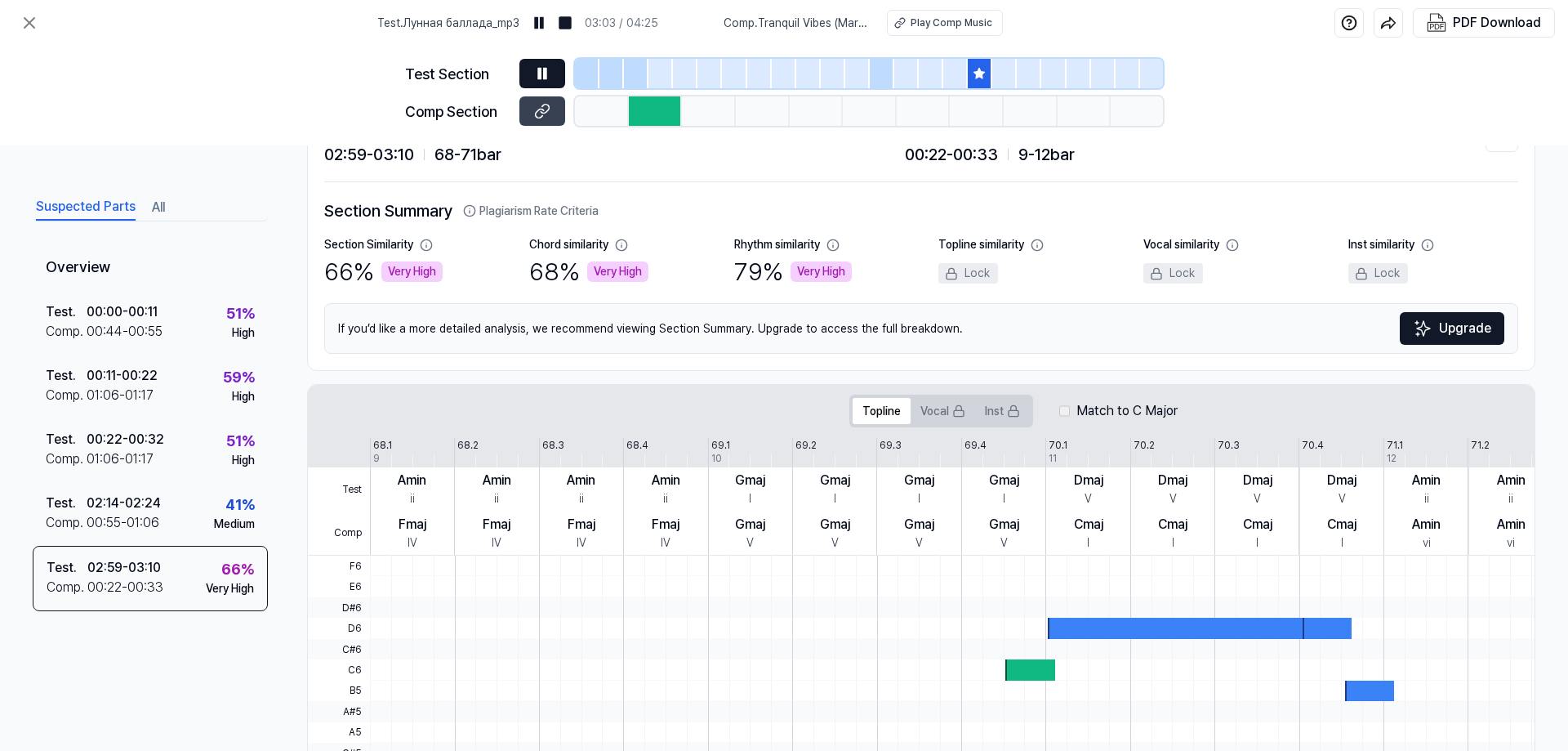
scroll to position [370, 0]
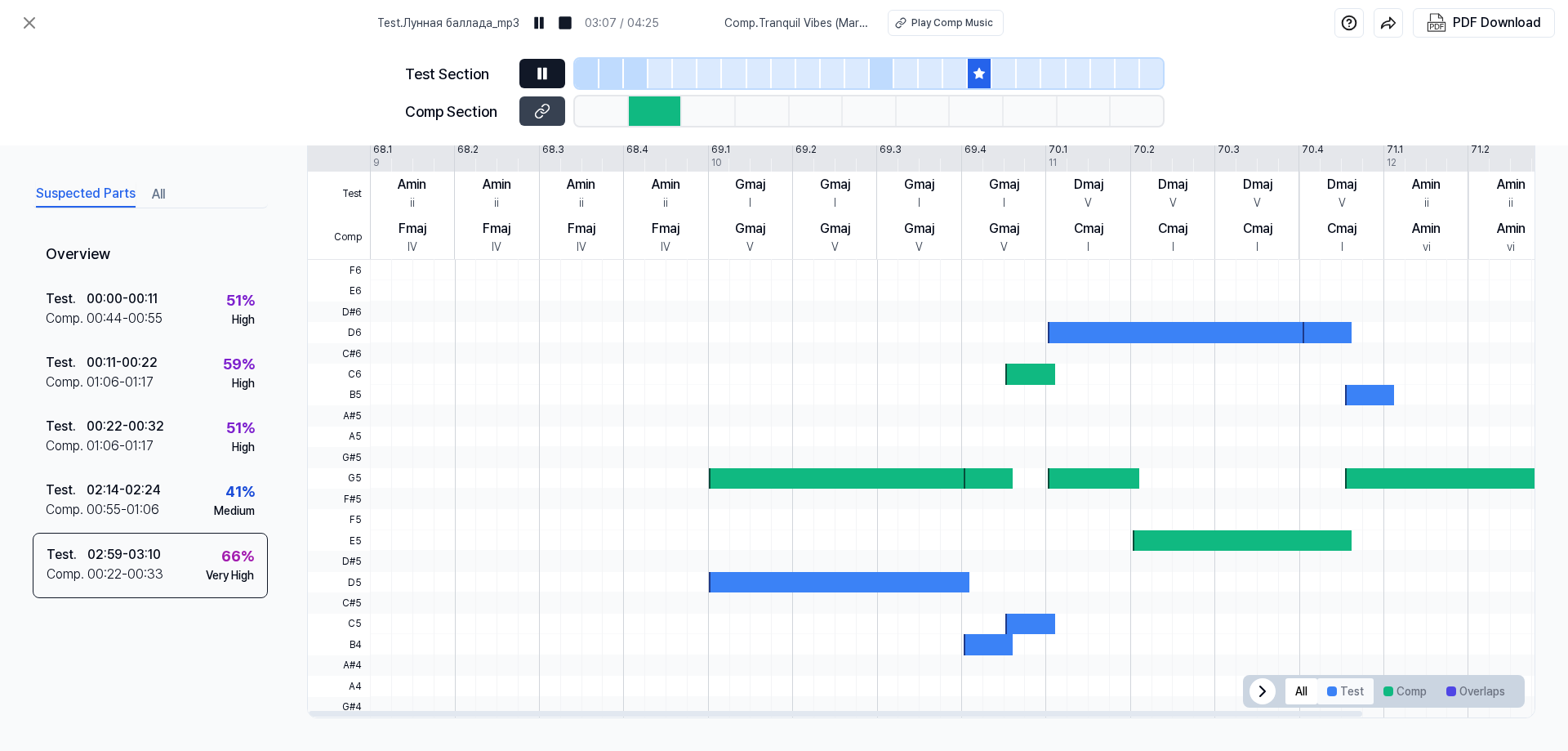
click at [1329, 689] on div at bounding box center [1333, 691] width 10 height 10
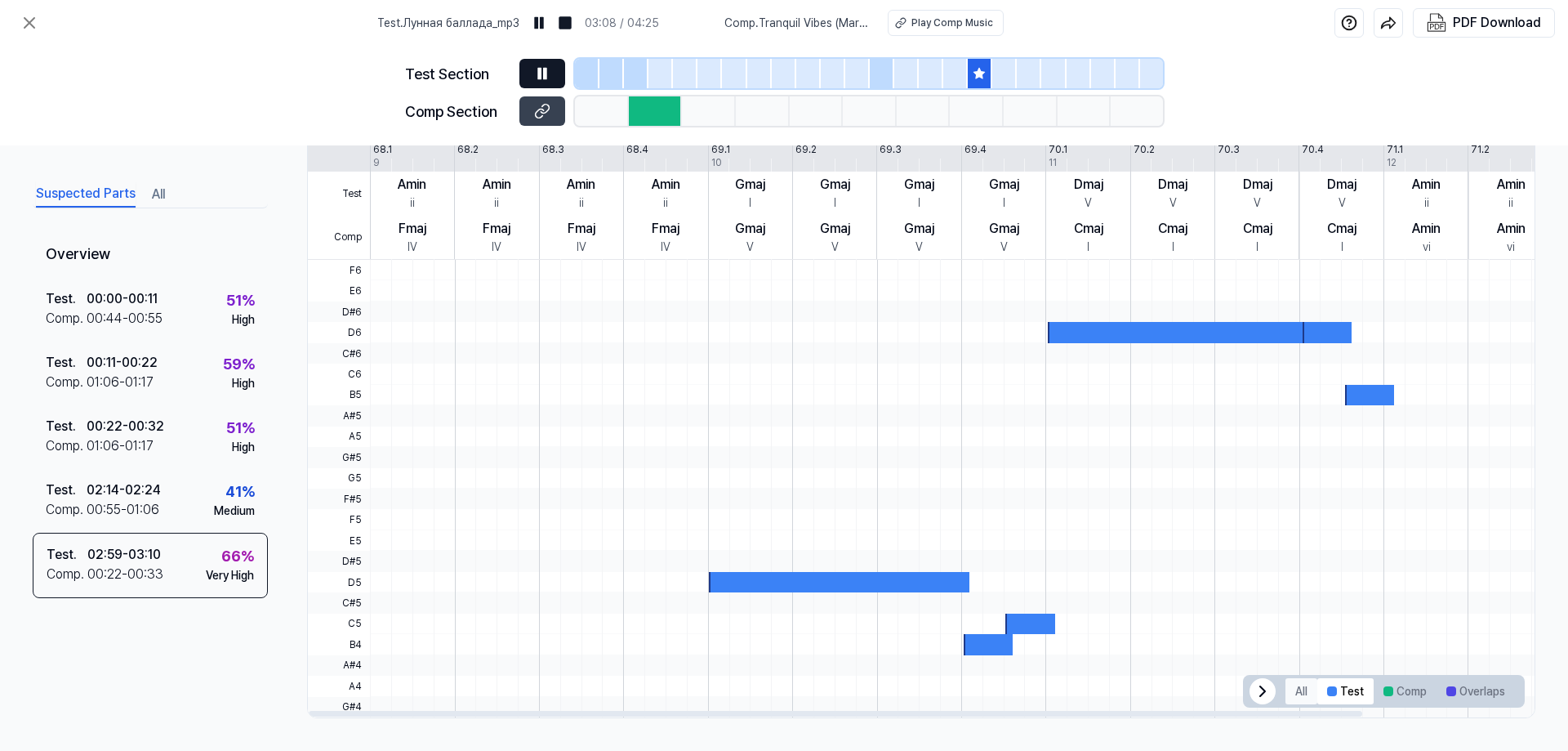
click at [1296, 687] on button "All" at bounding box center [1301, 690] width 32 height 26
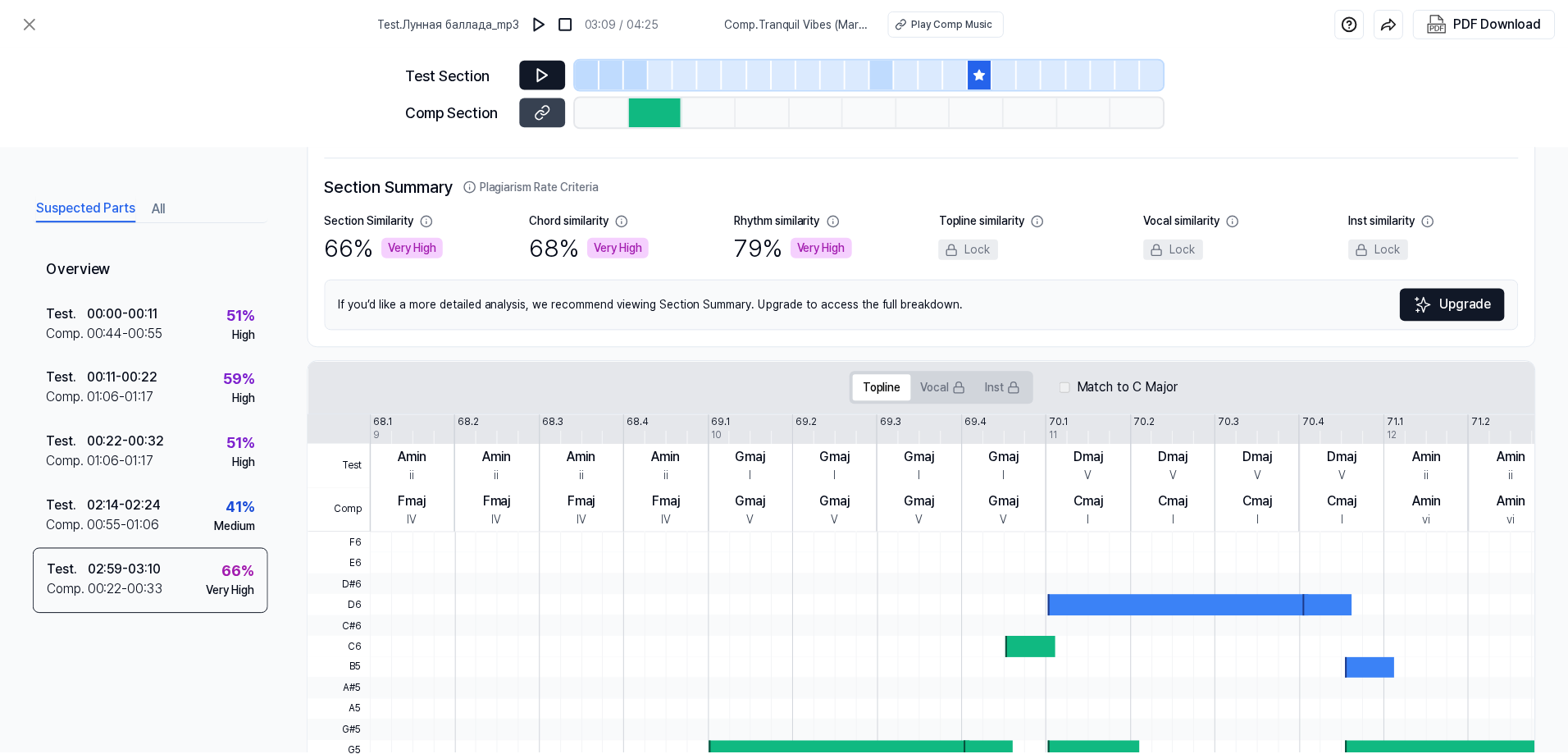
scroll to position [99, 0]
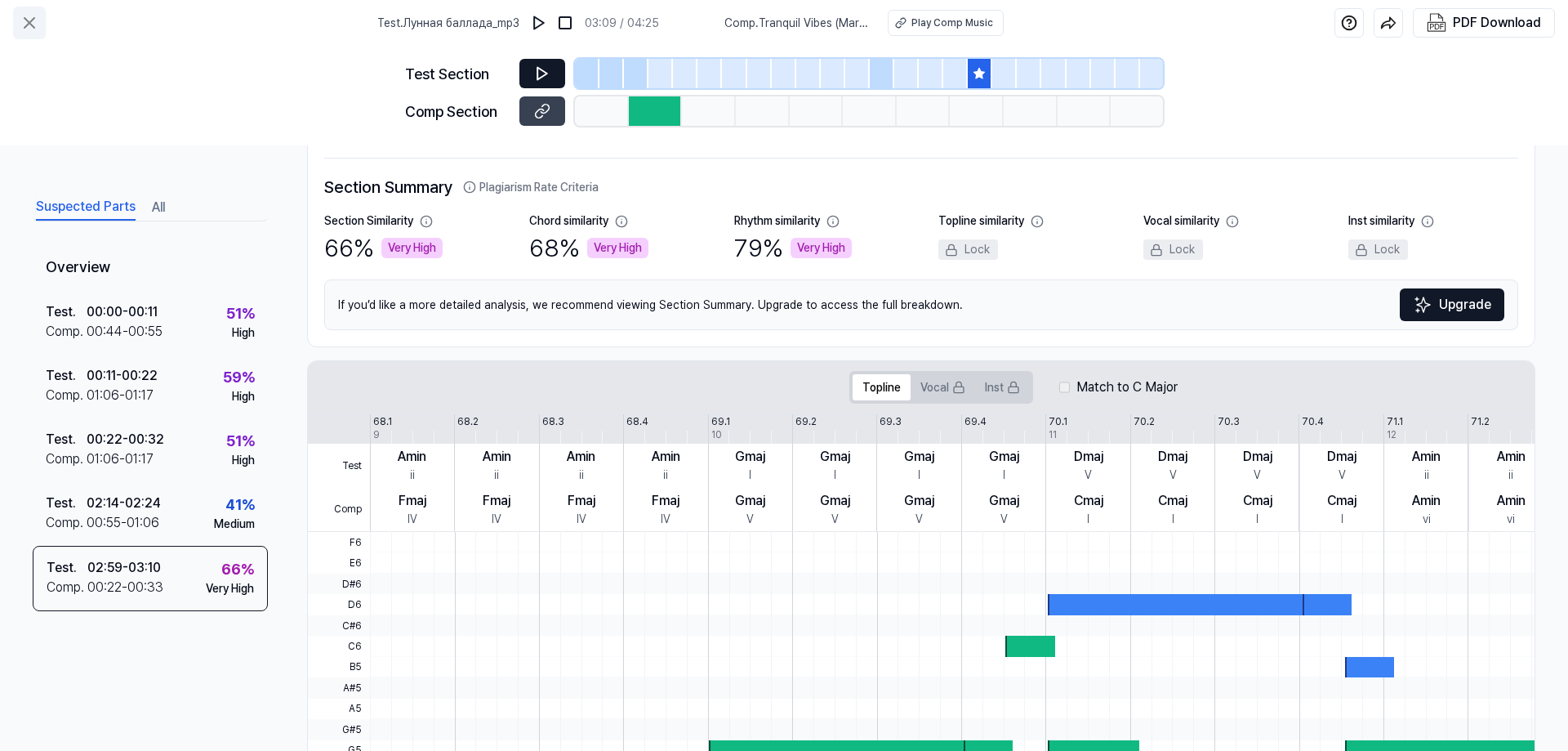
click at [33, 17] on icon at bounding box center [29, 23] width 19 height 19
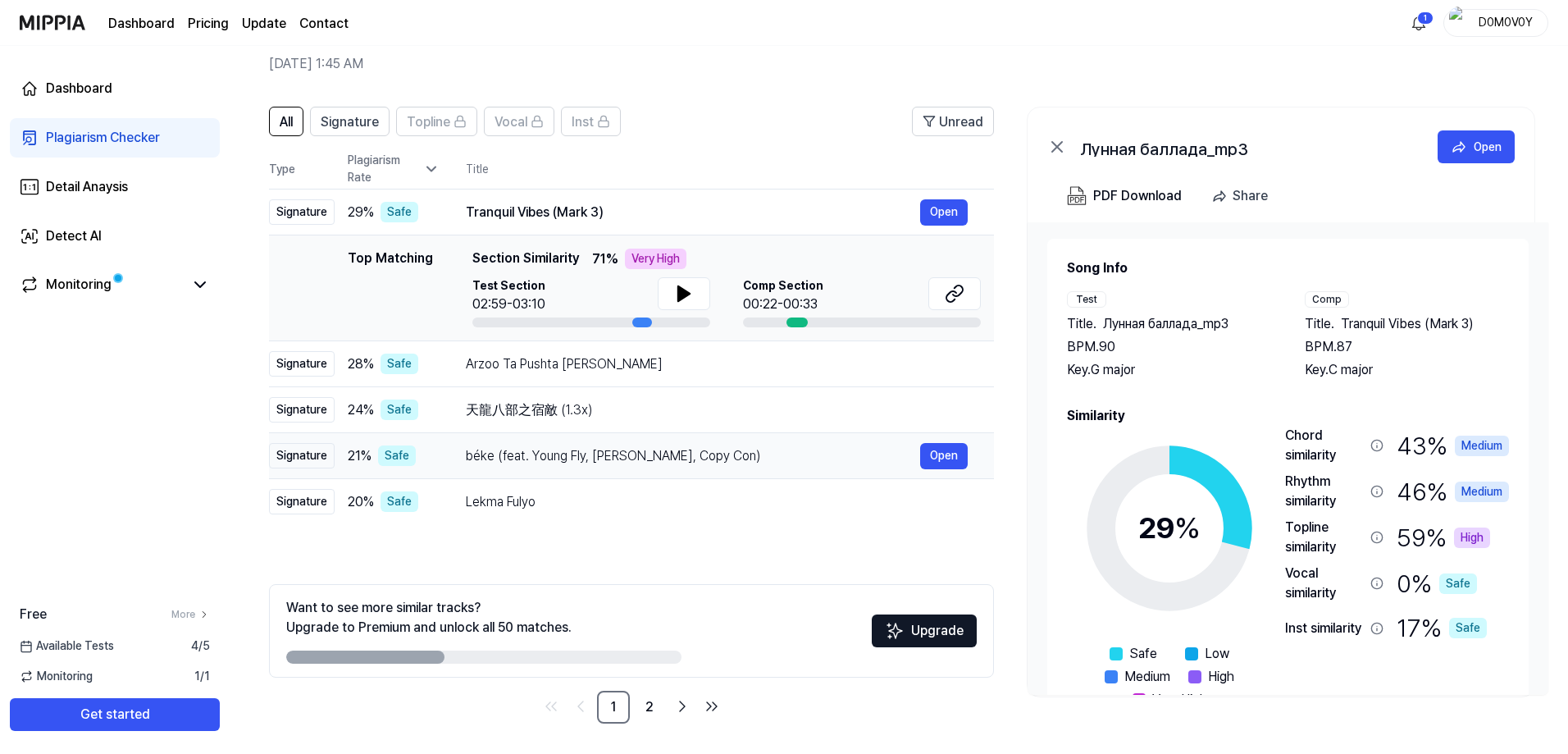
scroll to position [73, 0]
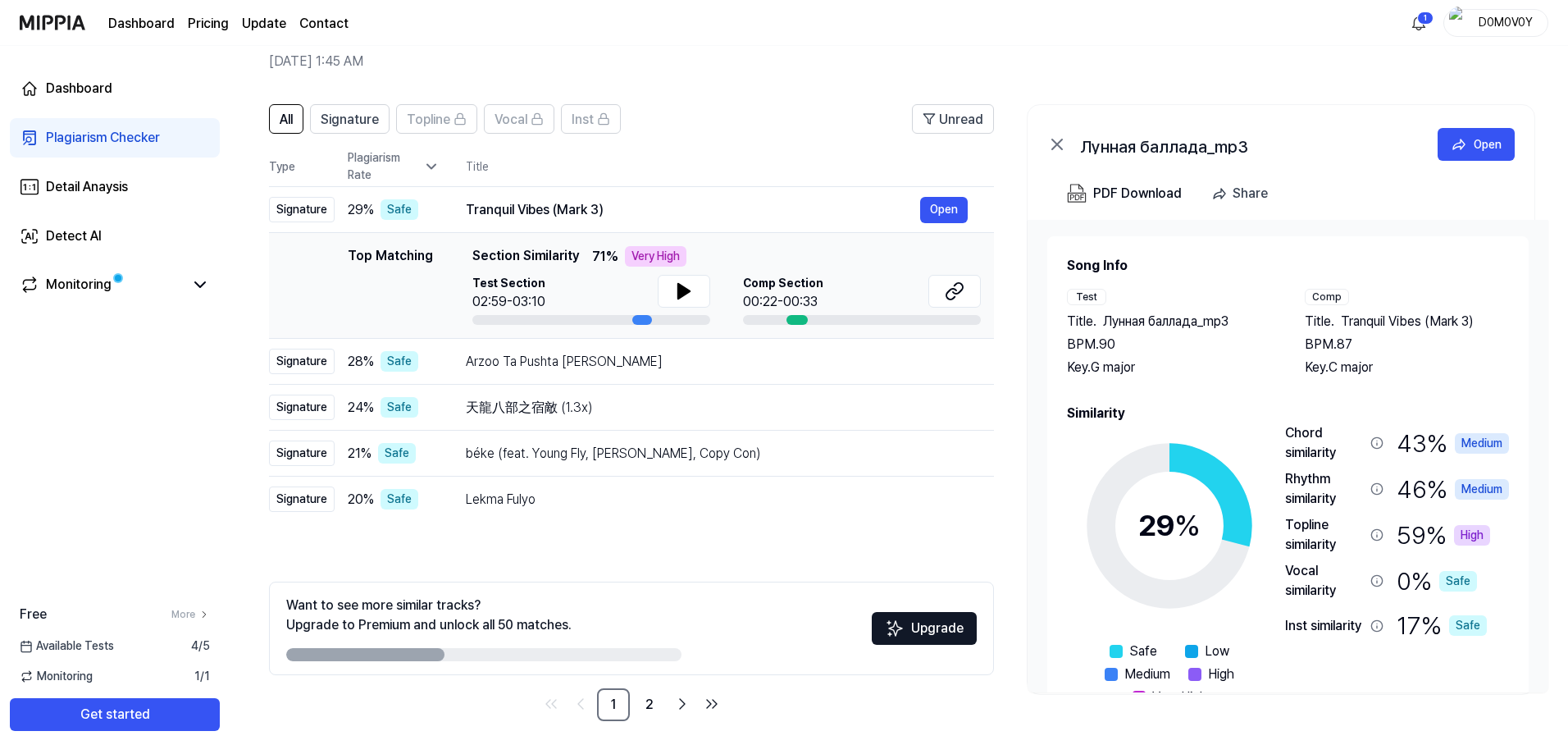
click at [1424, 322] on span "Tranquil Vibes (Mark 3)" at bounding box center [1407, 321] width 133 height 19
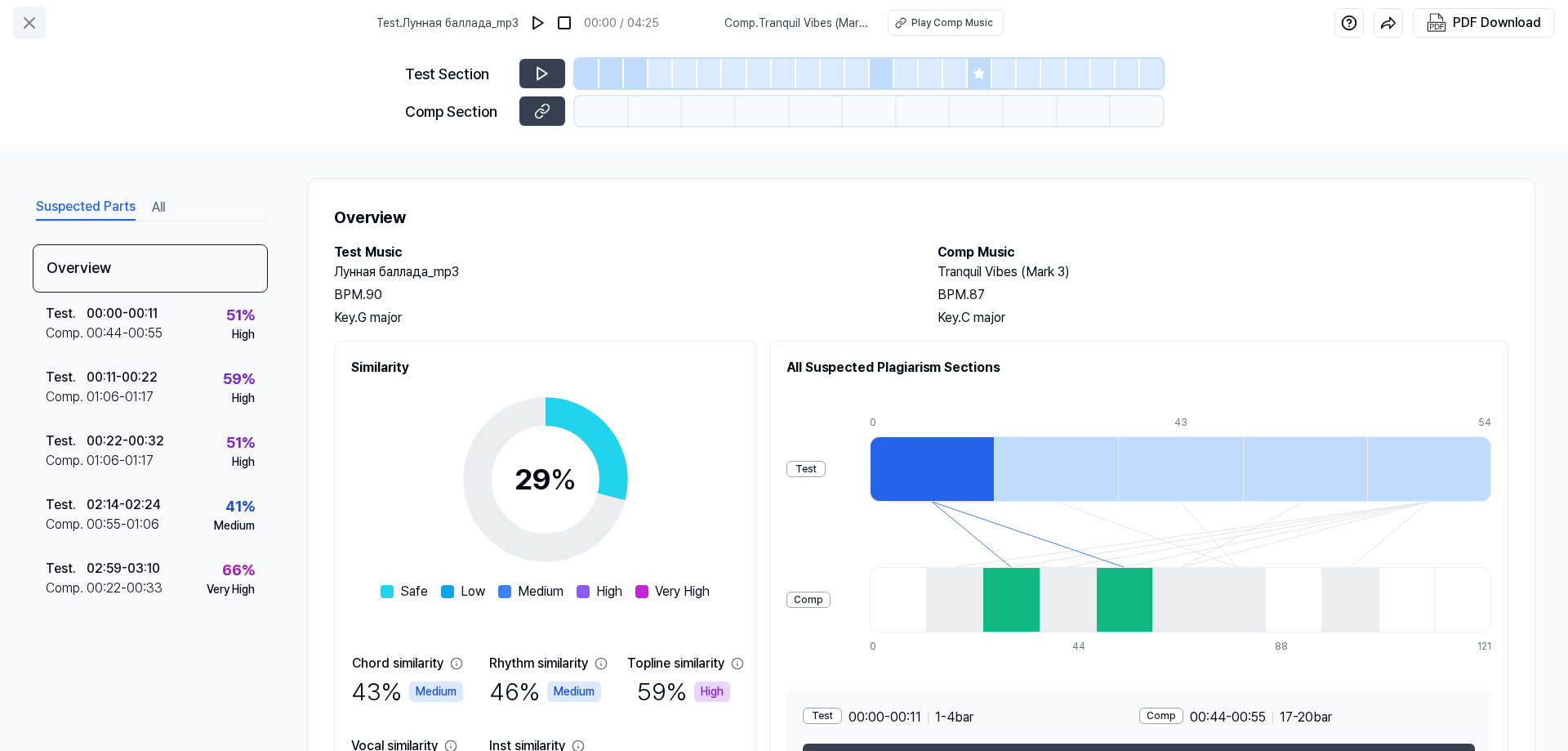
click at [30, 20] on icon at bounding box center [29, 23] width 19 height 19
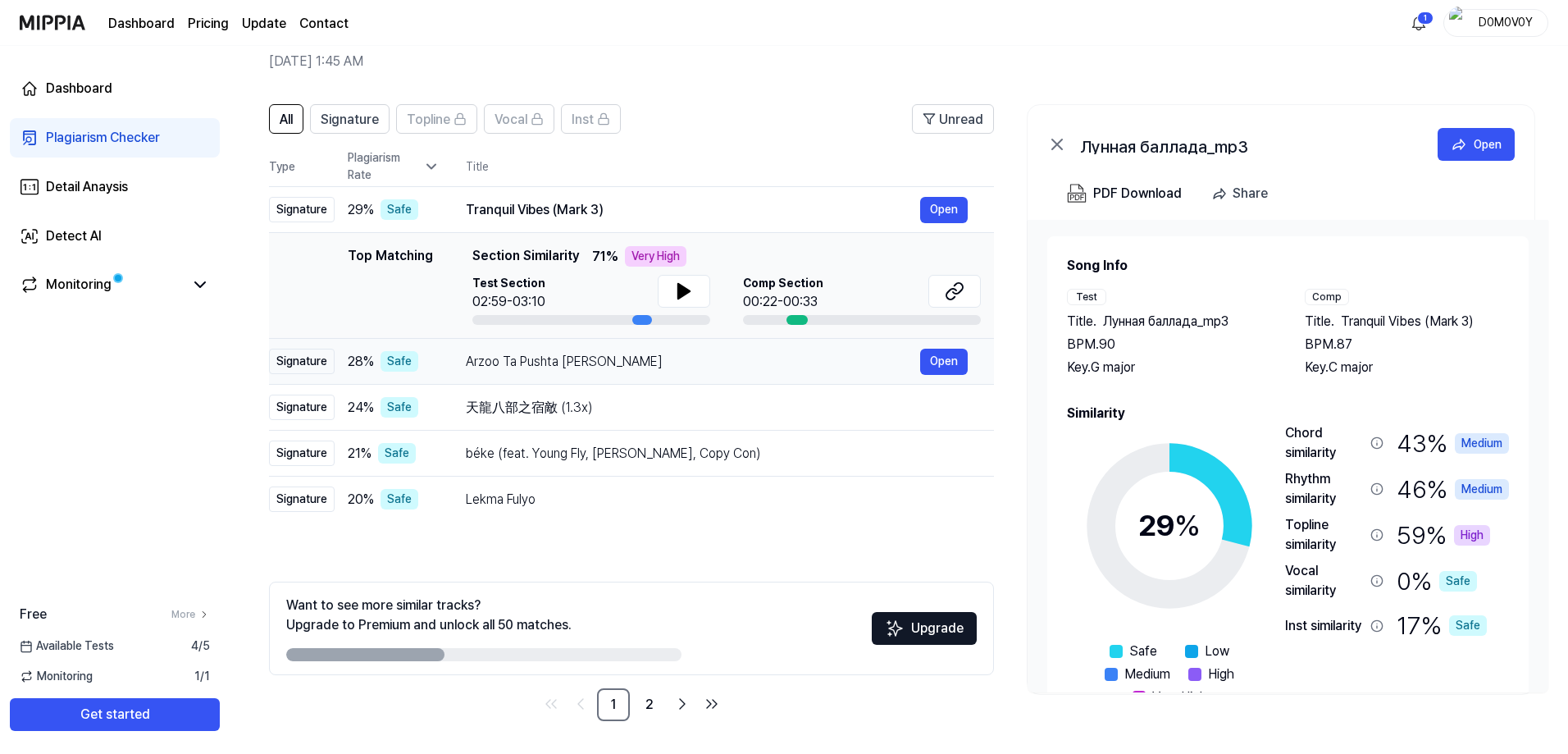
click at [739, 369] on div "Arzoo Ta Pushta Lai Keleru" at bounding box center [693, 361] width 454 height 19
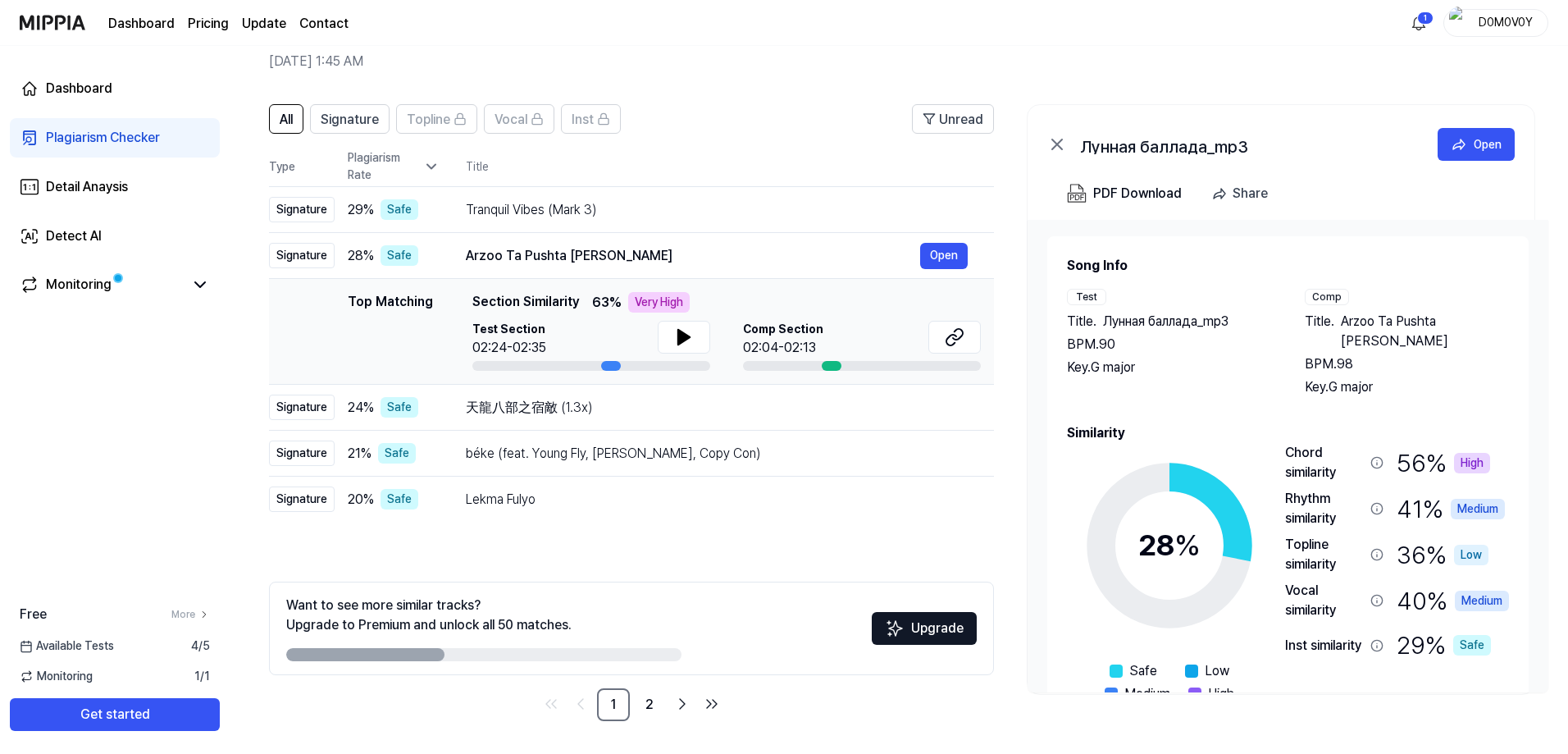
click at [1409, 423] on h2 "Similarity" at bounding box center [1289, 432] width 442 height 19
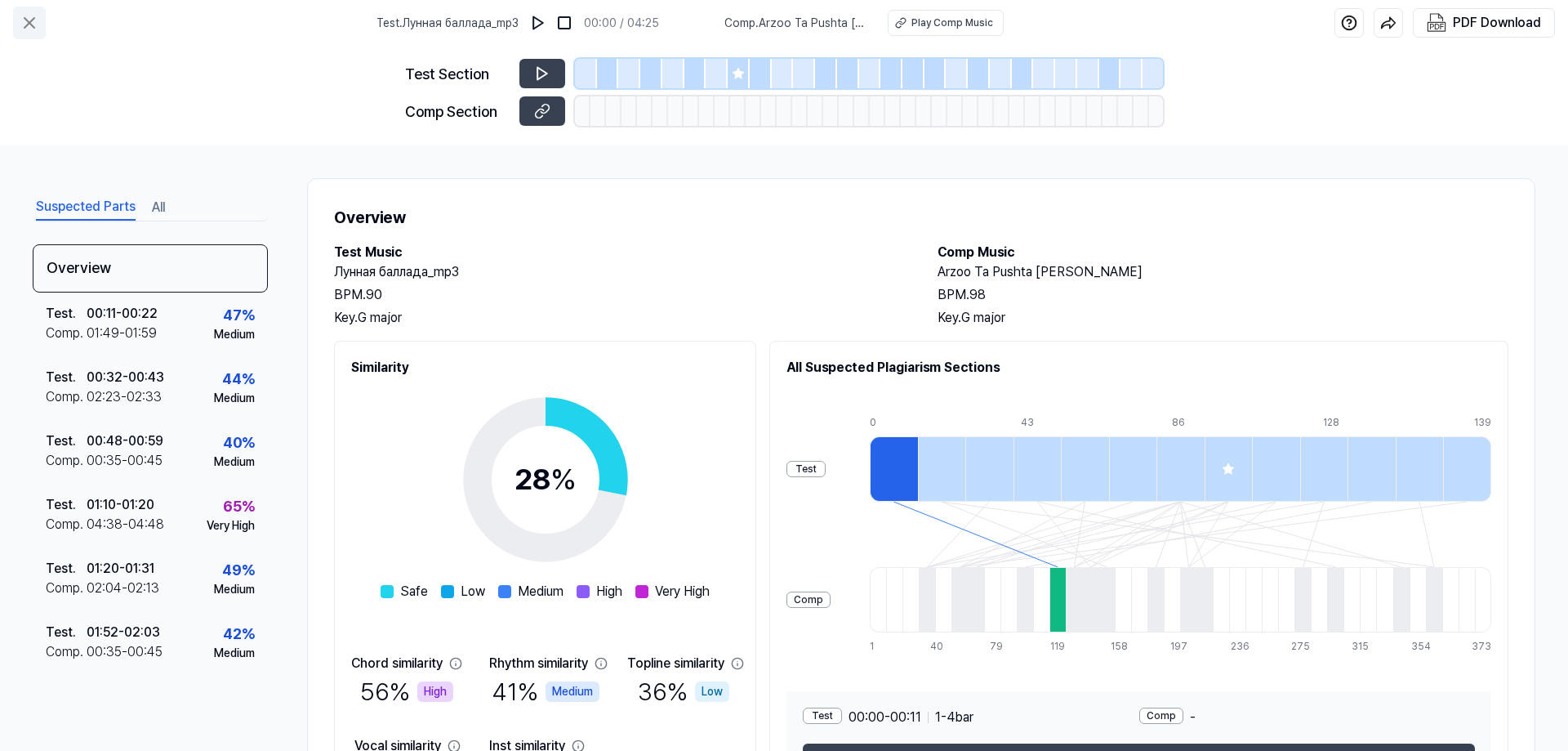
click at [27, 22] on icon at bounding box center [29, 23] width 19 height 19
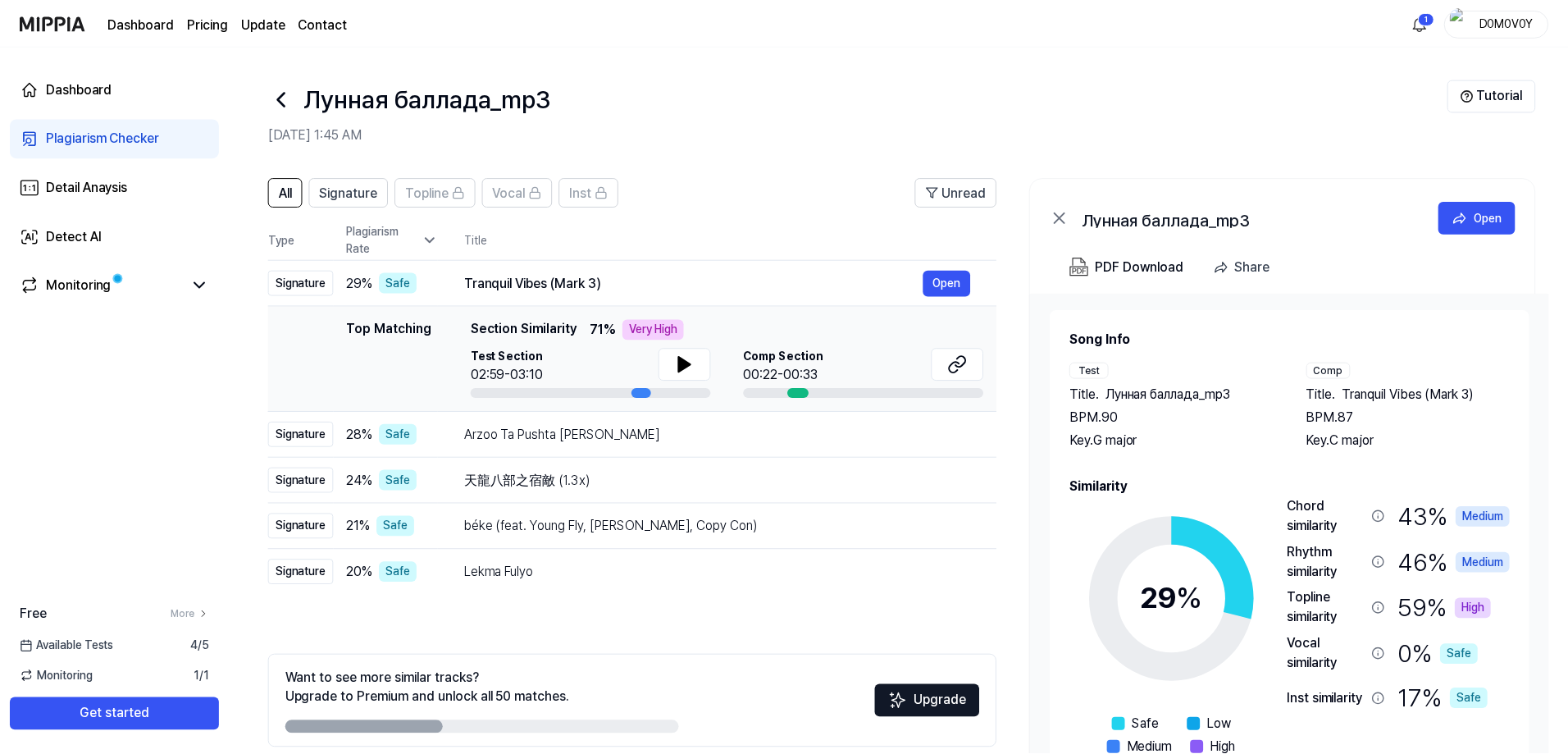
scroll to position [73, 0]
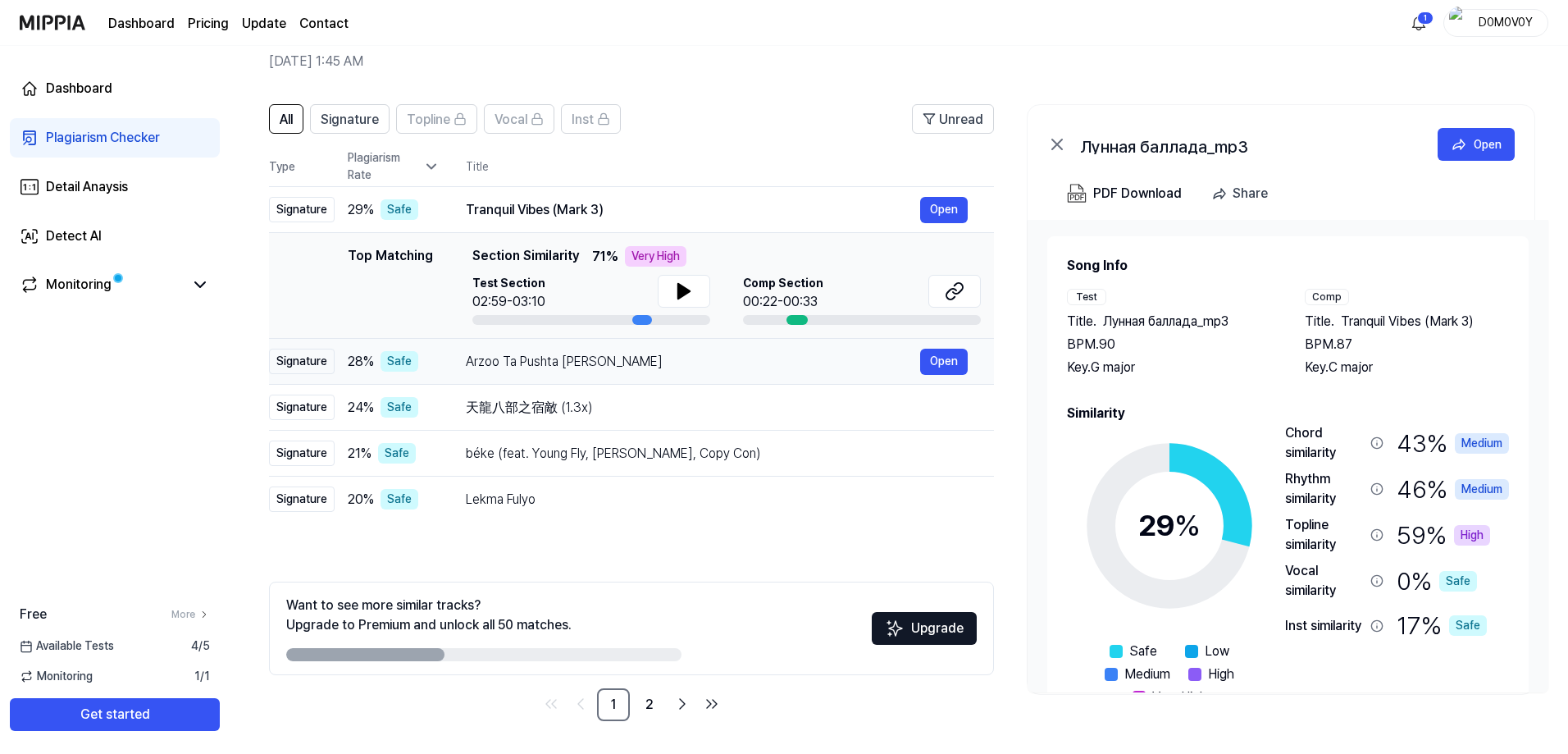
click at [694, 360] on div "Arzoo Ta Pushta Lai Keleru" at bounding box center [693, 361] width 454 height 19
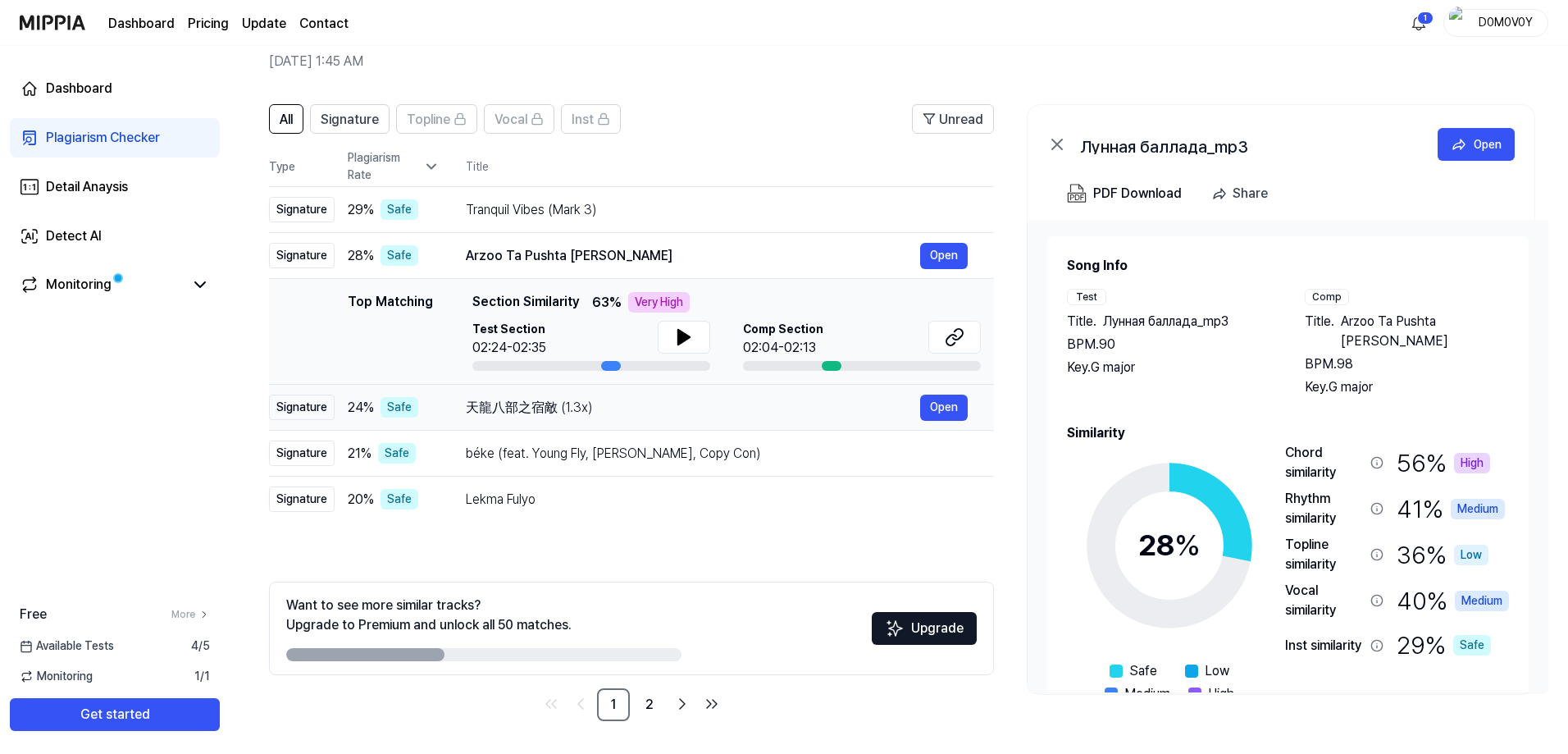
click at [691, 401] on div "天龍八部之宿敵 (1.3x)" at bounding box center [693, 407] width 454 height 19
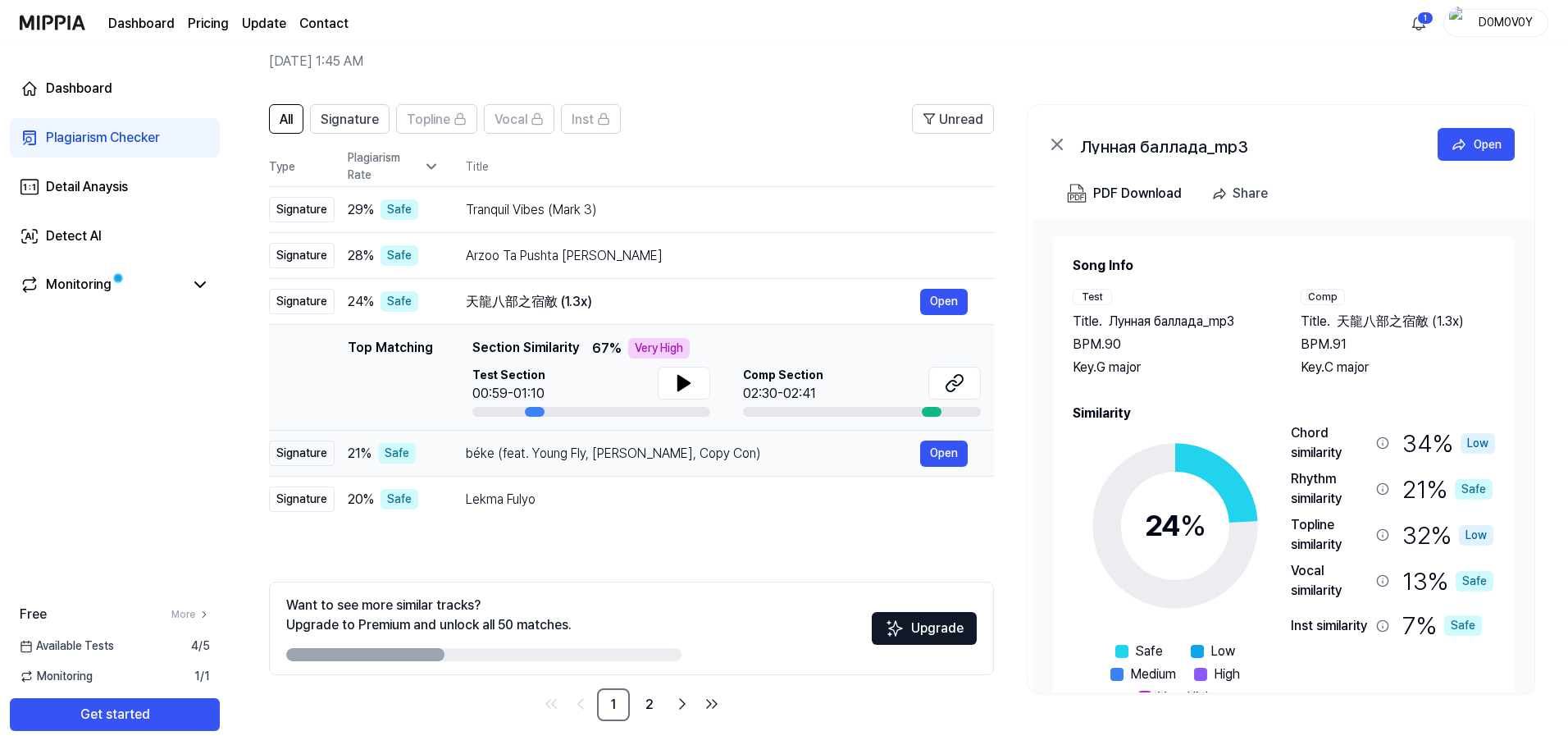
click at [775, 457] on div "béke (feat. Young Fly, Lord Panamo, Copy Con)" at bounding box center [693, 453] width 454 height 19
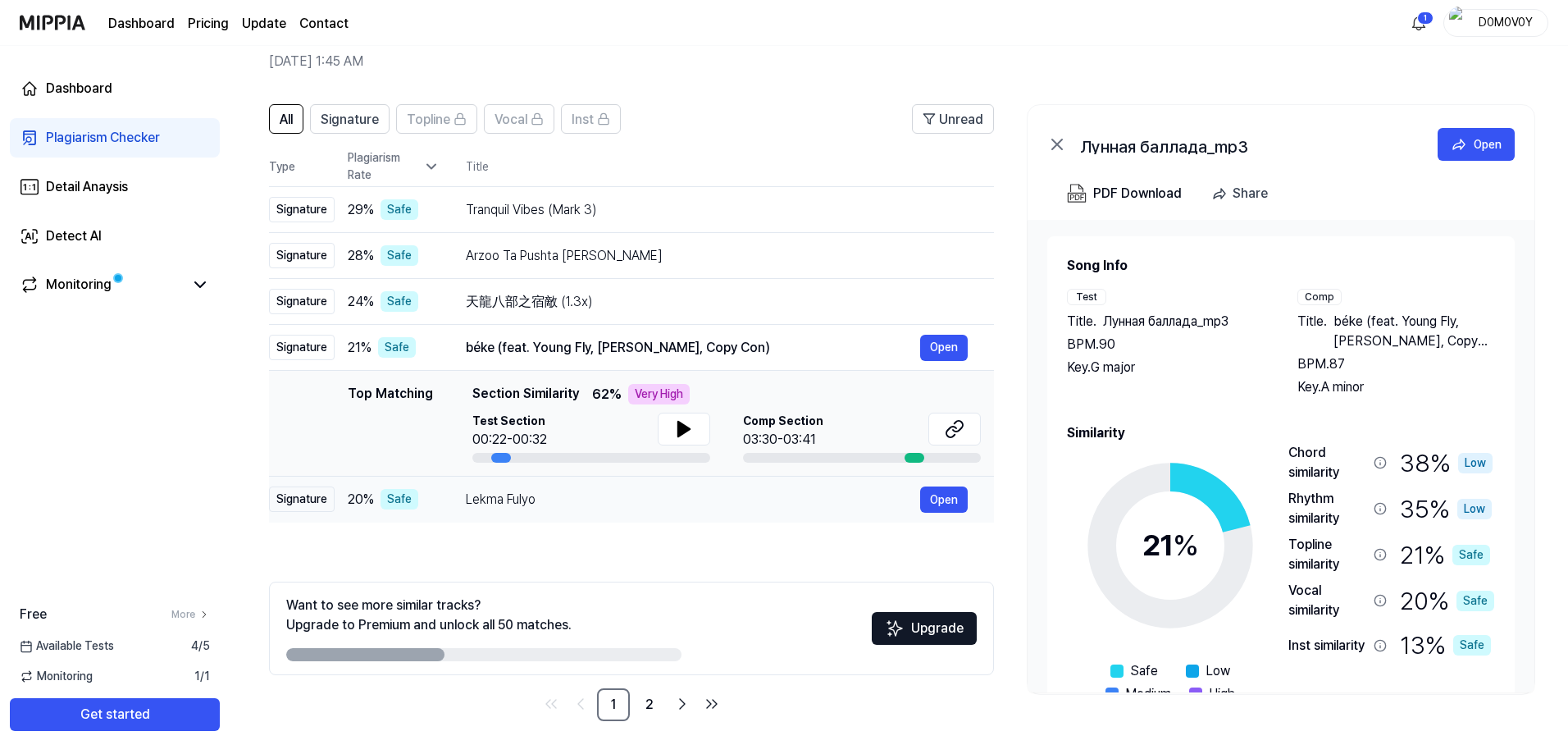
click at [764, 488] on div "Lekma Fulyo Open" at bounding box center [717, 499] width 502 height 26
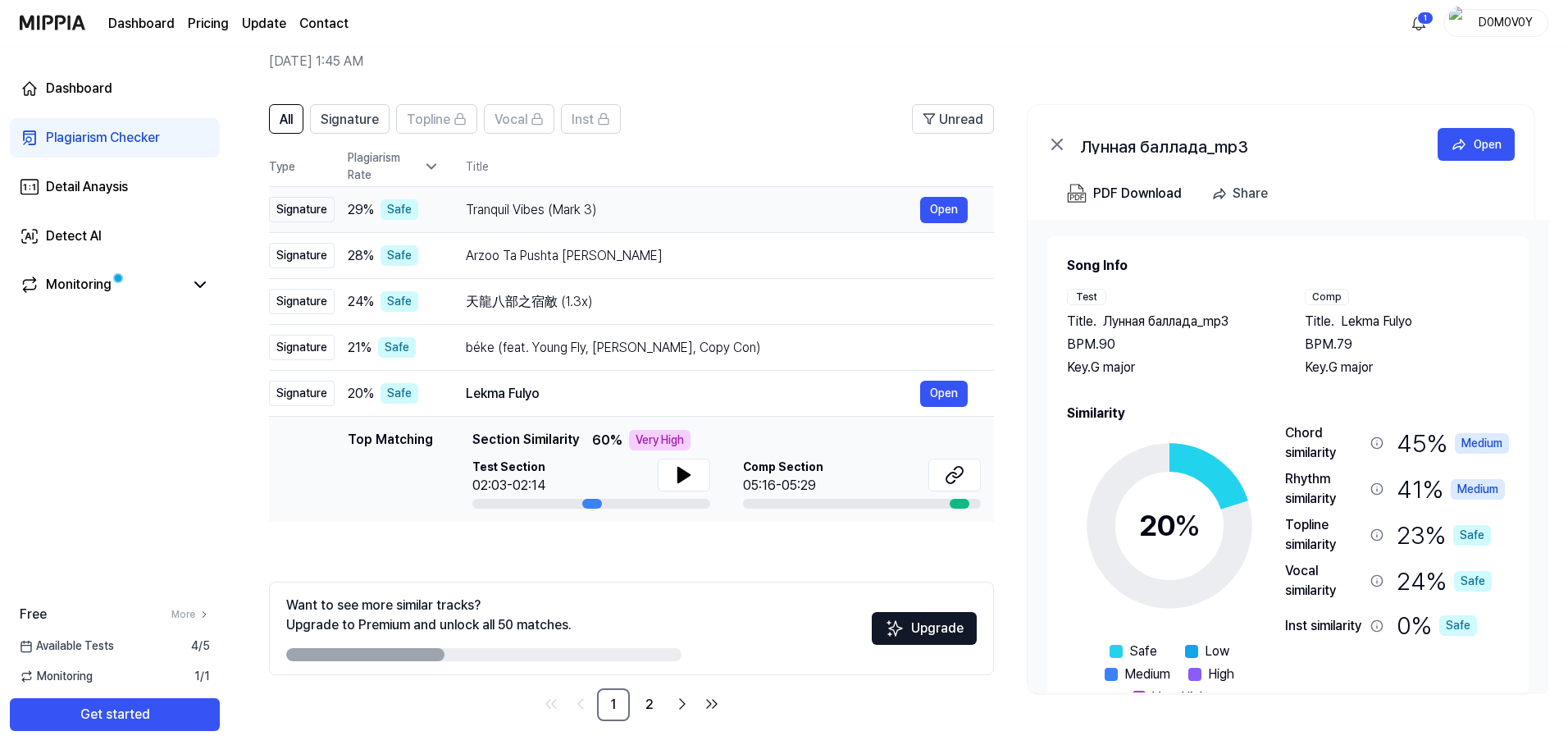
click at [731, 209] on div "Tranquil Vibes (Mark 3)" at bounding box center [693, 209] width 454 height 19
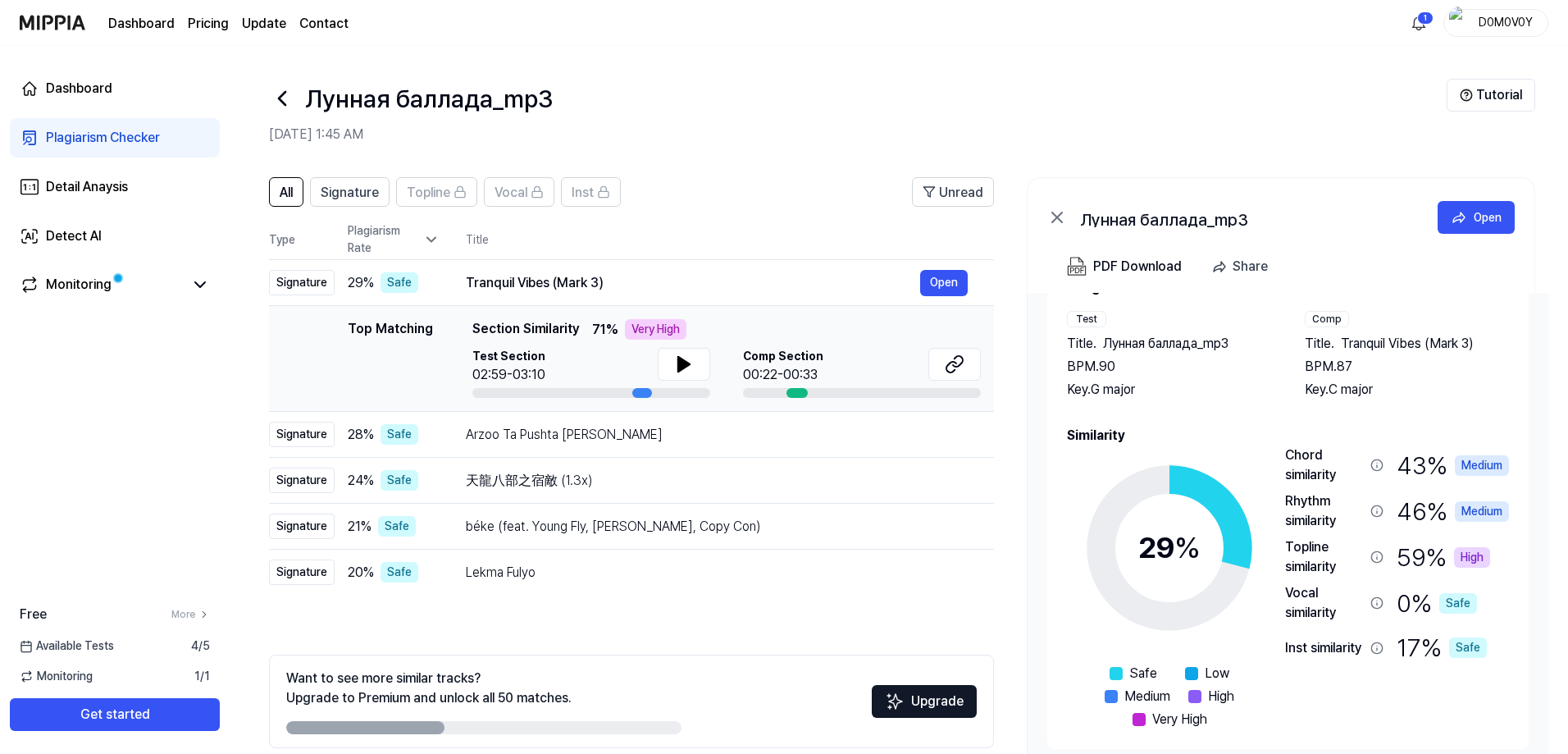
scroll to position [51, 0]
click at [1321, 106] on div "Лунная баллада_mp3" at bounding box center [858, 98] width 1178 height 40
click at [48, 19] on img at bounding box center [52, 22] width 66 height 45
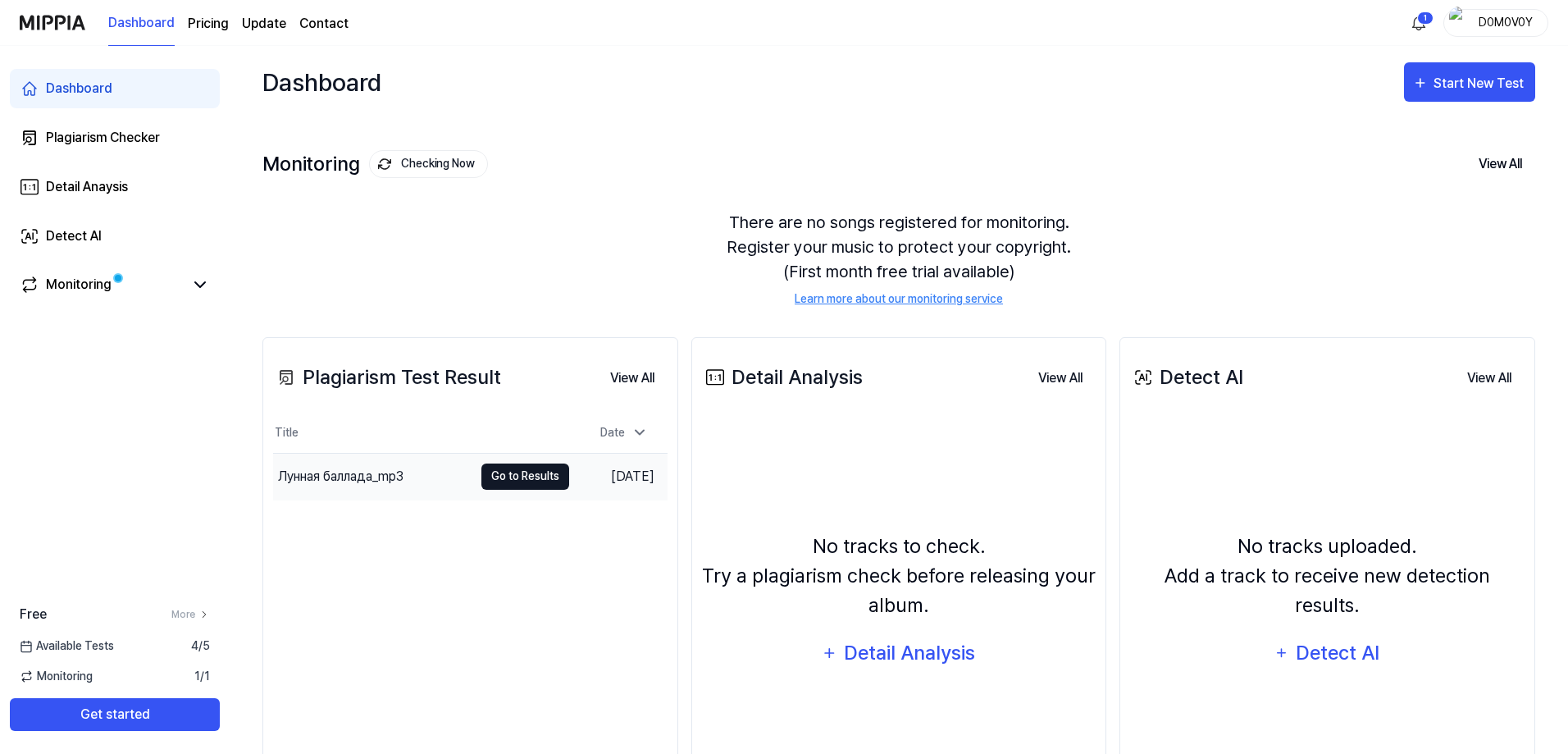
click at [523, 481] on button "Go to Results" at bounding box center [525, 476] width 88 height 26
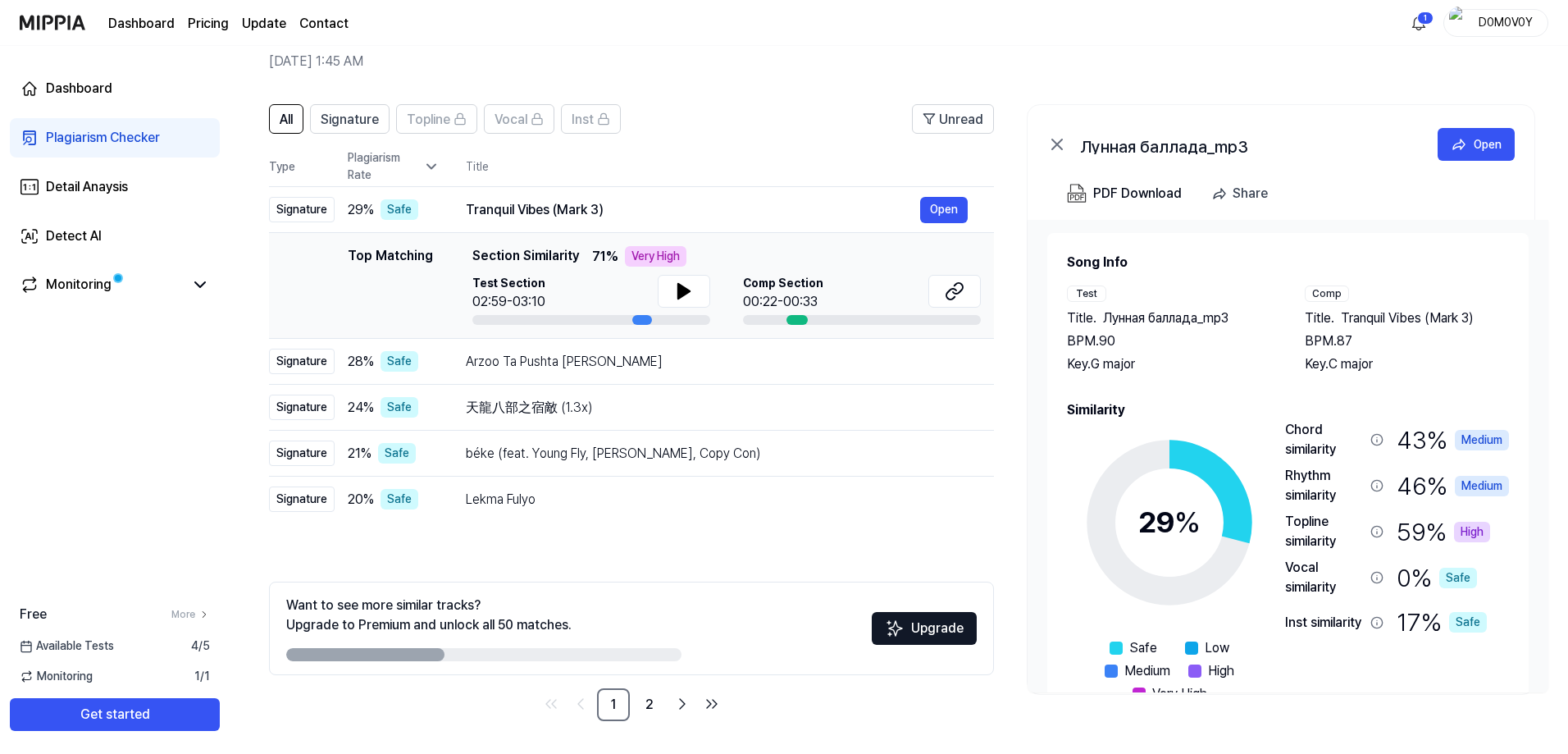
scroll to position [0, 0]
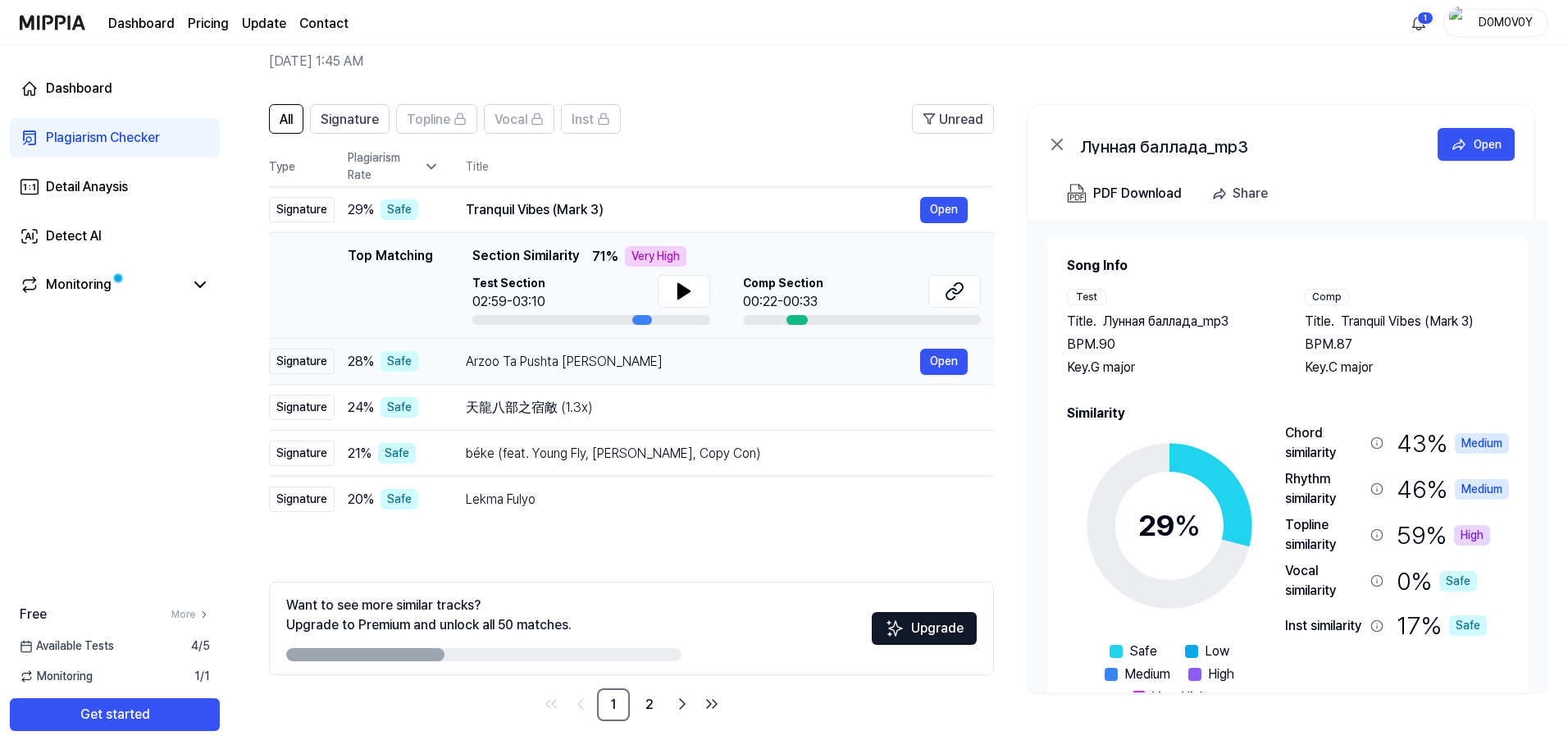
click at [667, 359] on div "Arzoo Ta Pushta Lai Keleru" at bounding box center [693, 361] width 454 height 19
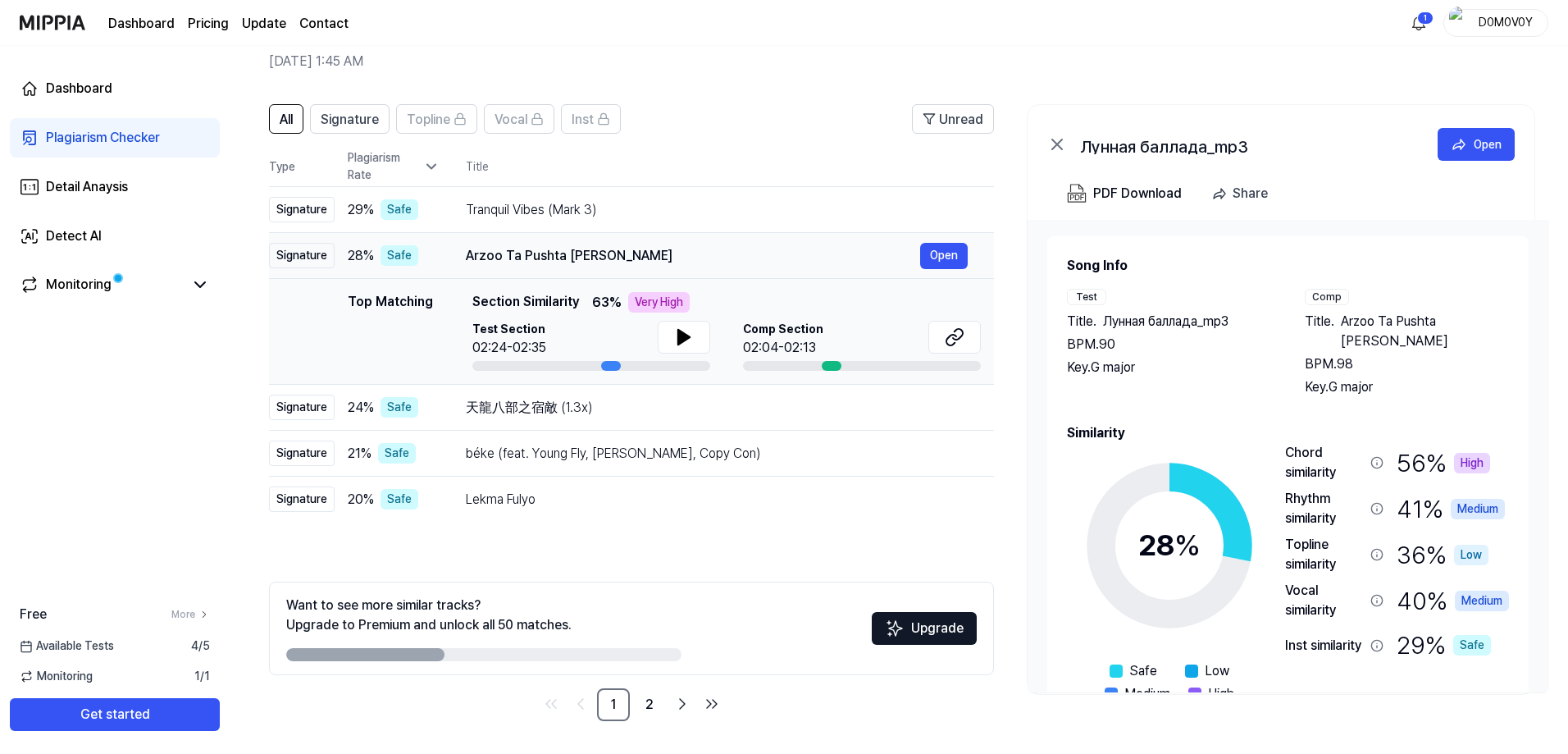
click at [689, 252] on div "Arzoo Ta Pushta Lai Keleru" at bounding box center [693, 255] width 454 height 19
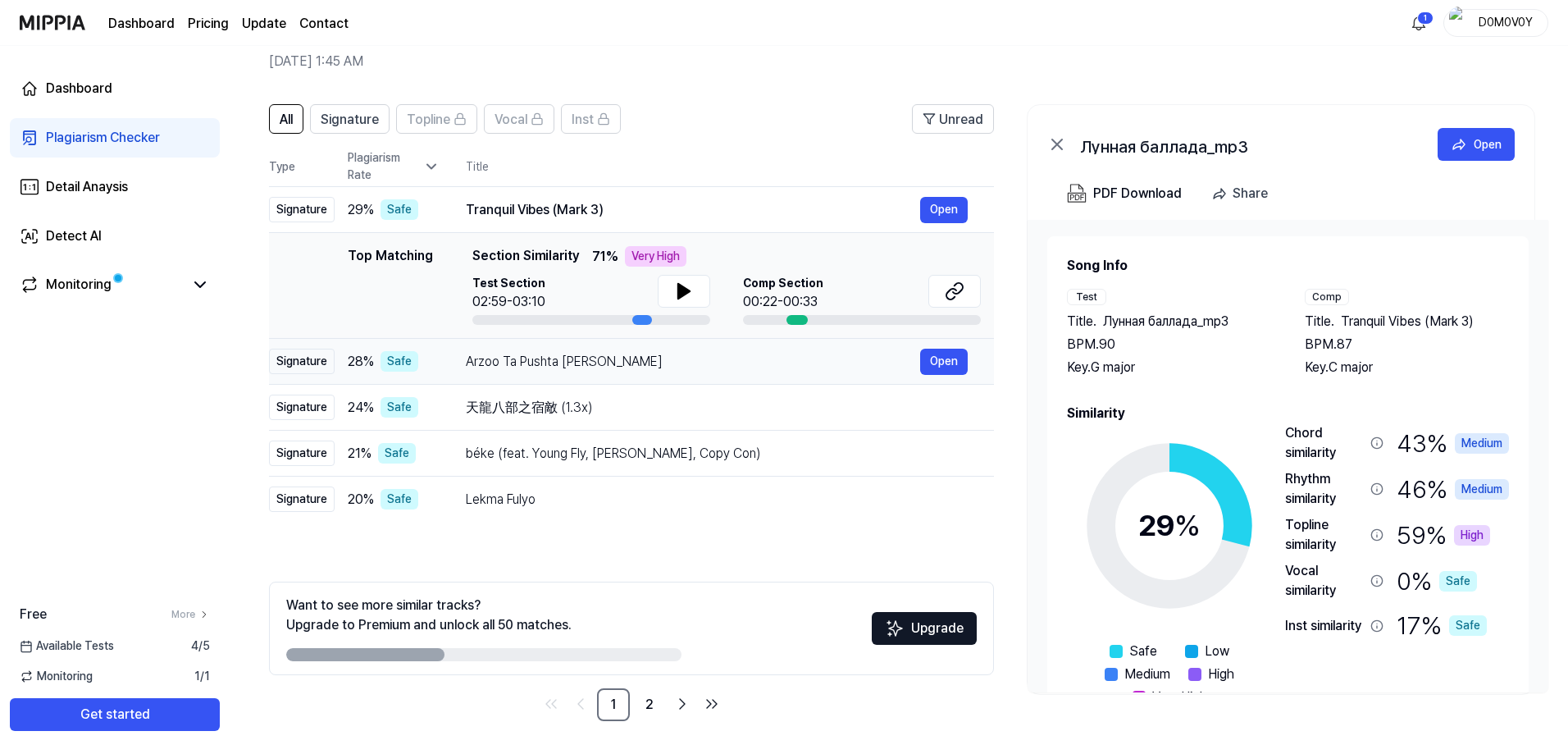
click at [685, 355] on div "Arzoo Ta Pushta Lai Keleru" at bounding box center [693, 361] width 454 height 19
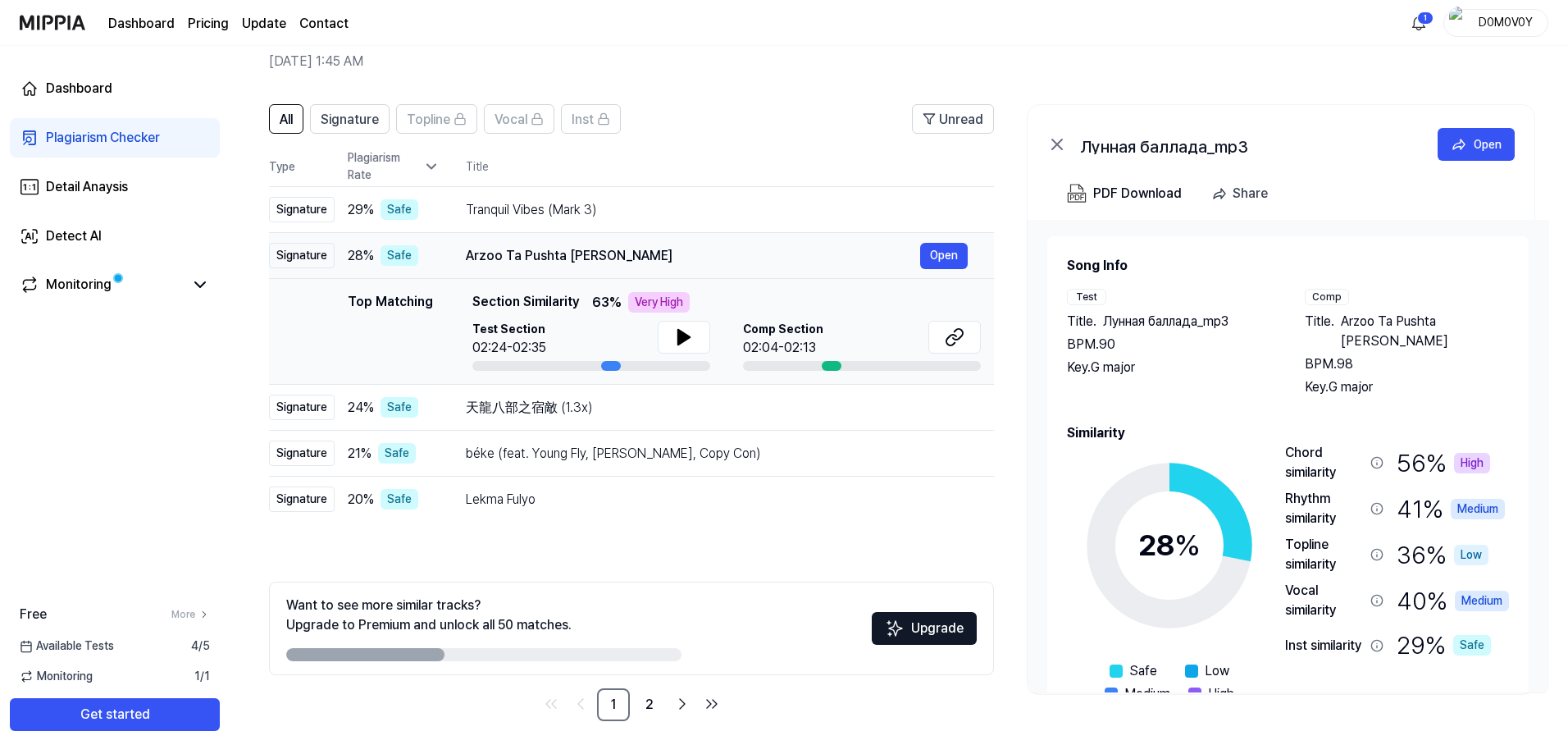
click at [710, 258] on div "Arzoo Ta Pushta Lai Keleru" at bounding box center [693, 255] width 454 height 19
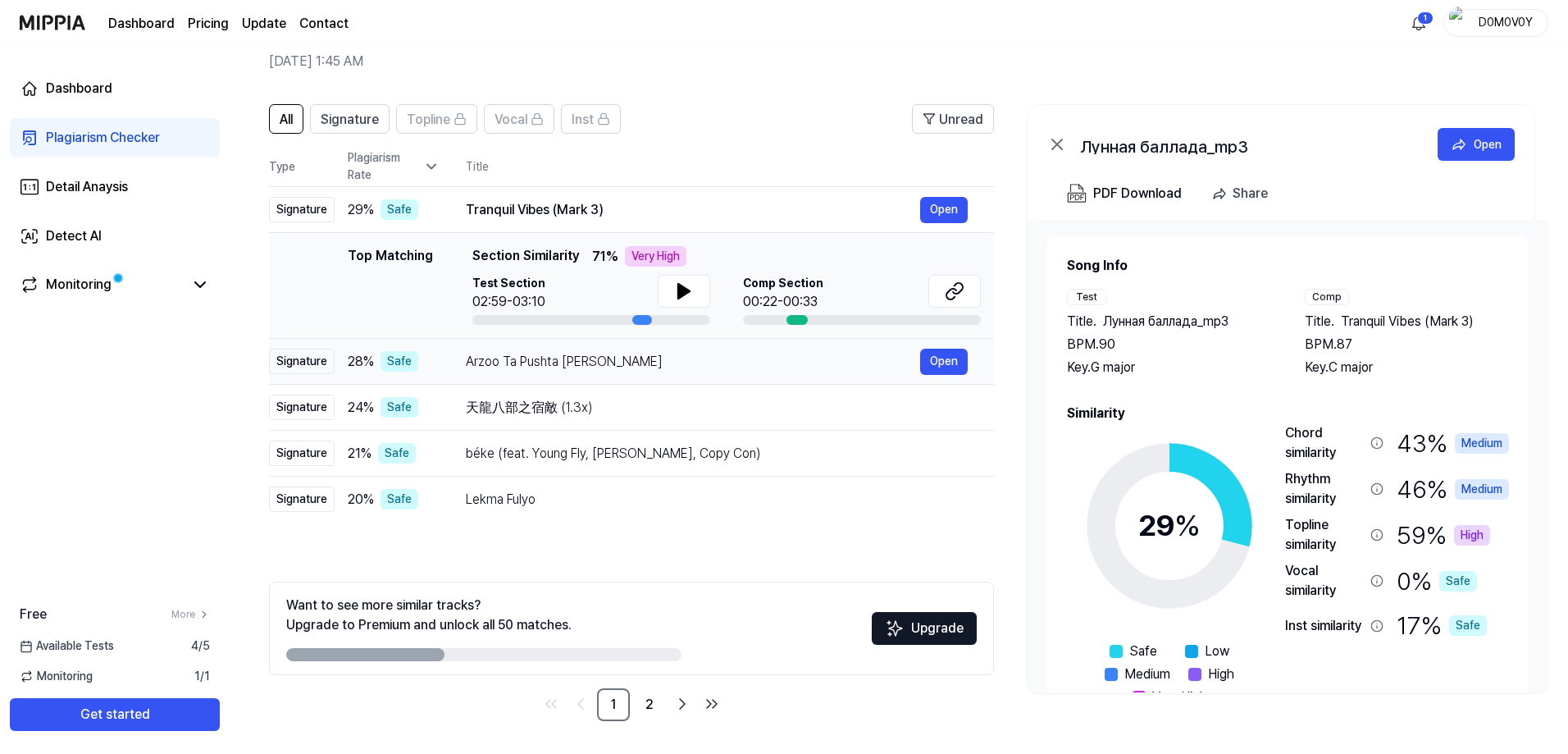
click at [671, 360] on div "Arzoo Ta Pushta Lai Keleru" at bounding box center [693, 361] width 454 height 19
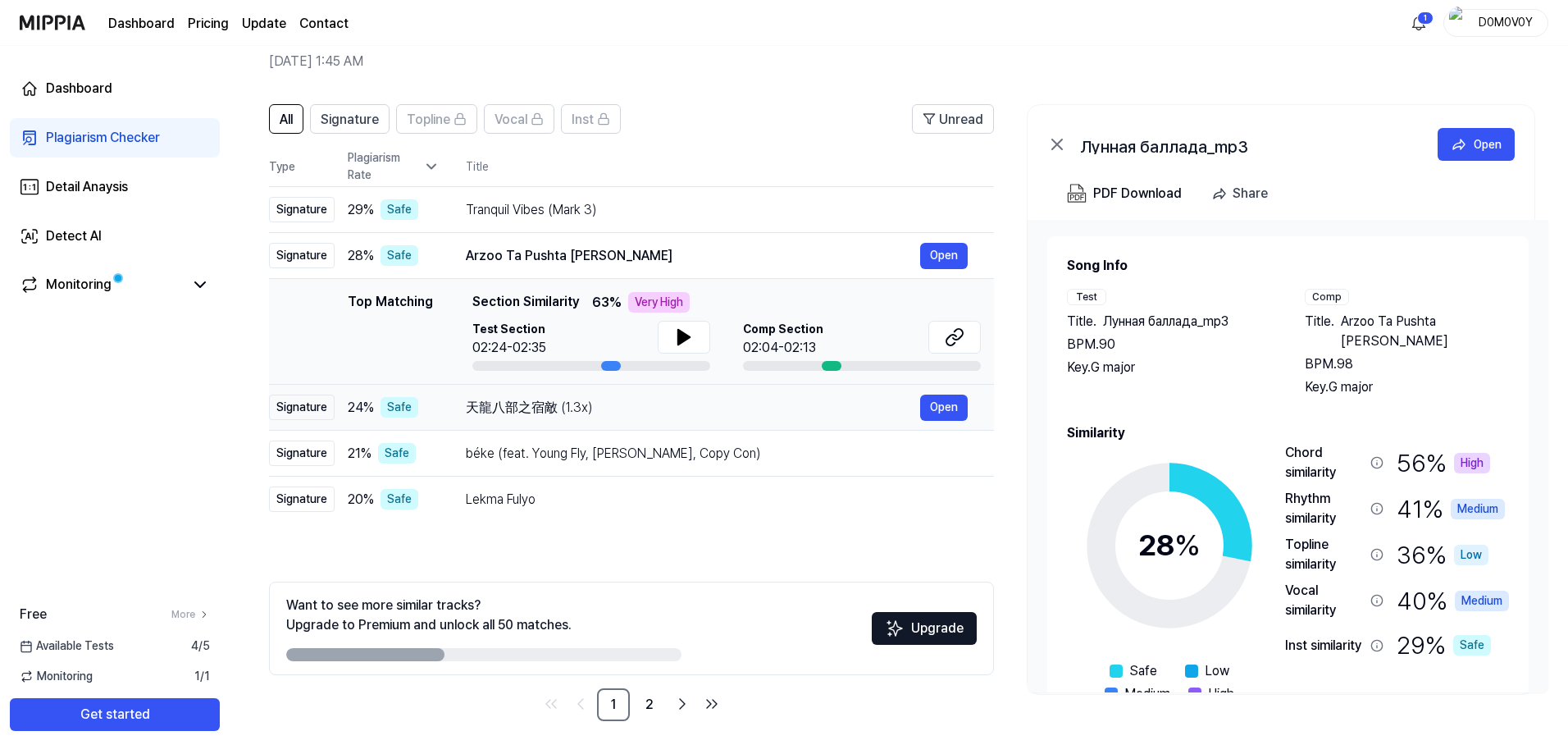
click at [675, 404] on div "天龍八部之宿敵 (1.3x)" at bounding box center [693, 407] width 454 height 19
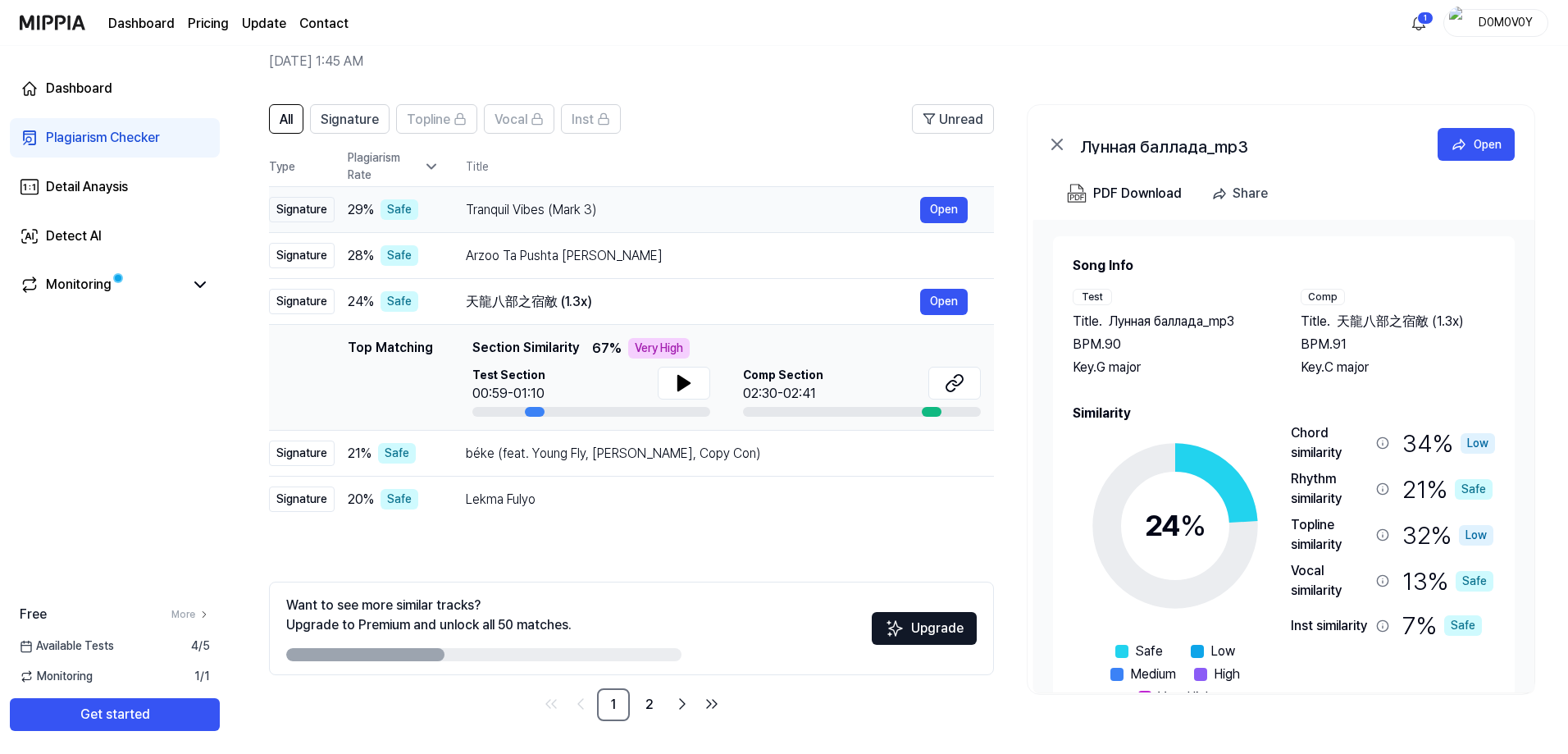
click at [679, 205] on div "Tranquil Vibes (Mark 3)" at bounding box center [693, 209] width 454 height 19
